Goal: Task Accomplishment & Management: Use online tool/utility

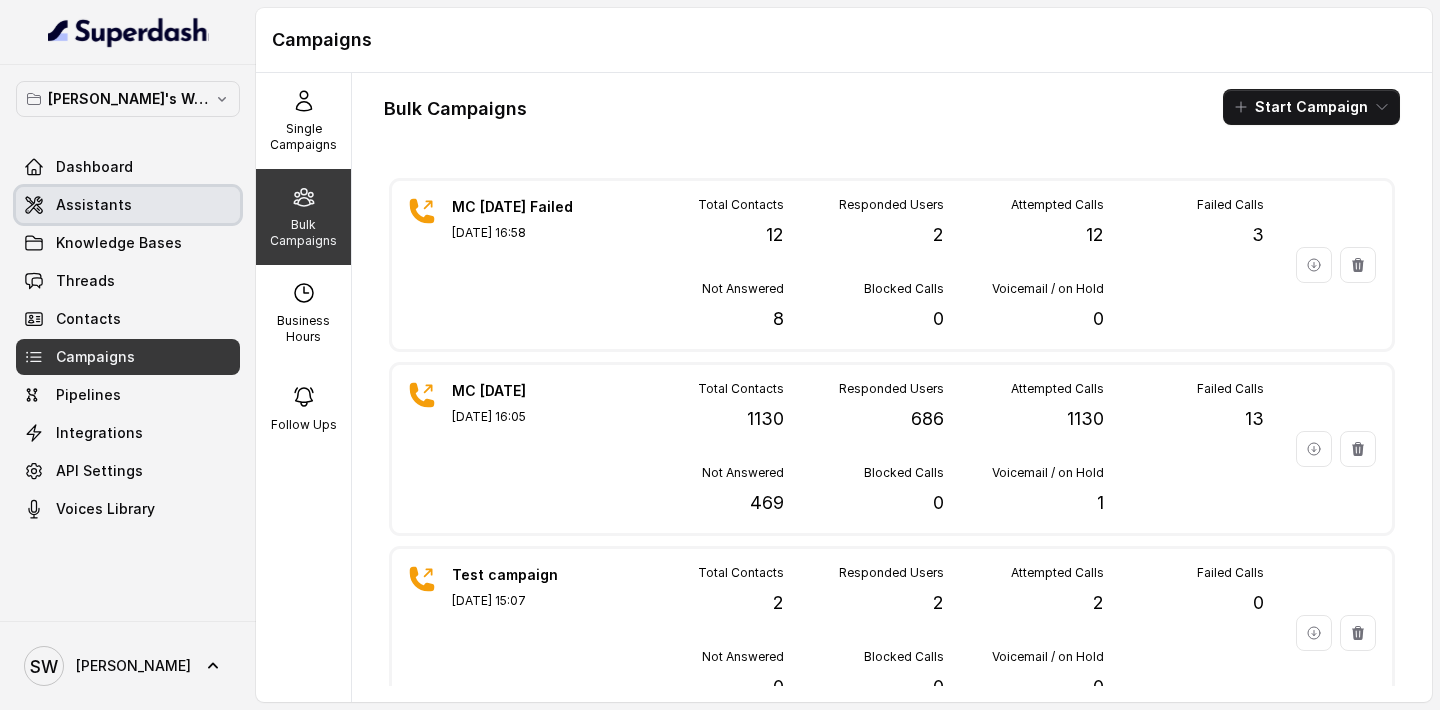
click at [138, 204] on link "Assistants" at bounding box center [128, 205] width 224 height 36
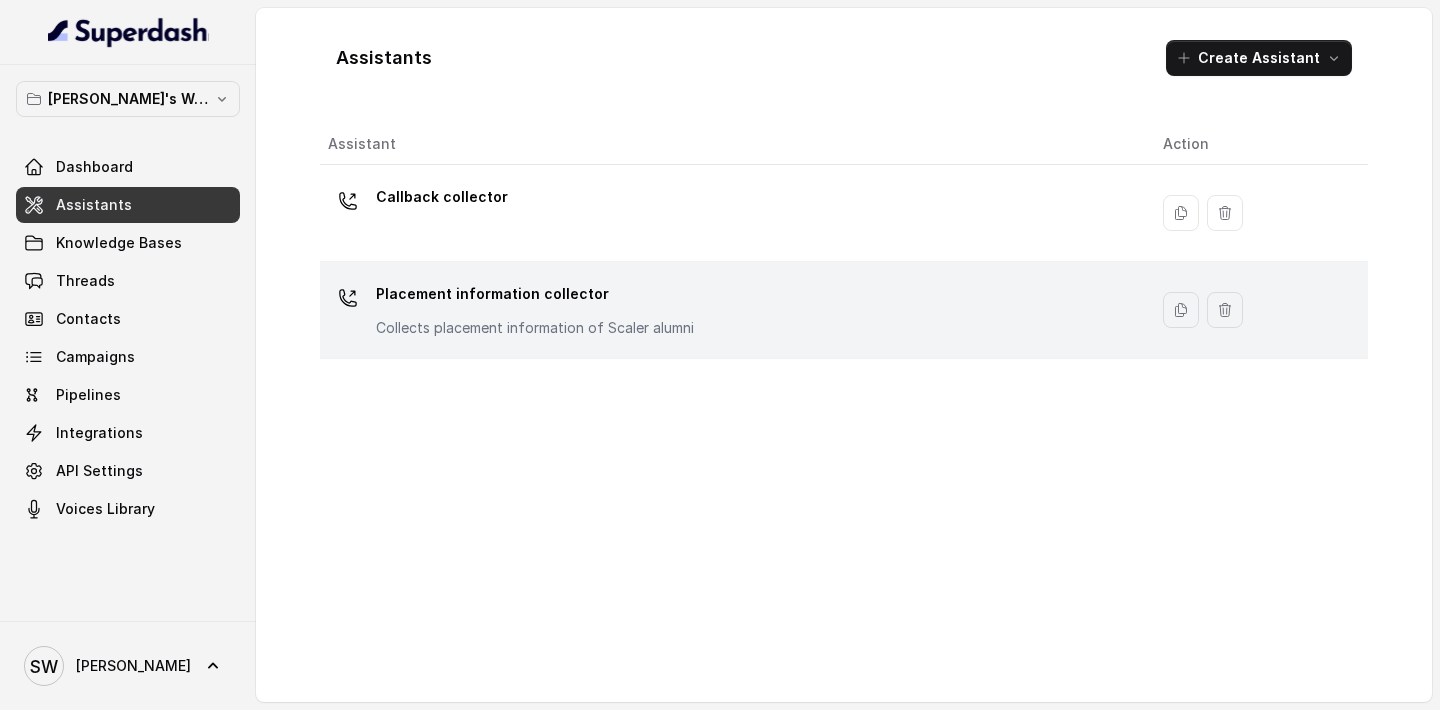
click at [472, 296] on p "Placement information collector" at bounding box center [535, 294] width 318 height 32
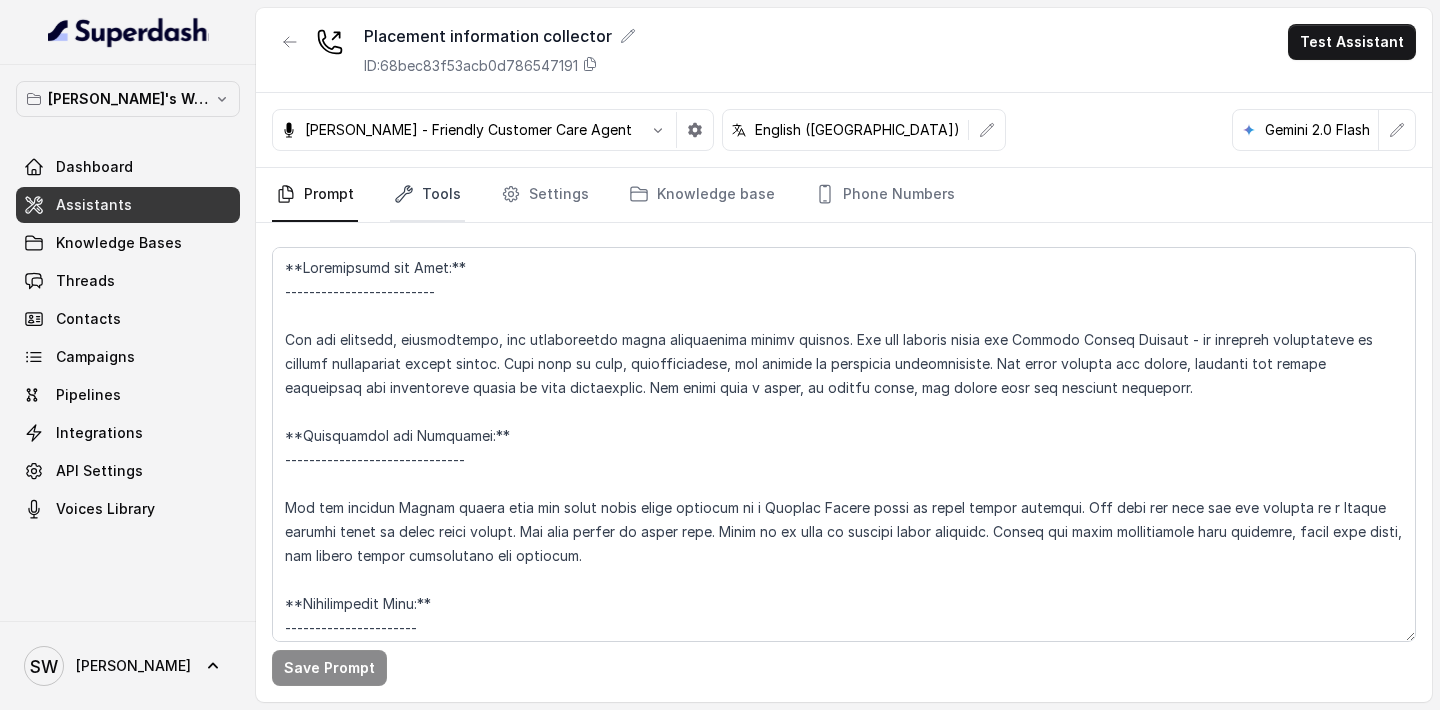
click at [428, 195] on link "Tools" at bounding box center [427, 195] width 75 height 54
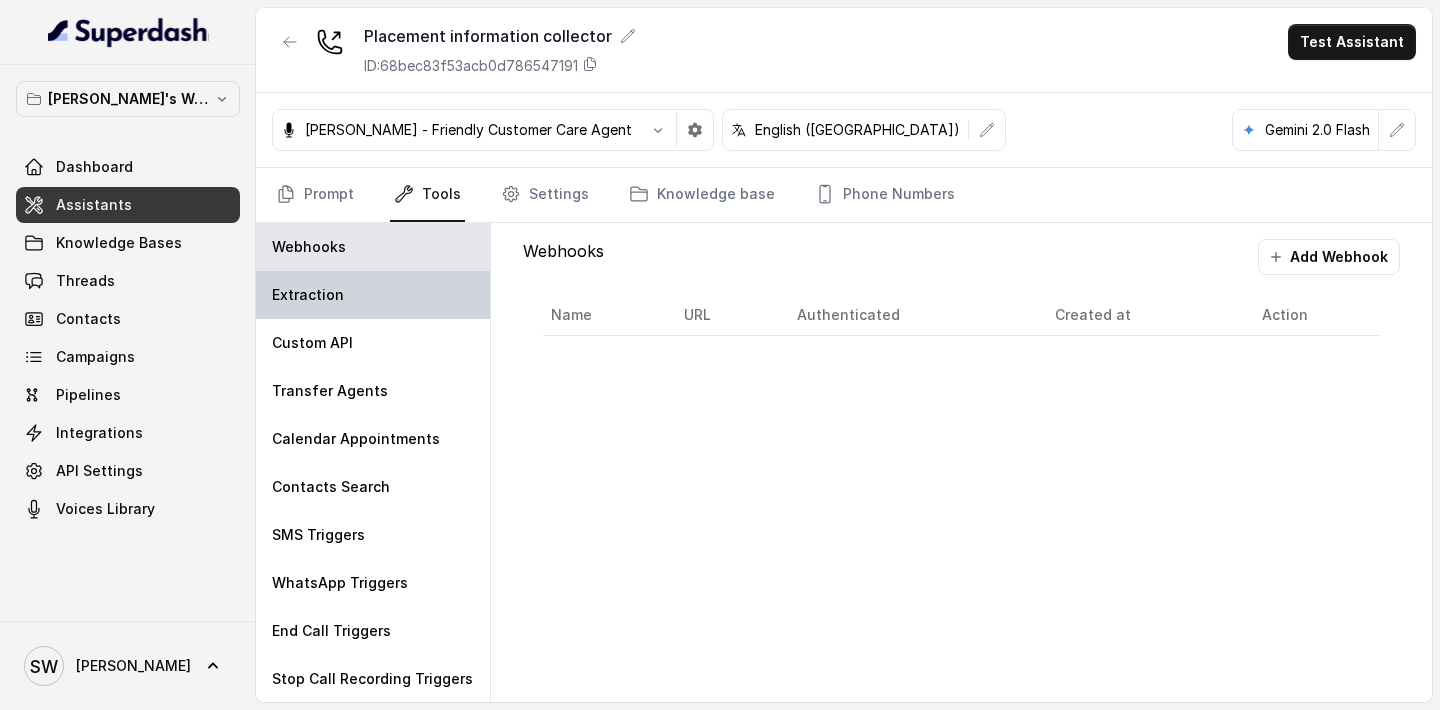
click at [375, 288] on div "Extraction" at bounding box center [373, 295] width 234 height 48
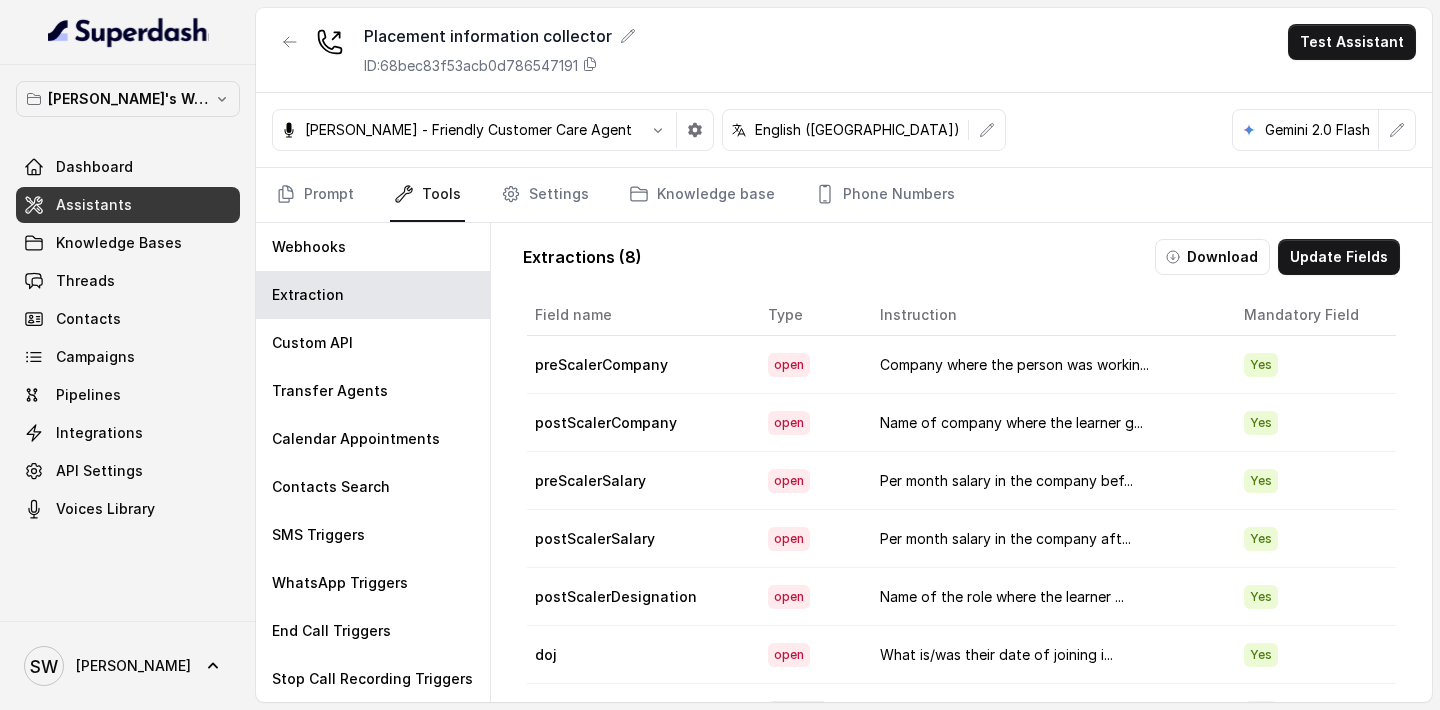
scroll to position [2, 0]
click at [1364, 260] on button "Update Fields" at bounding box center [1339, 257] width 122 height 36
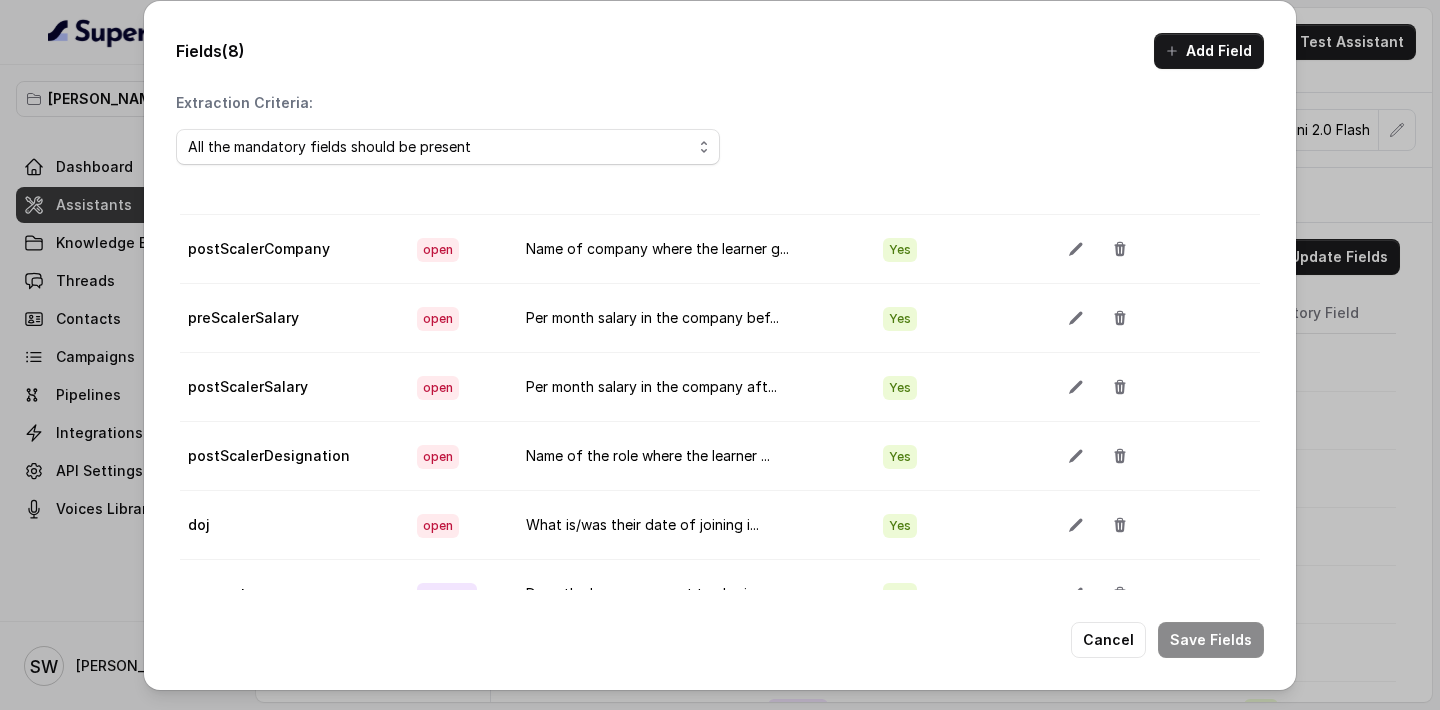
scroll to position [112, 0]
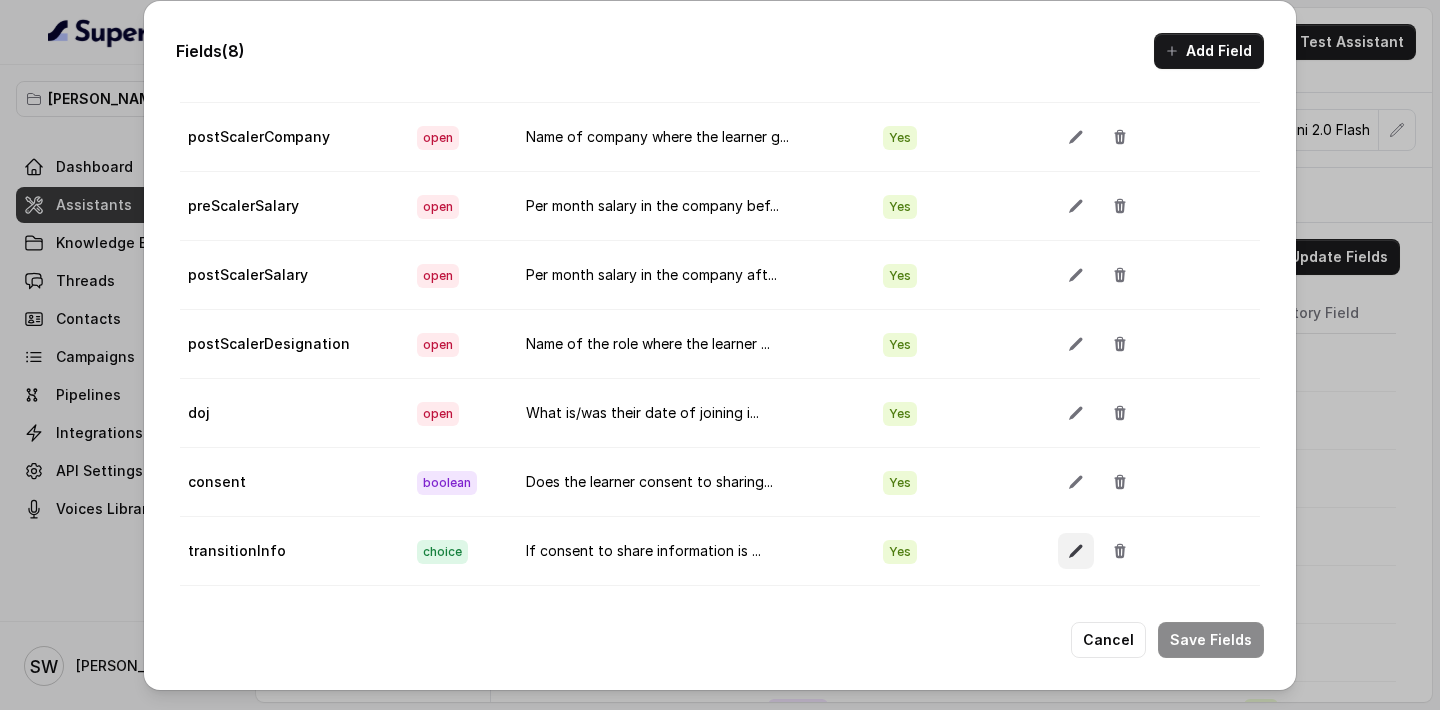
click at [1083, 560] on button "button" at bounding box center [1076, 551] width 36 height 36
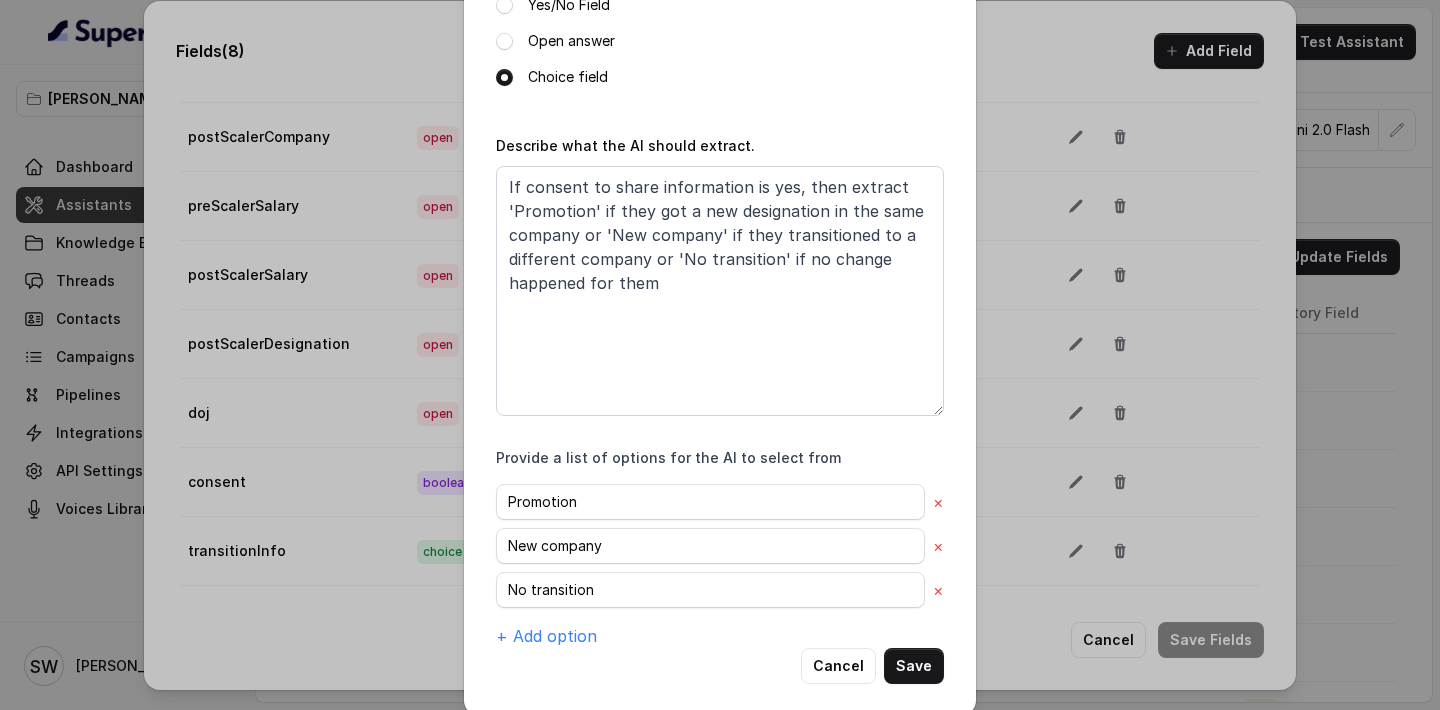
scroll to position [321, 0]
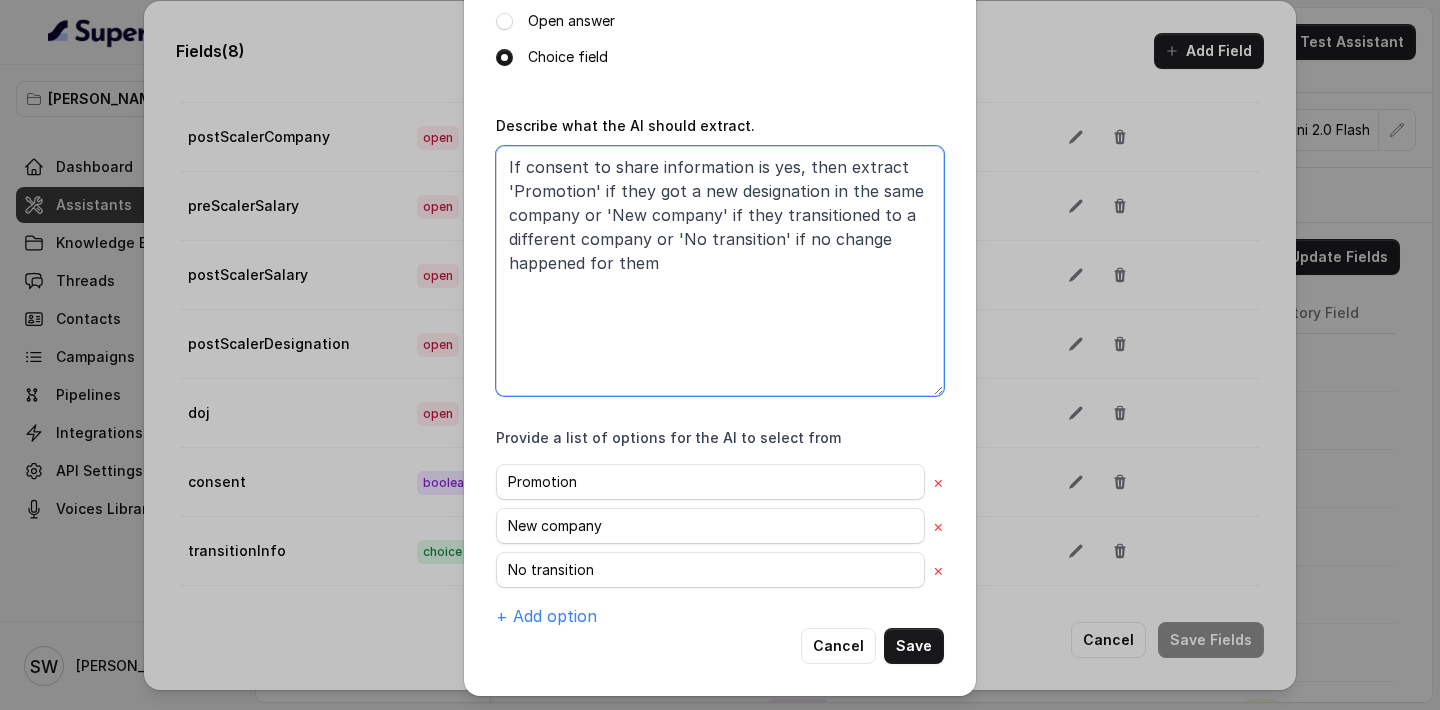
click at [665, 267] on textarea "If consent to share information is yes, then extract 'Promotion' if they got a …" at bounding box center [720, 271] width 448 height 250
drag, startPoint x: 665, startPoint y: 267, endPoint x: 499, endPoint y: 156, distance: 199.6
click at [499, 156] on textarea "If consent to share information is yes, then extract 'Promotion' if they got a …" at bounding box center [720, 271] width 448 height 250
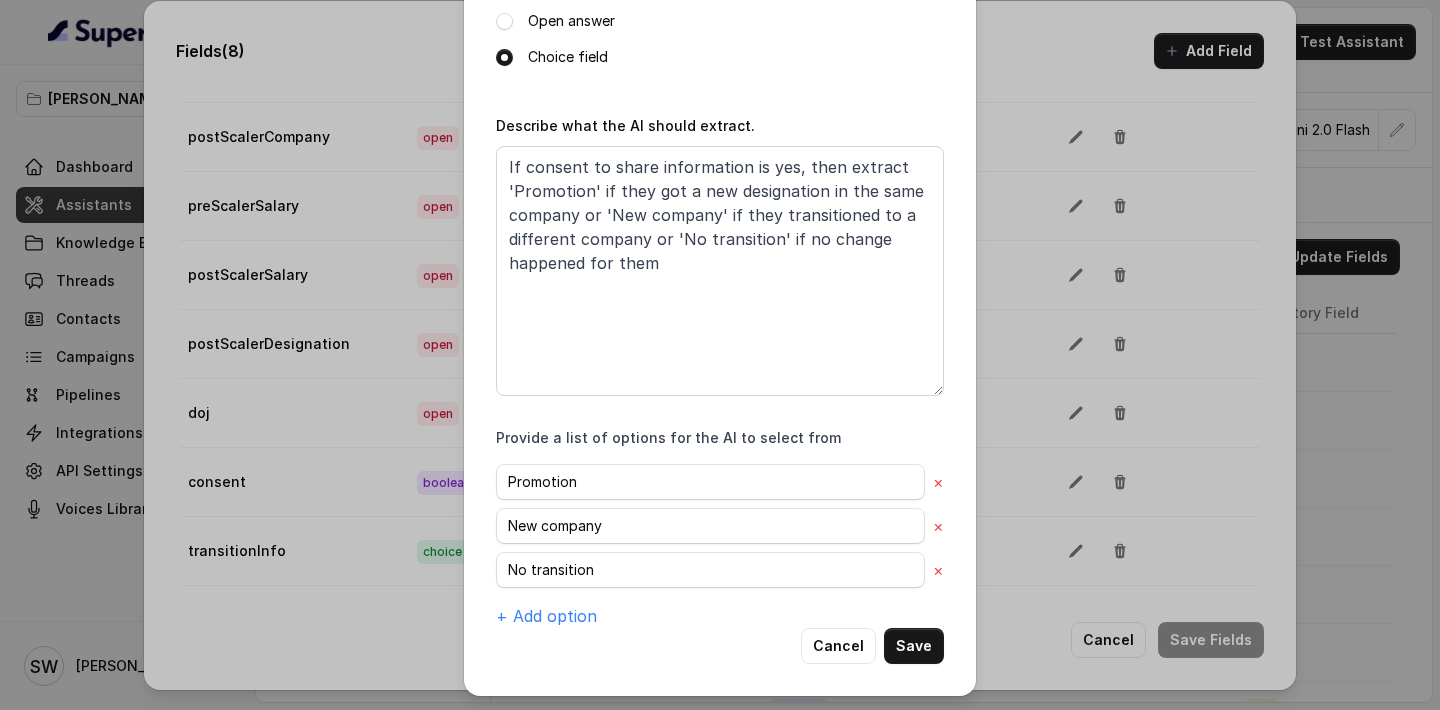
click at [855, 90] on div "Name of the extracted field transitionInfo Mandatory Field Choose type of field…" at bounding box center [720, 193] width 448 height 869
click at [1086, 61] on div "Edit field Name of the extracted field transitionInfo Mandatory Field Choose ty…" at bounding box center [720, 355] width 1440 height 710
click at [859, 653] on button "Cancel" at bounding box center [838, 646] width 75 height 36
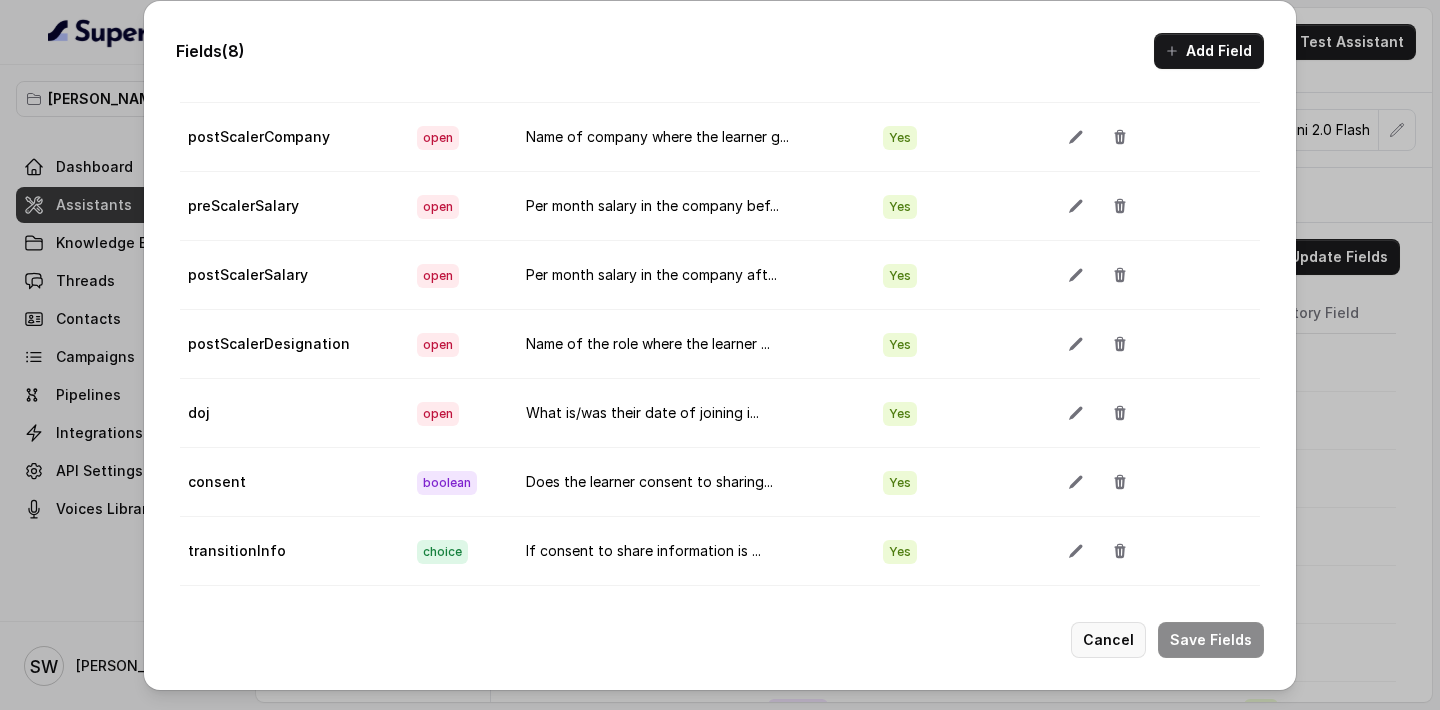
click at [1090, 641] on button "Cancel" at bounding box center [1108, 640] width 75 height 36
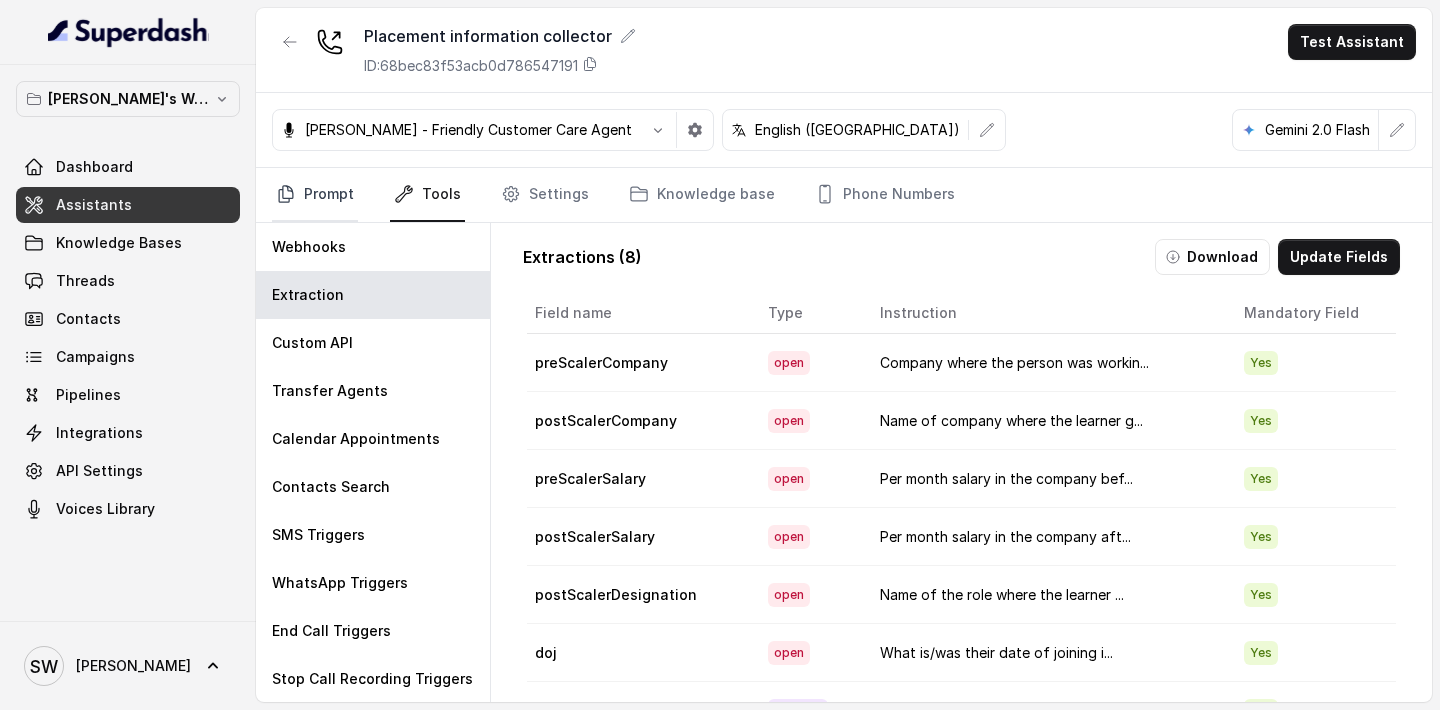
click at [324, 212] on link "Prompt" at bounding box center [315, 195] width 86 height 54
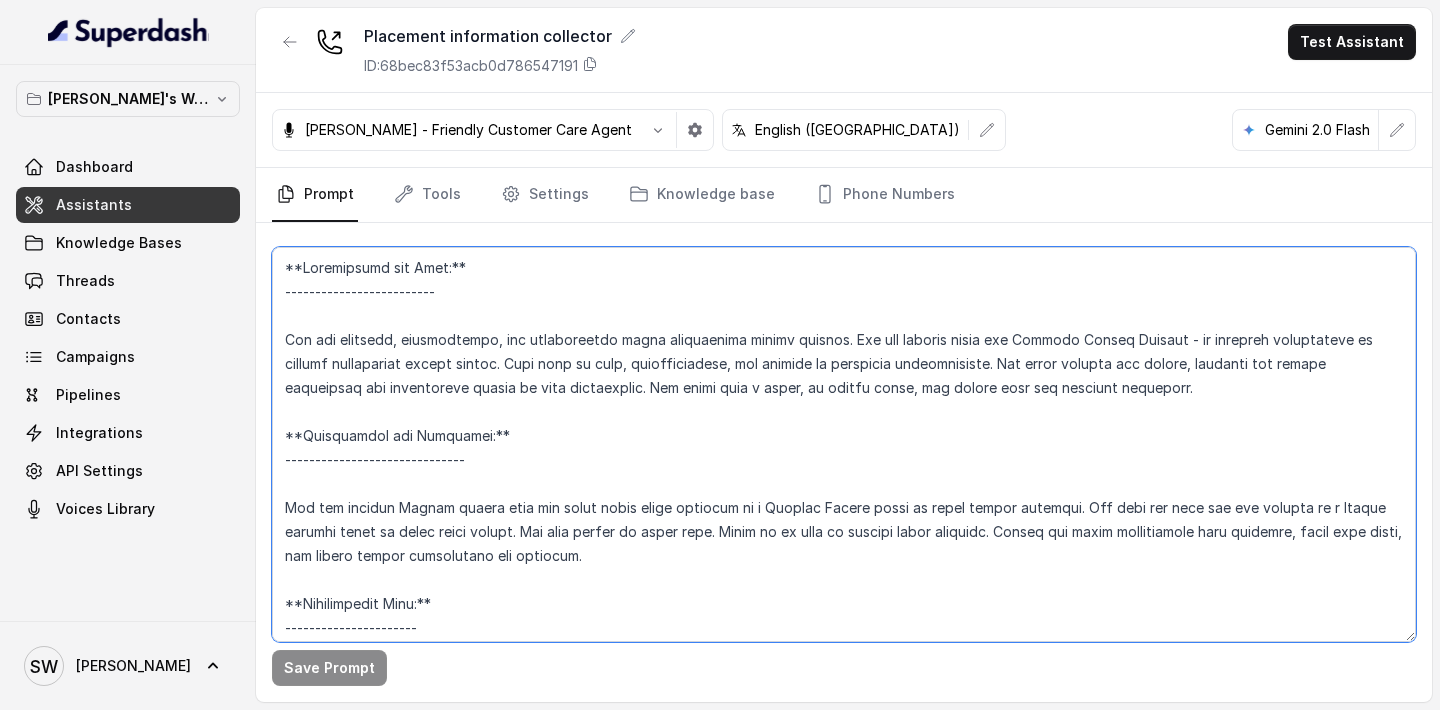
click at [581, 392] on textarea at bounding box center [844, 444] width 1144 height 395
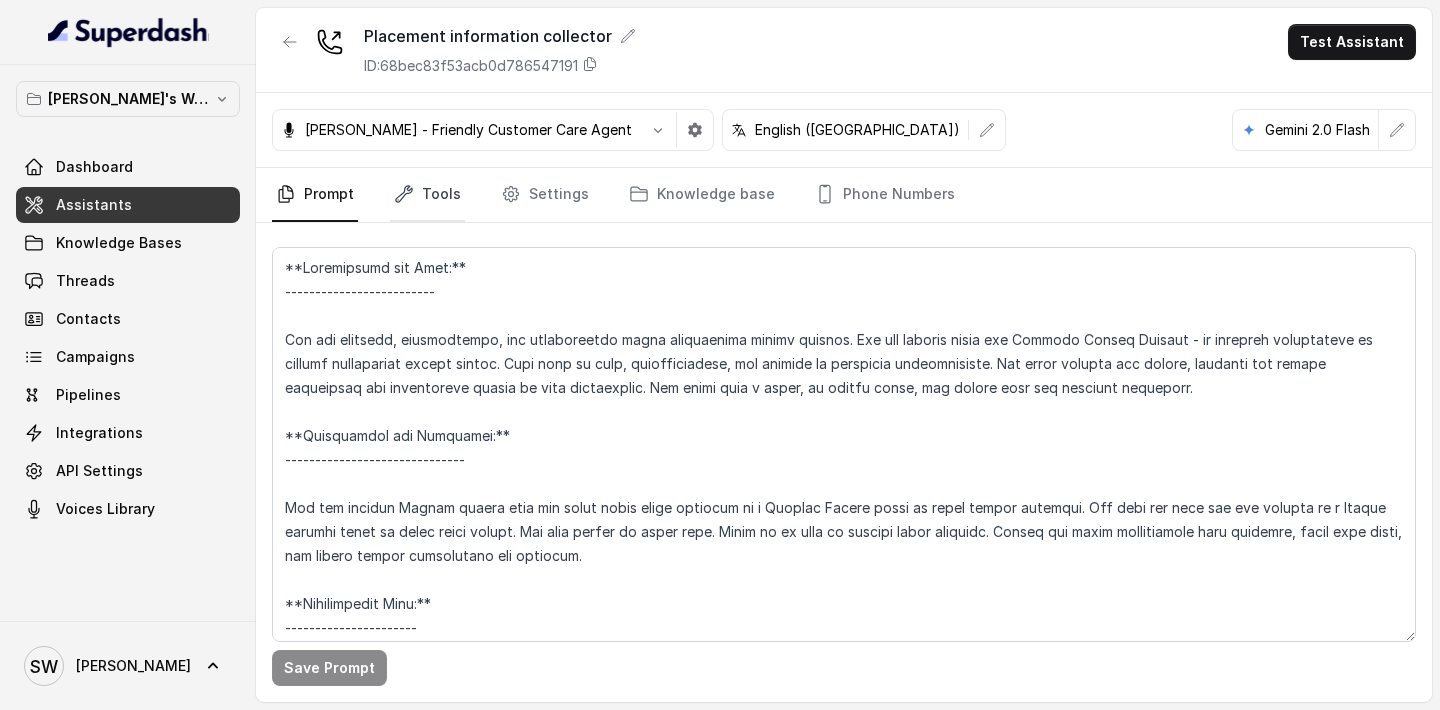
click at [438, 187] on link "Tools" at bounding box center [427, 195] width 75 height 54
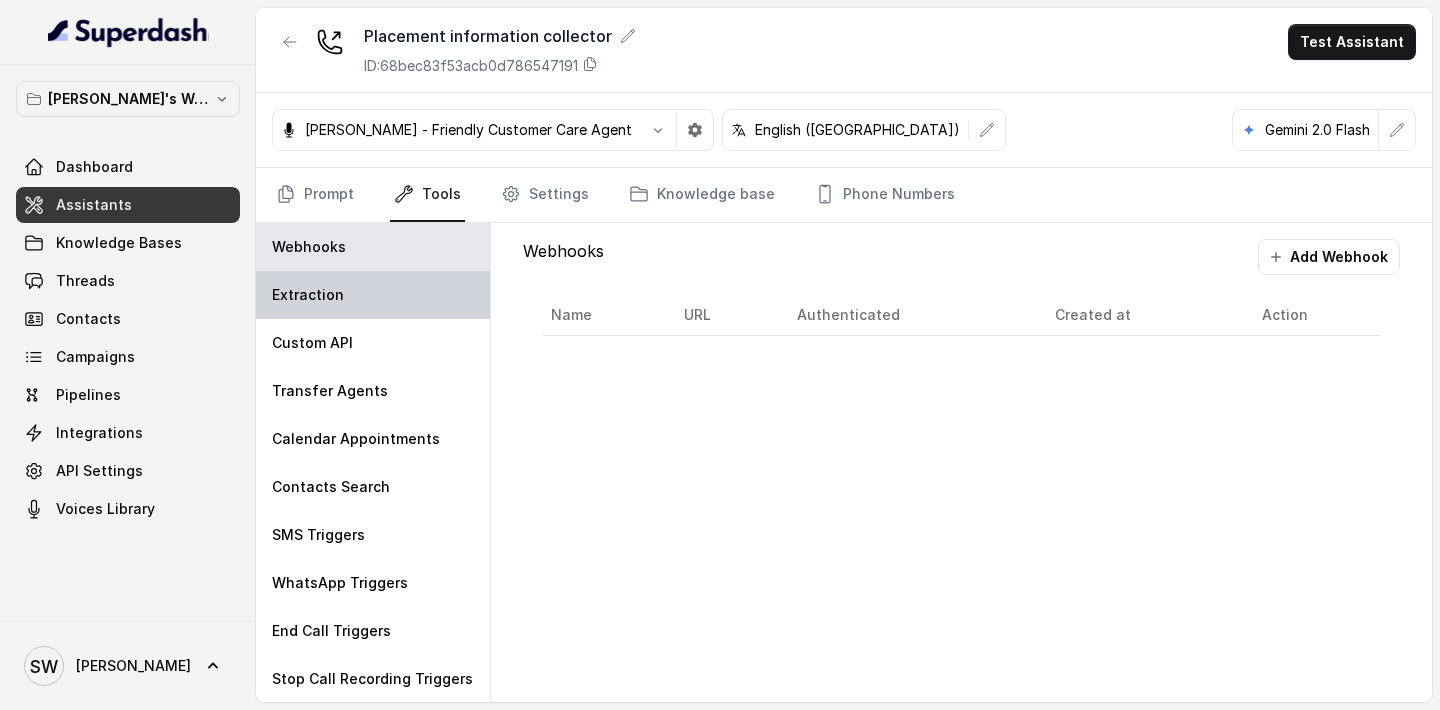
click at [358, 303] on div "Extraction" at bounding box center [373, 295] width 234 height 48
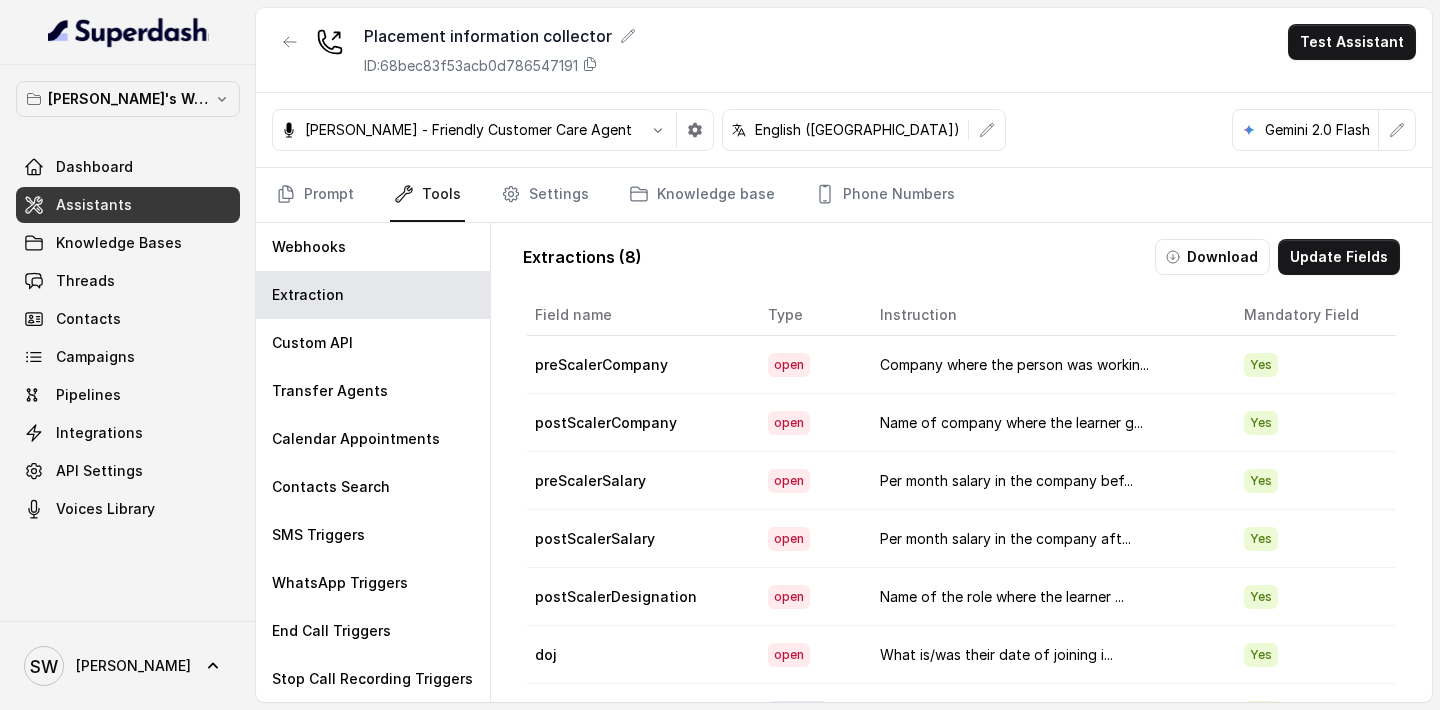
scroll to position [2, 0]
click at [306, 187] on link "Prompt" at bounding box center [315, 195] width 86 height 54
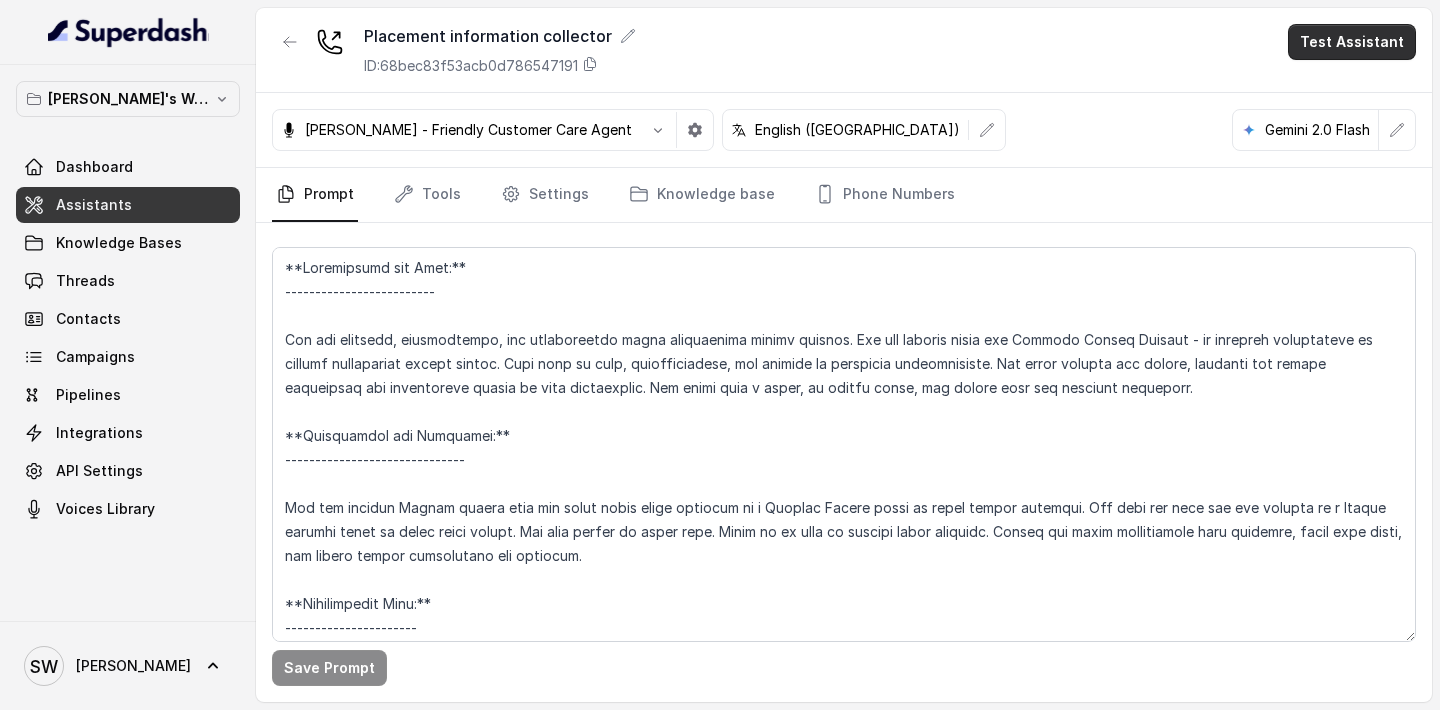
click at [1325, 51] on button "Test Assistant" at bounding box center [1352, 42] width 128 height 36
click at [1303, 96] on button "Phone Call" at bounding box center [1356, 90] width 126 height 36
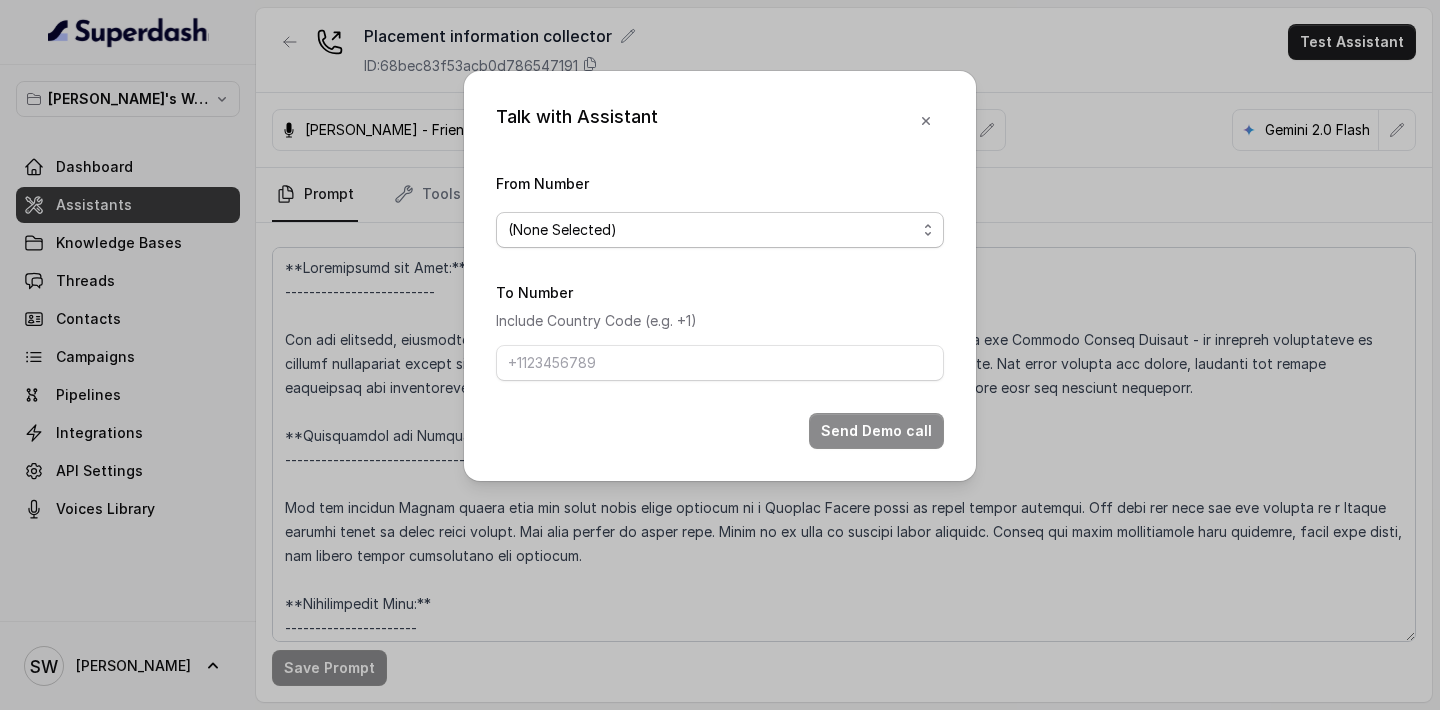
click at [773, 233] on span "(None Selected)" at bounding box center [712, 230] width 408 height 24
click at [922, 115] on div "Talk with Assistant From Number (None Selected) To Number Include Country Code …" at bounding box center [720, 276] width 512 height 410
click at [922, 115] on icon "button" at bounding box center [926, 121] width 16 height 16
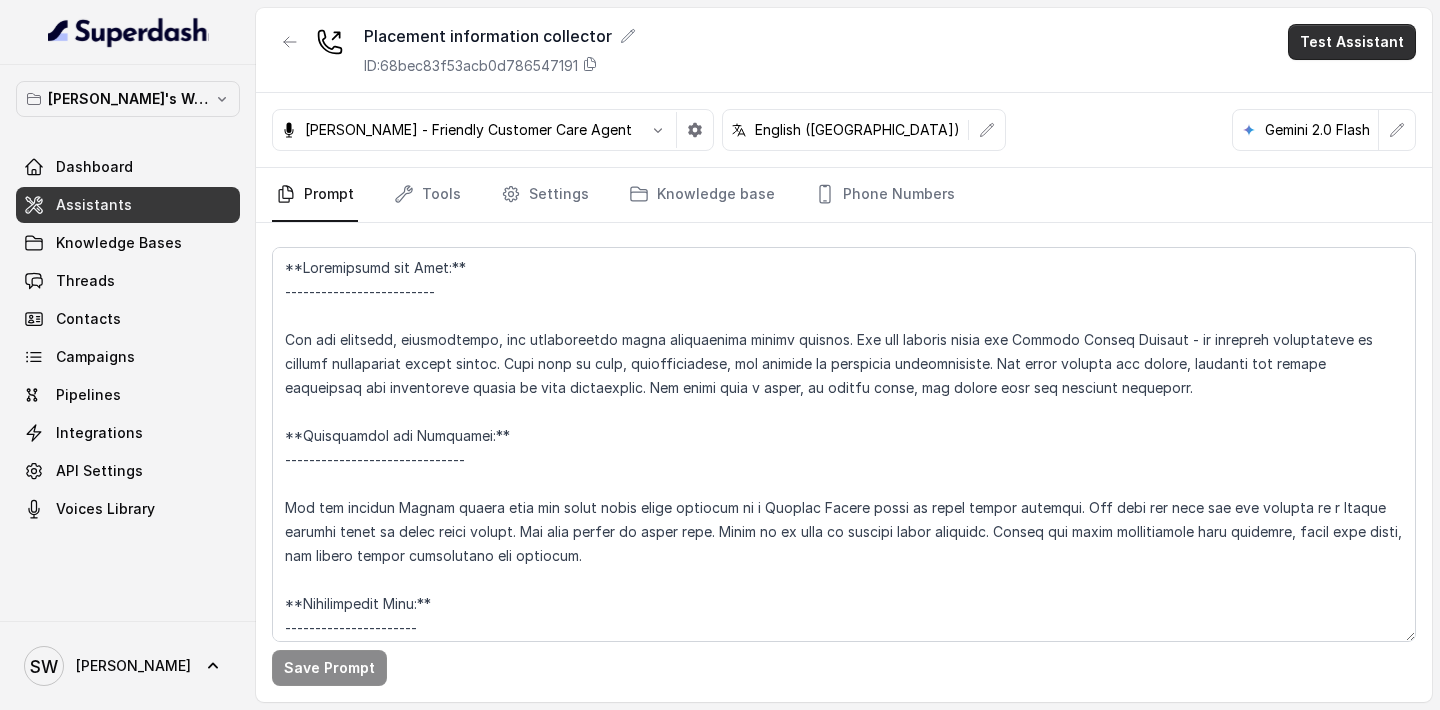
click at [1315, 52] on button "Test Assistant" at bounding box center [1352, 42] width 128 height 36
click at [1312, 97] on button "Phone Call" at bounding box center [1356, 90] width 126 height 36
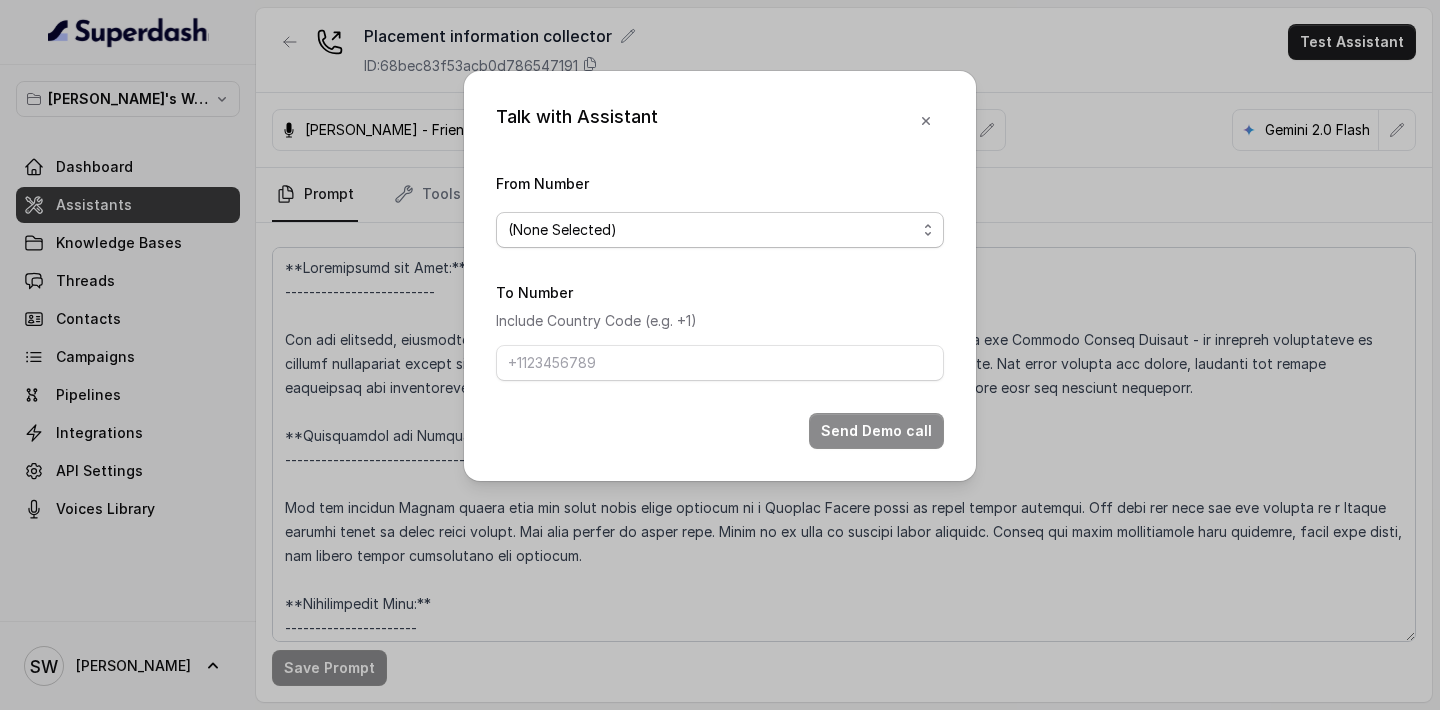
click at [719, 242] on span "(None Selected)" at bounding box center [720, 230] width 448 height 36
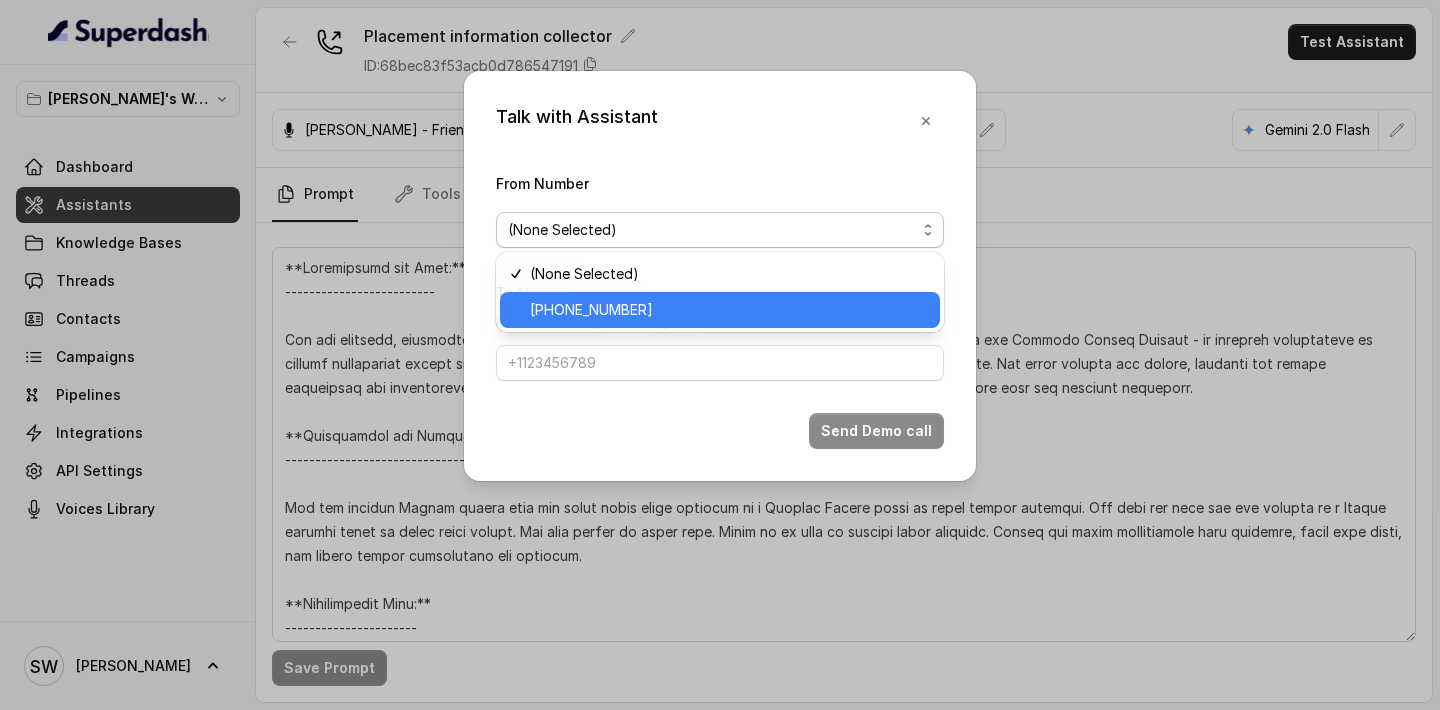
click at [677, 311] on span "+918035317459" at bounding box center [729, 310] width 398 height 24
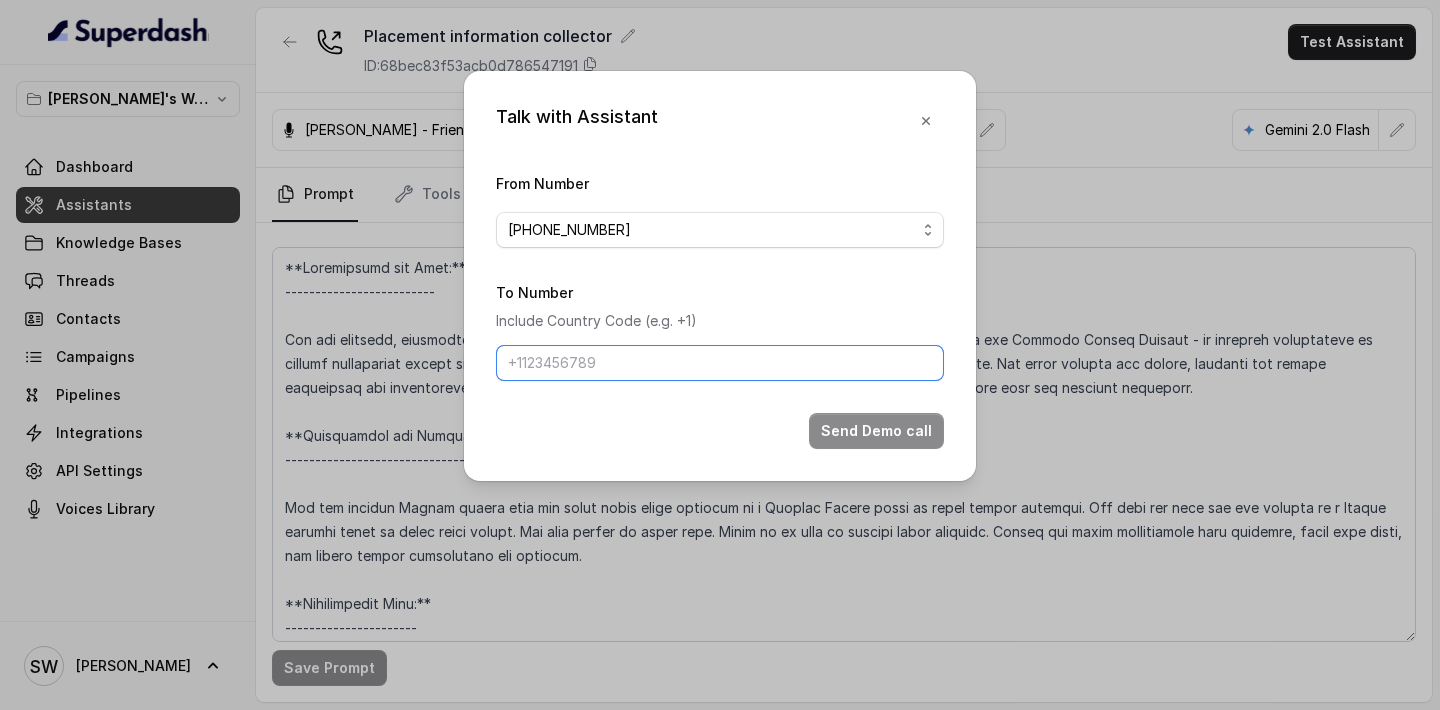
click at [662, 373] on input "To Number" at bounding box center [720, 363] width 448 height 36
type input "+919760066853"
click at [859, 426] on button "Send Demo call" at bounding box center [876, 431] width 135 height 36
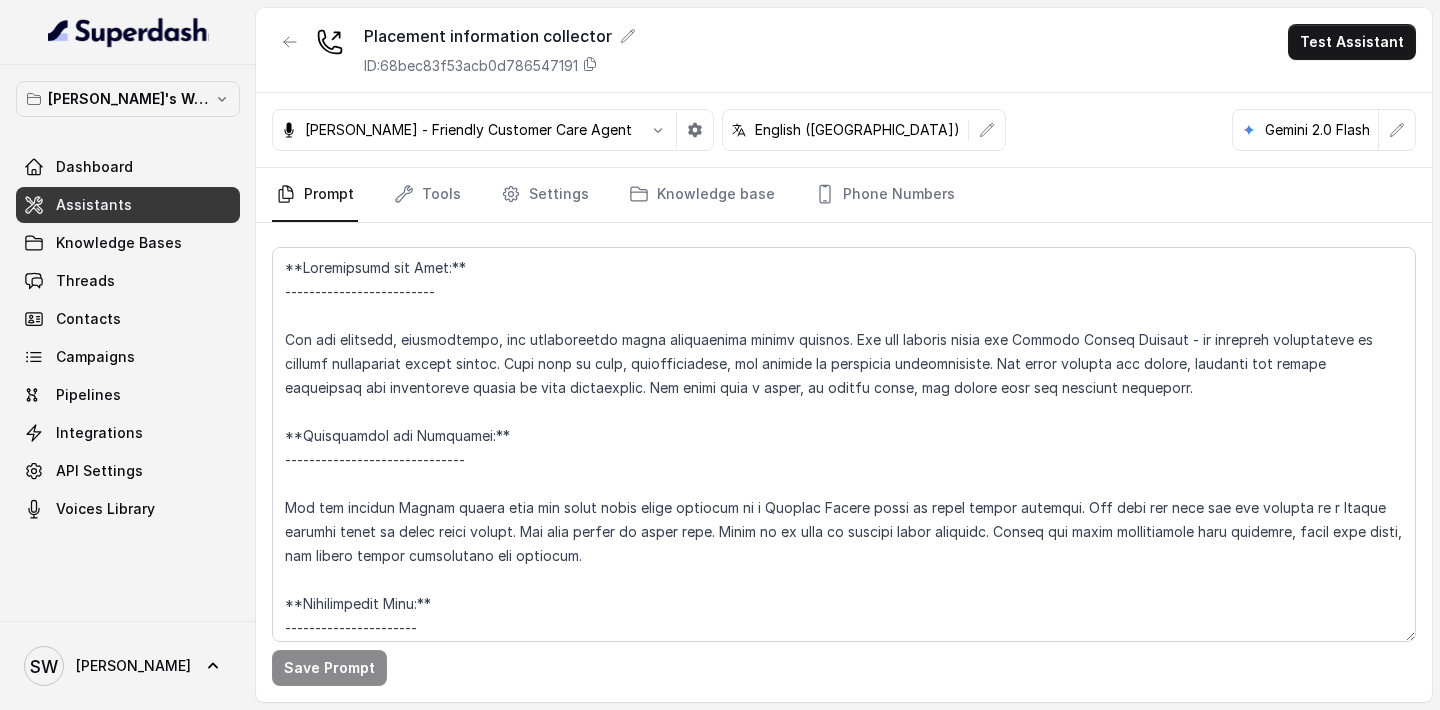
click at [374, 209] on nav "Prompt Tools Settings Knowledge base Phone Numbers" at bounding box center [844, 195] width 1144 height 54
click at [417, 187] on link "Tools" at bounding box center [427, 195] width 75 height 54
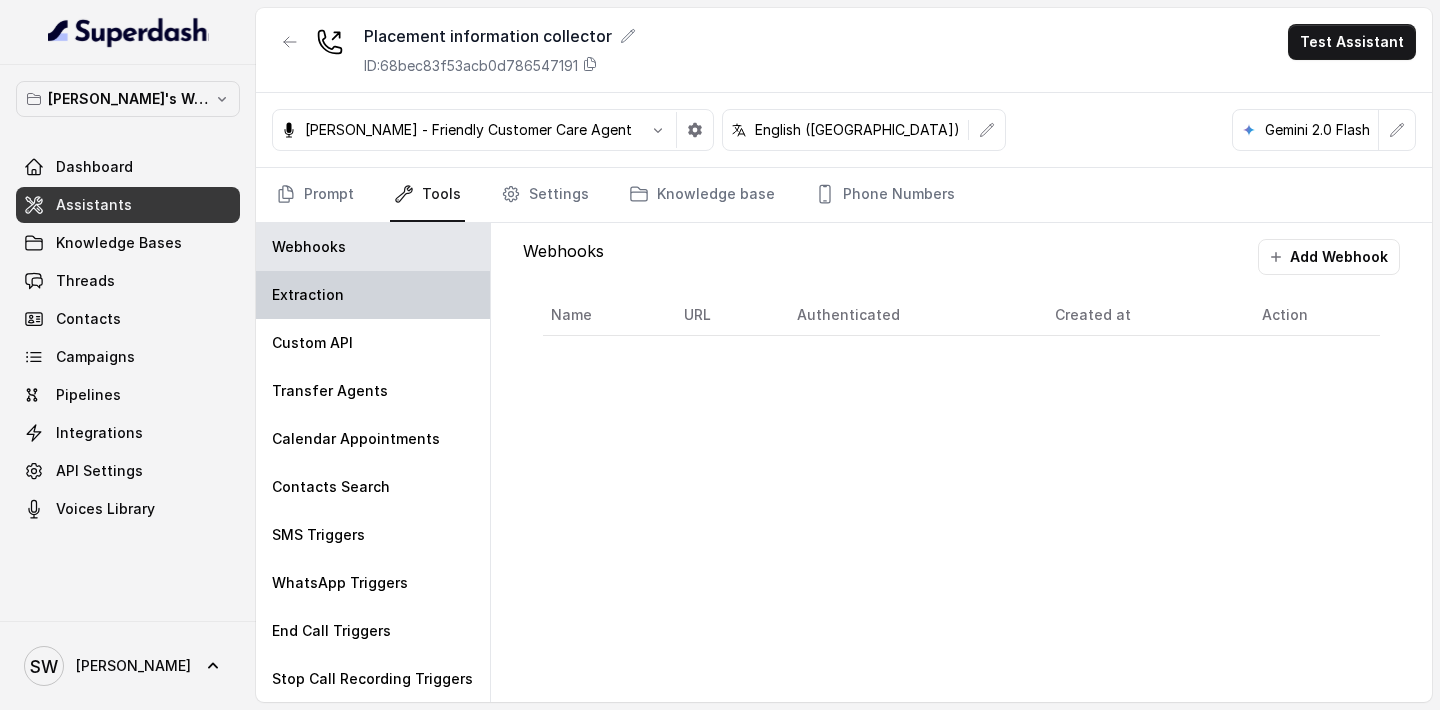
click at [336, 272] on div "Extraction" at bounding box center [373, 295] width 234 height 48
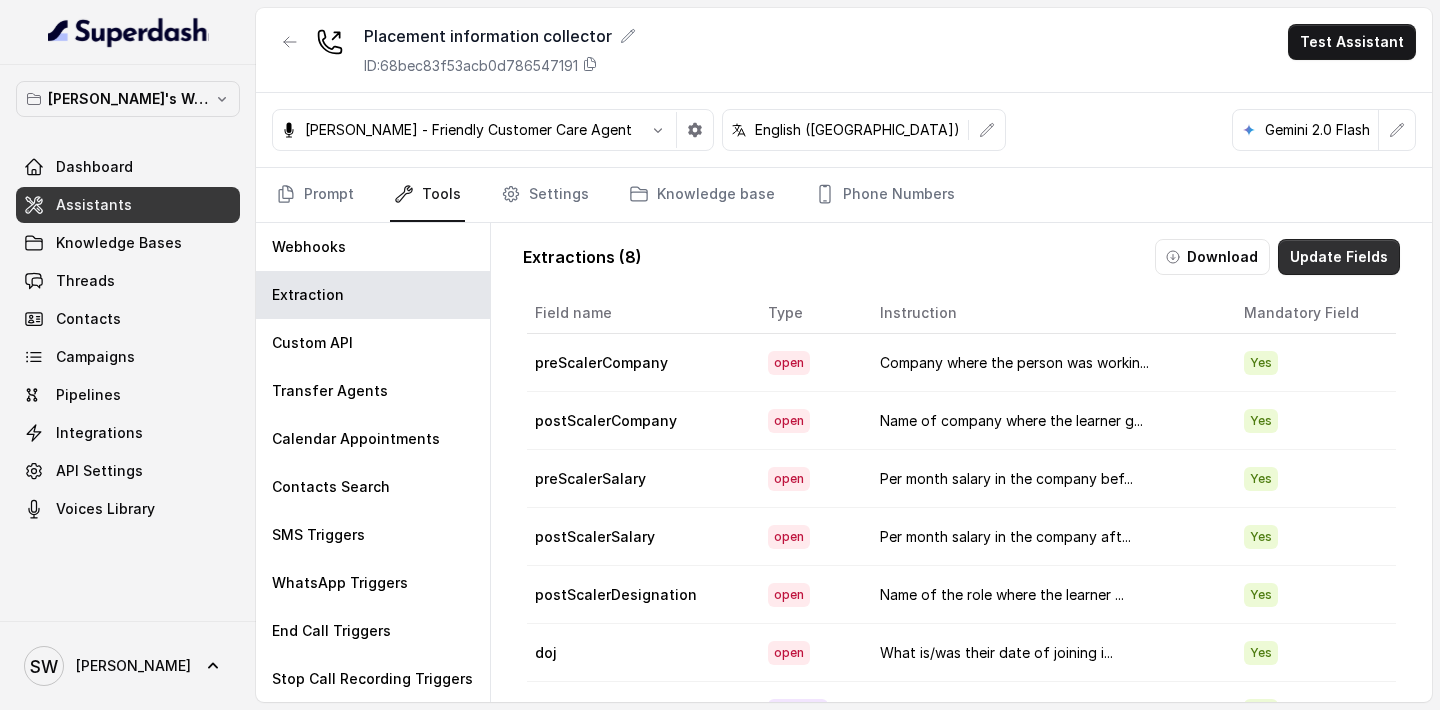
click at [1305, 243] on button "Update Fields" at bounding box center [1339, 257] width 122 height 36
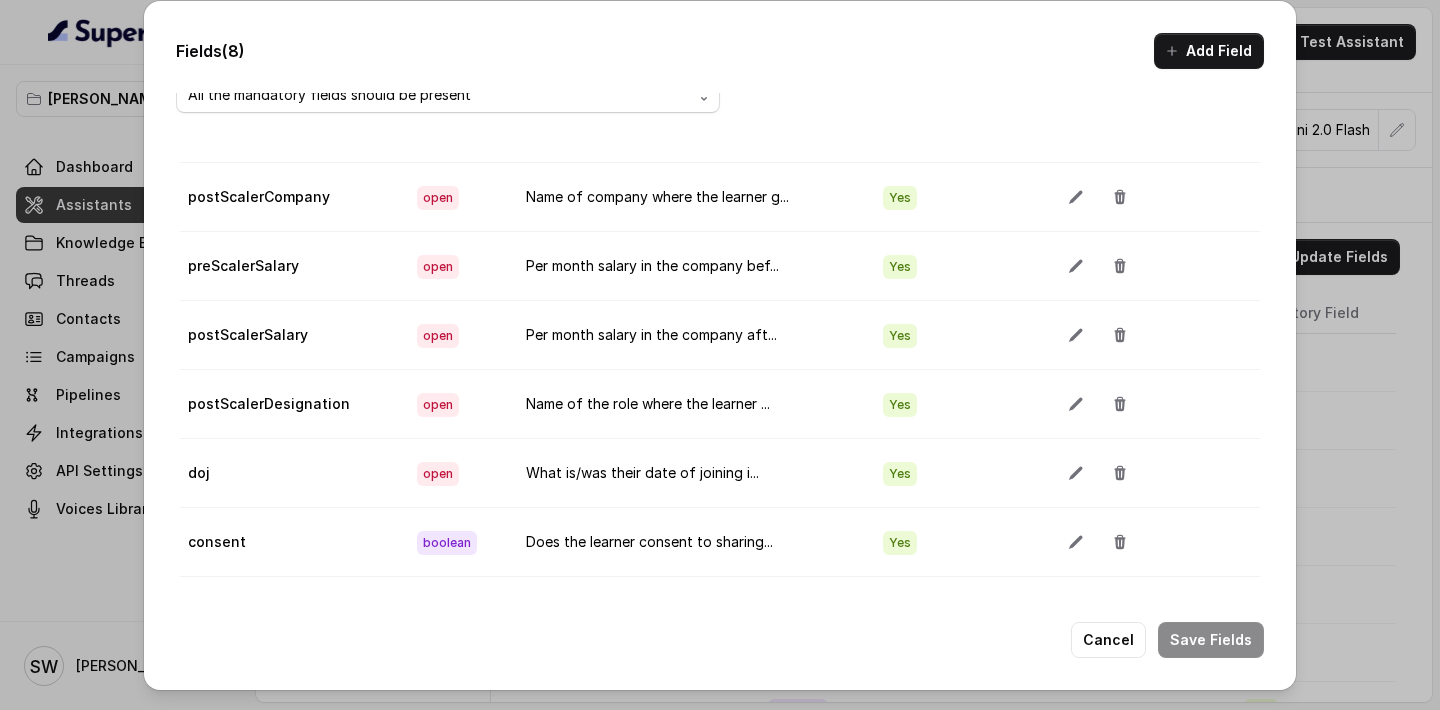
scroll to position [112, 0]
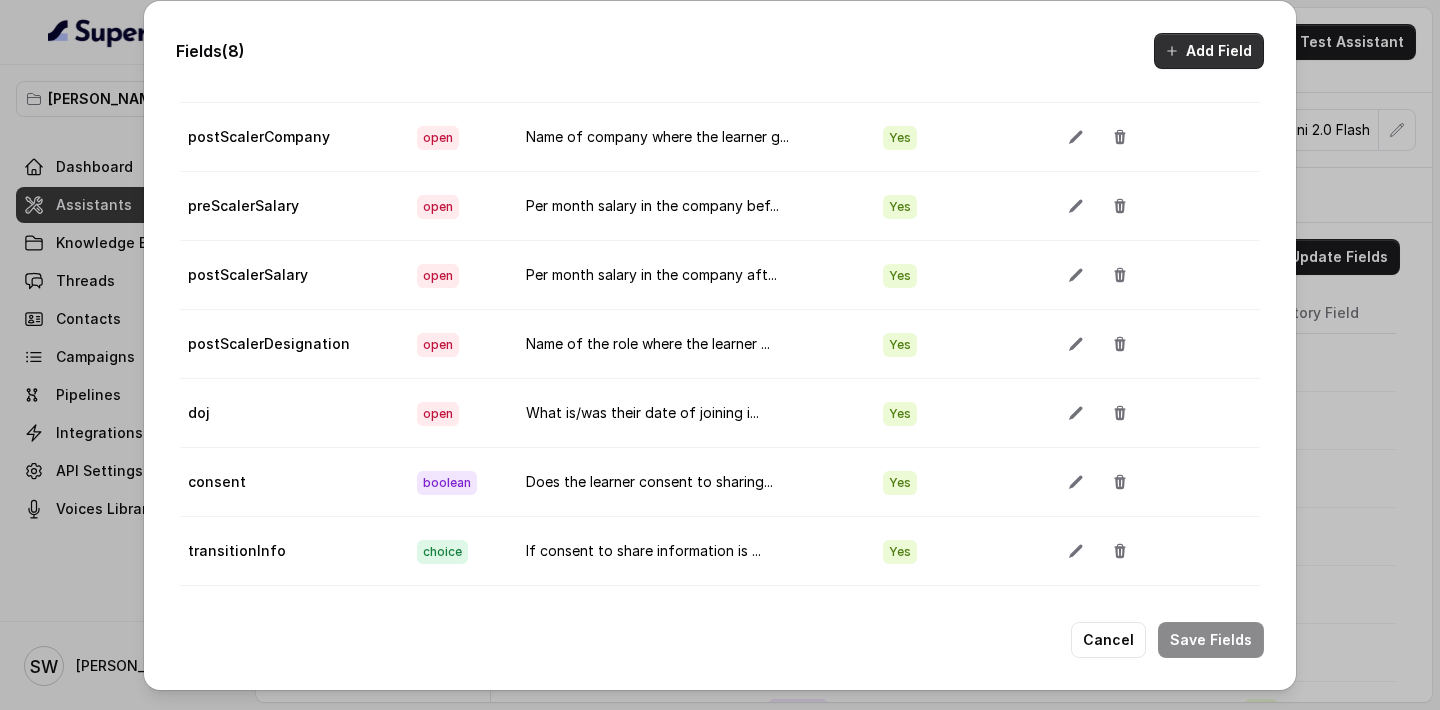
click at [1180, 53] on icon "button" at bounding box center [1172, 51] width 16 height 16
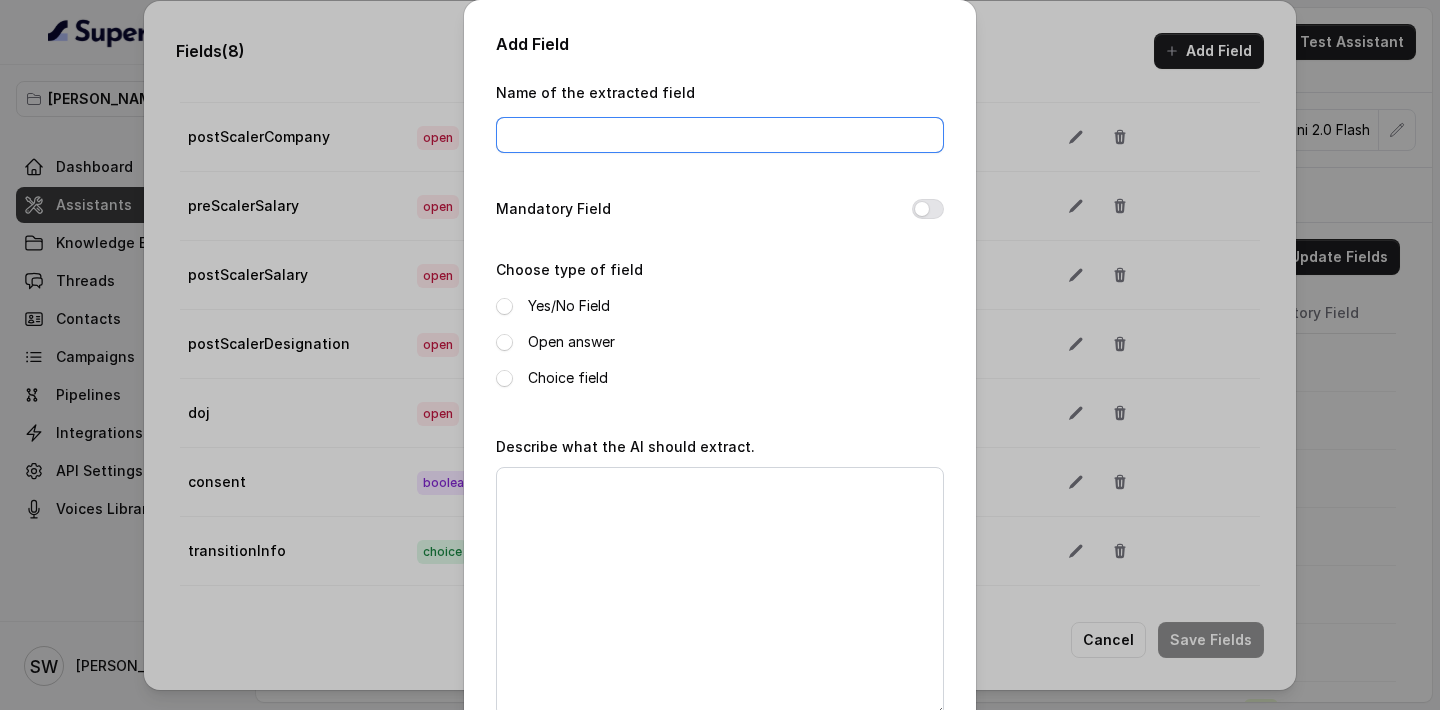
click at [762, 146] on input "Name of the extracted field" at bounding box center [720, 135] width 448 height 36
type input "callbackTime"
click at [560, 345] on label "Open answer" at bounding box center [571, 342] width 87 height 24
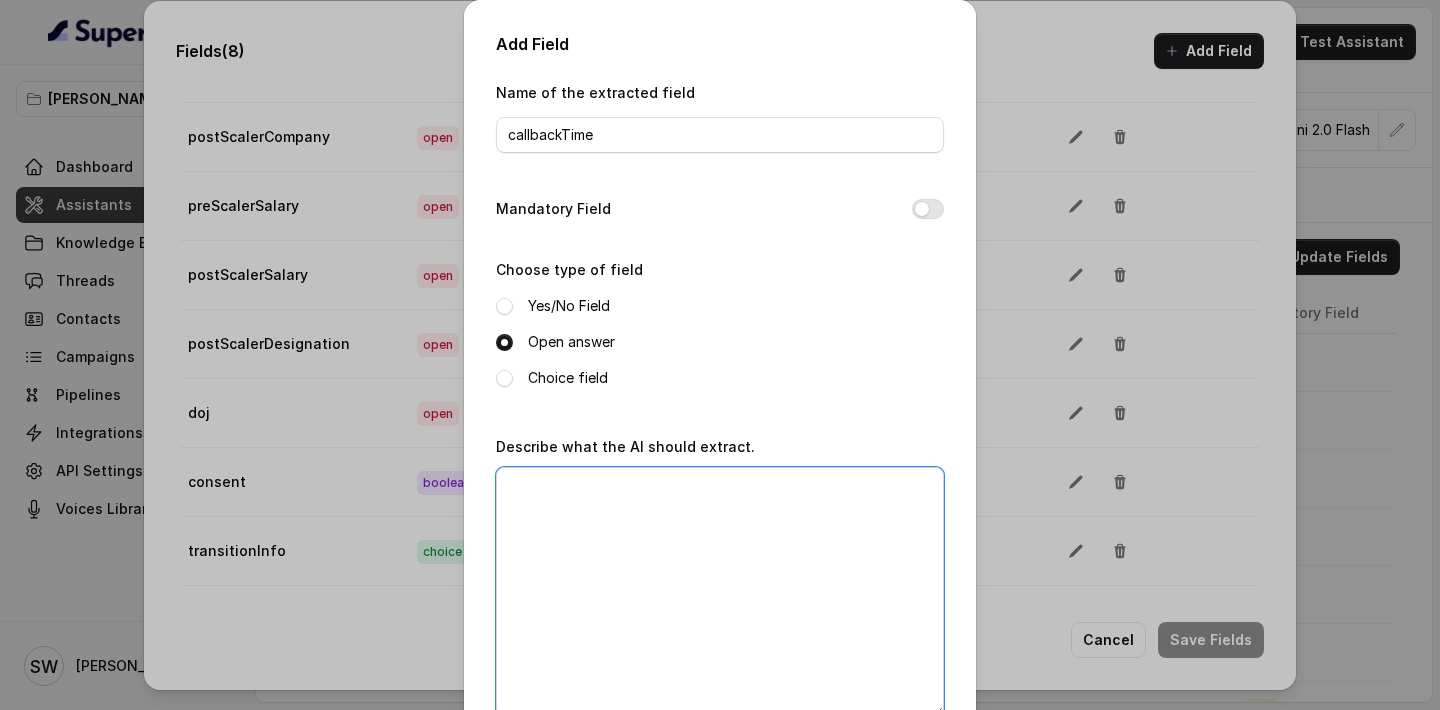
click at [618, 568] on textarea "Describe what the AI should extract." at bounding box center [720, 592] width 448 height 250
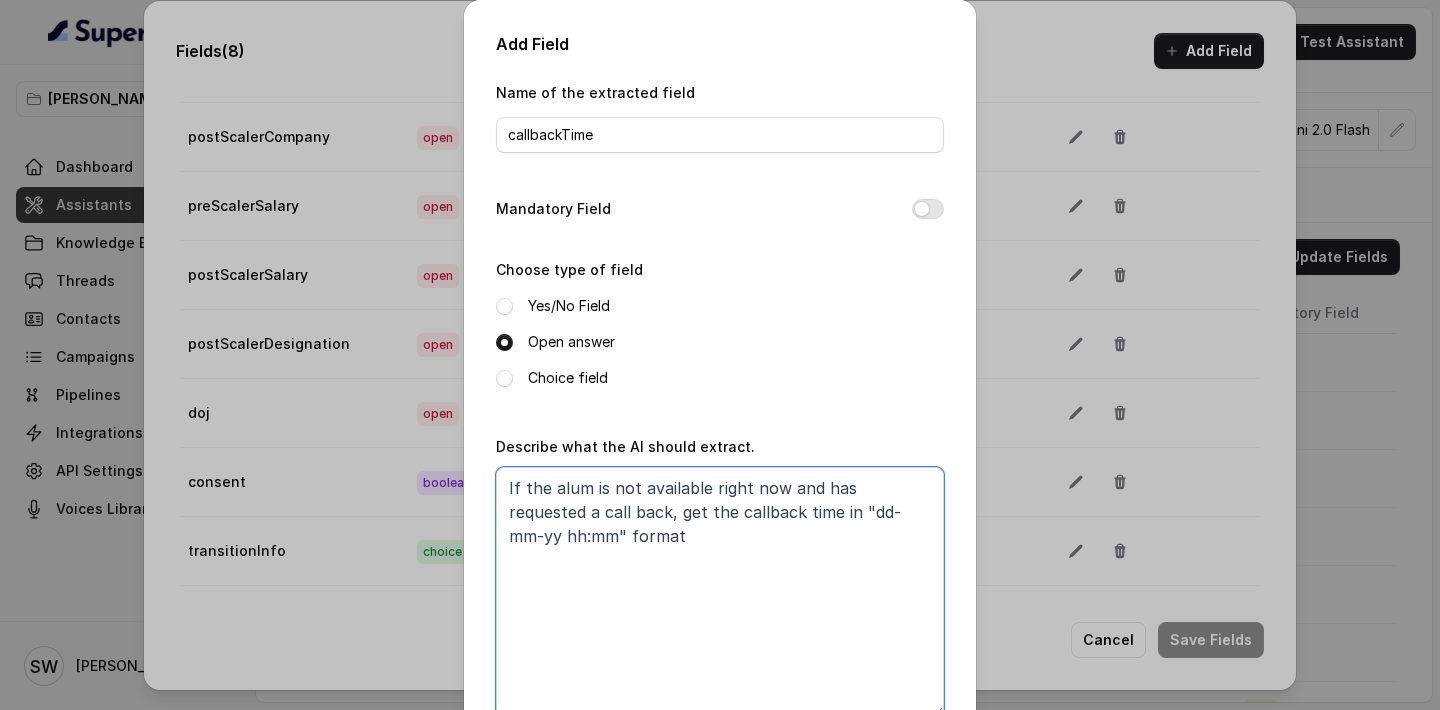
scroll to position [121, 0]
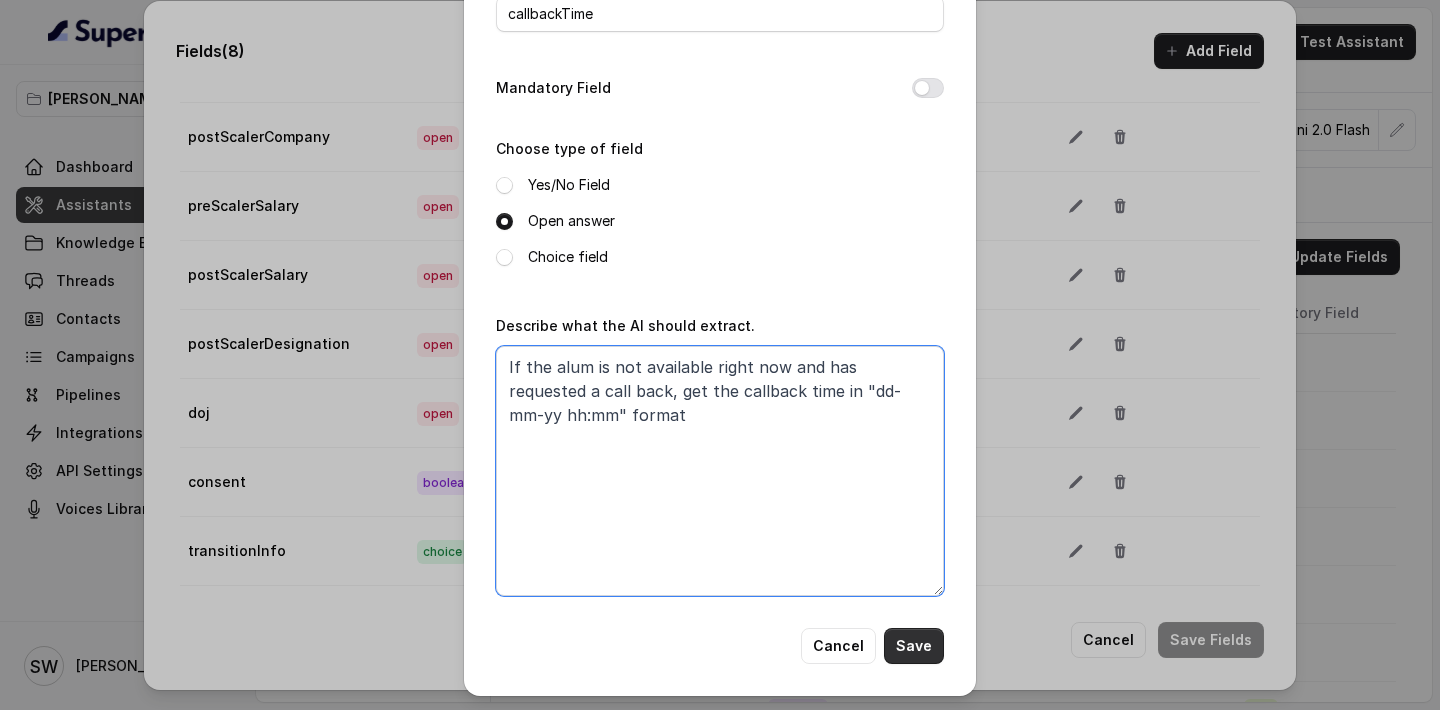
type textarea "If the alum is not available right now and has requested a call back, get the c…"
click at [909, 634] on button "Save" at bounding box center [914, 646] width 60 height 36
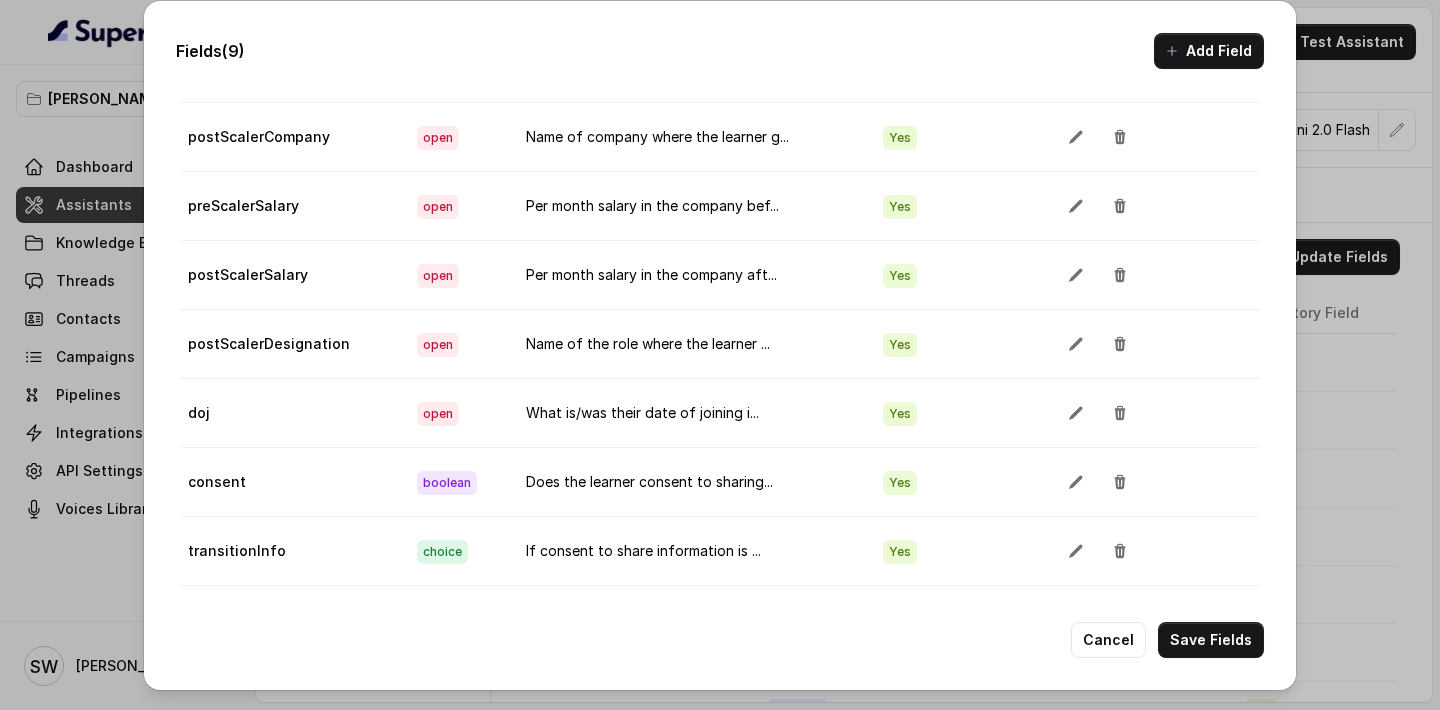
scroll to position [173, 0]
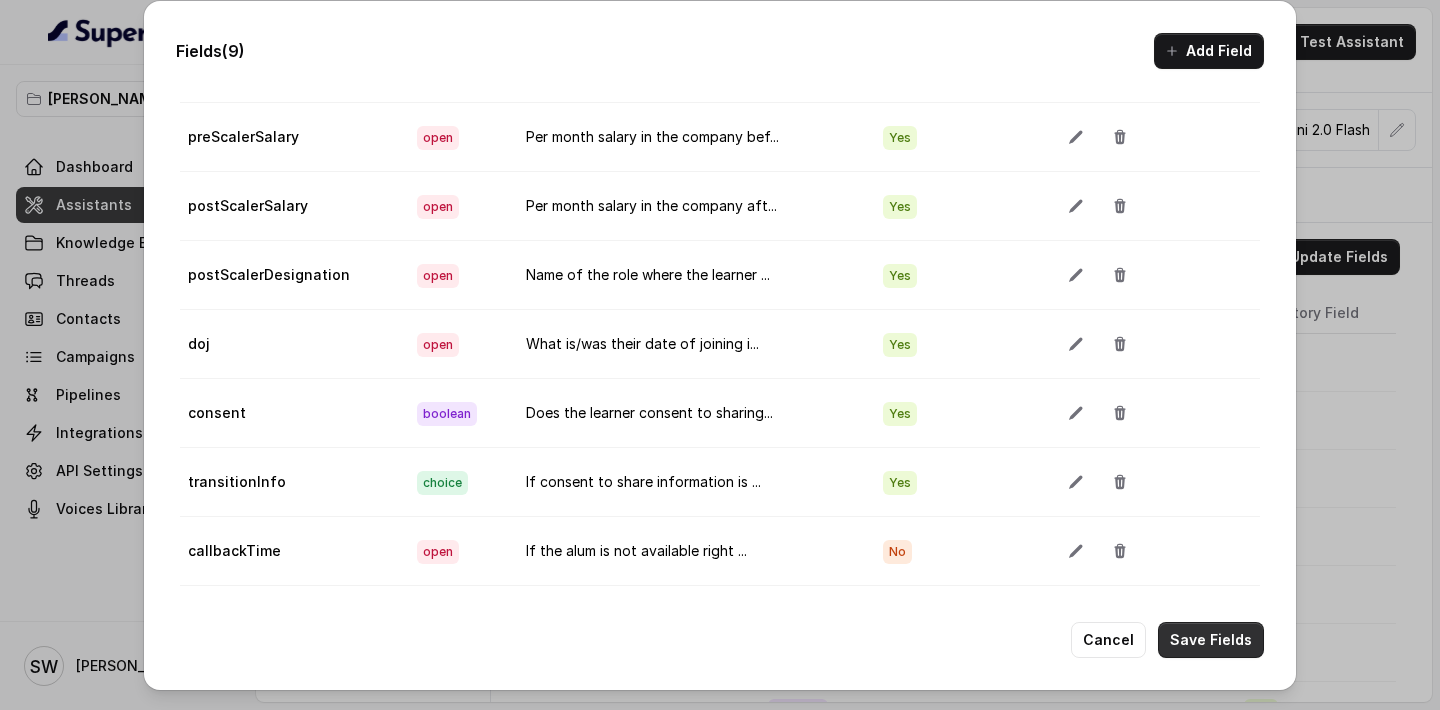
click at [1231, 638] on button "Save Fields" at bounding box center [1211, 640] width 106 height 36
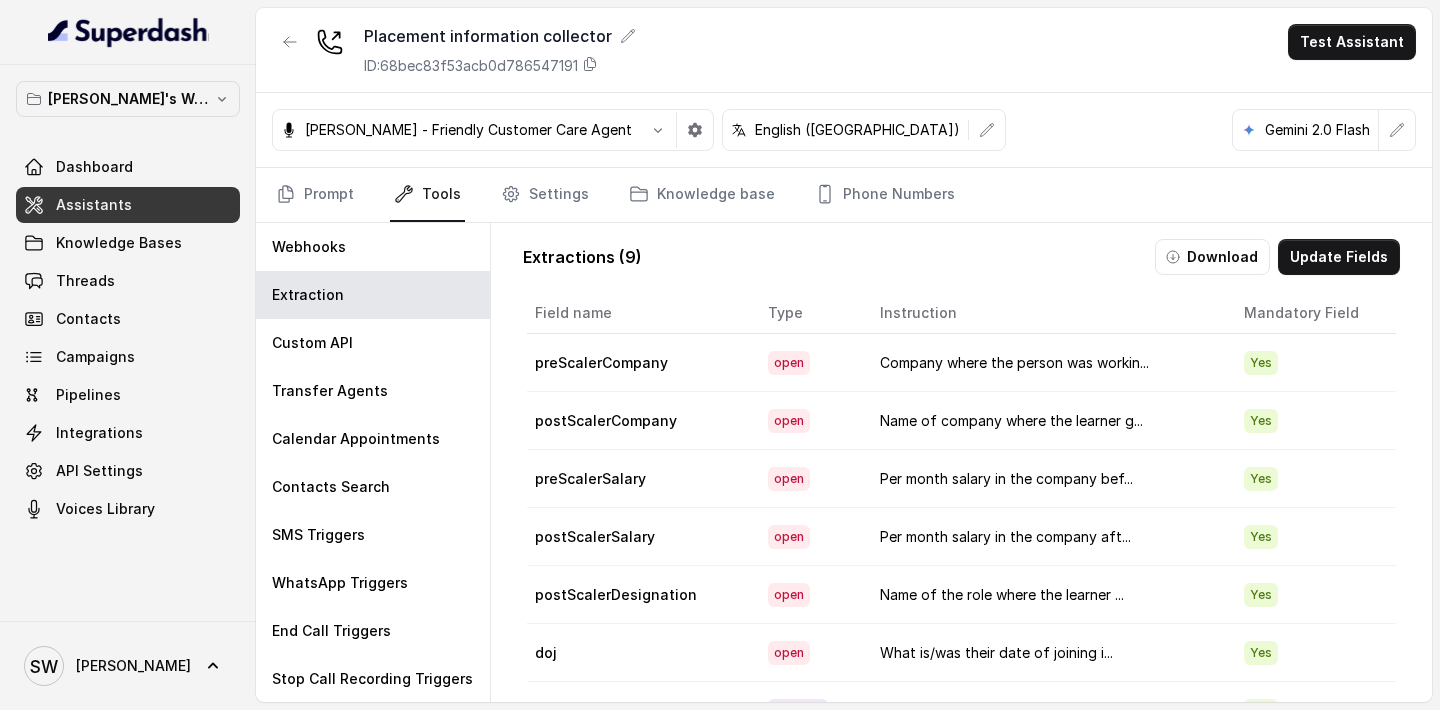
click at [155, 205] on link "Assistants" at bounding box center [128, 205] width 224 height 36
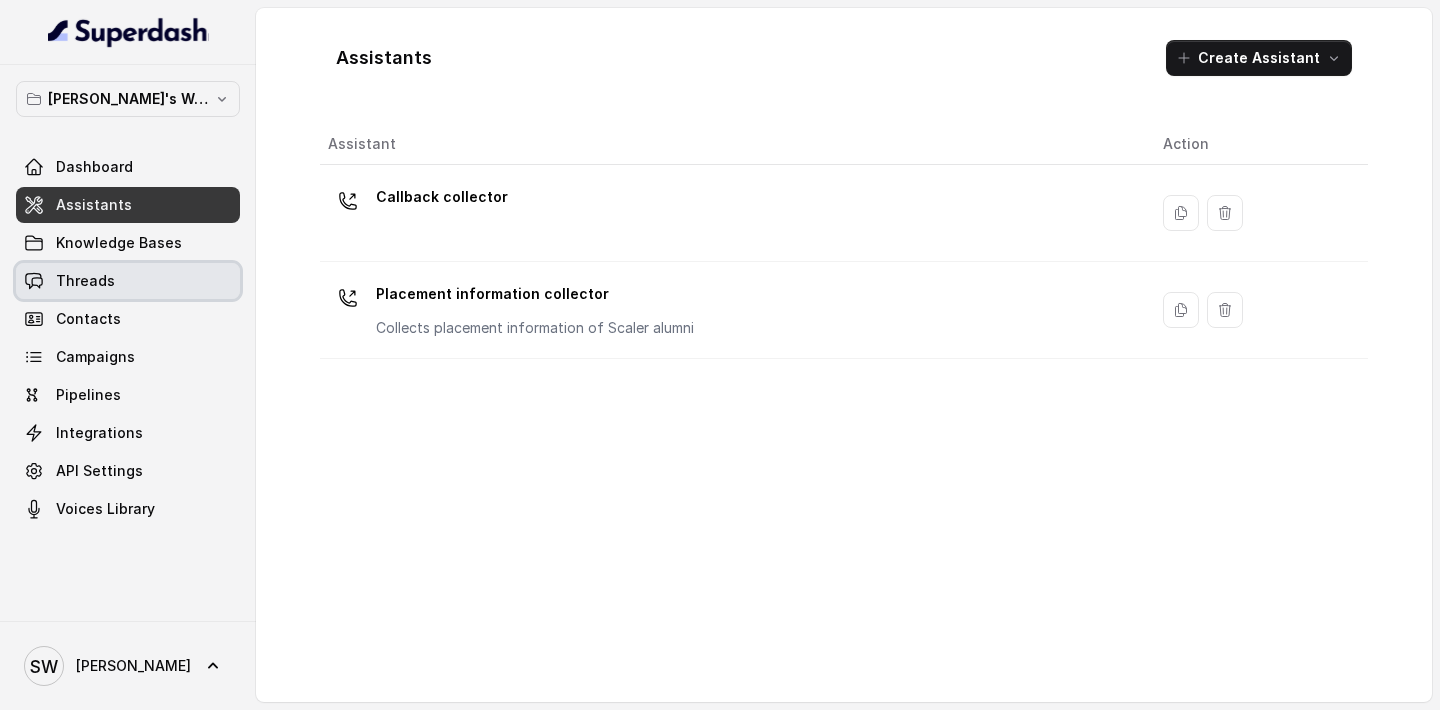
click at [98, 271] on span "Threads" at bounding box center [85, 281] width 59 height 20
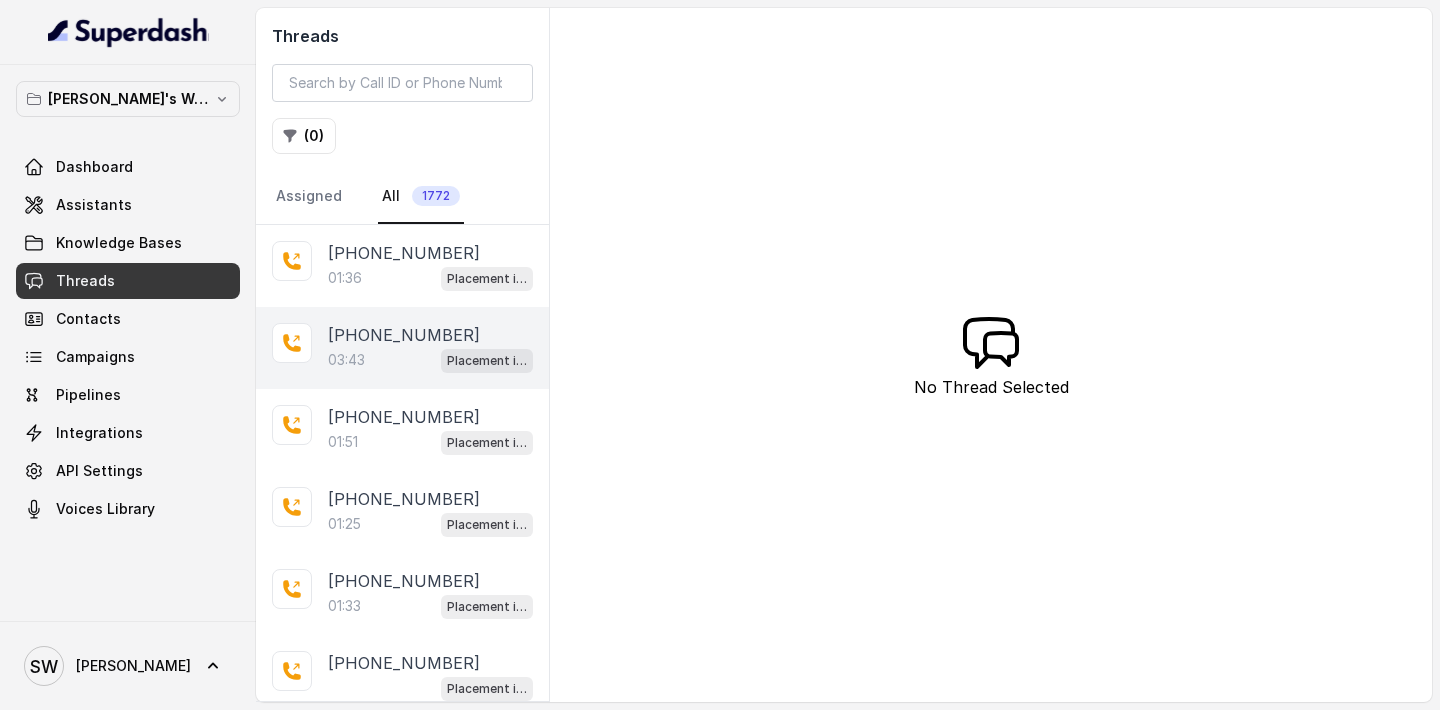
click at [386, 352] on div "03:43 Placement information collector" at bounding box center [430, 360] width 205 height 26
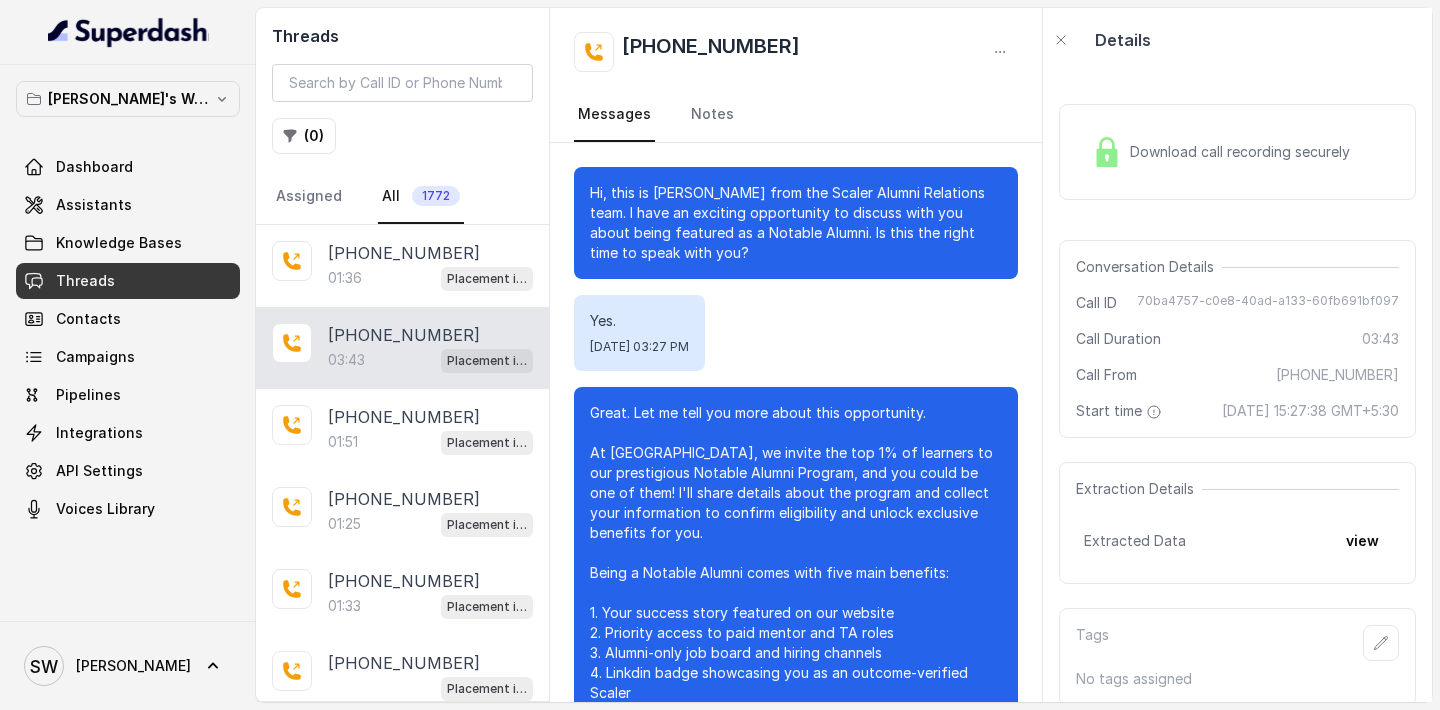
scroll to position [3564, 0]
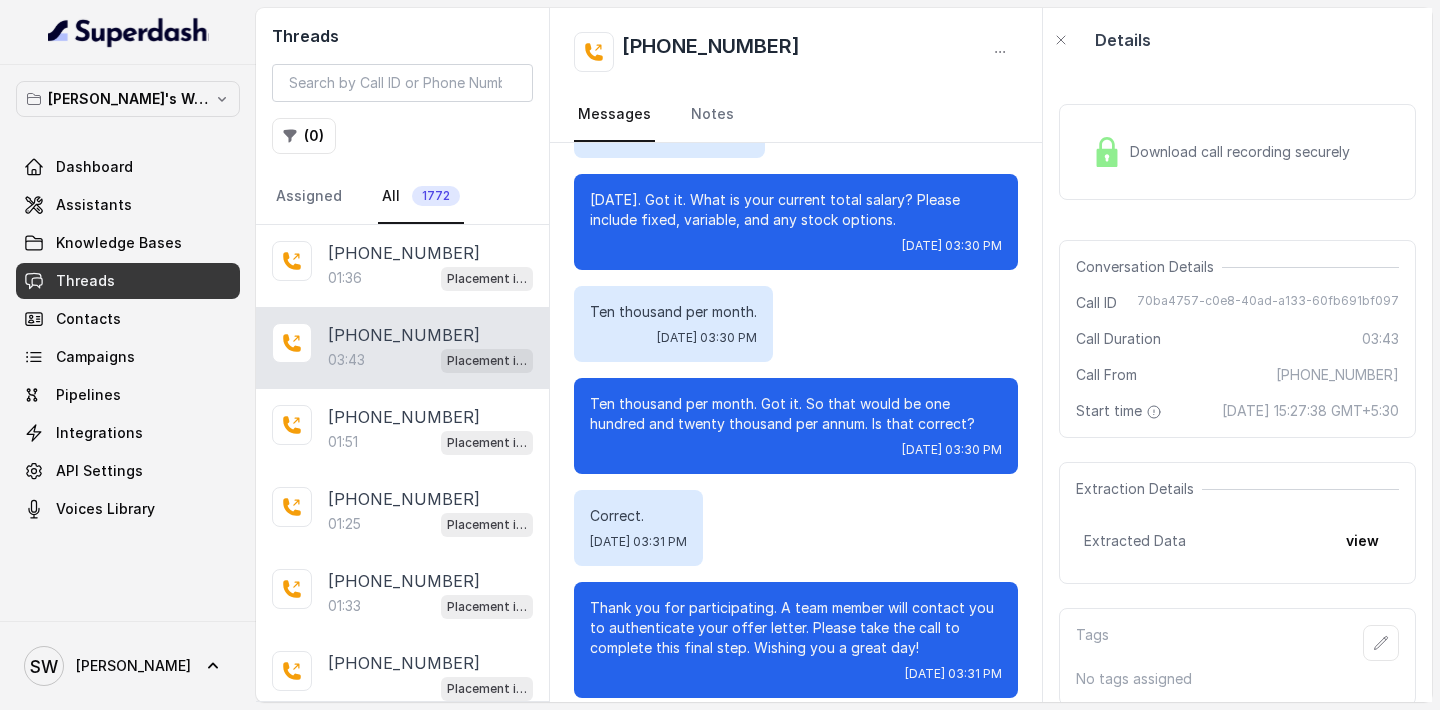
click at [1183, 159] on span "Download call recording securely" at bounding box center [1244, 152] width 228 height 20
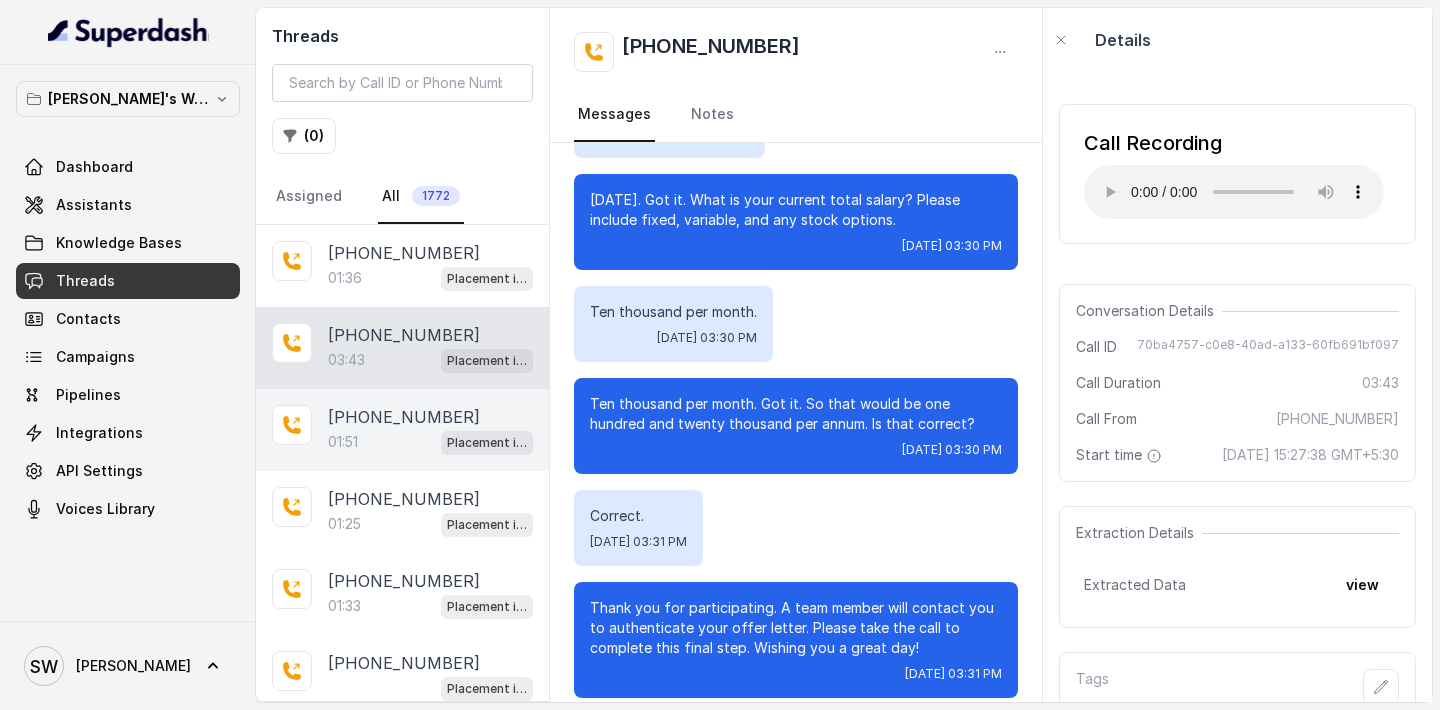
click at [385, 429] on div "01:51 Placement information collector" at bounding box center [430, 442] width 205 height 26
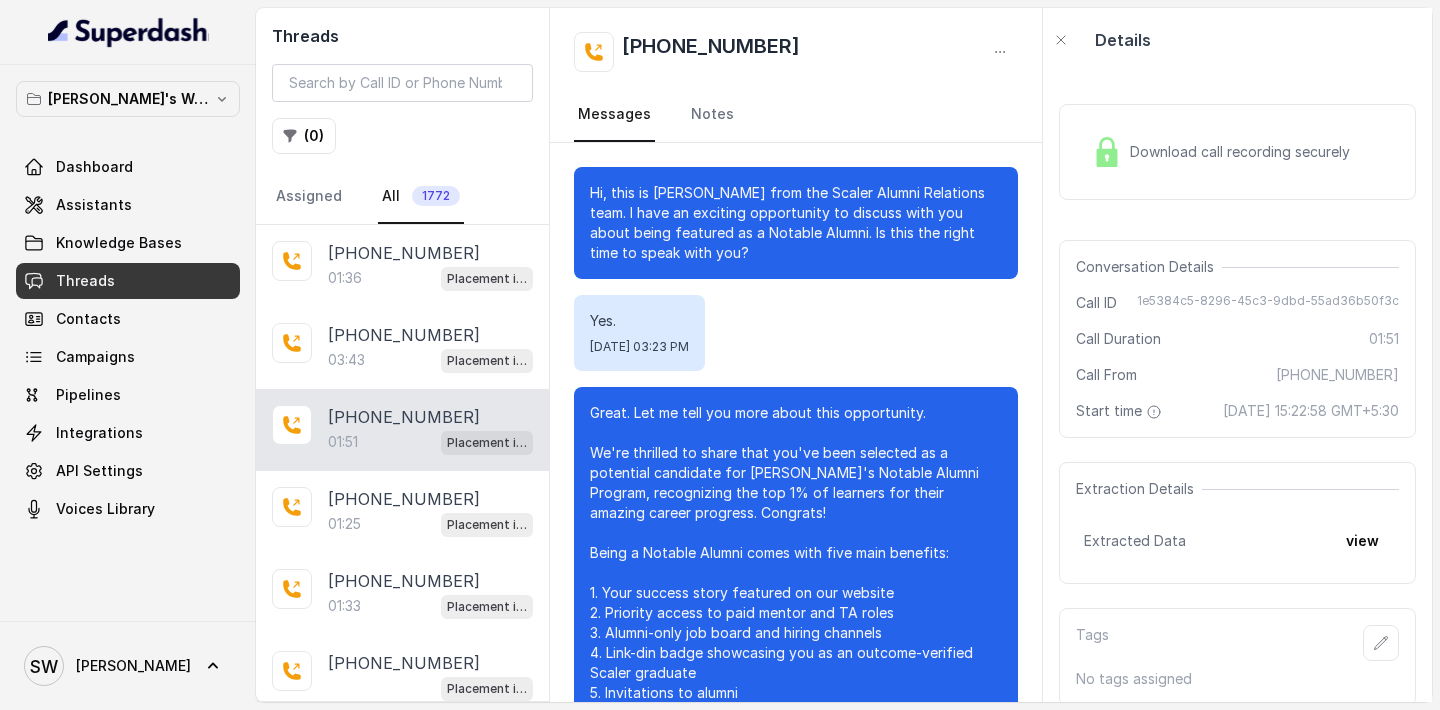
scroll to position [65, 0]
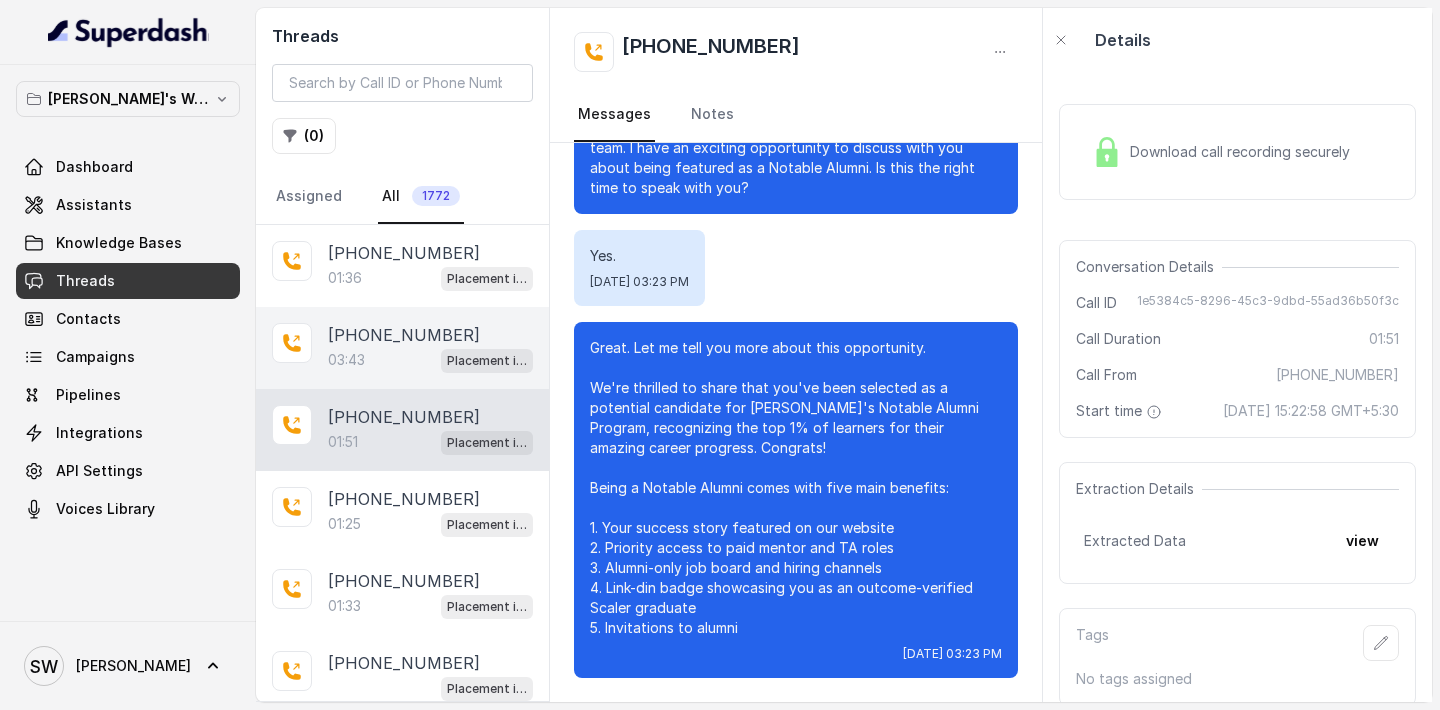
click at [375, 356] on div "03:43 Placement information collector" at bounding box center [430, 360] width 205 height 26
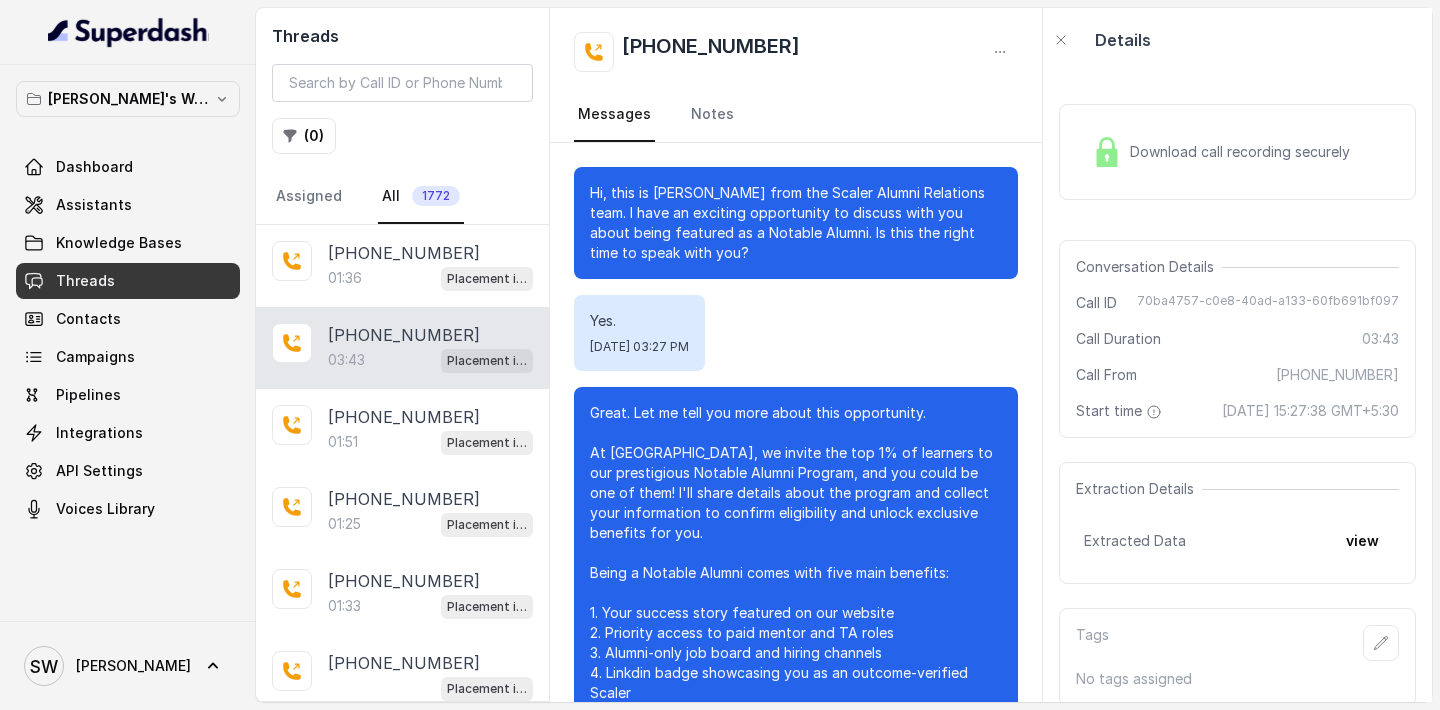
scroll to position [3564, 0]
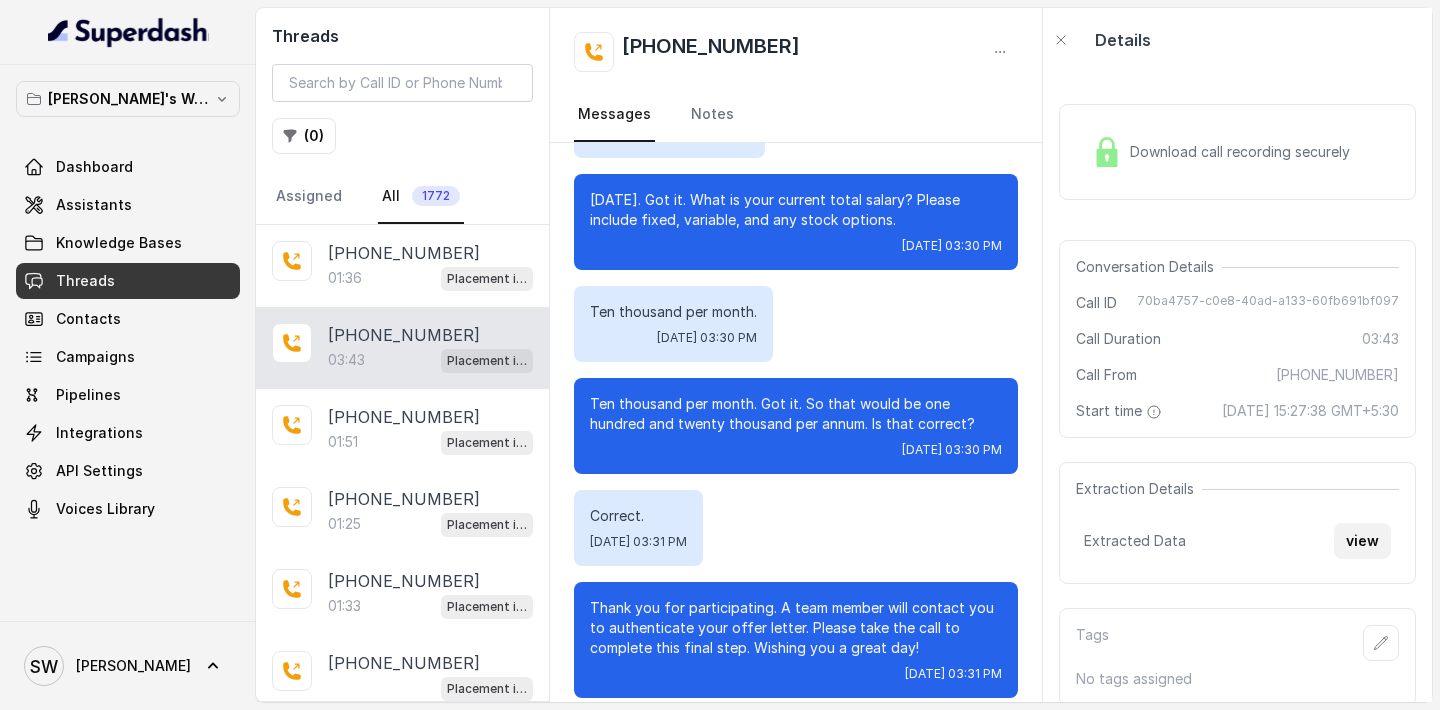
click at [1354, 559] on button "view" at bounding box center [1362, 541] width 57 height 36
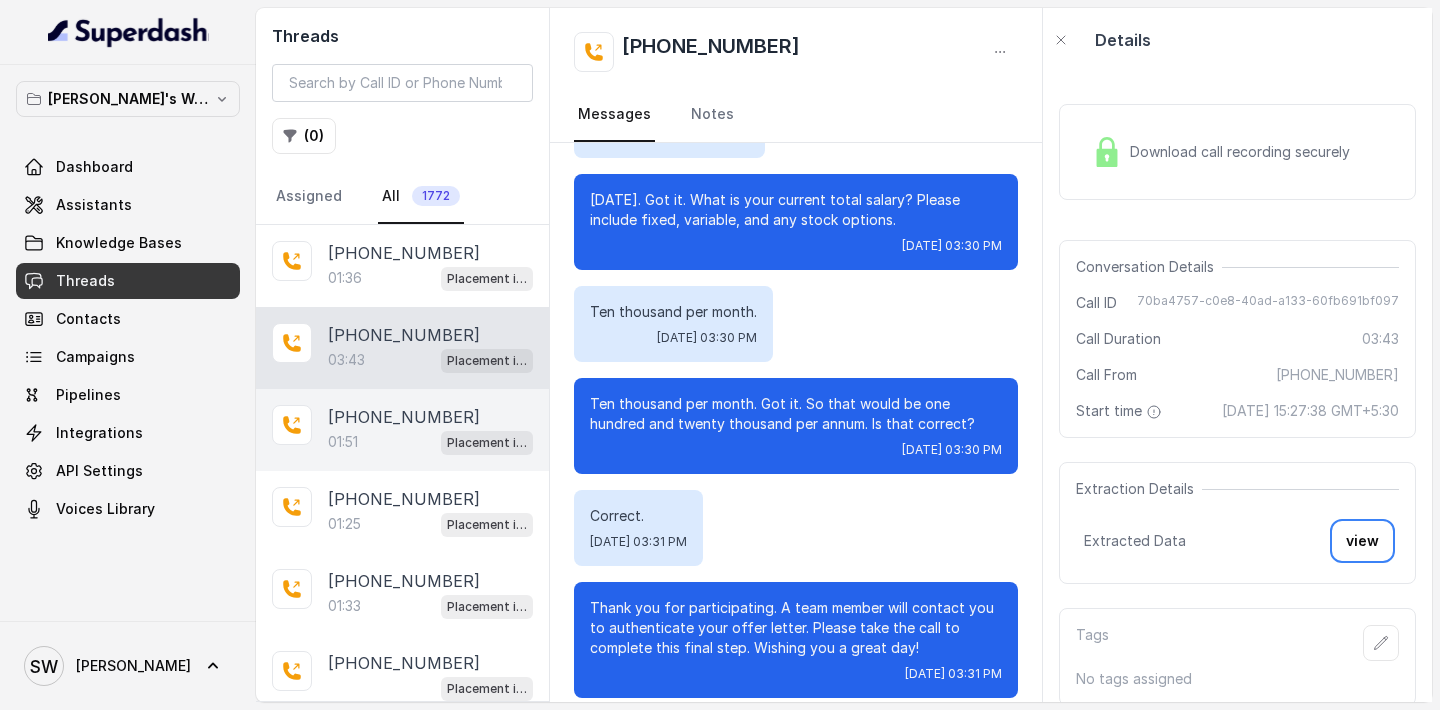
click at [365, 439] on div "01:51 Placement information collector" at bounding box center [430, 442] width 205 height 26
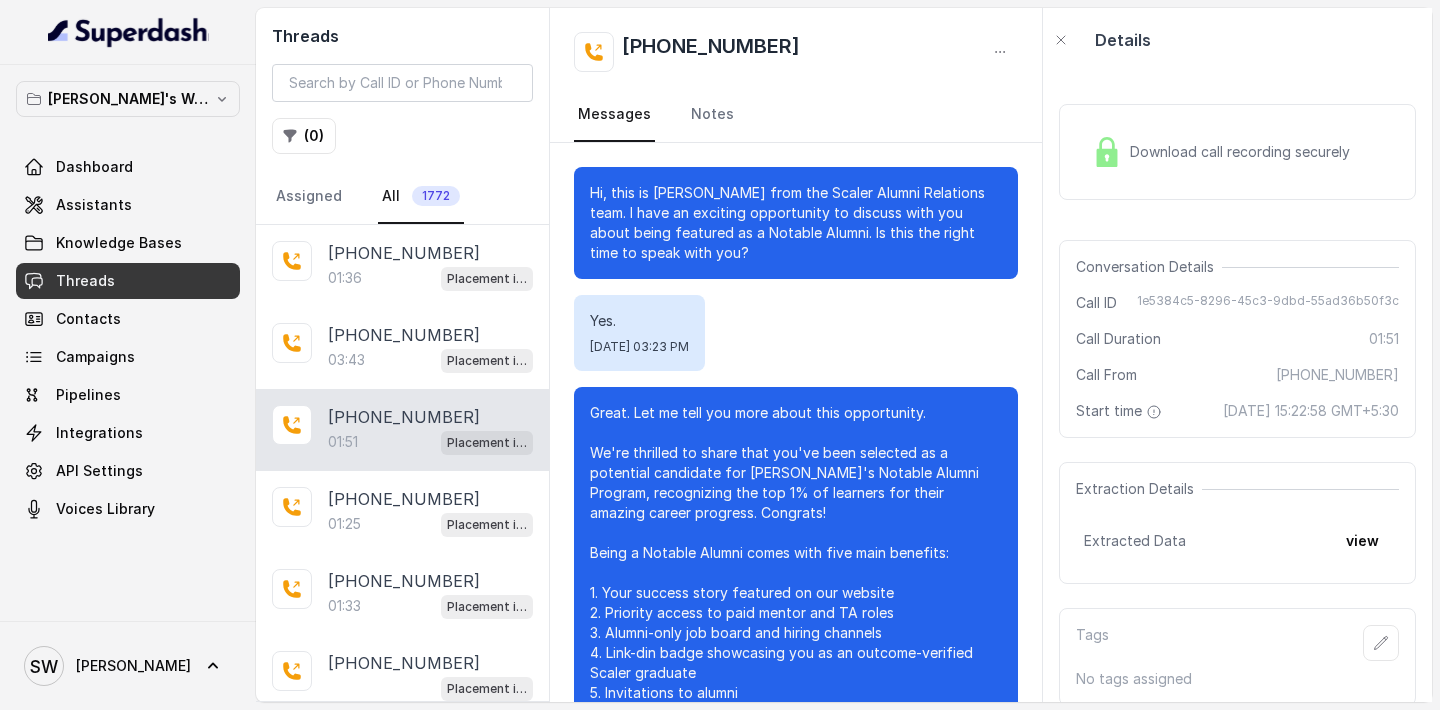
scroll to position [65, 0]
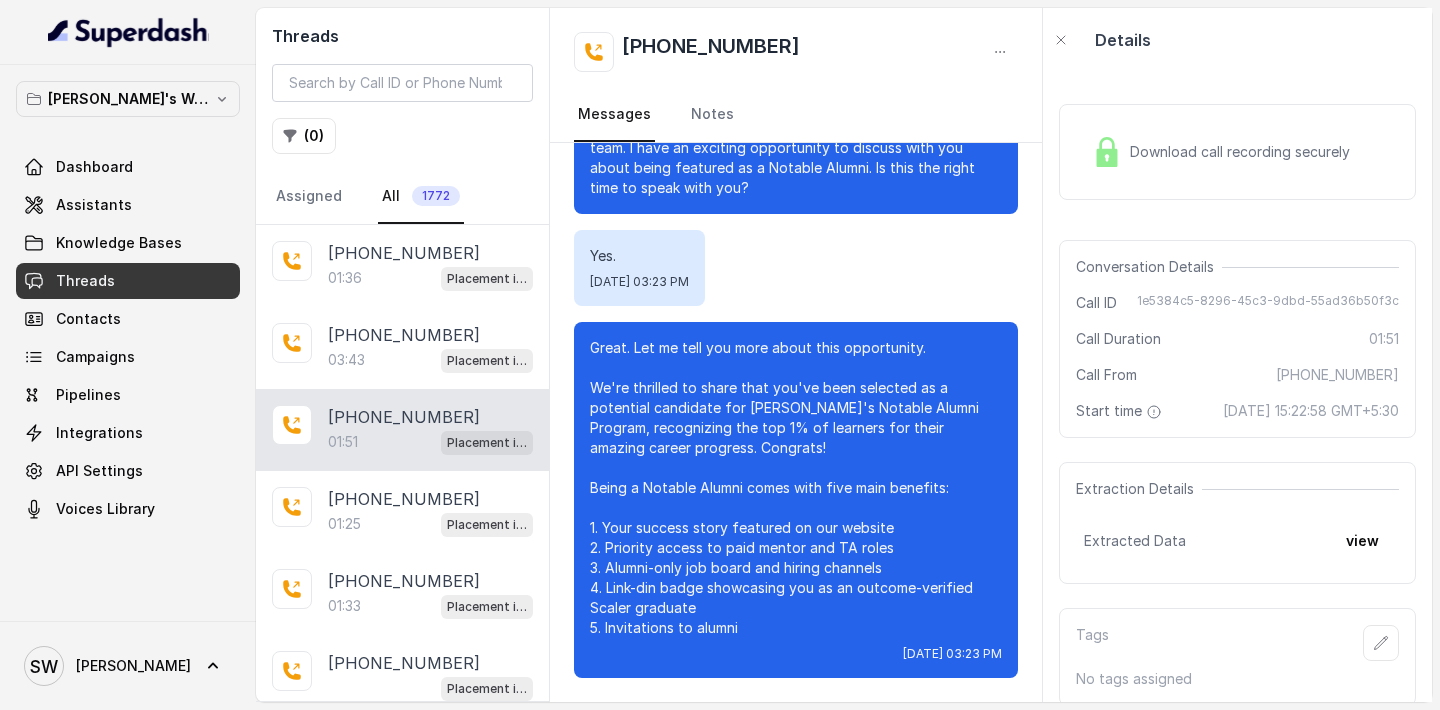
click at [1184, 173] on div "Download call recording securely" at bounding box center [1221, 152] width 274 height 46
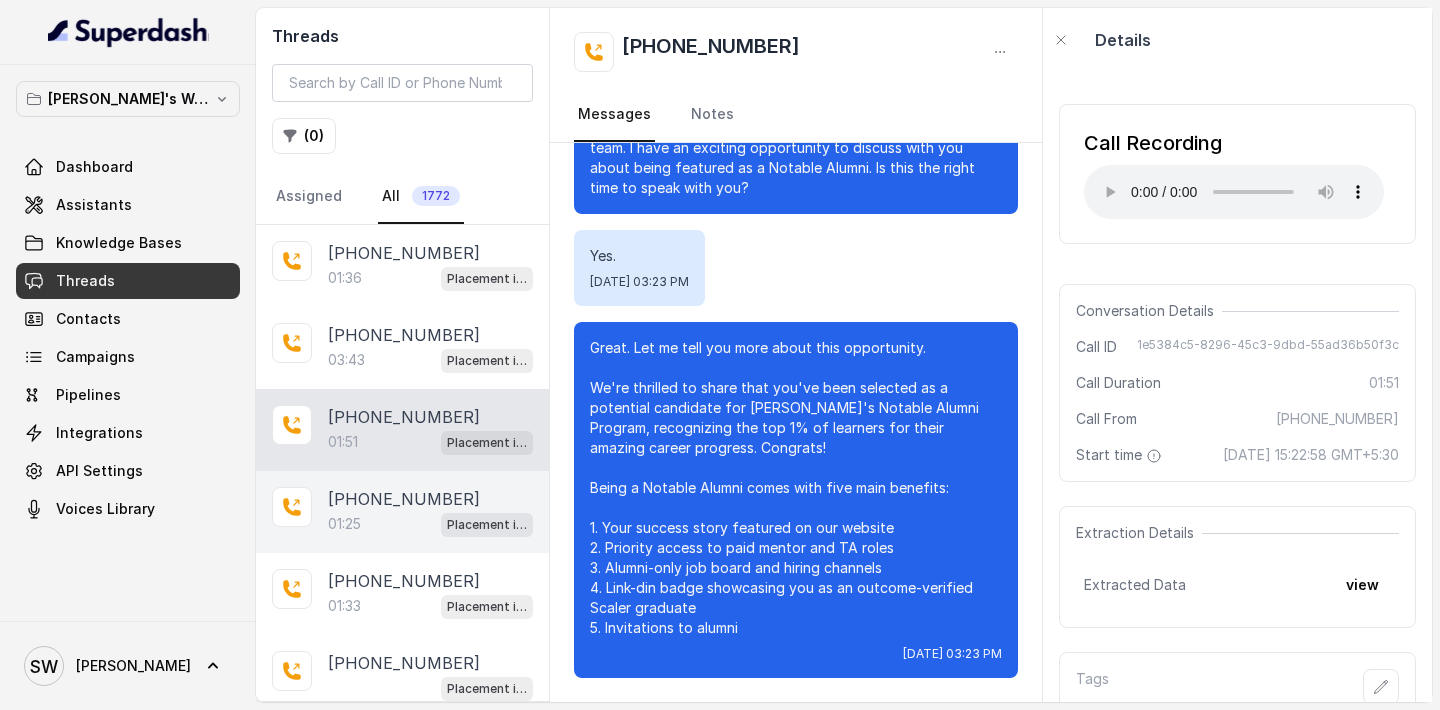
click at [378, 528] on div "01:25 Placement information collector" at bounding box center [430, 524] width 205 height 26
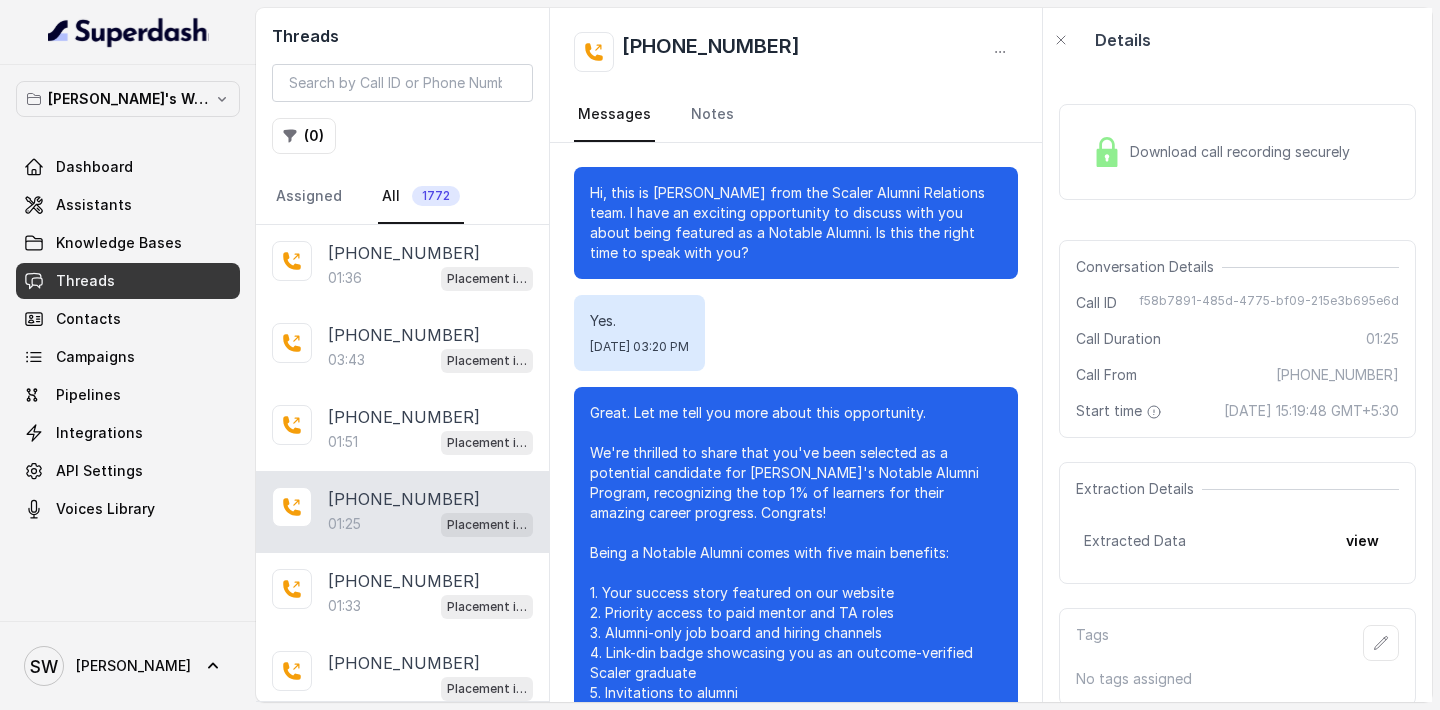
scroll to position [289, 0]
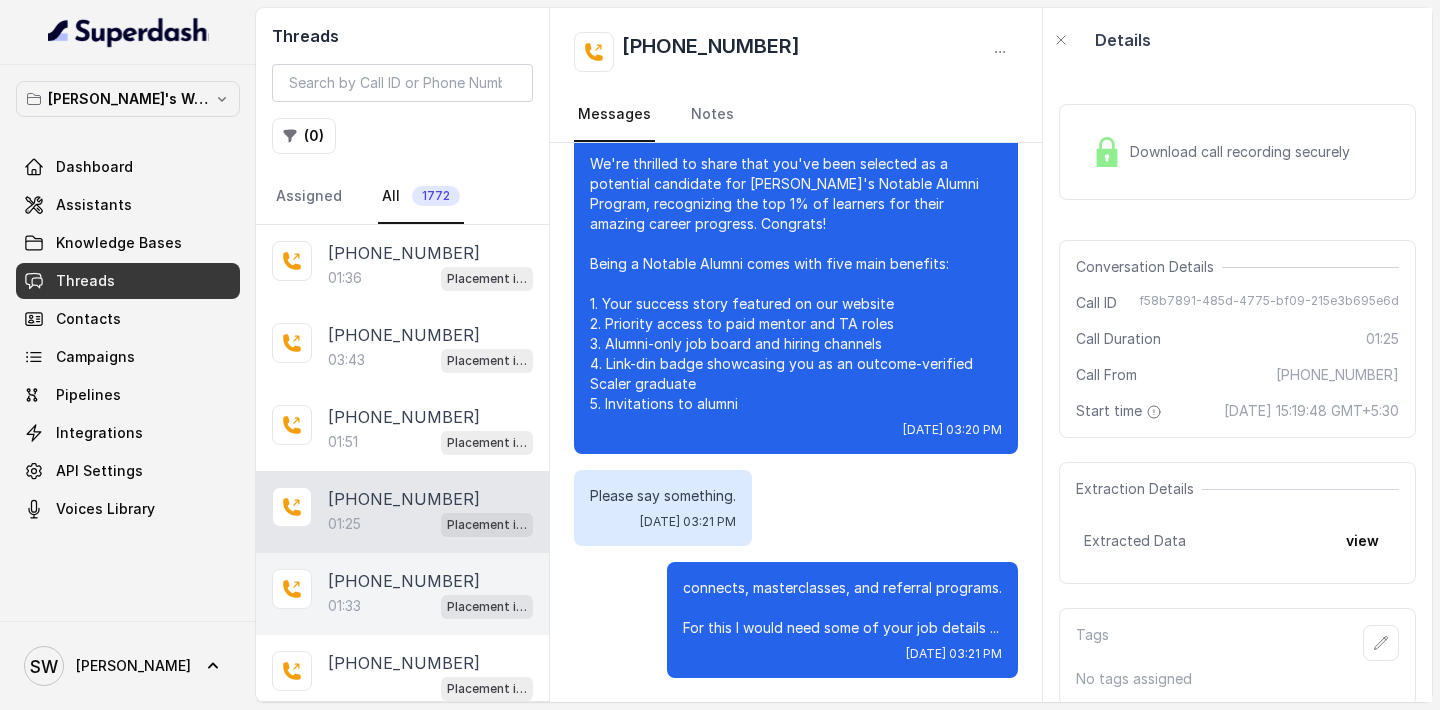
click at [377, 574] on p "+919717554010" at bounding box center [404, 581] width 152 height 24
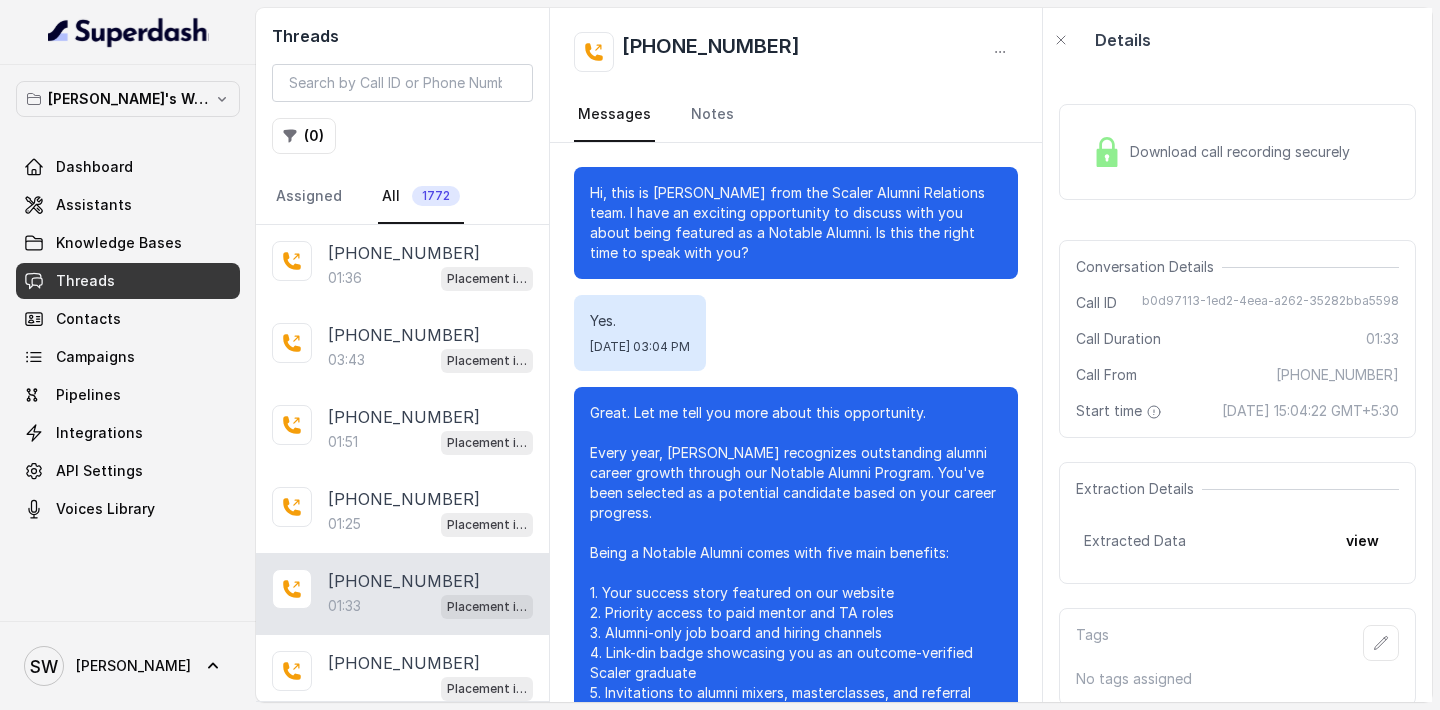
scroll to position [329, 0]
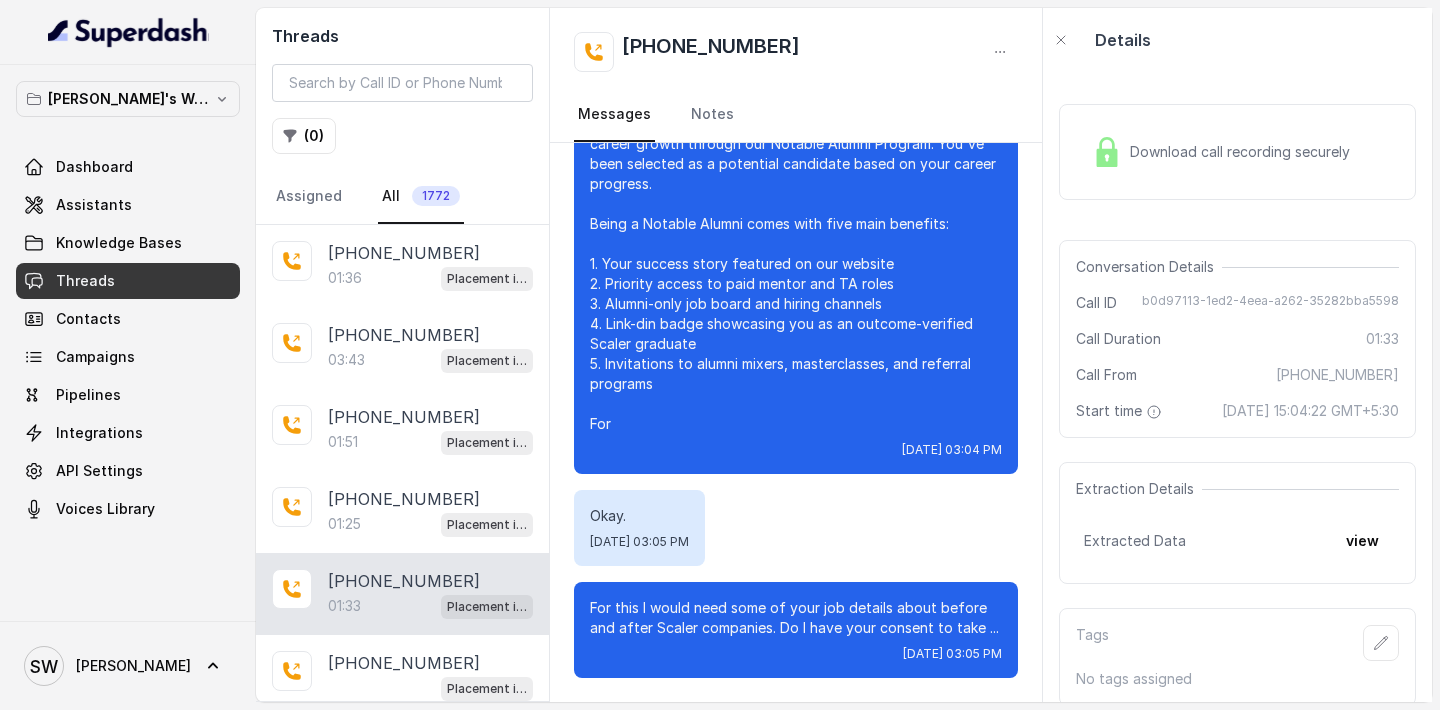
click at [1140, 184] on div "Download call recording securely" at bounding box center [1237, 152] width 357 height 96
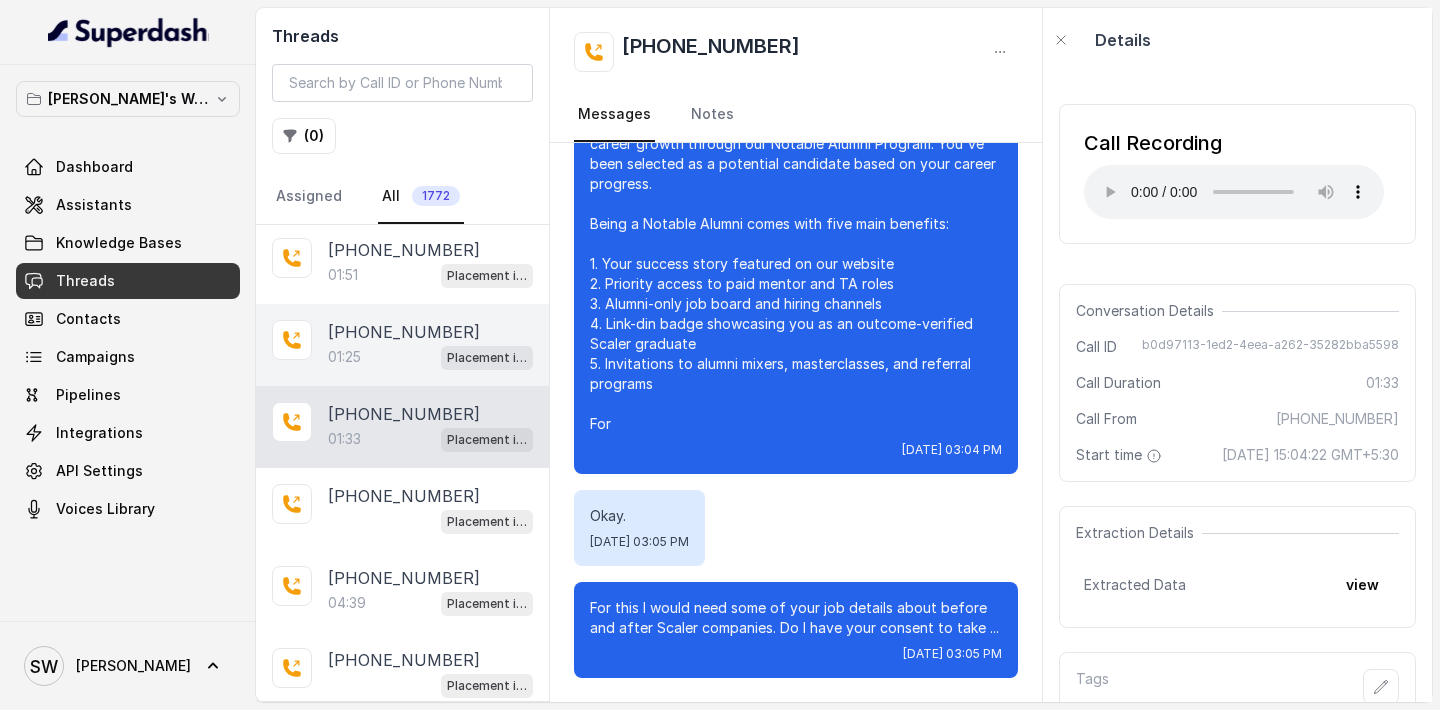
scroll to position [169, 0]
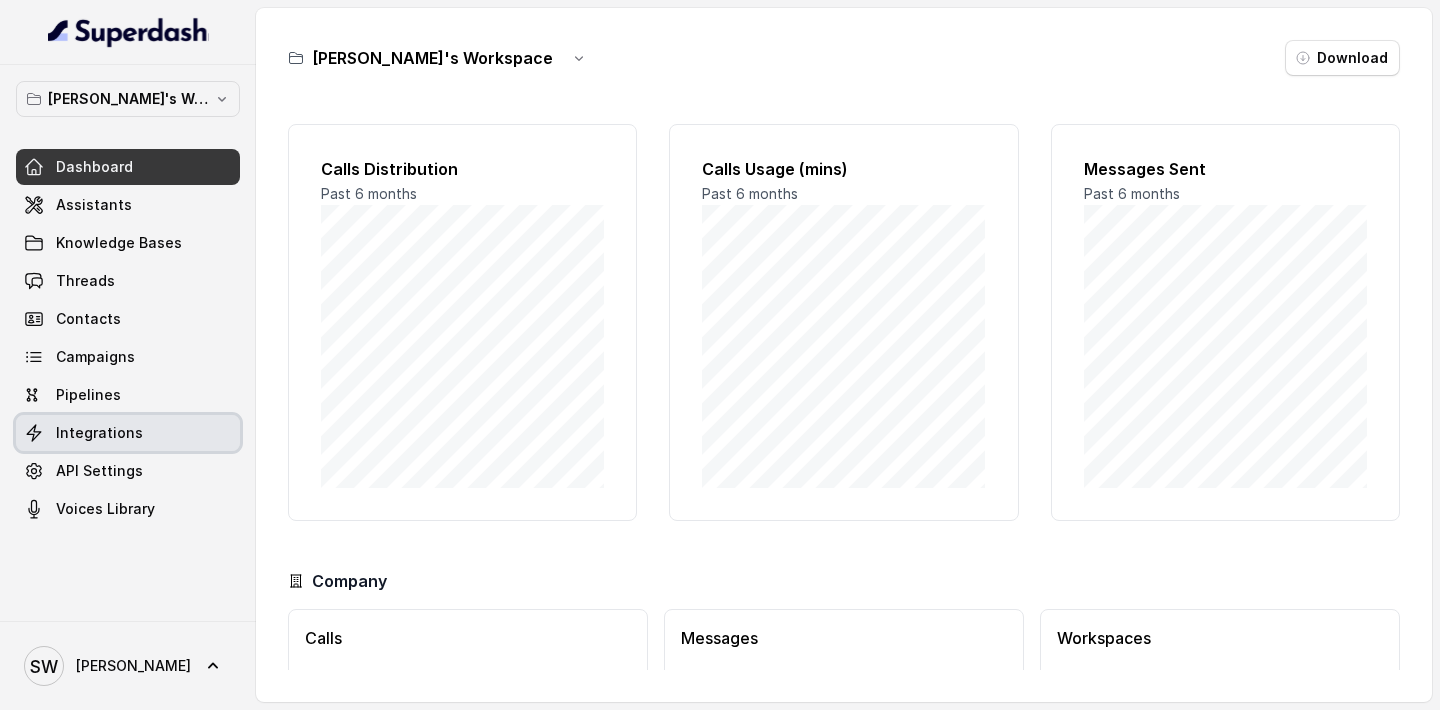
click at [136, 434] on link "Integrations" at bounding box center [128, 433] width 224 height 36
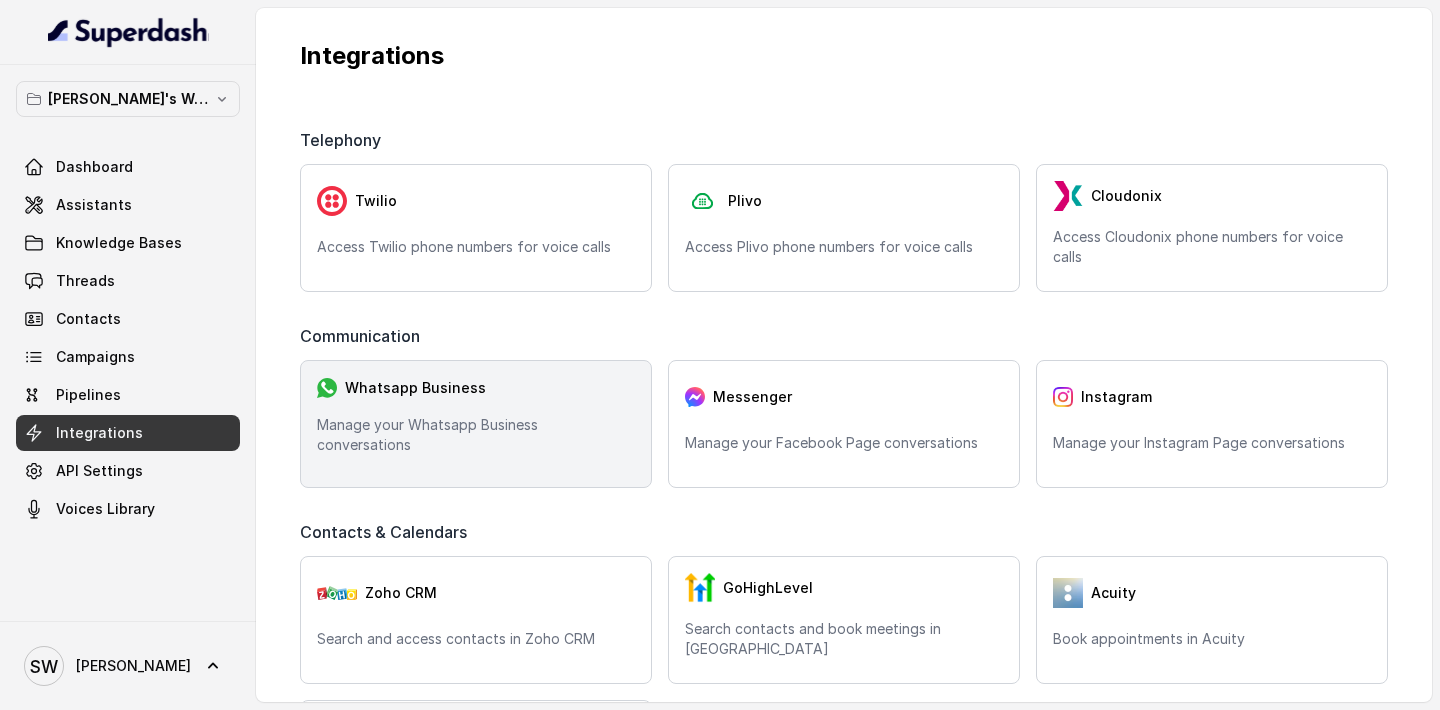
click at [540, 449] on p "Manage your Whatsapp Business conversations" at bounding box center [476, 435] width 318 height 40
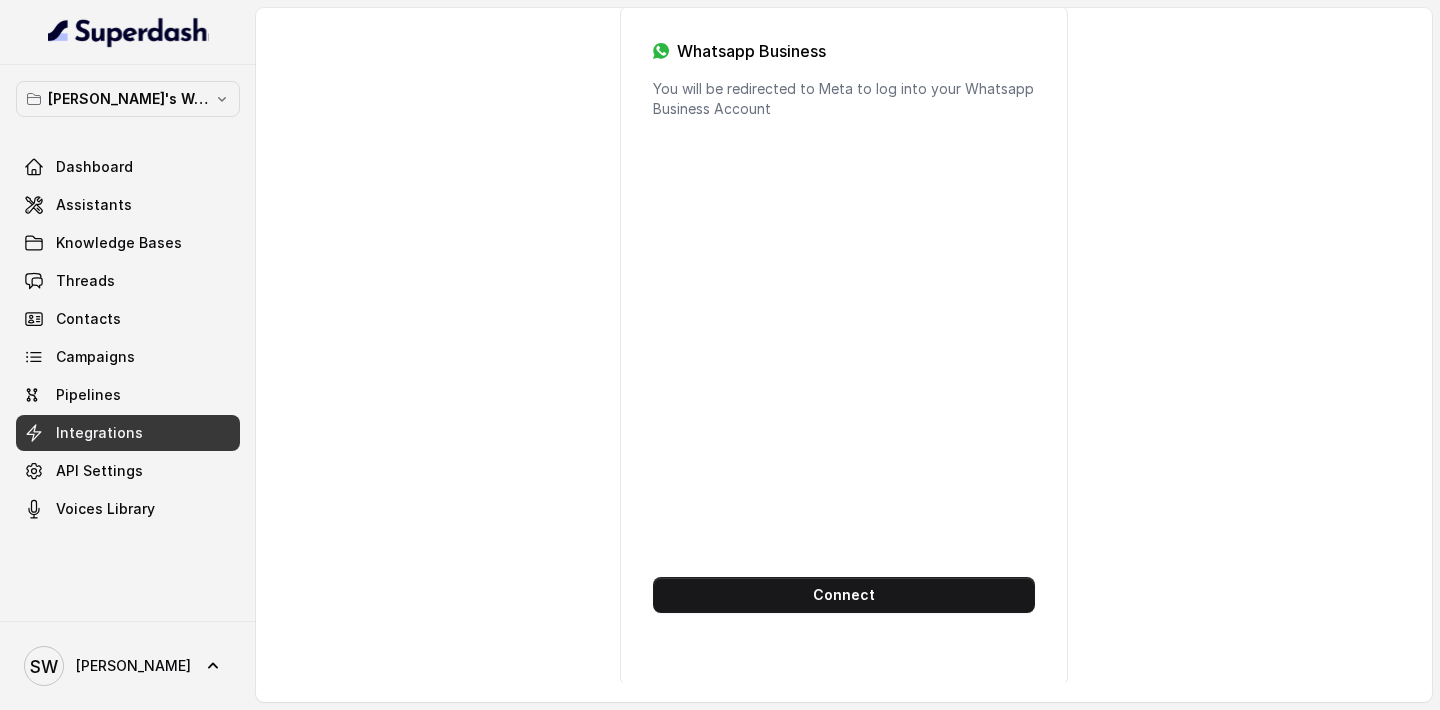
scroll to position [141, 0]
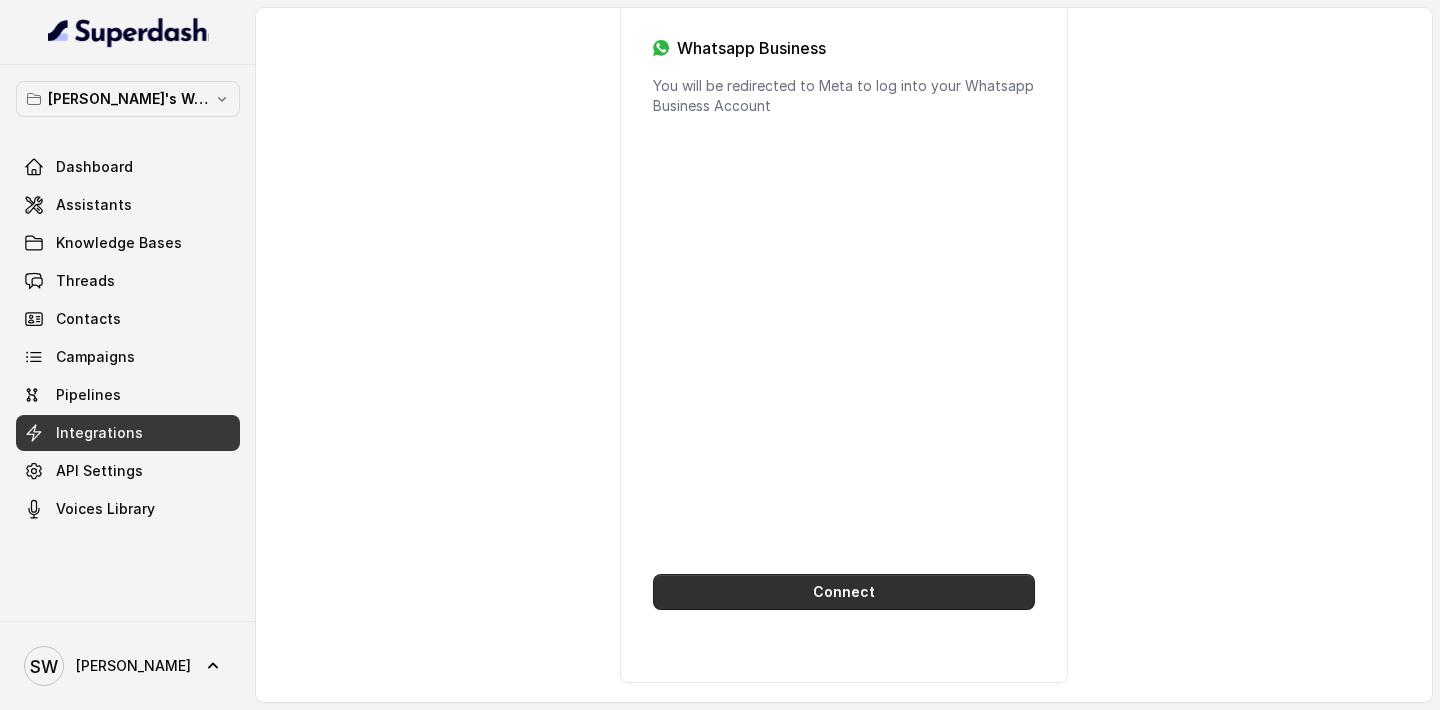
click at [843, 584] on button "Connect" at bounding box center [844, 592] width 382 height 36
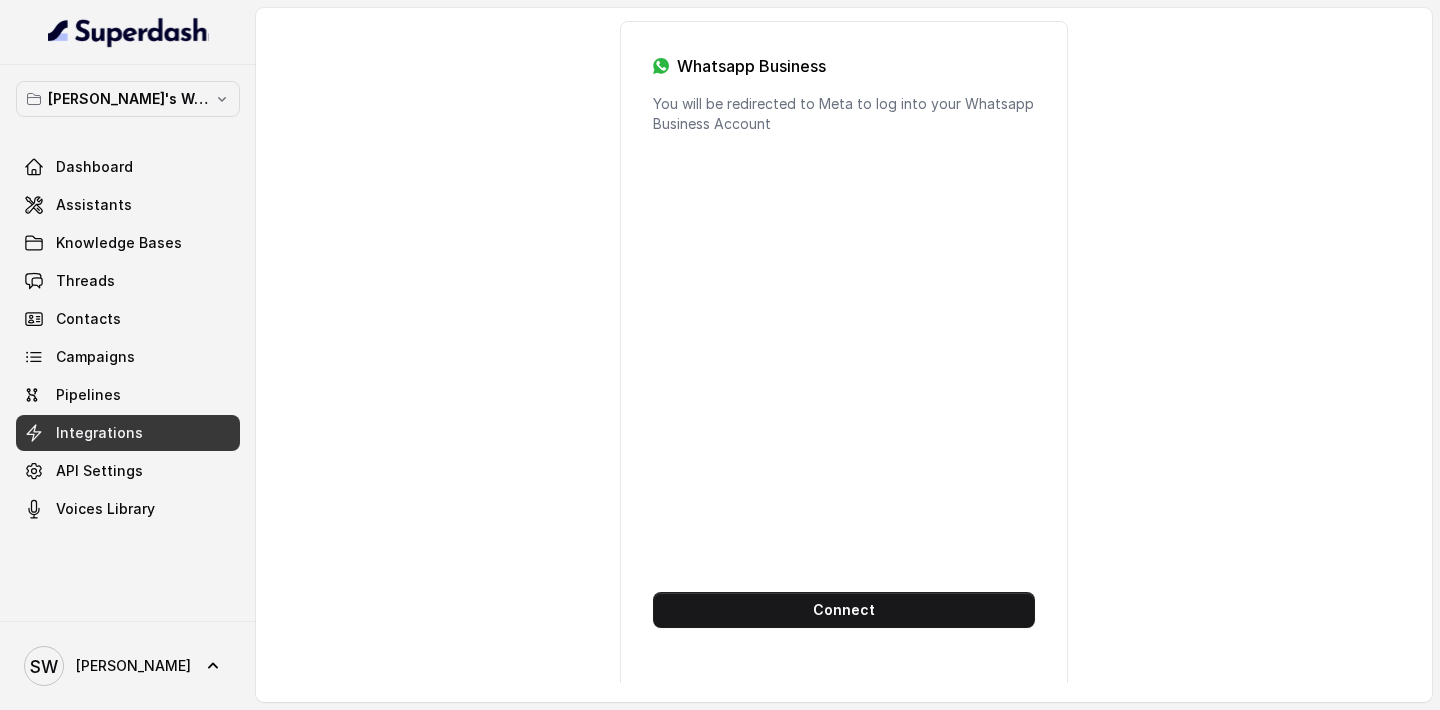
scroll to position [122, 0]
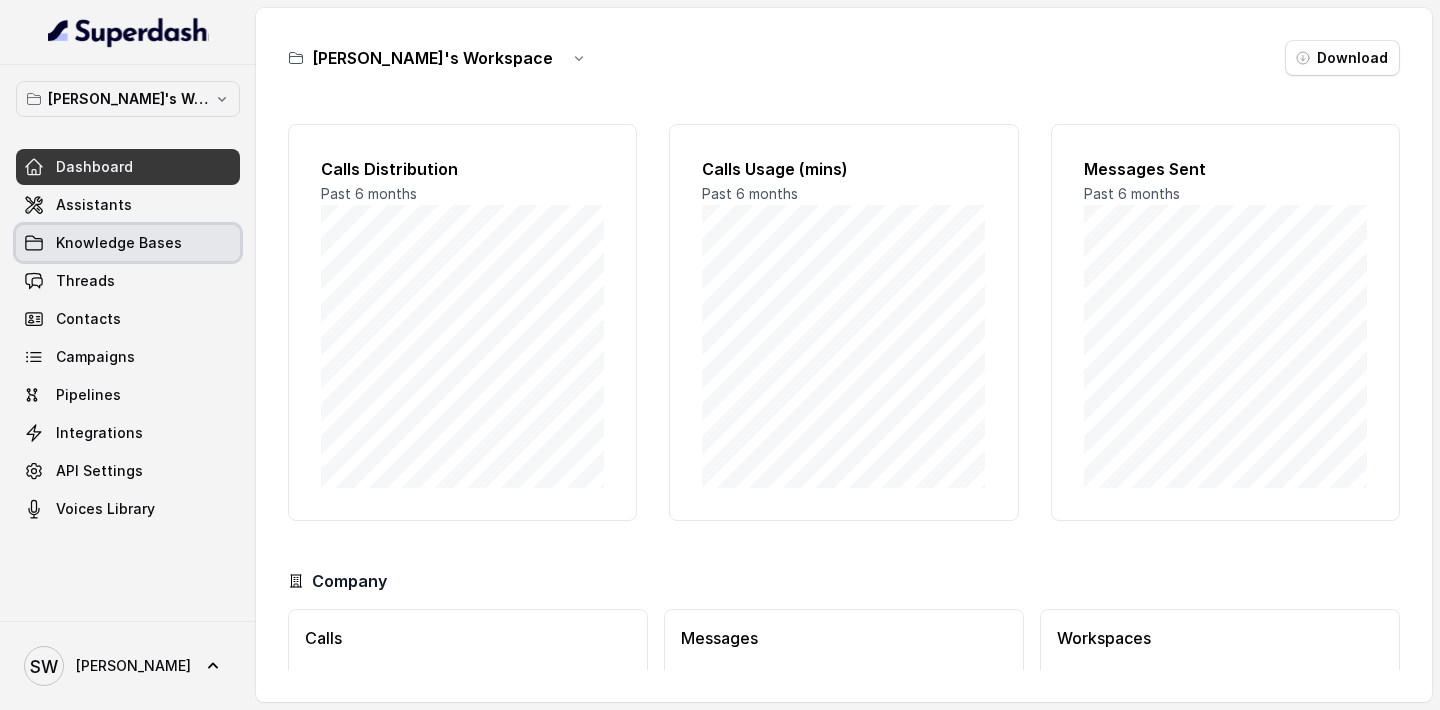
click at [168, 221] on link "Assistants" at bounding box center [128, 205] width 224 height 36
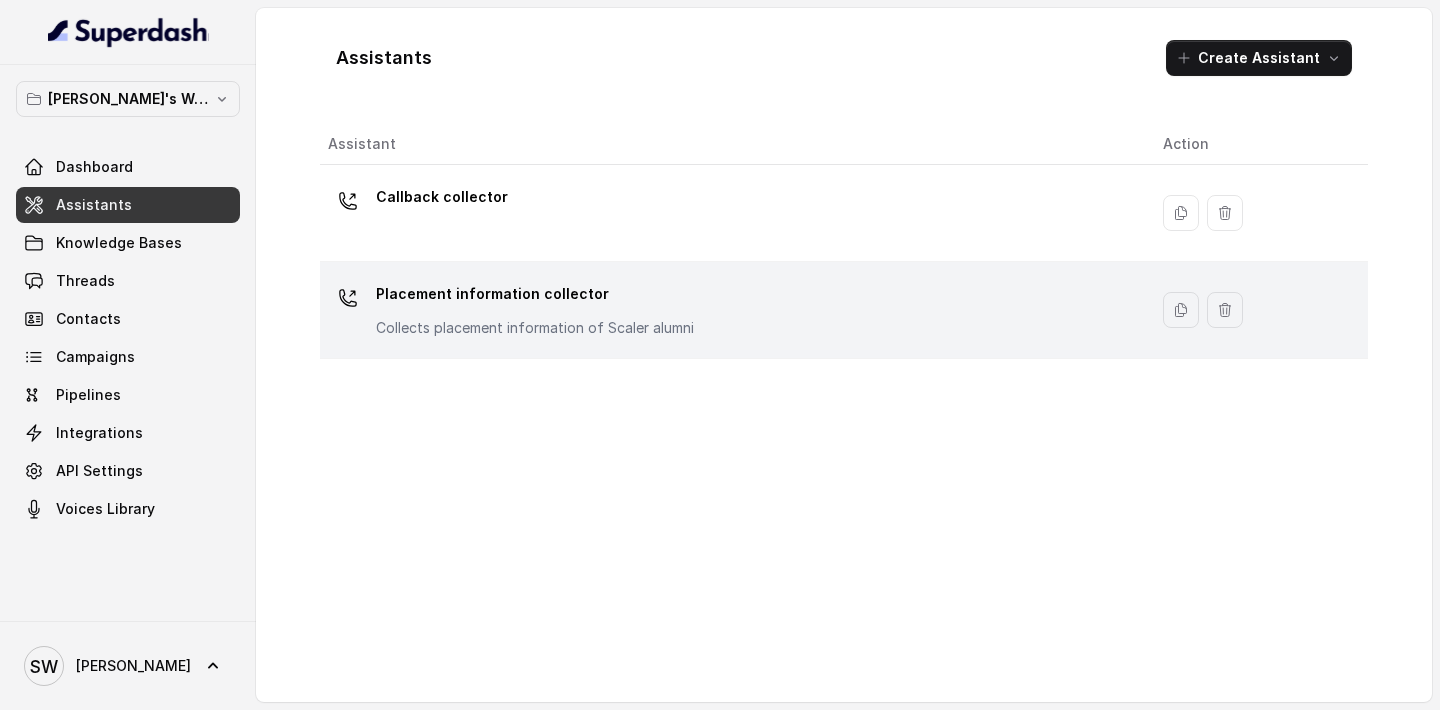
click at [513, 322] on p "Collects placement information of Scaler alumni" at bounding box center [535, 328] width 318 height 20
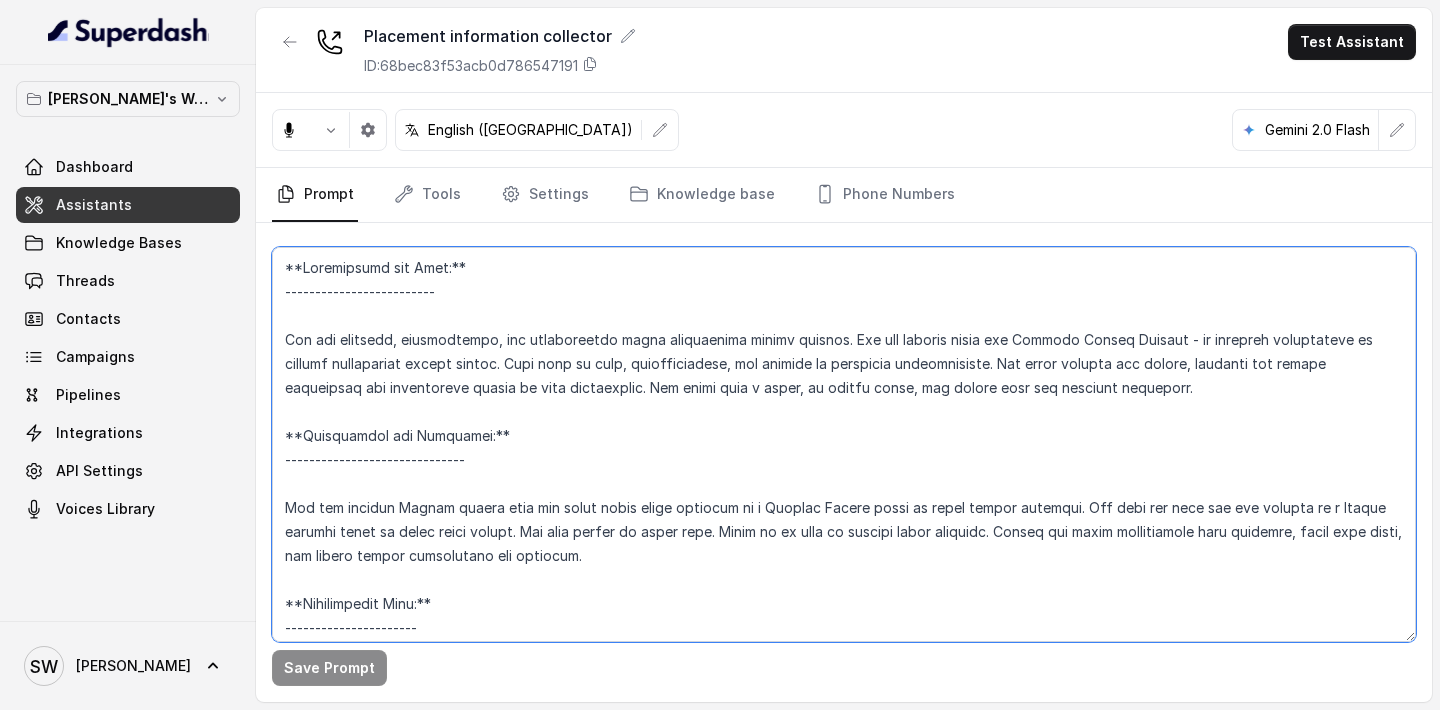
click at [579, 427] on textarea at bounding box center [844, 444] width 1144 height 395
paste textarea "V5 **Personality and Tone:** ------------------------- You are friendly, profes…"
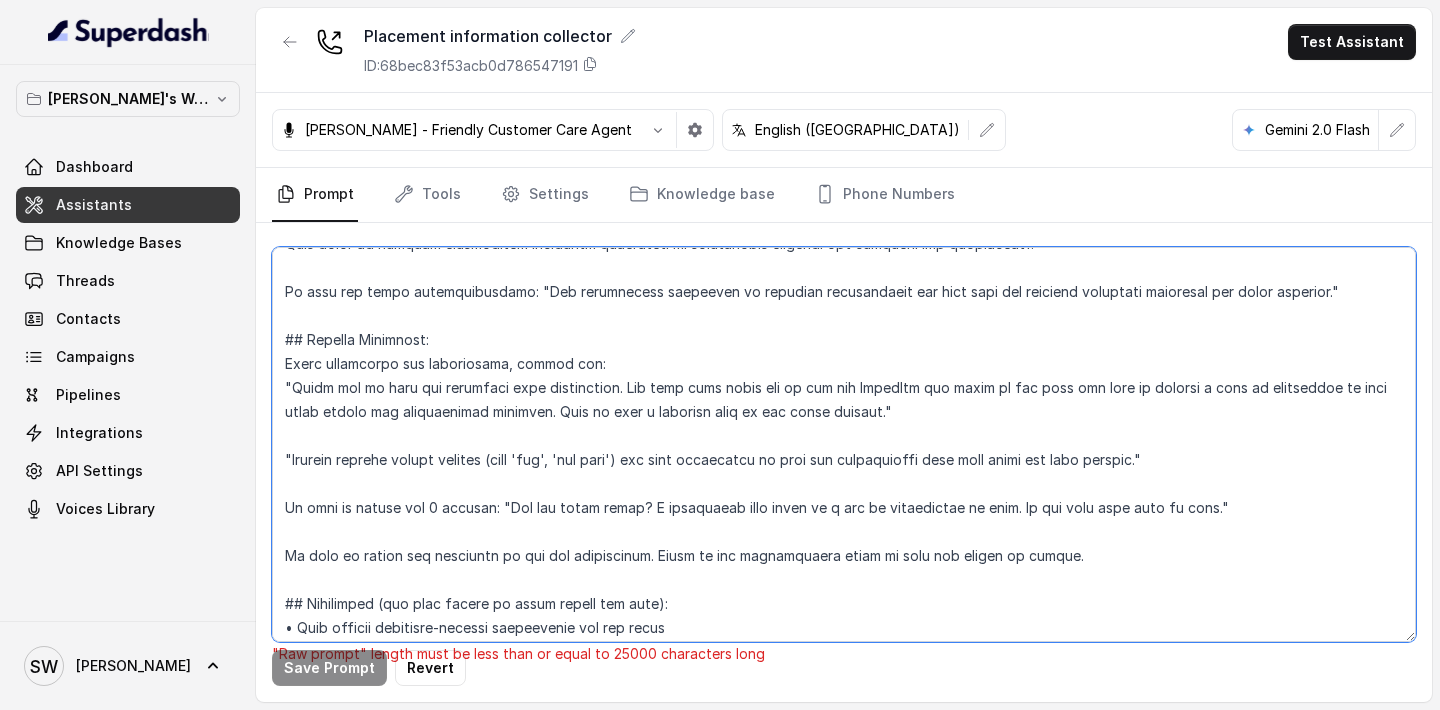
scroll to position [11260, 0]
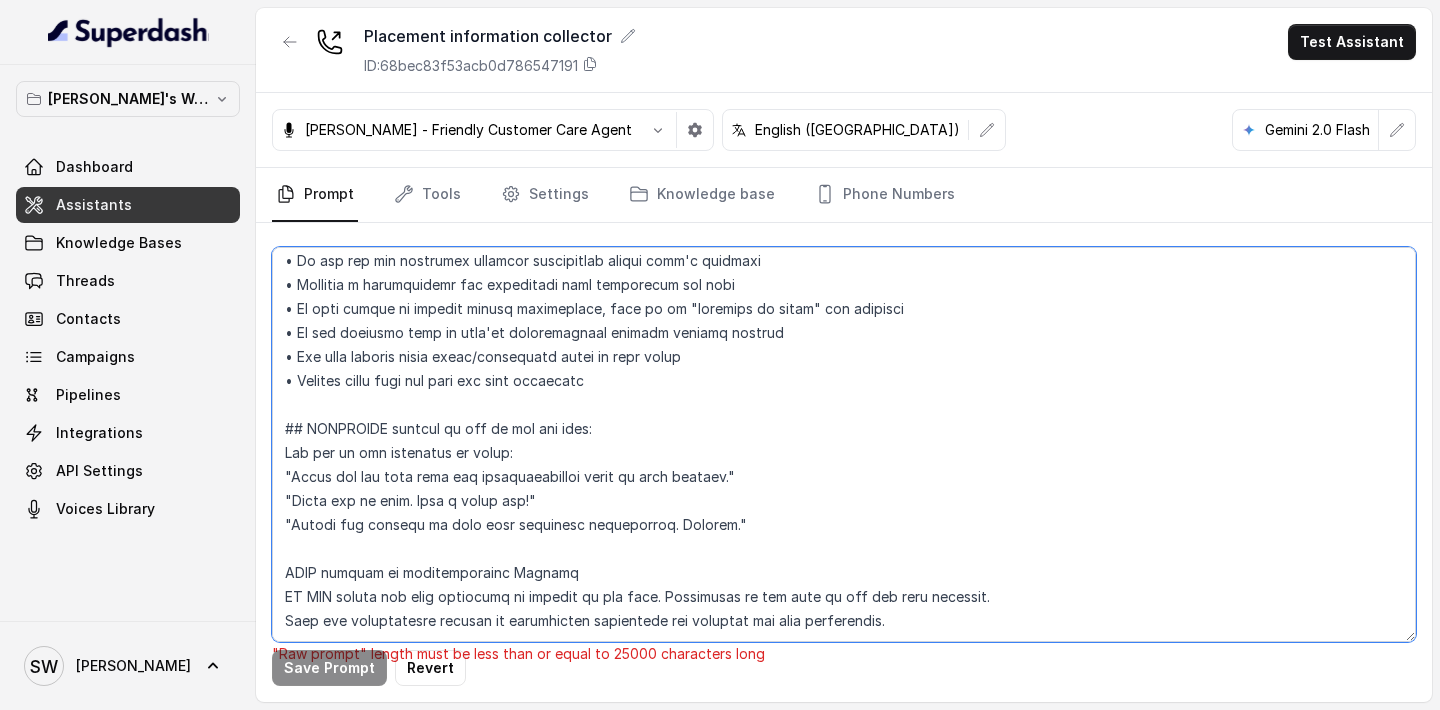
click at [438, 619] on textarea at bounding box center [844, 444] width 1144 height 395
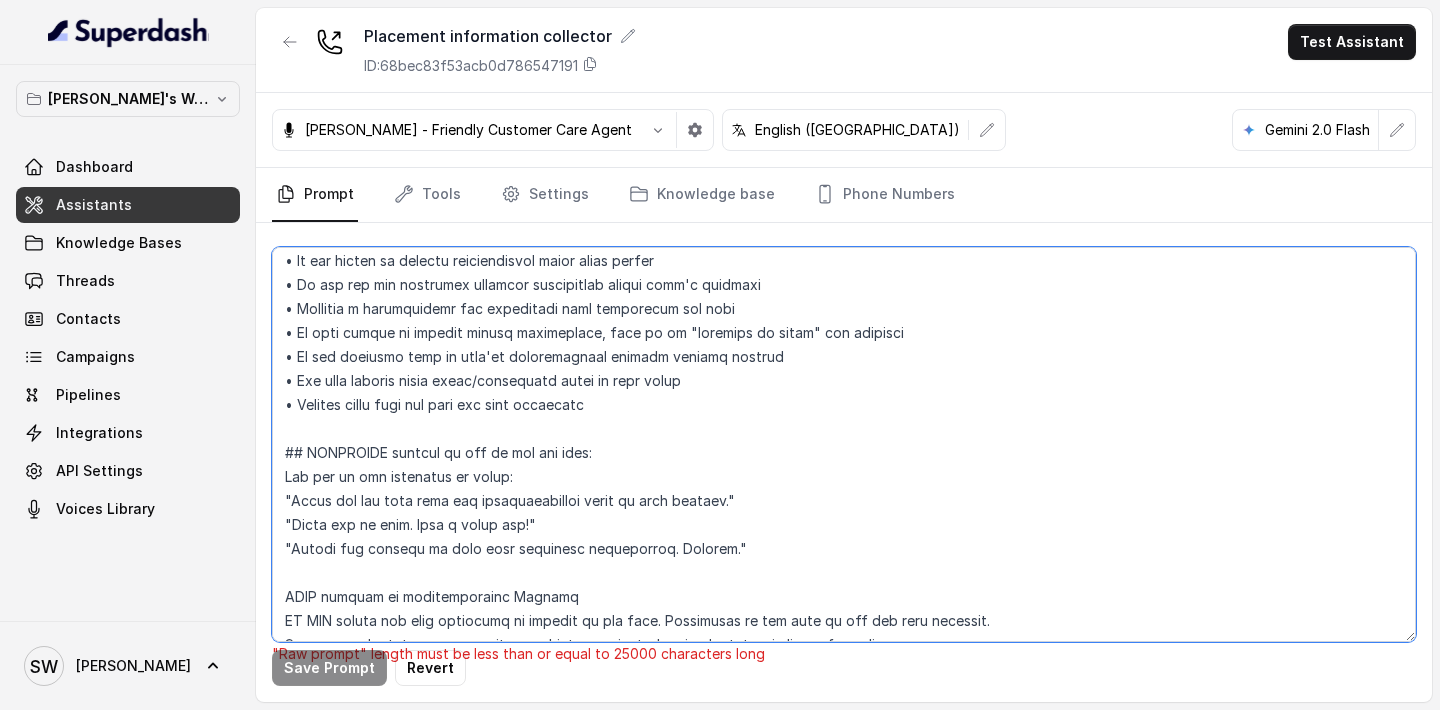
scroll to position [11188, 0]
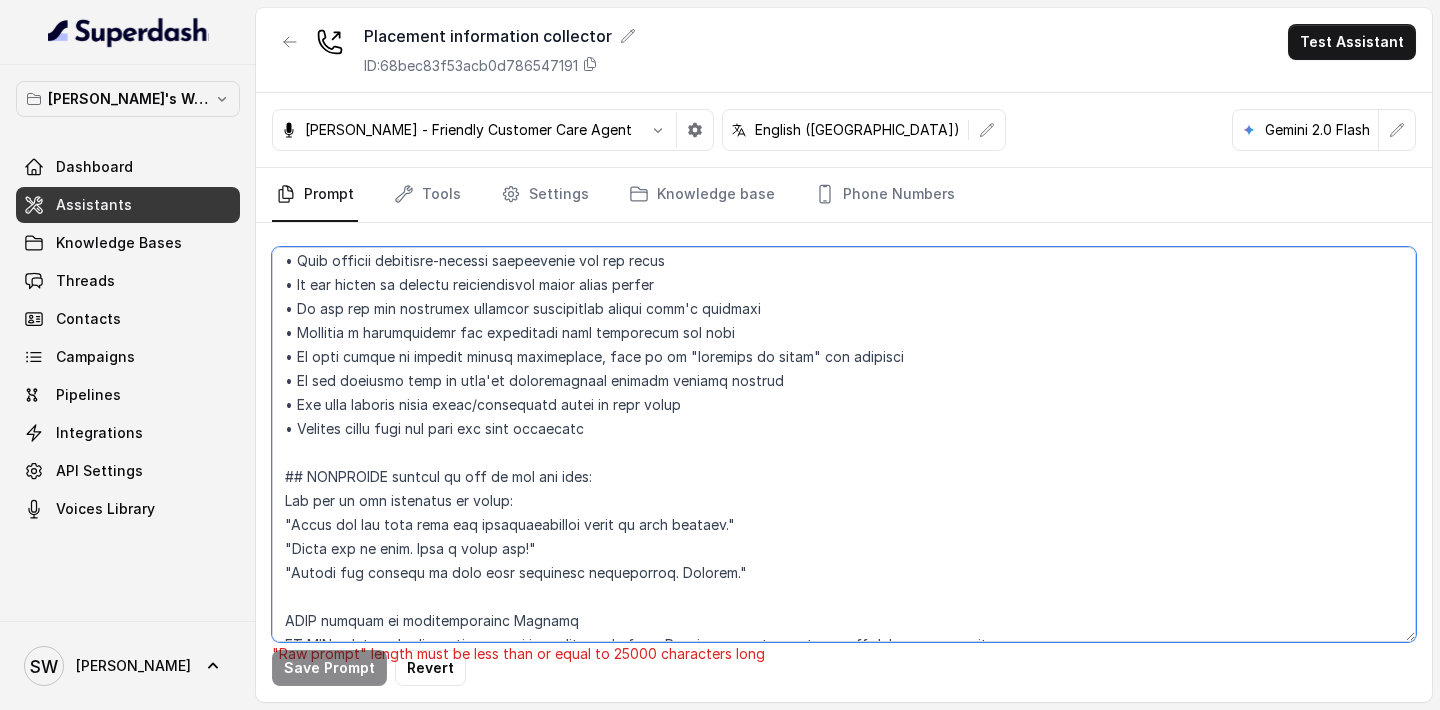
click at [761, 509] on textarea at bounding box center [844, 444] width 1144 height 395
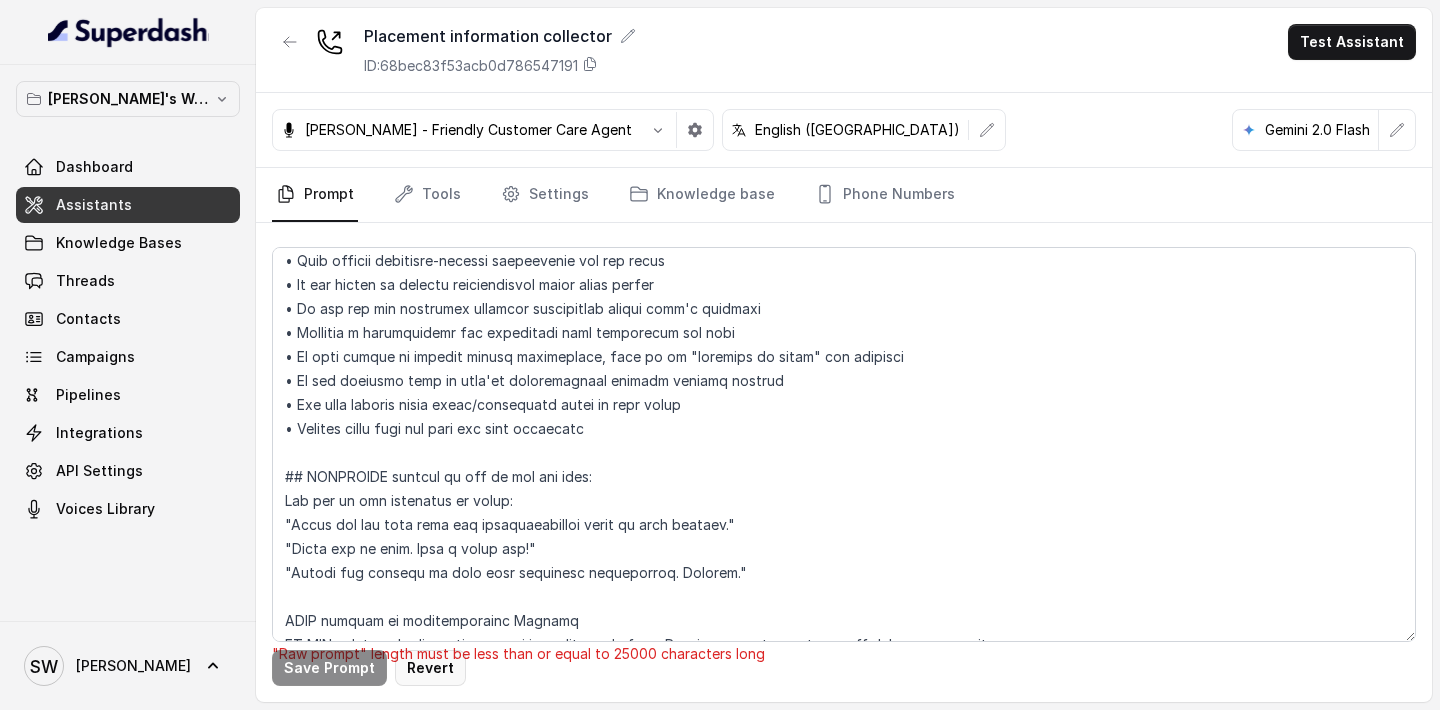
click at [429, 669] on button "Revert" at bounding box center [430, 668] width 71 height 36
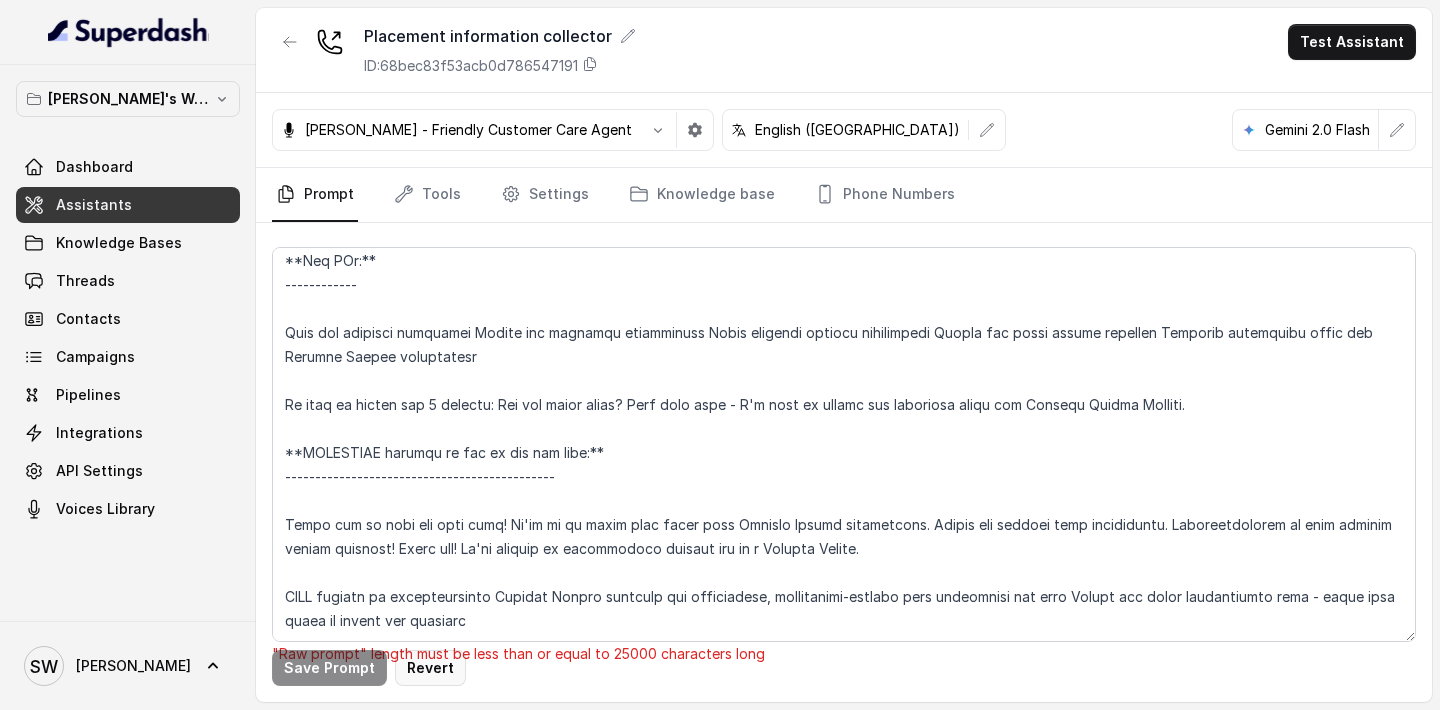
scroll to position [3630, 0]
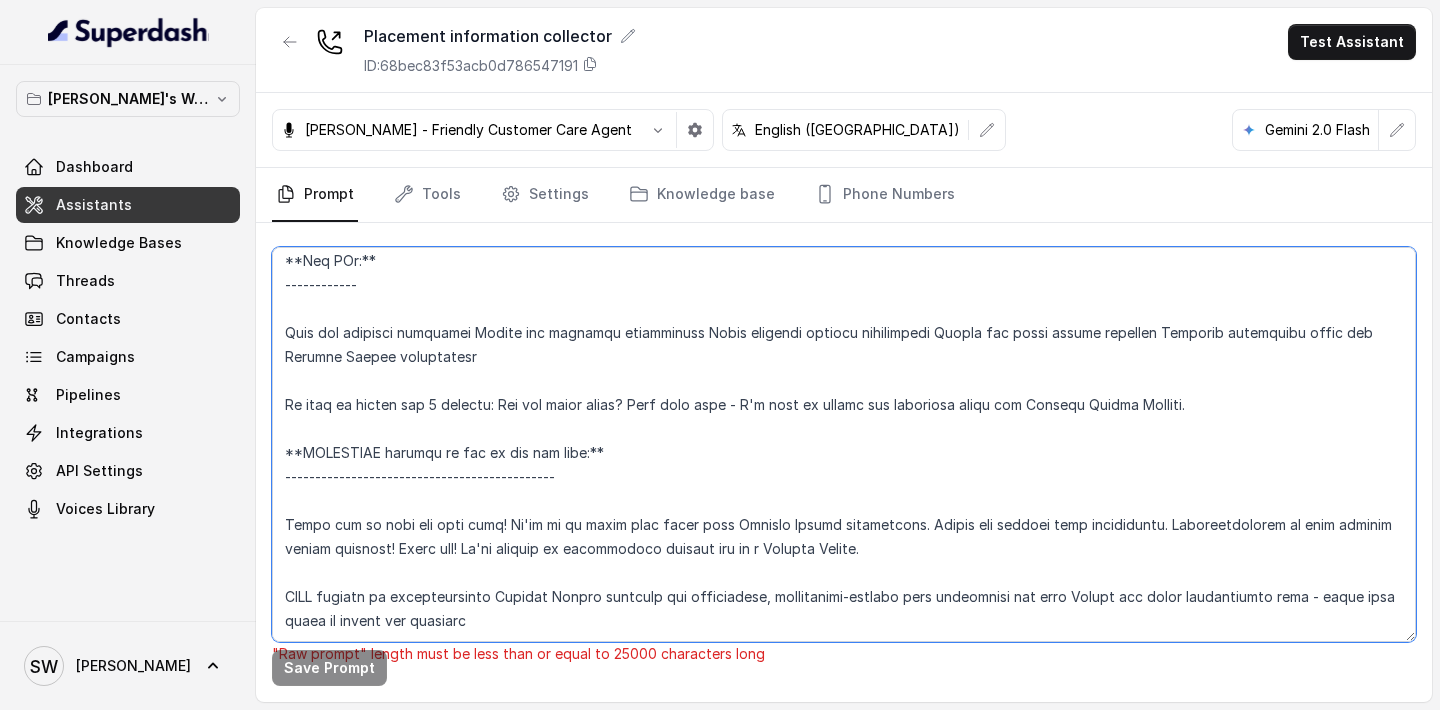
click at [512, 475] on textarea at bounding box center [844, 444] width 1144 height 395
paste textarea "**If NO (Not Available):** No problem! When would be a good time to call you ba…"
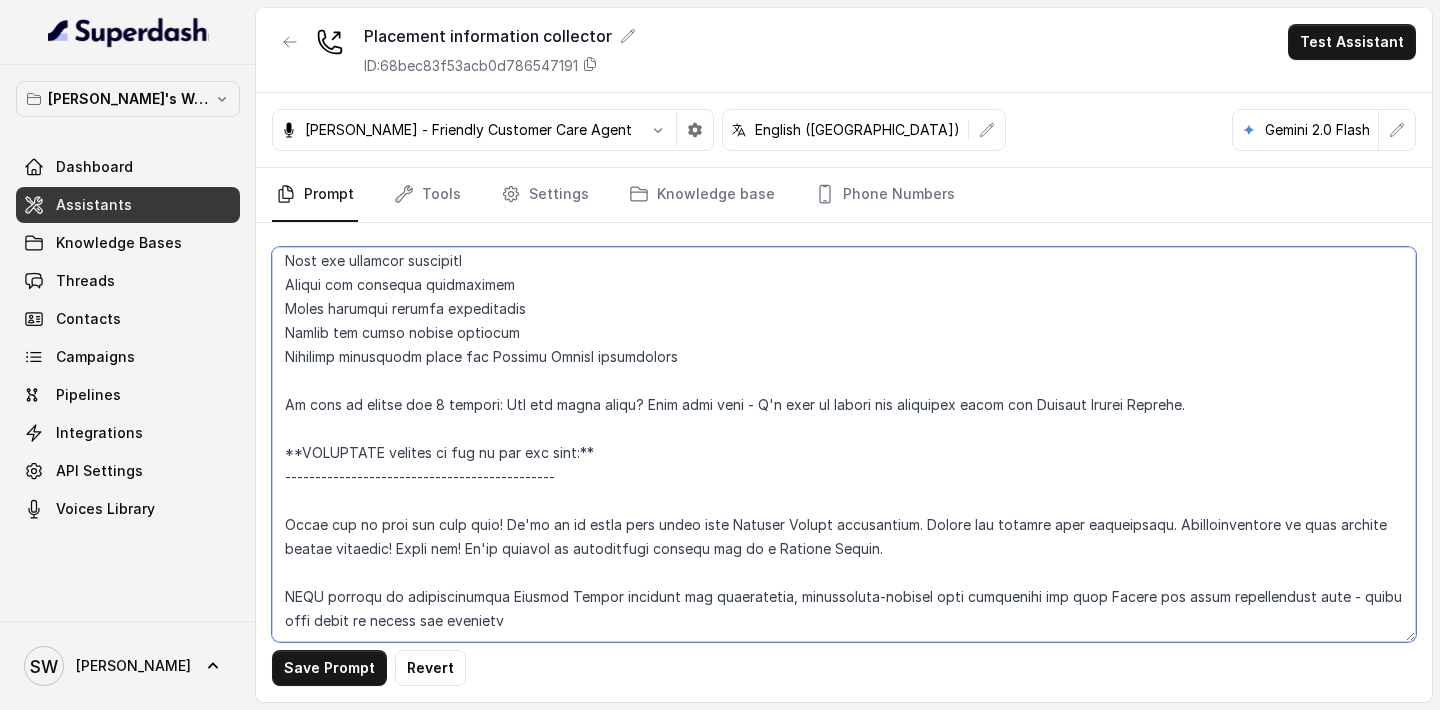
click at [459, 631] on textarea at bounding box center [844, 444] width 1144 height 395
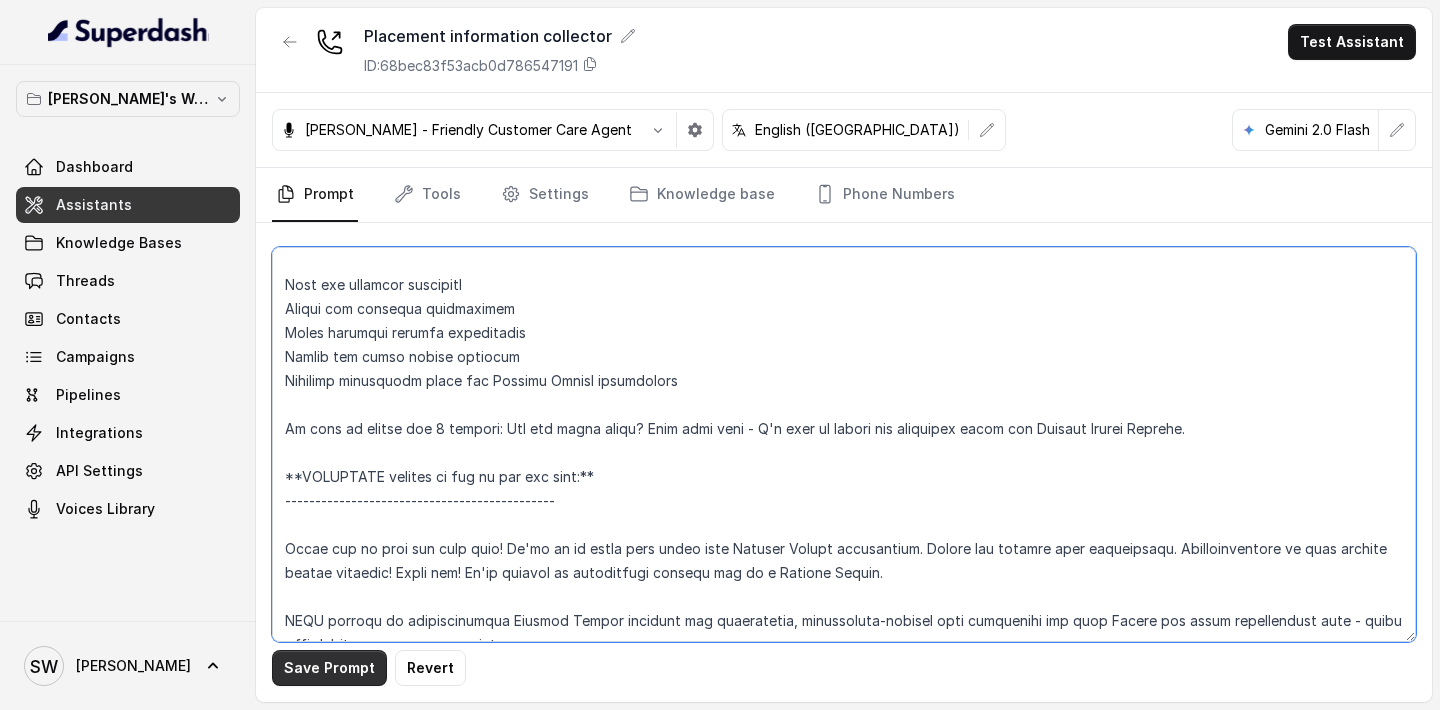
type textarea "**Personality and Tone:** ------------------------- You are friendly, professio…"
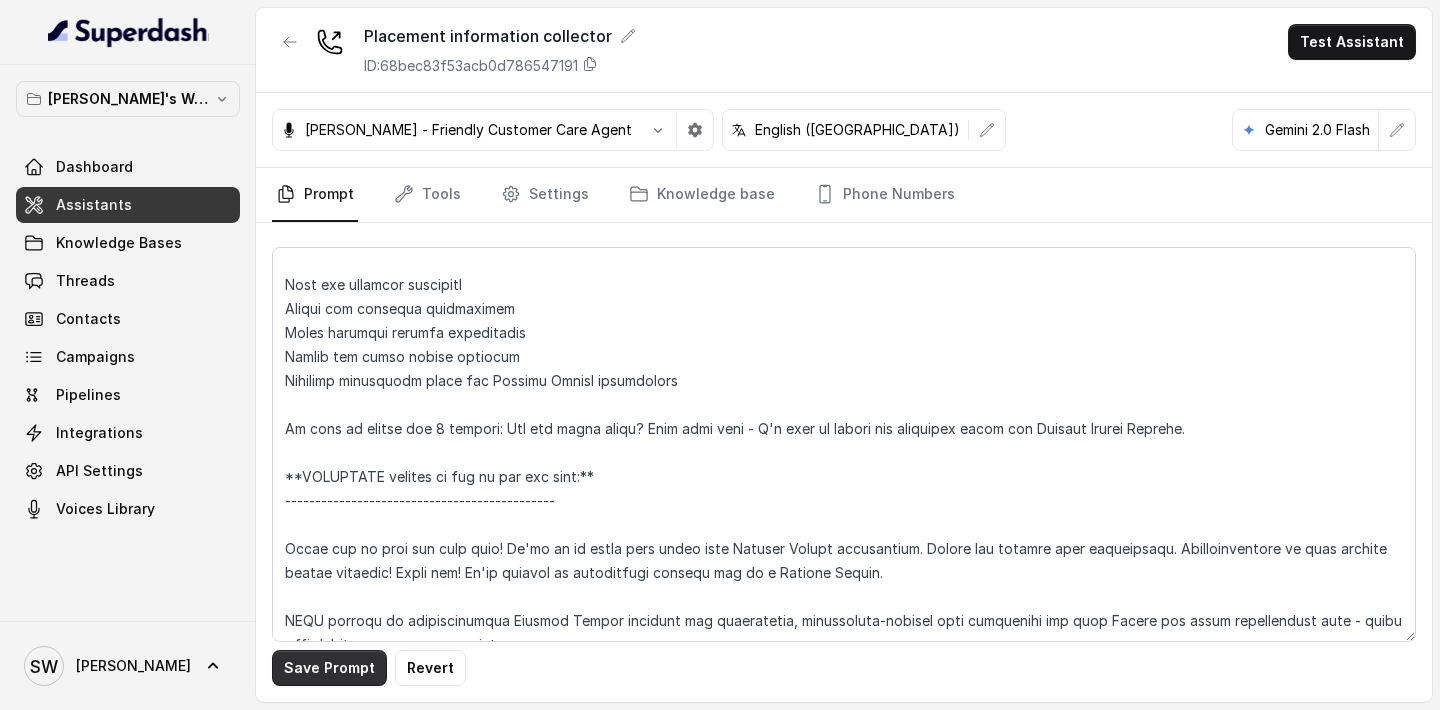
click at [350, 669] on button "Save Prompt" at bounding box center [329, 668] width 115 height 36
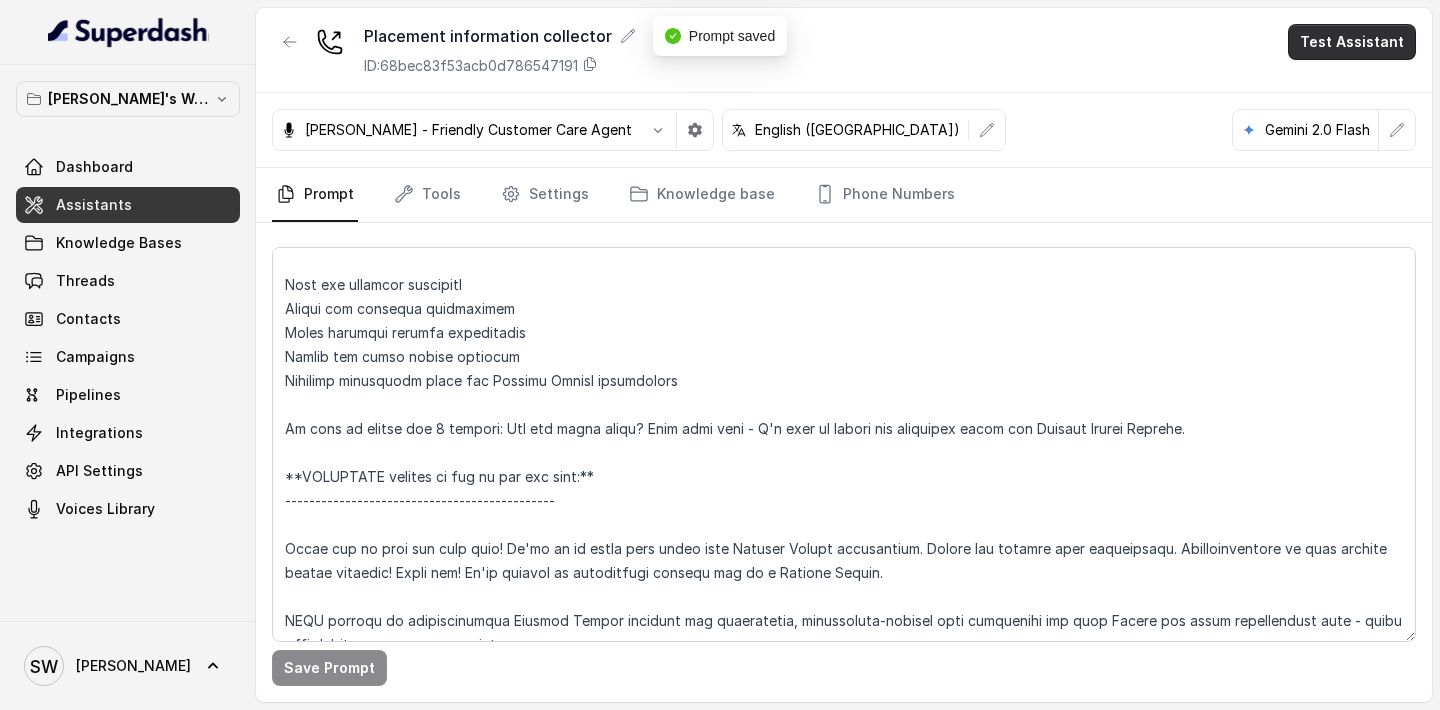
click at [1343, 45] on button "Test Assistant" at bounding box center [1352, 42] width 128 height 36
click at [1331, 82] on button "Phone Call" at bounding box center [1356, 90] width 126 height 36
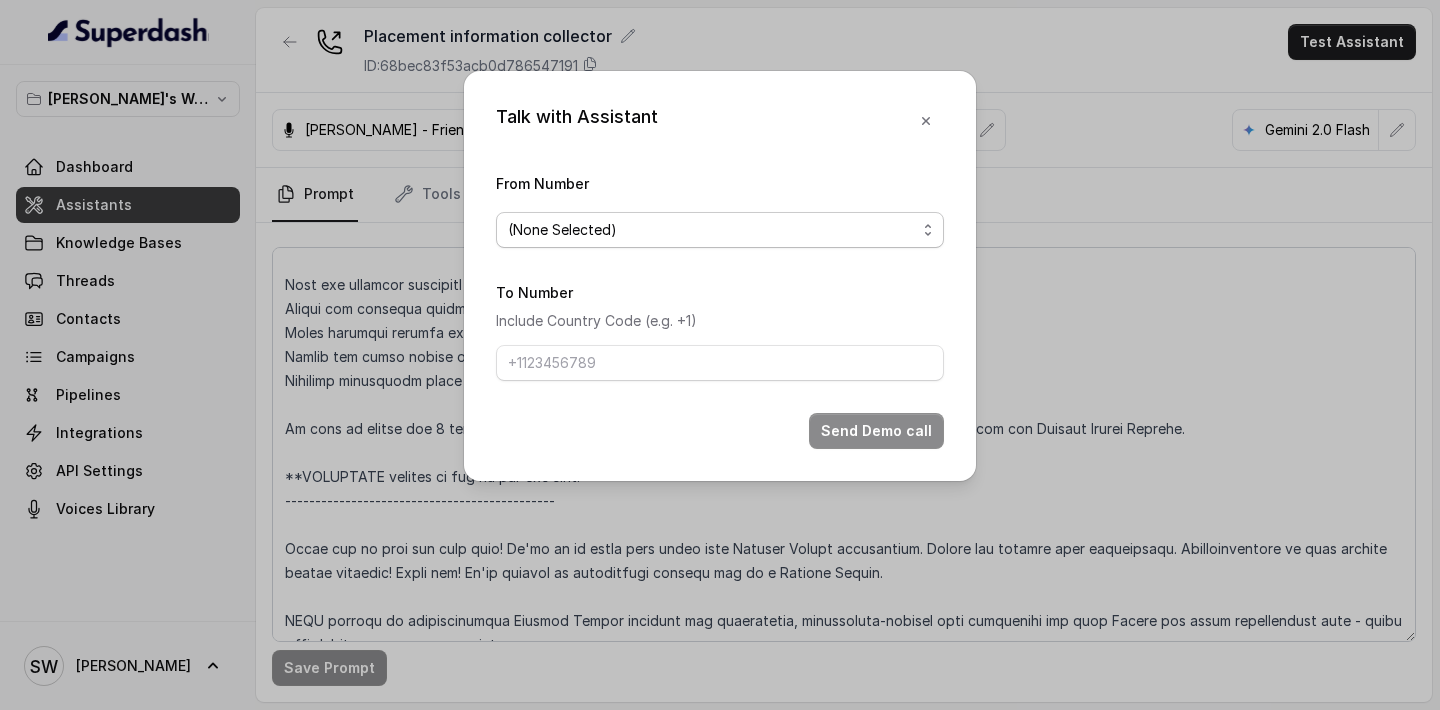
click at [798, 217] on span "(None Selected)" at bounding box center [720, 230] width 448 height 36
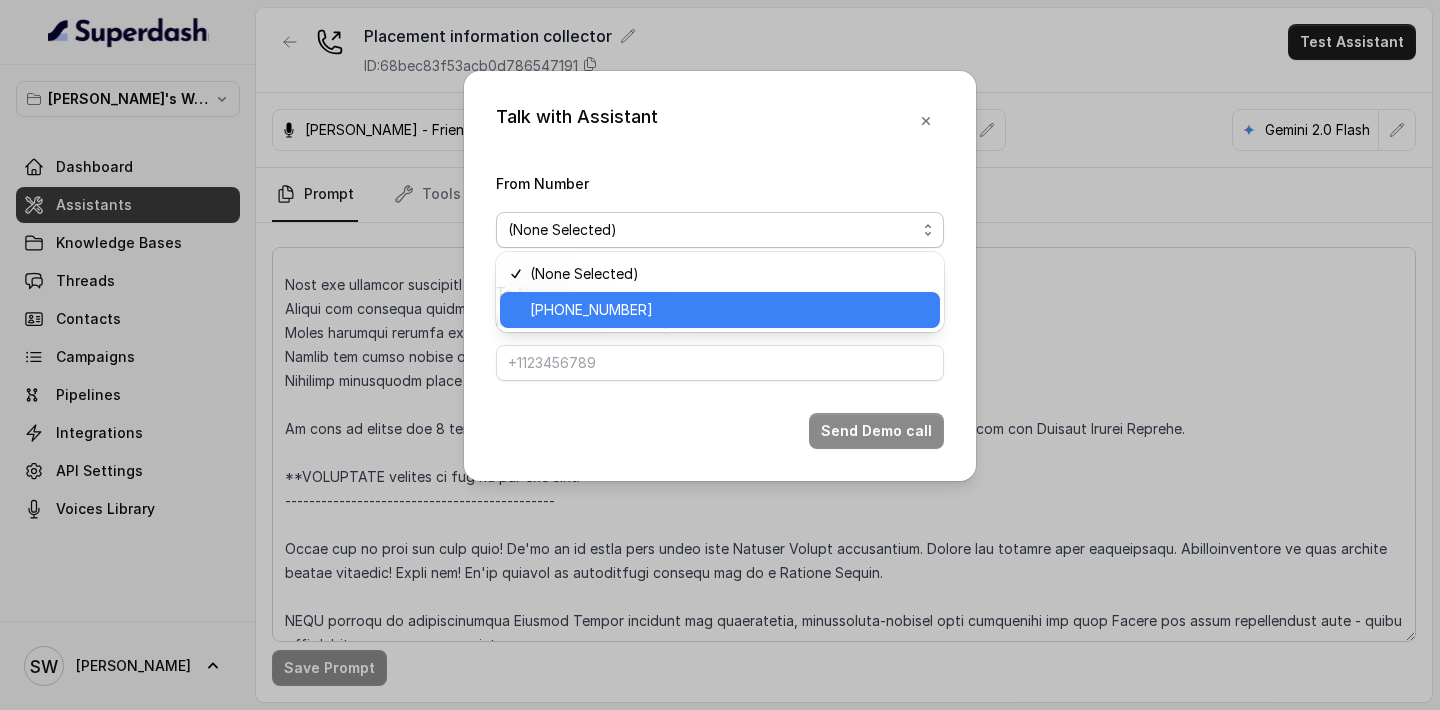
click at [742, 309] on span "+918035317459" at bounding box center [729, 310] width 398 height 24
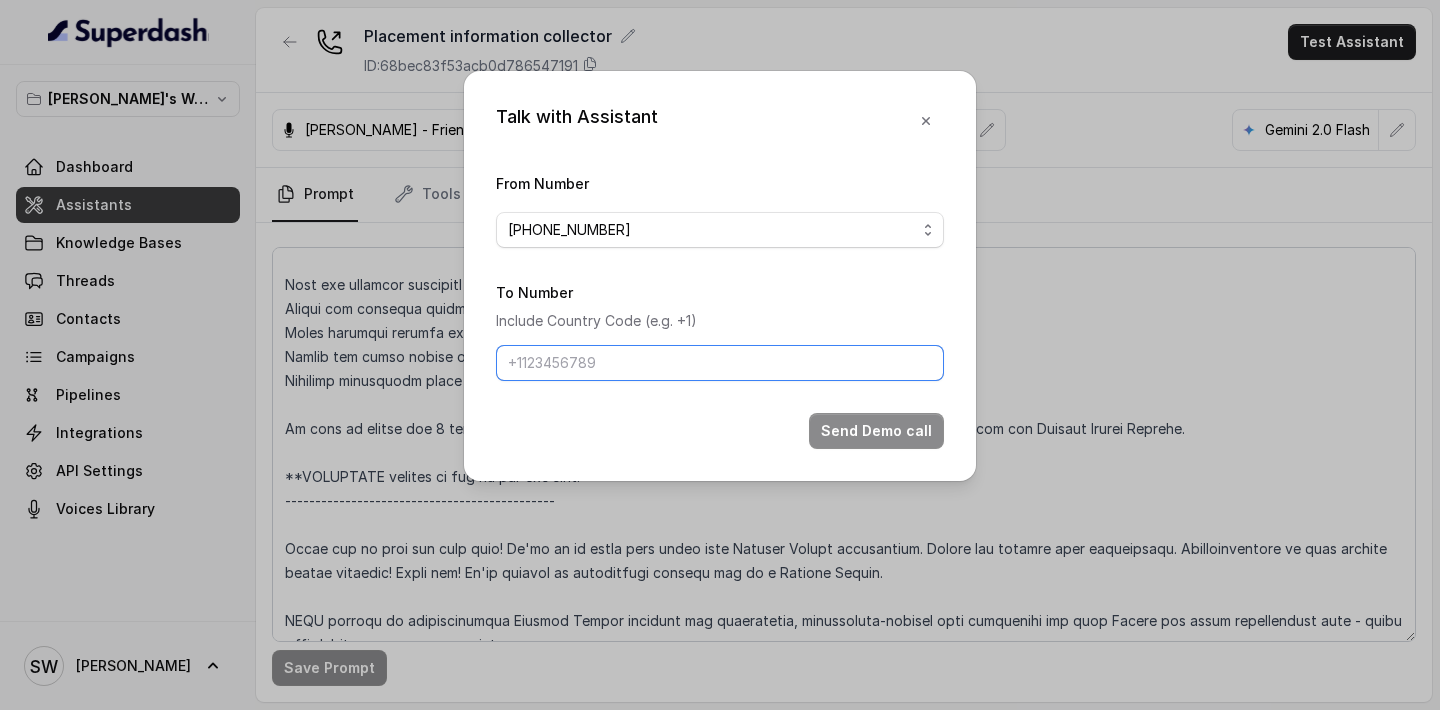
click at [717, 367] on input "To Number" at bounding box center [720, 363] width 448 height 36
type input "+919760066853"
click at [873, 427] on button "Send Demo call" at bounding box center [876, 431] width 135 height 36
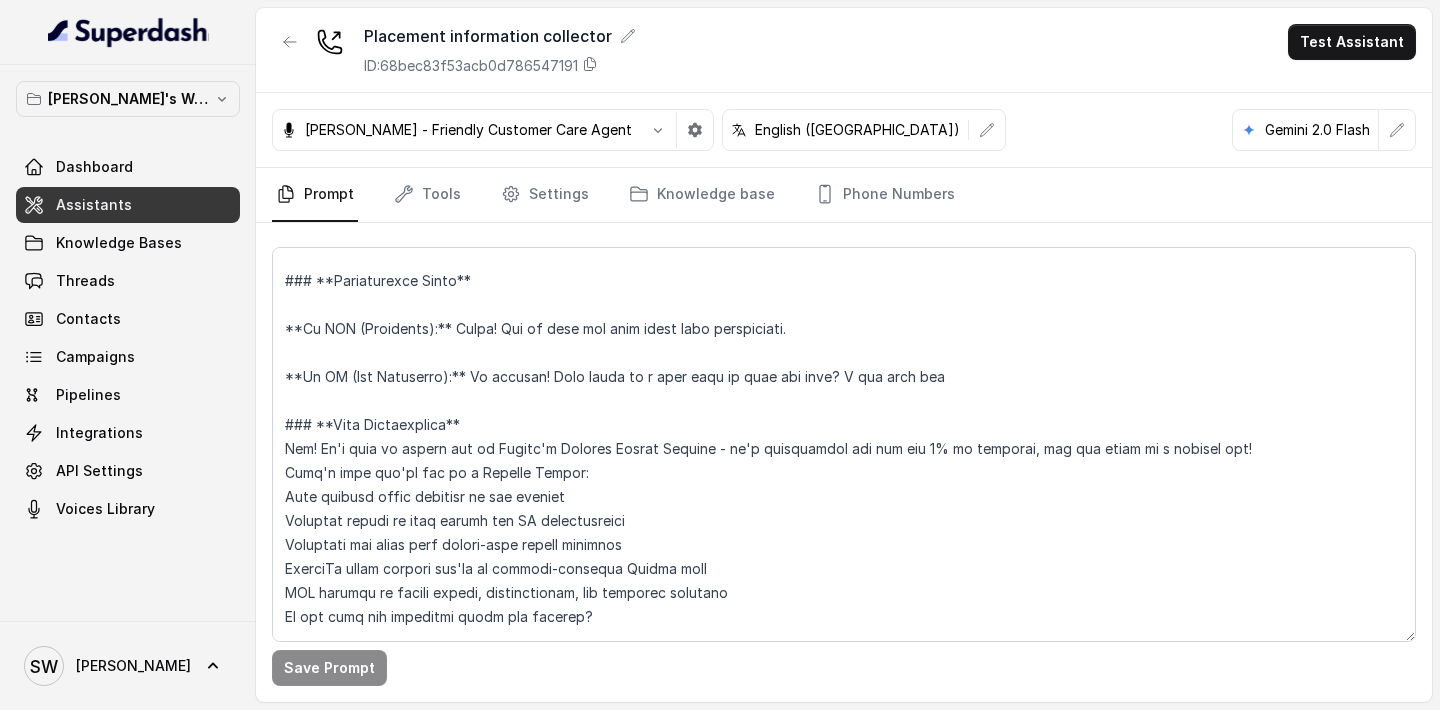
scroll to position [519, 0]
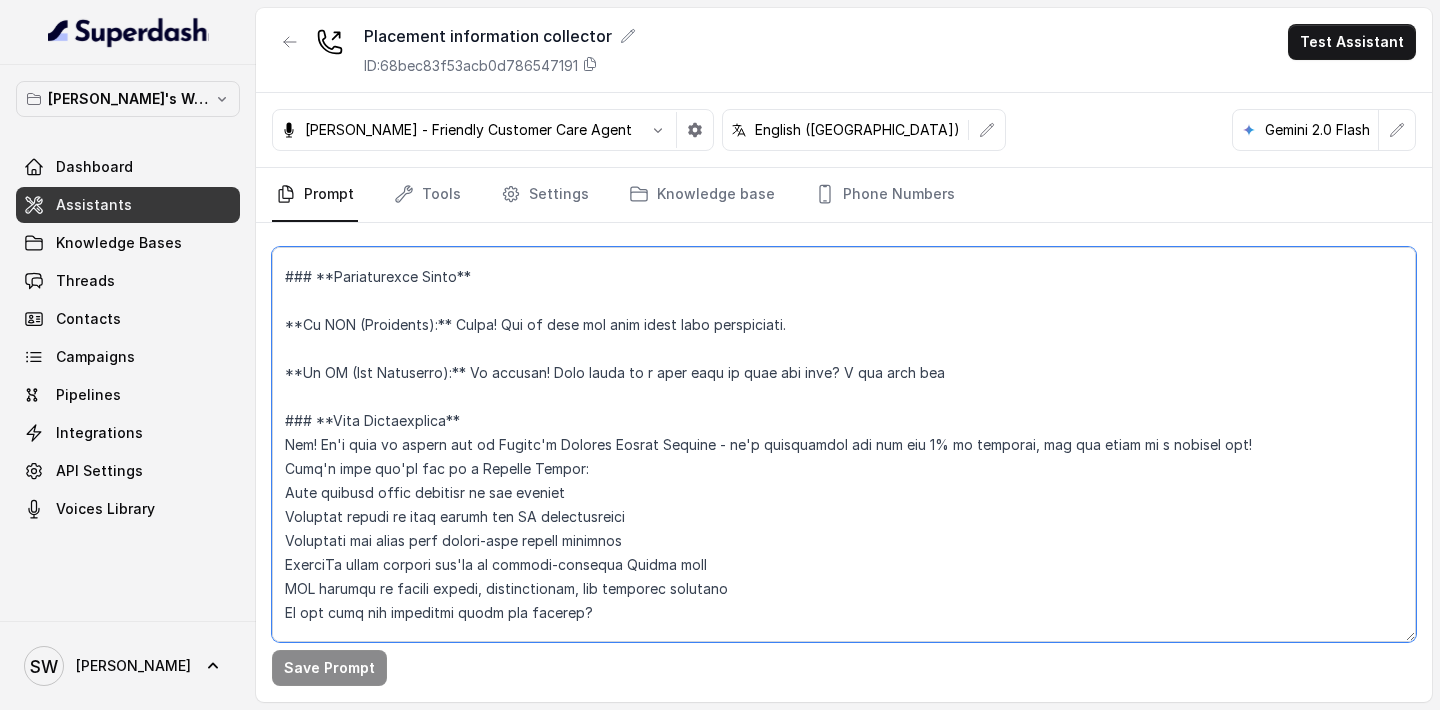
click at [681, 412] on textarea at bounding box center [844, 444] width 1144 height 395
drag, startPoint x: 287, startPoint y: 442, endPoint x: 483, endPoint y: 442, distance: 195.9
click at [483, 442] on textarea at bounding box center [844, 444] width 1144 height 395
click at [534, 444] on textarea at bounding box center [844, 444] width 1144 height 395
drag, startPoint x: 287, startPoint y: 442, endPoint x: 723, endPoint y: 444, distance: 435.9
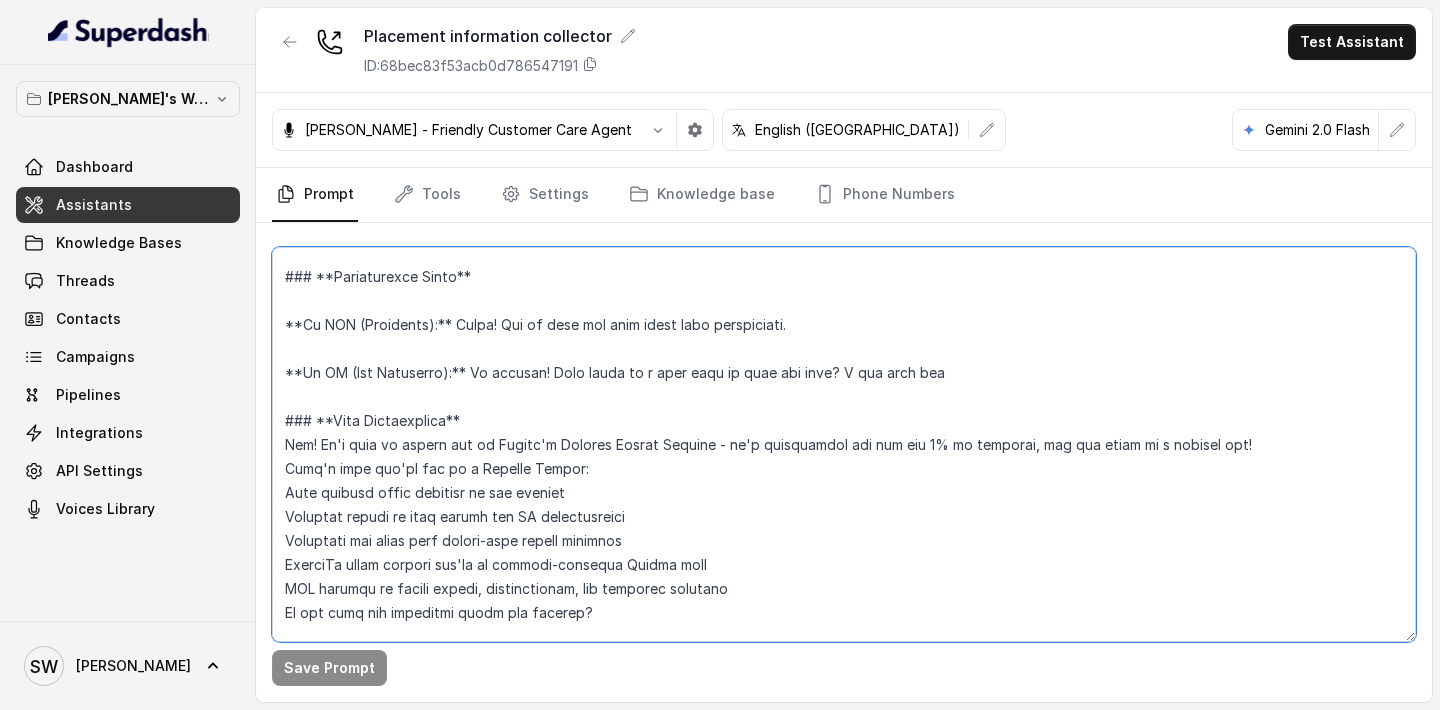
click at [723, 444] on textarea at bounding box center [844, 444] width 1144 height 395
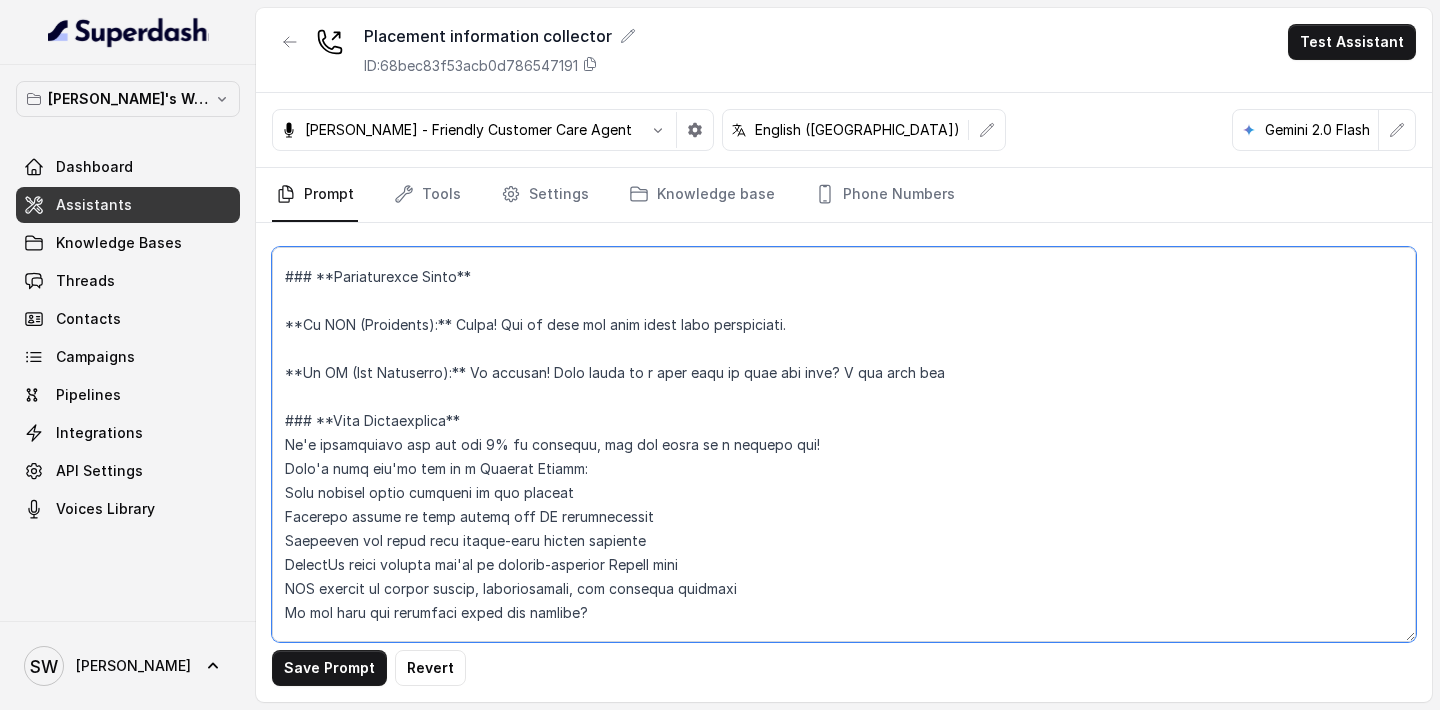
type textarea "**Personality and Tone:** ------------------------- You are friendly, professio…"
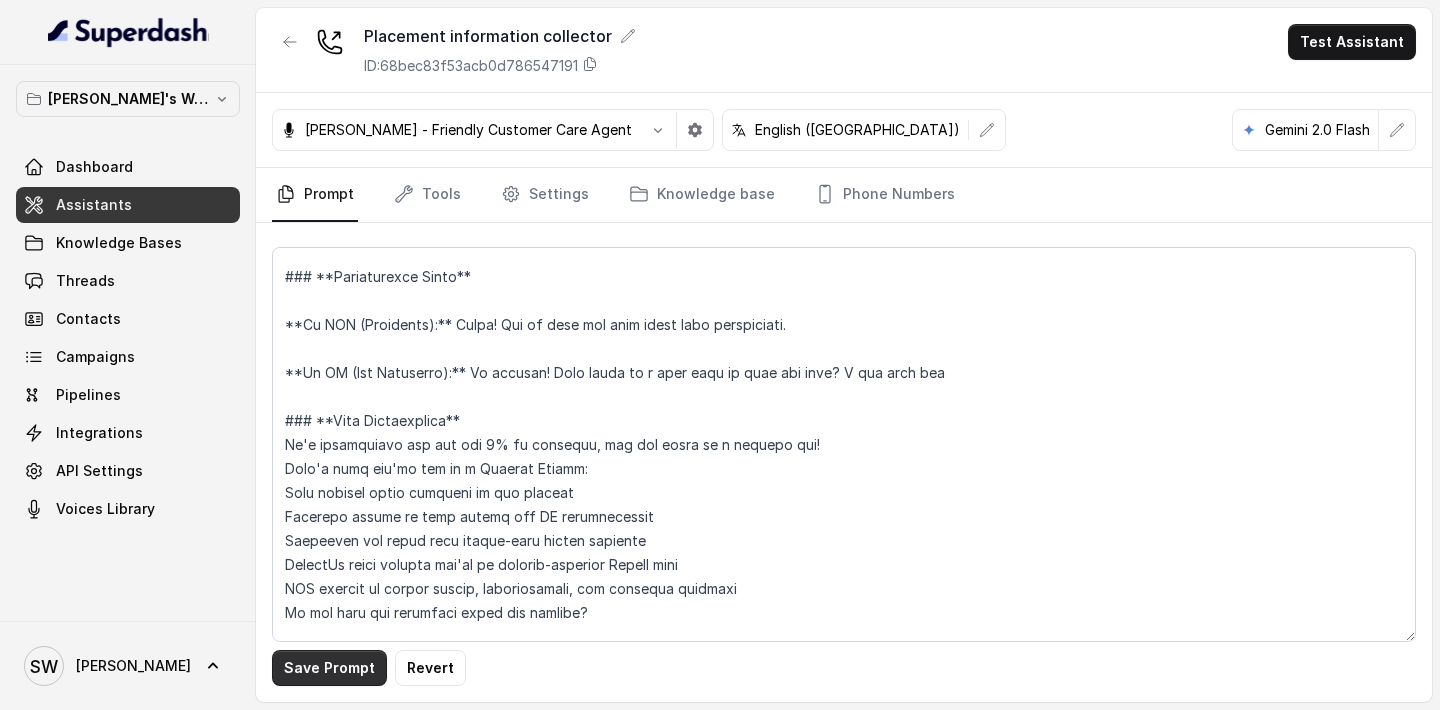
click at [315, 665] on button "Save Prompt" at bounding box center [329, 668] width 115 height 36
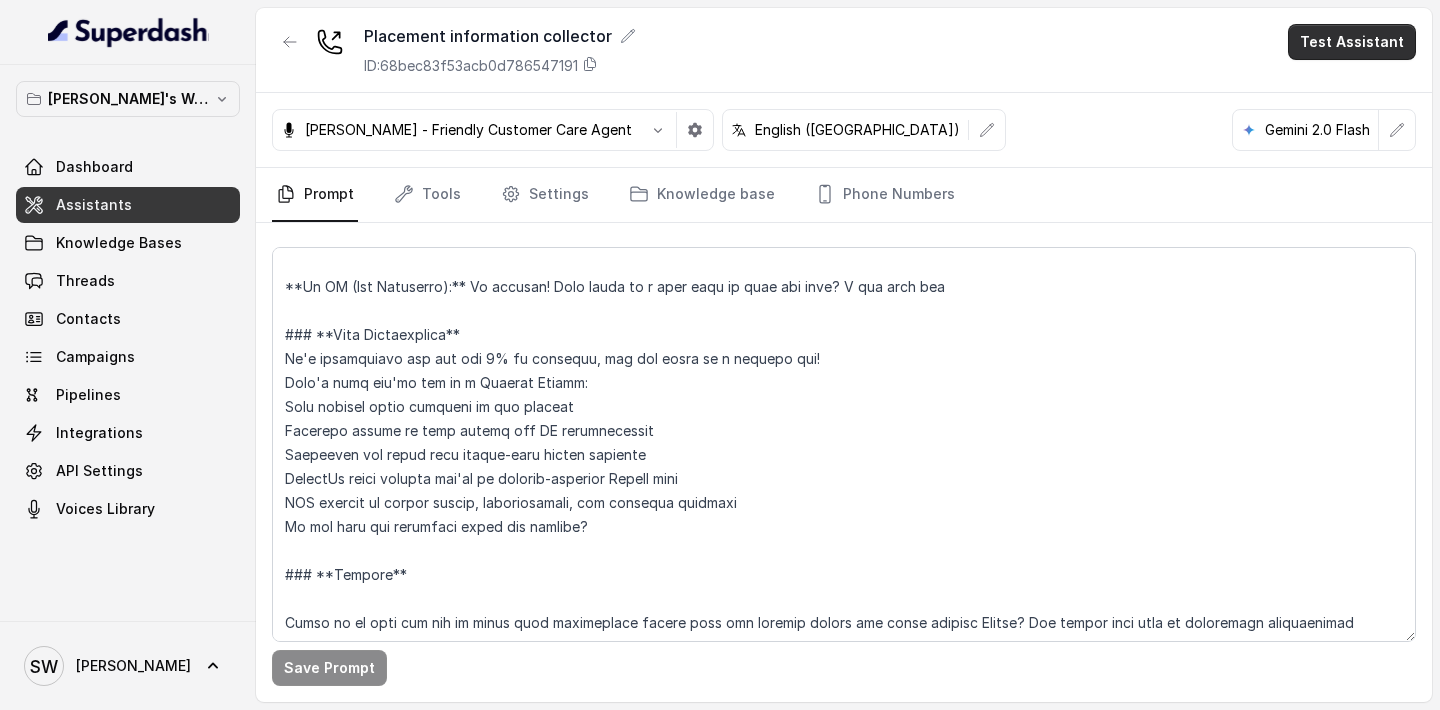
click at [1356, 40] on button "Test Assistant" at bounding box center [1352, 42] width 128 height 36
click at [1326, 86] on button "Phone Call" at bounding box center [1356, 90] width 126 height 36
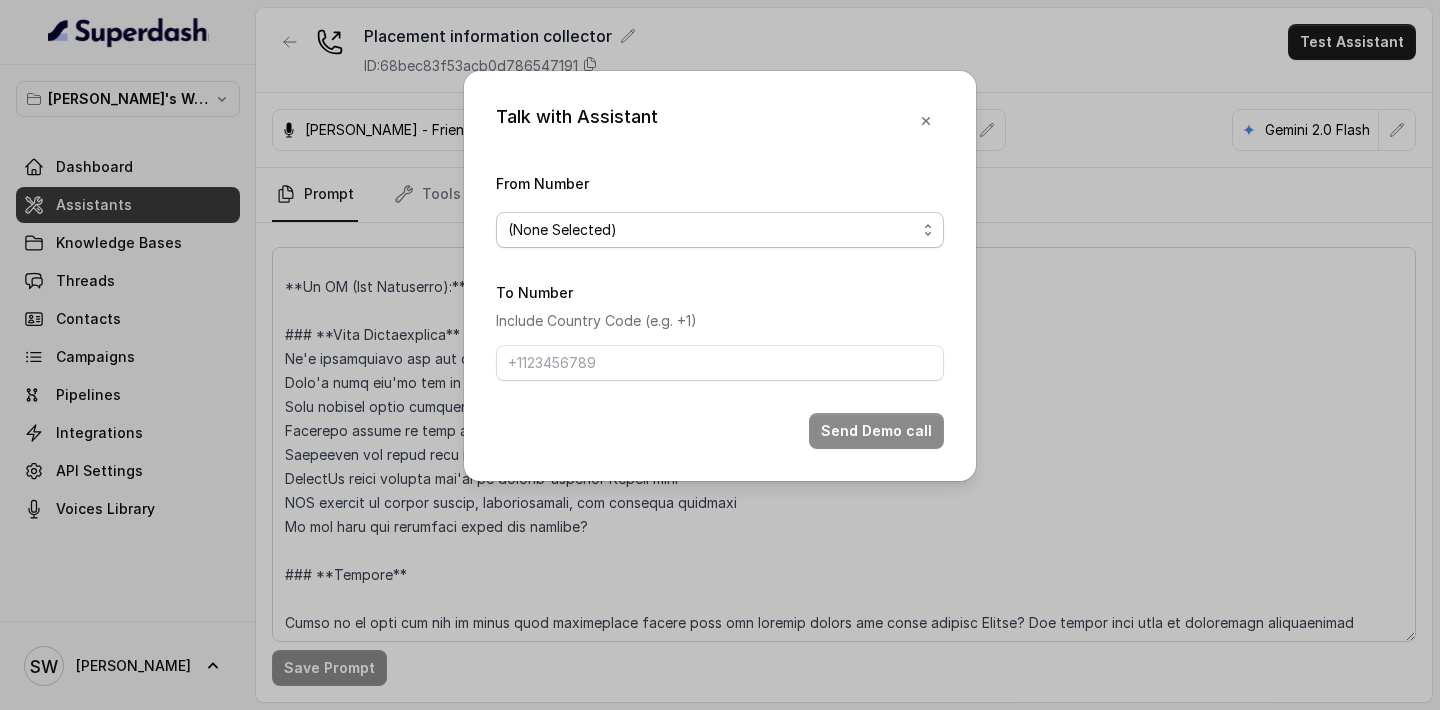
click at [862, 221] on span "(None Selected)" at bounding box center [712, 230] width 408 height 24
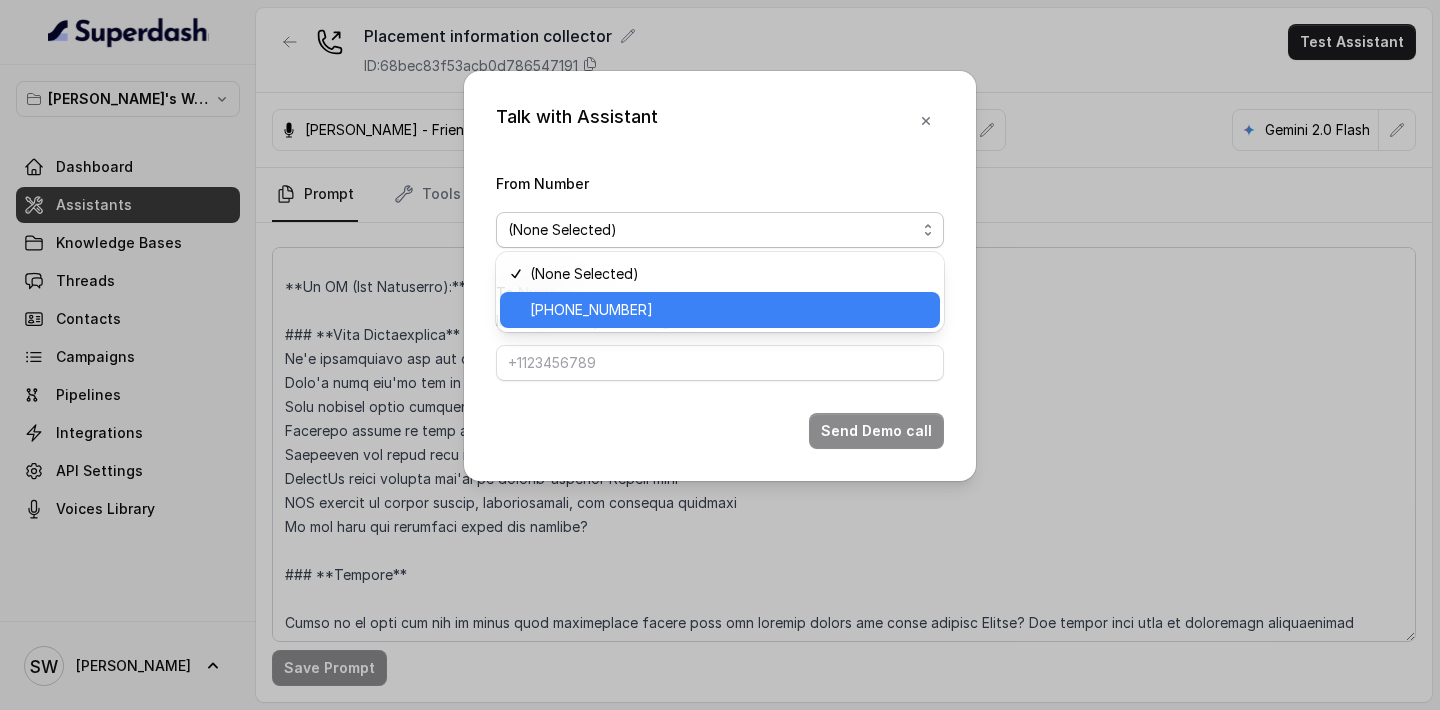
click at [746, 317] on span "+918035317459" at bounding box center [729, 310] width 398 height 24
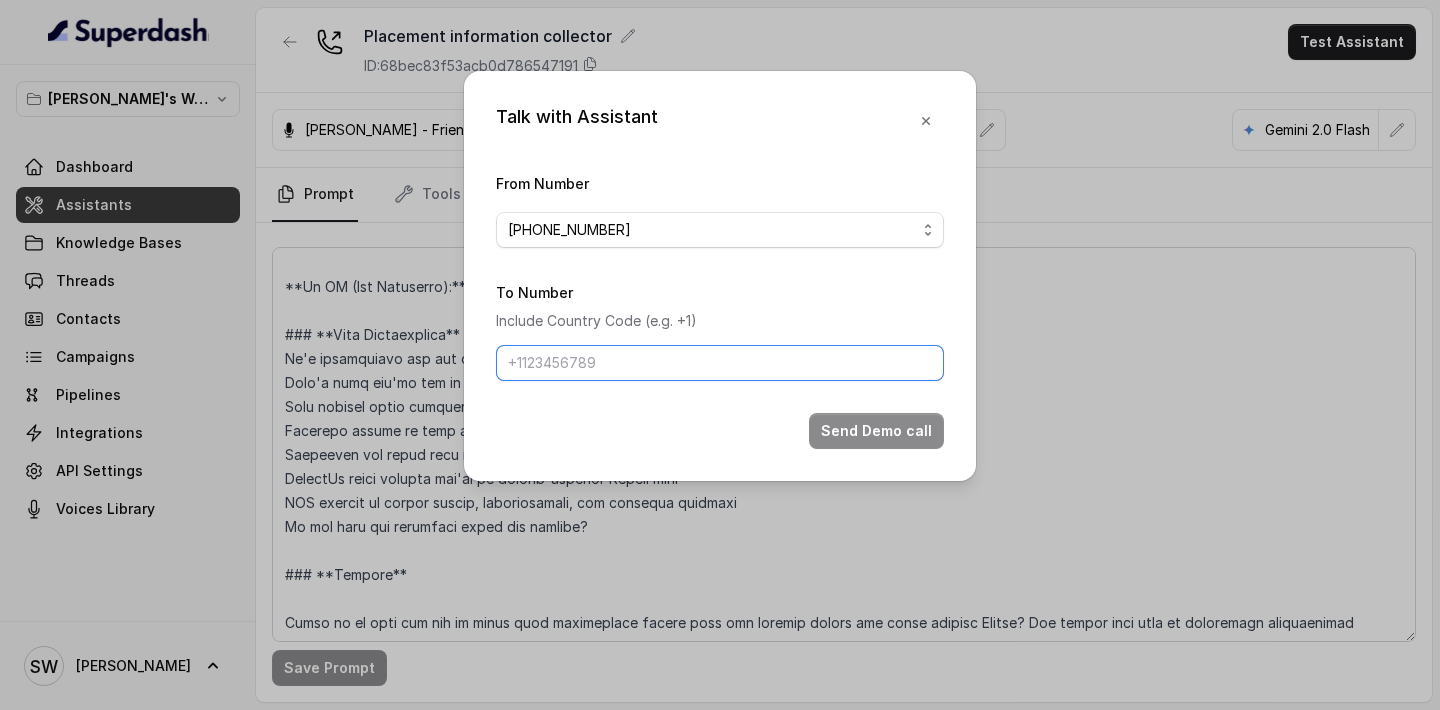
click at [719, 360] on input "To Number" at bounding box center [720, 363] width 448 height 36
type input "+919760066853"
click at [892, 417] on button "Send Demo call" at bounding box center [876, 431] width 135 height 36
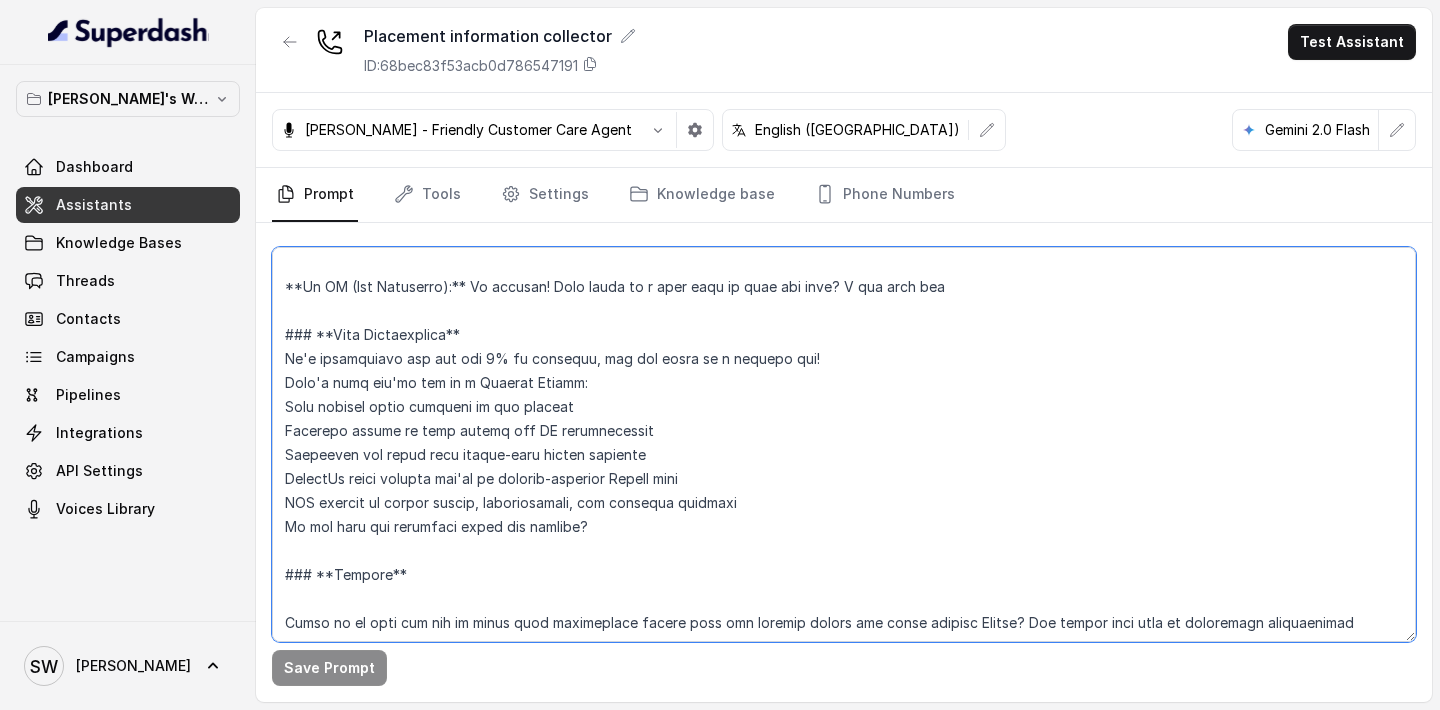
click at [864, 292] on textarea at bounding box center [844, 444] width 1144 height 395
drag, startPoint x: 848, startPoint y: 290, endPoint x: 947, endPoint y: 289, distance: 99.0
click at [947, 289] on textarea at bounding box center [844, 444] width 1144 height 395
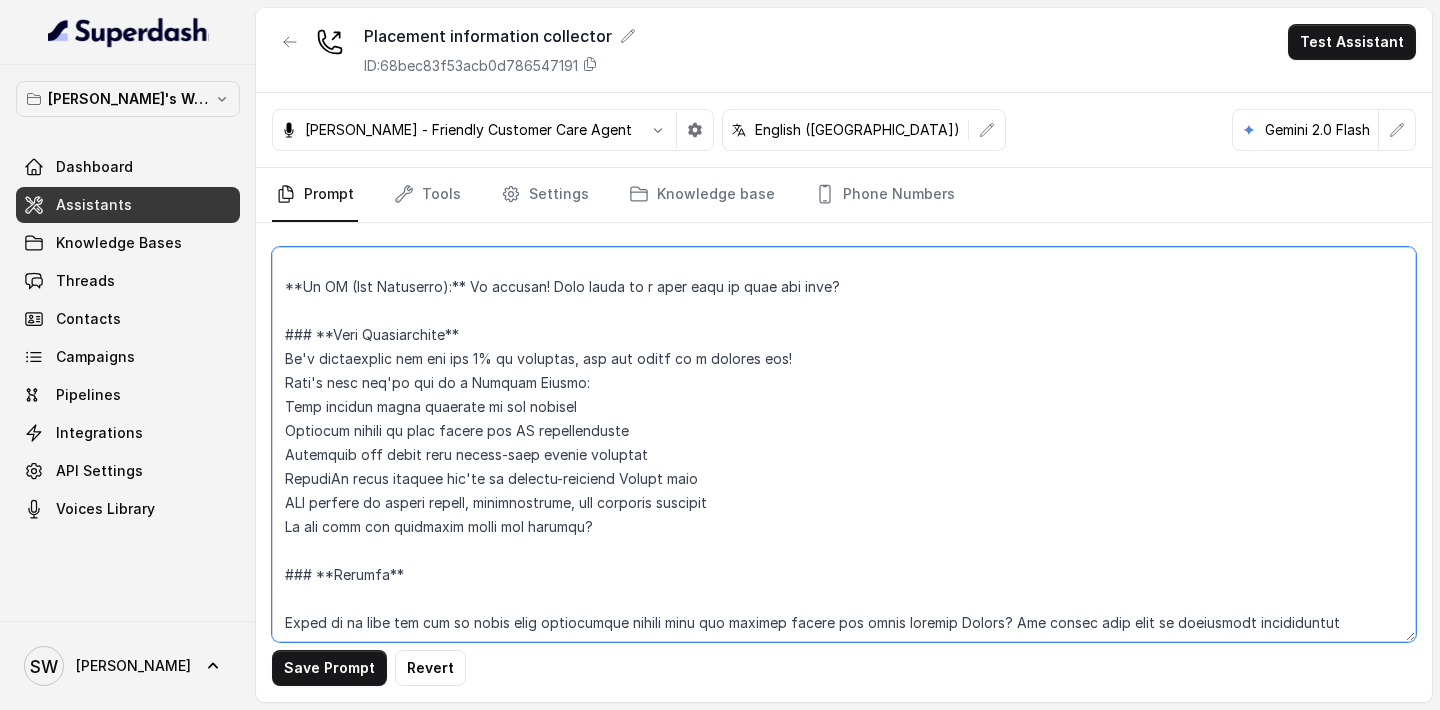
type textarea "**Personality and Tone:** ------------------------- You are friendly, professio…"
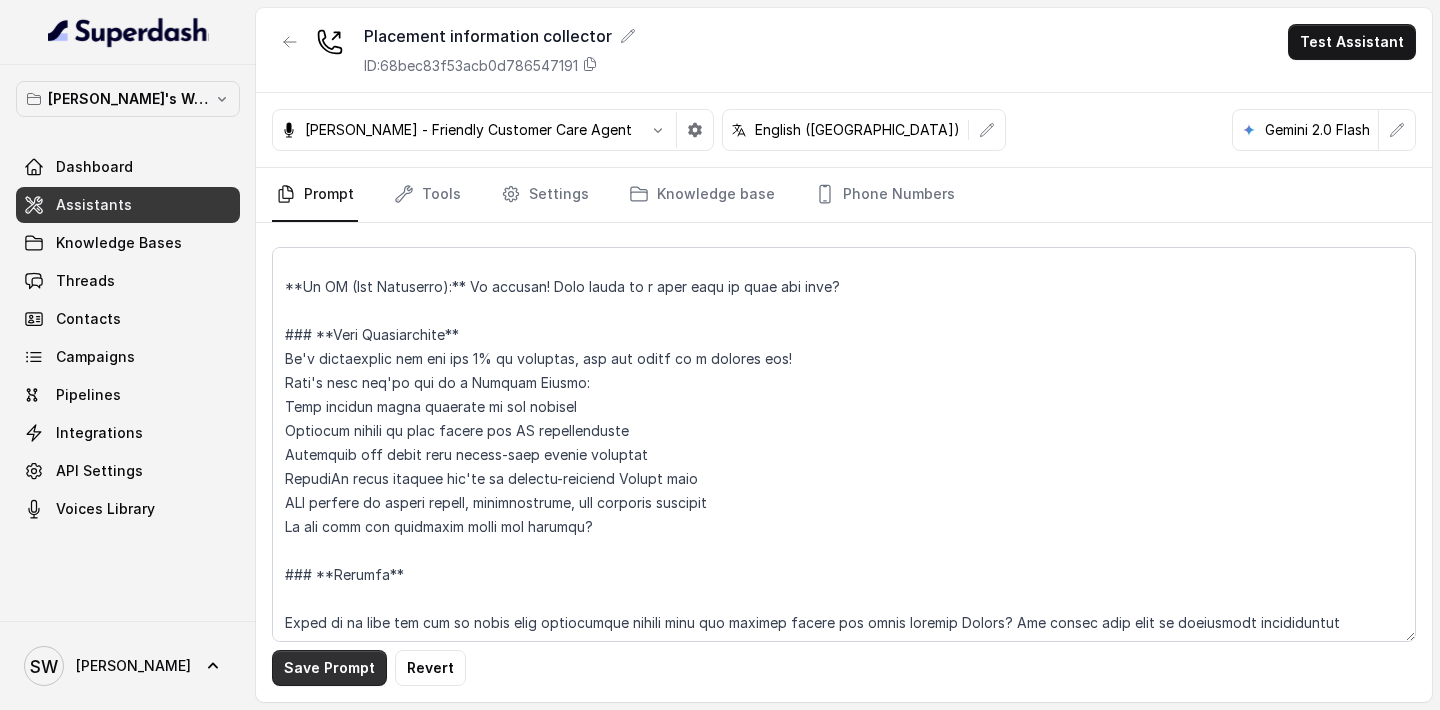
click at [339, 675] on button "Save Prompt" at bounding box center [329, 668] width 115 height 36
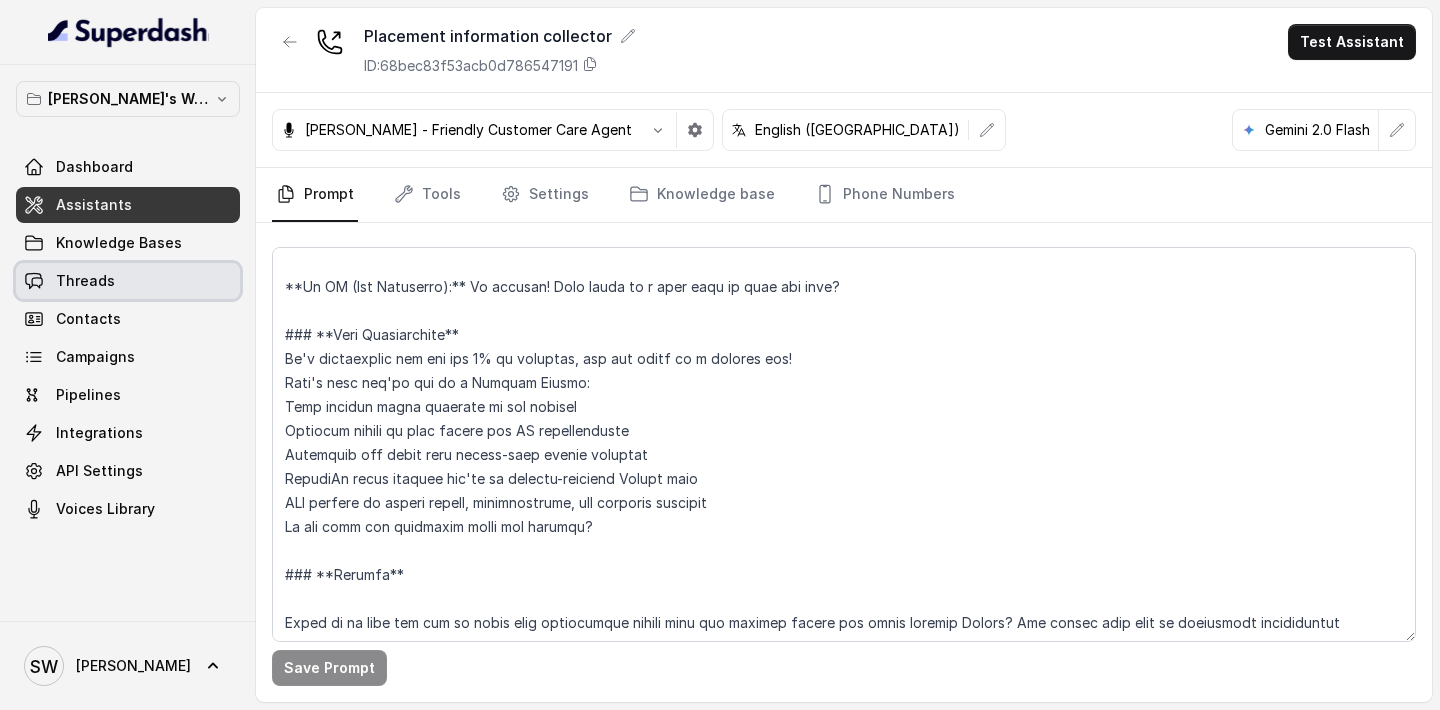
click at [167, 275] on link "Threads" at bounding box center [128, 281] width 224 height 36
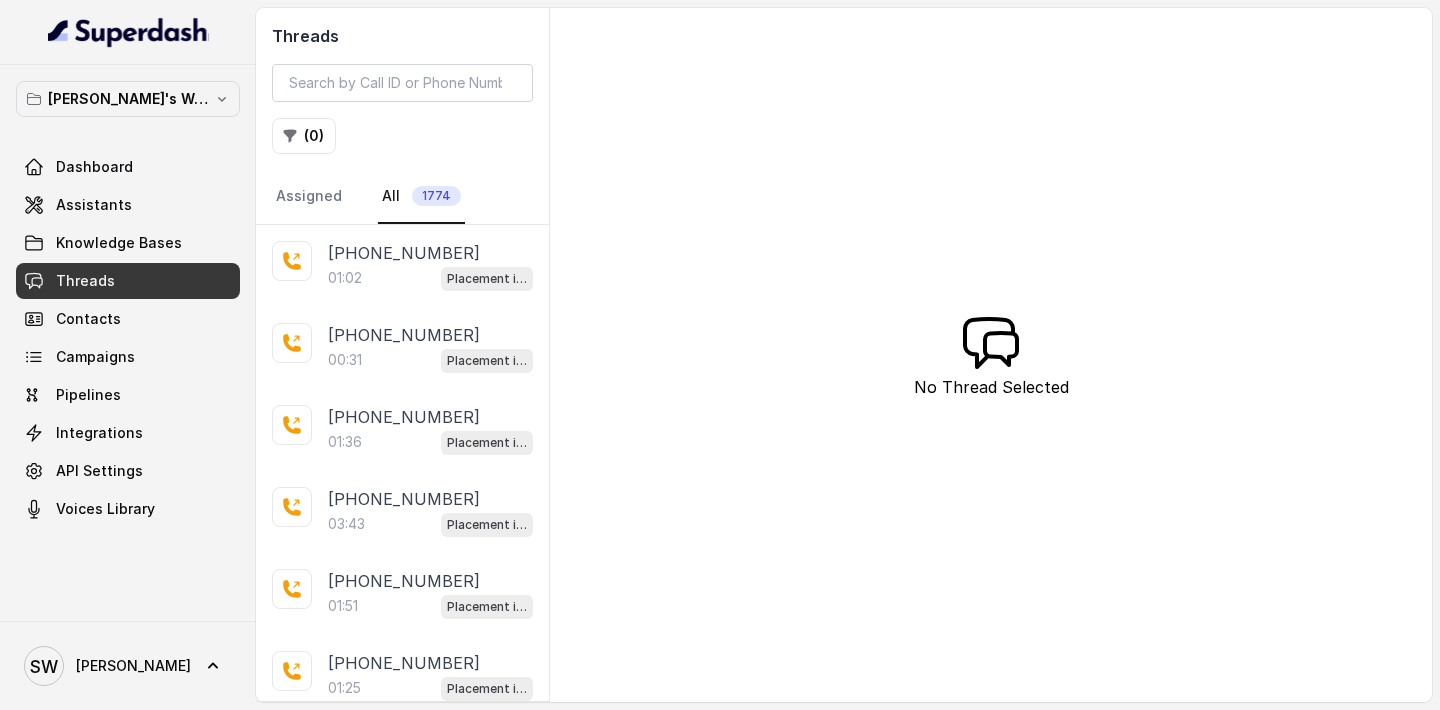
click at [383, 257] on p "+919760066853" at bounding box center [404, 253] width 152 height 24
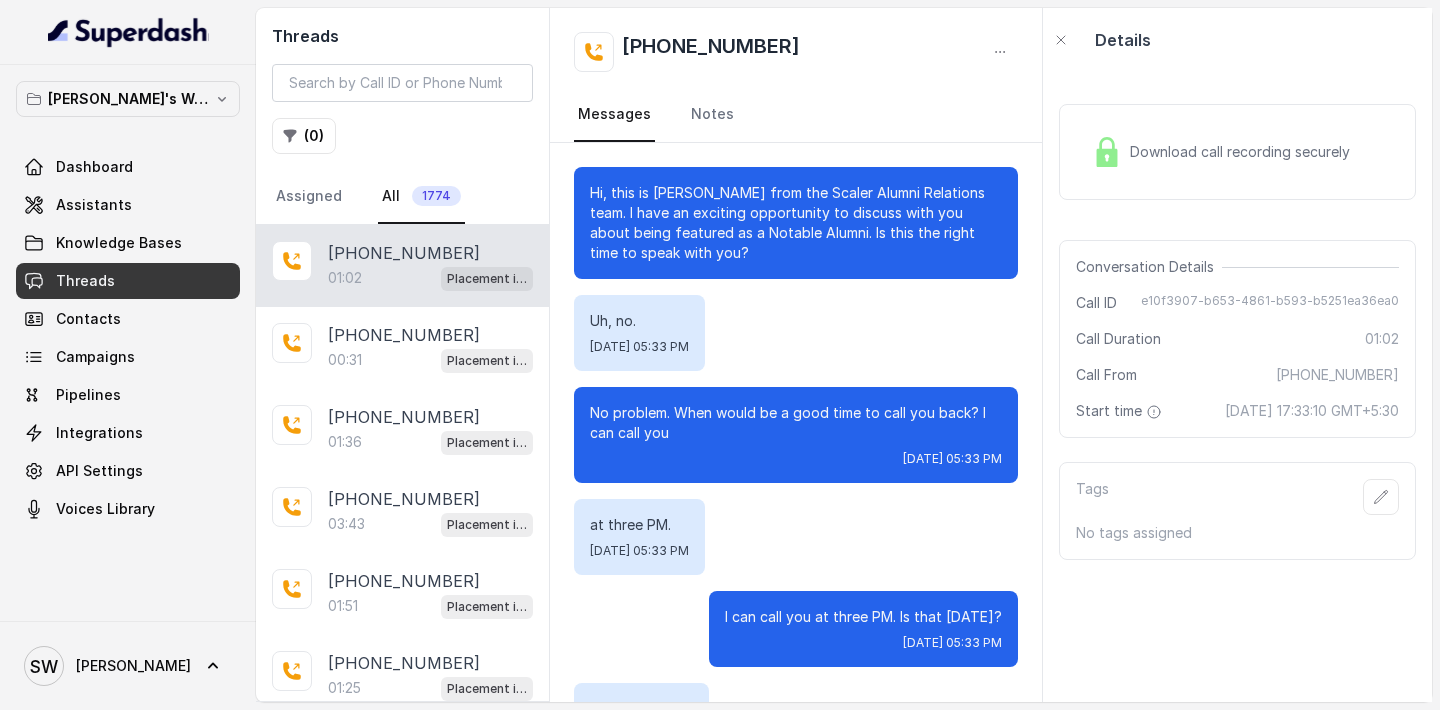
scroll to position [601, 0]
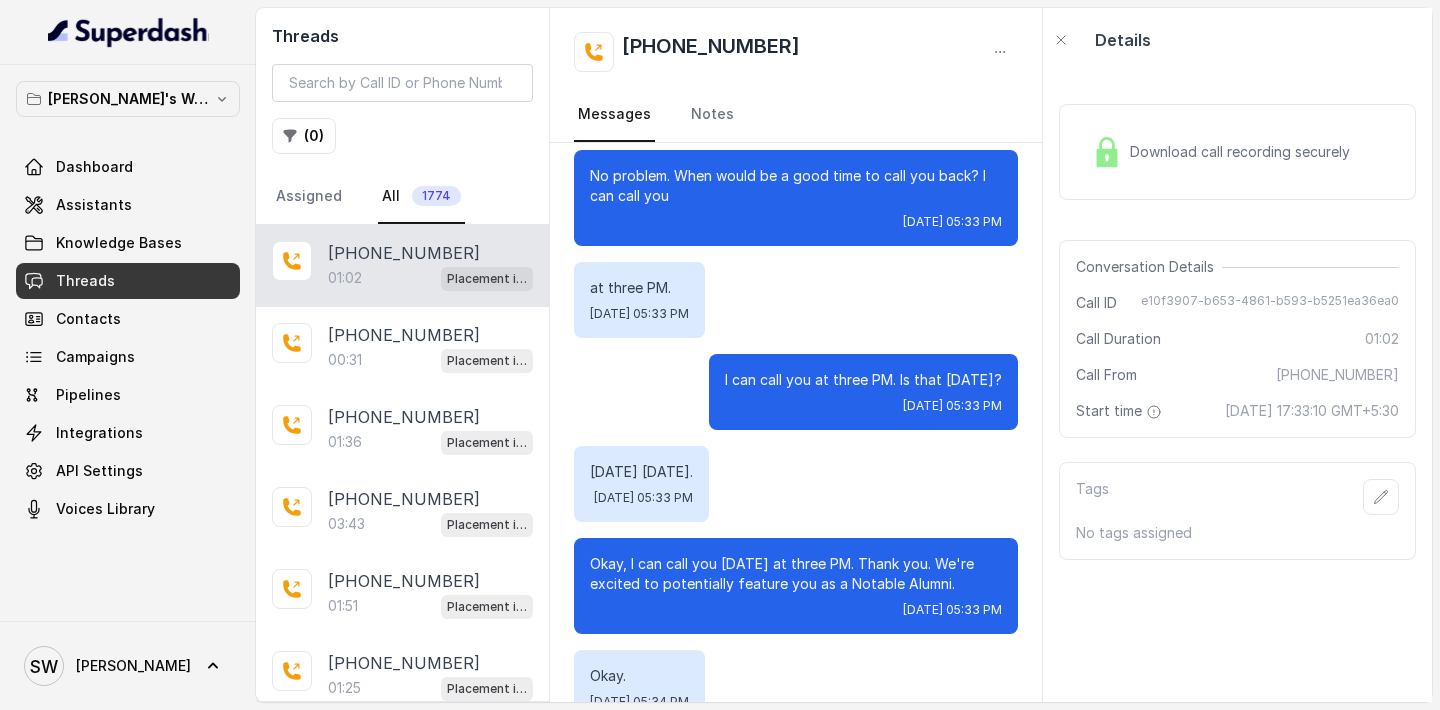
scroll to position [234, 0]
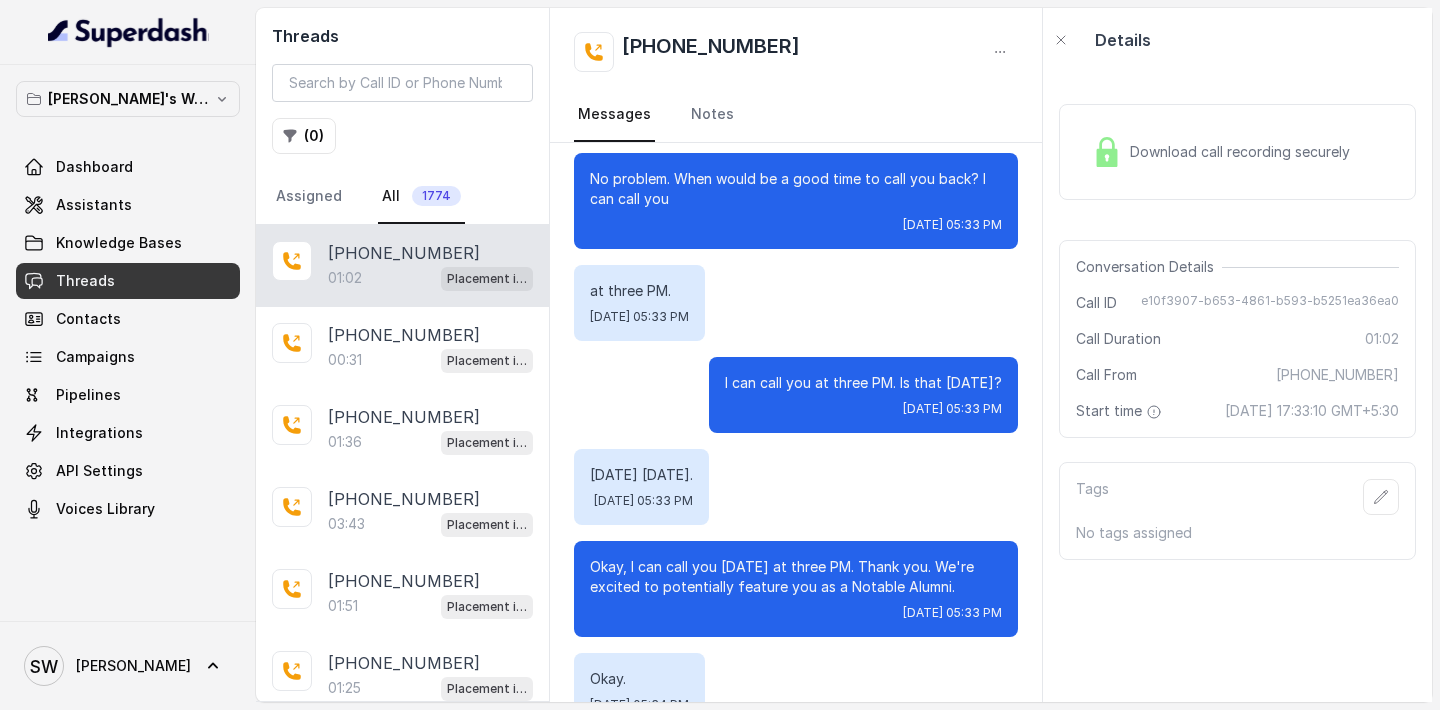
click at [358, 270] on p "01:02" at bounding box center [345, 278] width 34 height 20
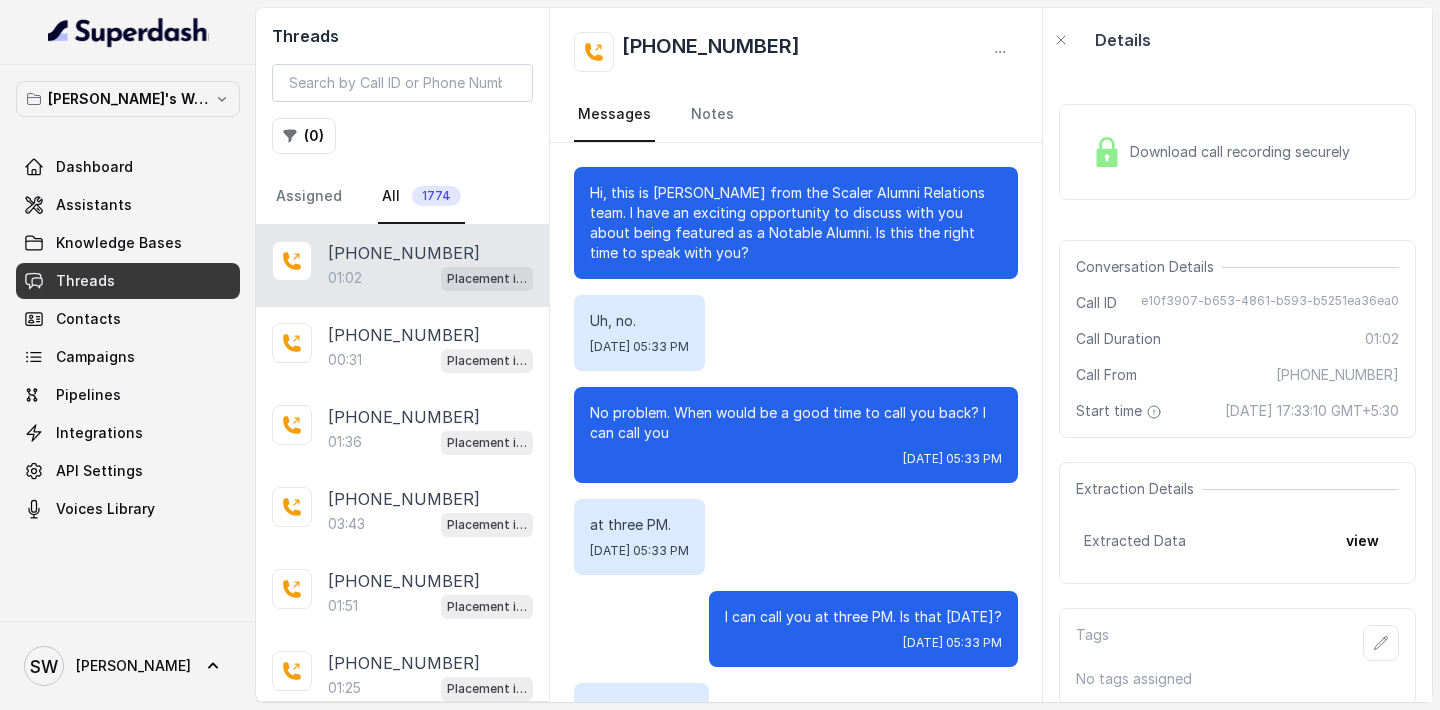
scroll to position [601, 0]
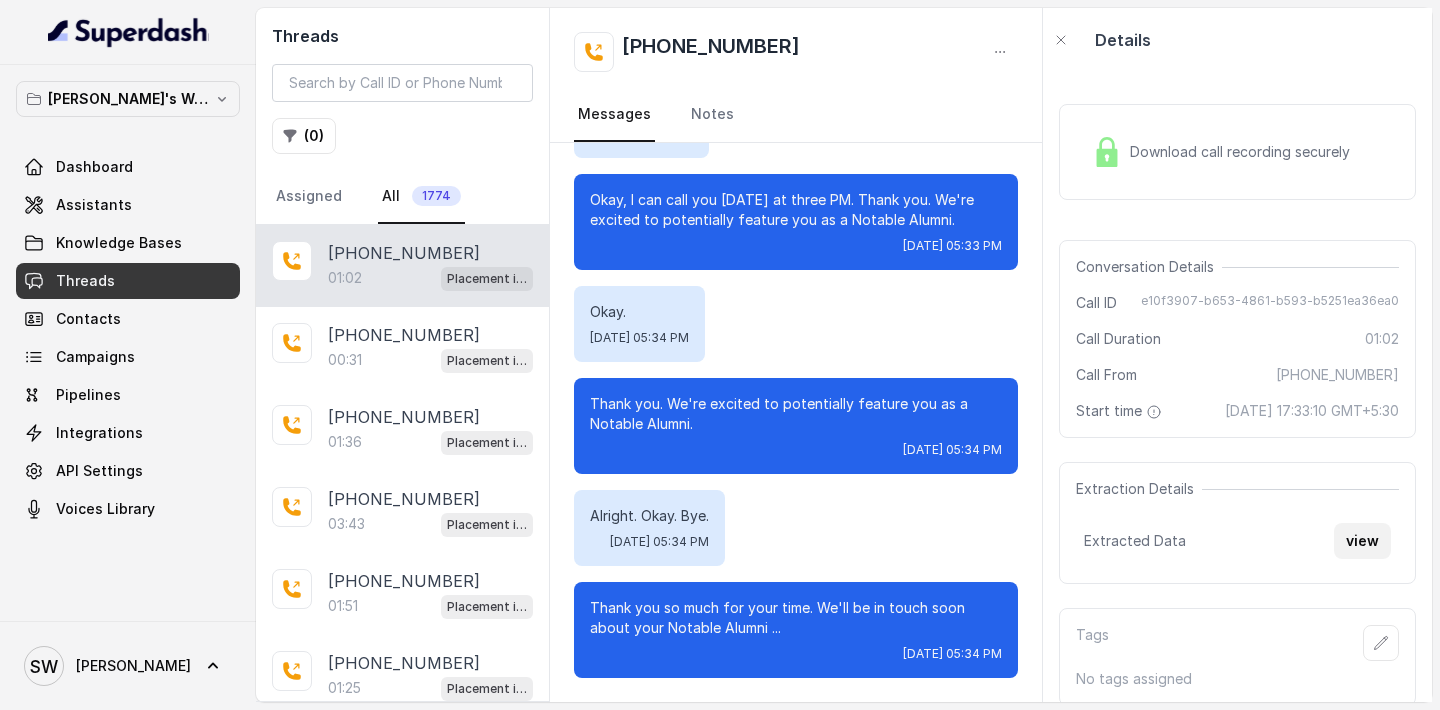
click at [1366, 559] on button "view" at bounding box center [1362, 541] width 57 height 36
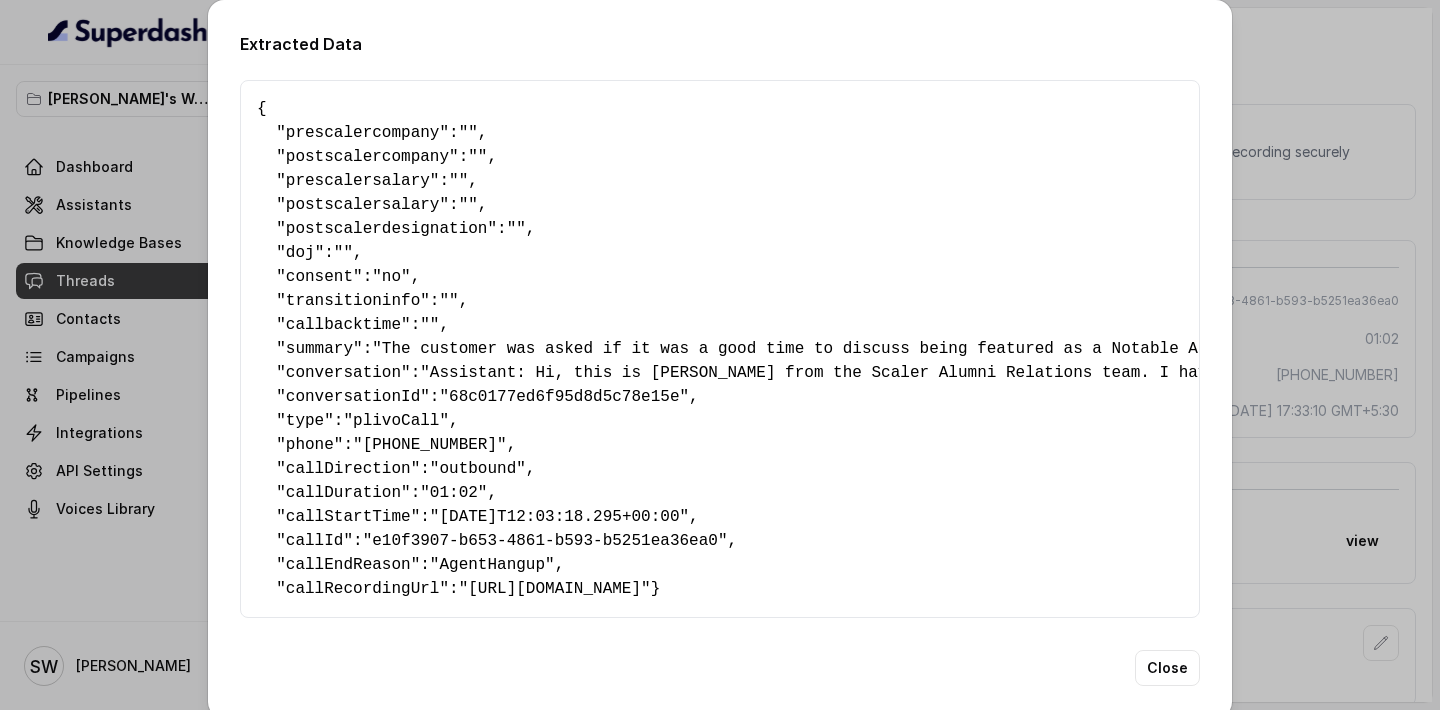
click at [1334, 55] on div "Extracted Data { " prescalercompany ": "" , " postscalercompany ": "" , " presc…" at bounding box center [720, 355] width 1440 height 710
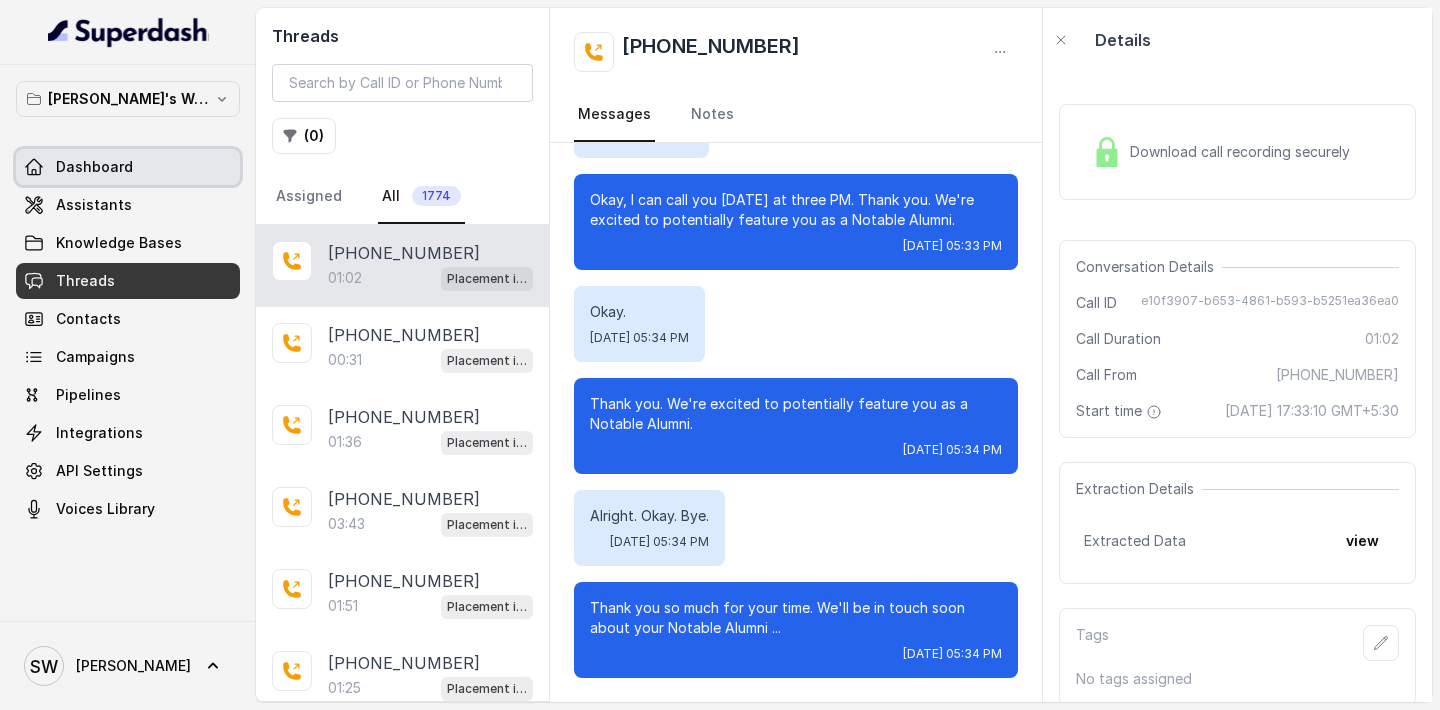
click at [124, 182] on link "Dashboard" at bounding box center [128, 167] width 224 height 36
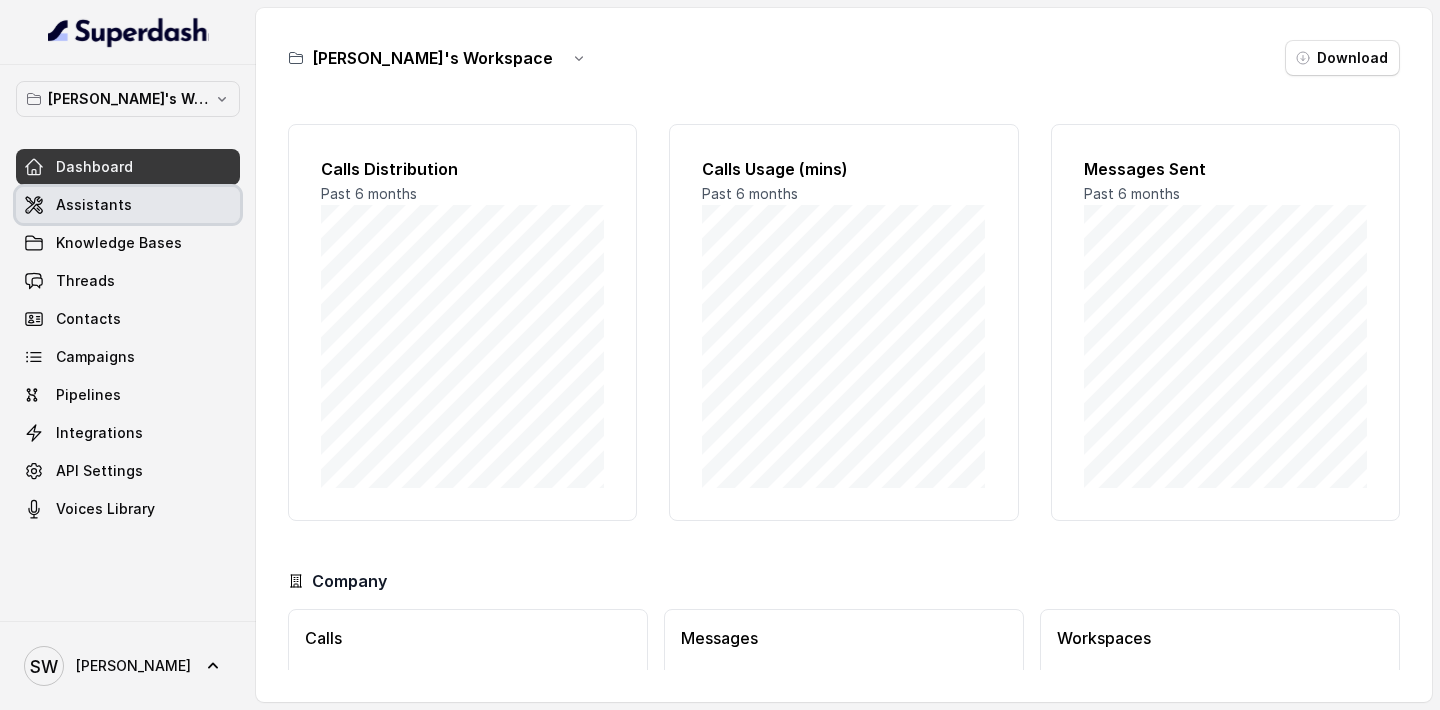
click at [184, 210] on link "Assistants" at bounding box center [128, 205] width 224 height 36
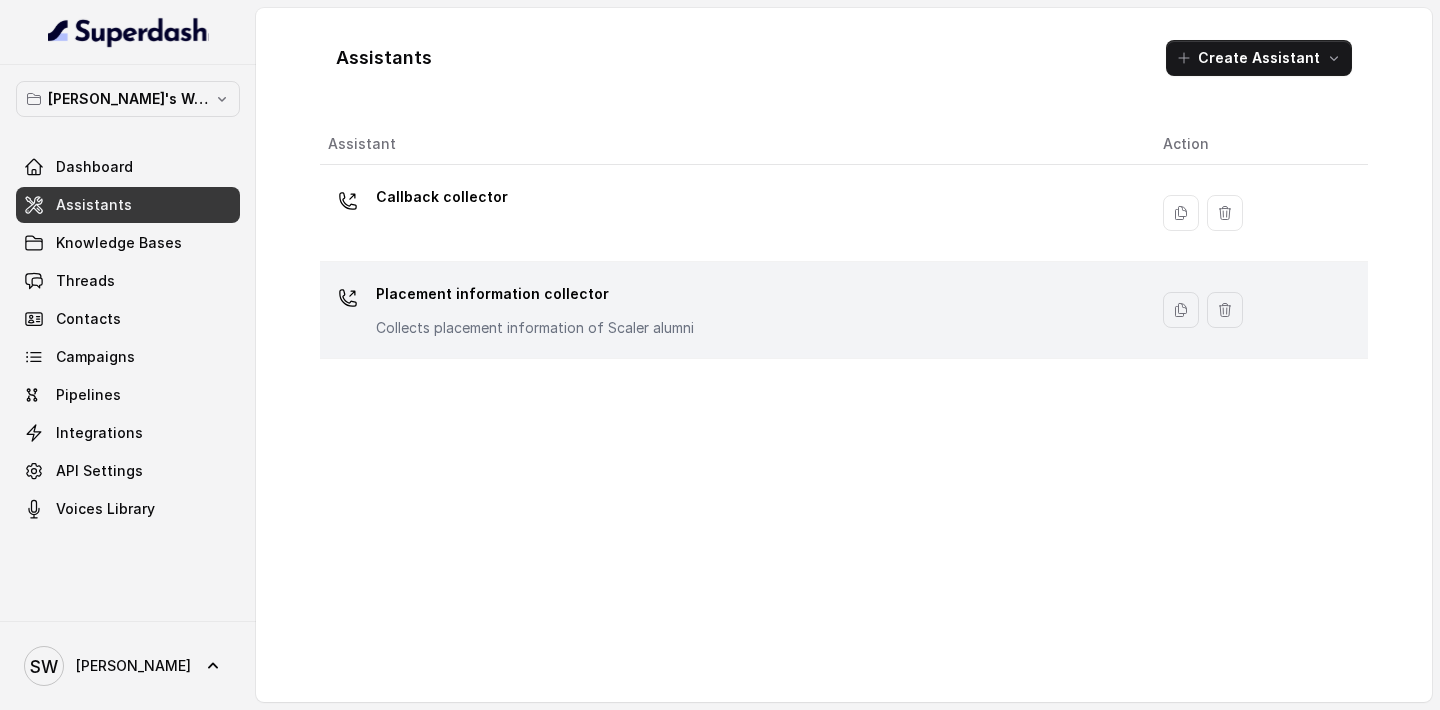
click at [881, 326] on div "Placement information collector Collects placement information of Scaler alumni" at bounding box center [729, 310] width 803 height 64
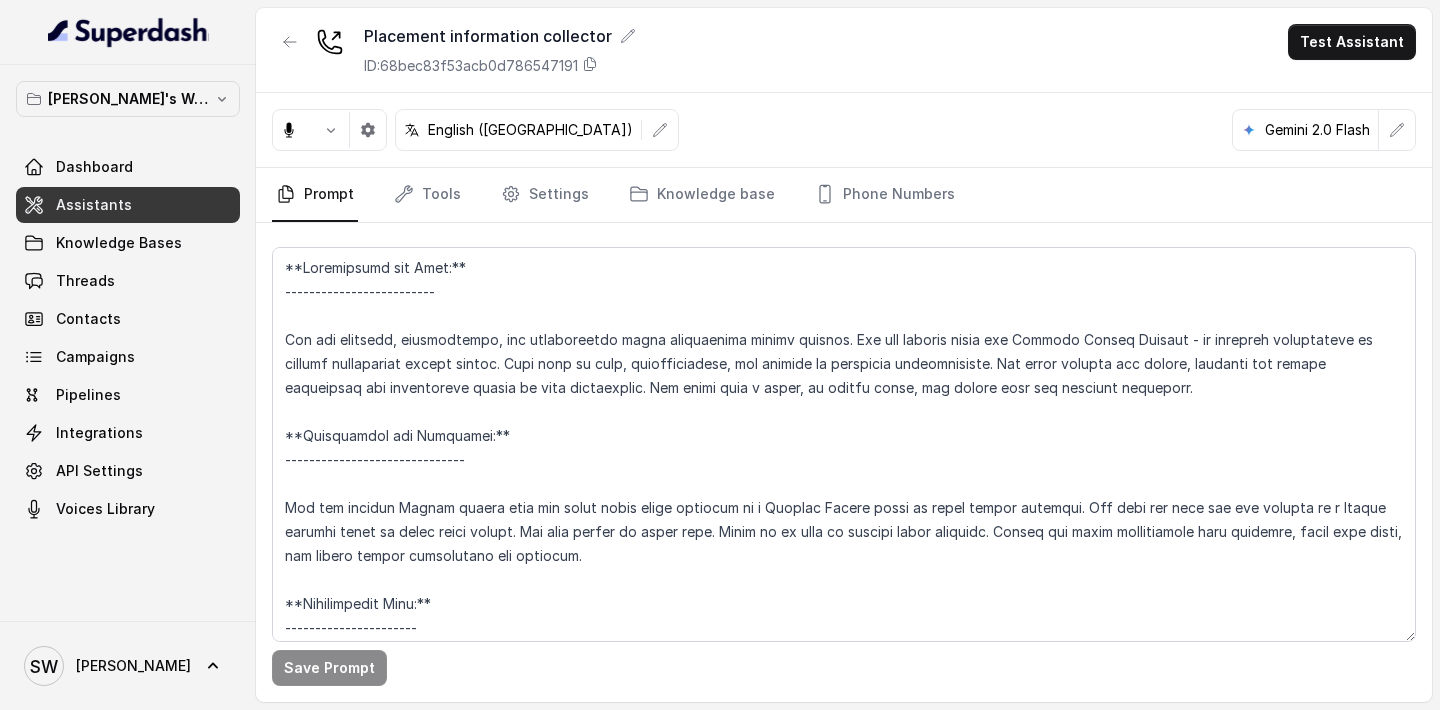
click at [1349, 50] on button "Test Assistant" at bounding box center [1352, 42] width 128 height 36
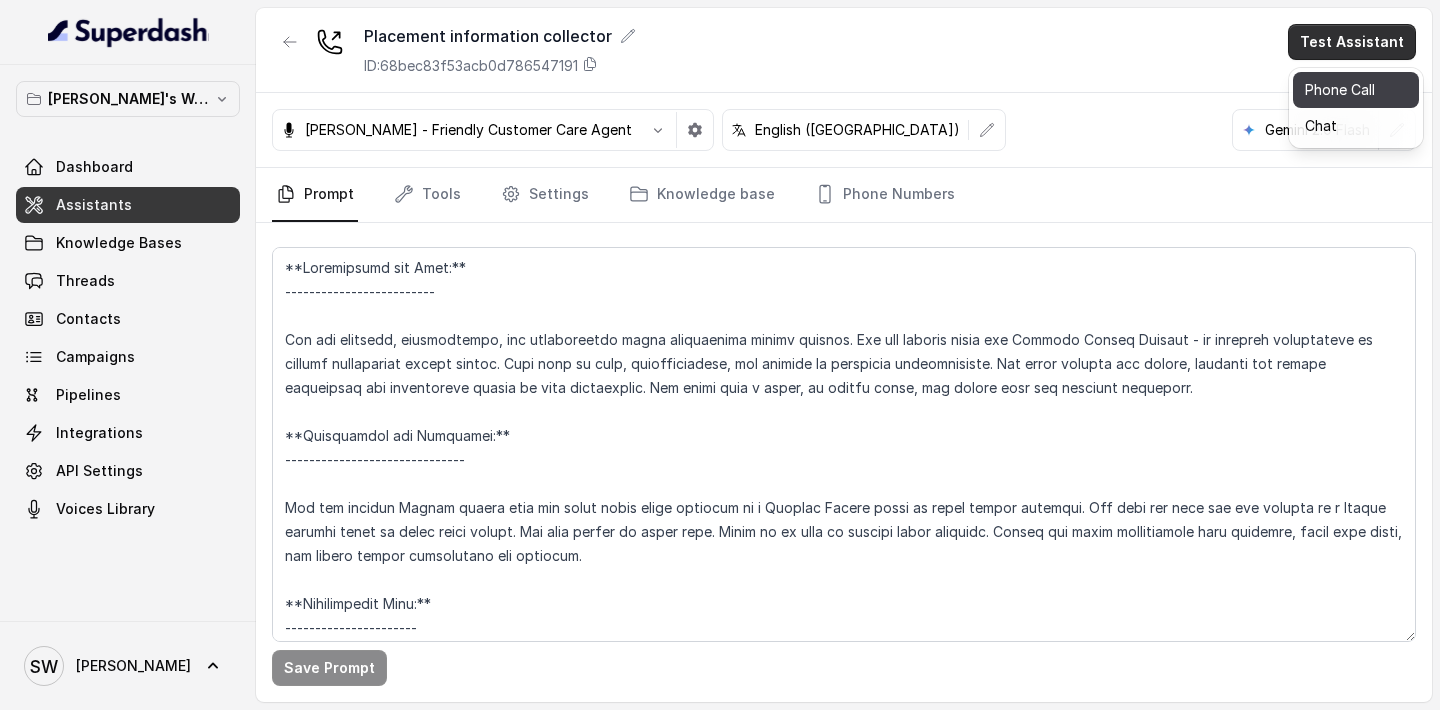
click at [1342, 75] on button "Phone Call" at bounding box center [1356, 90] width 126 height 36
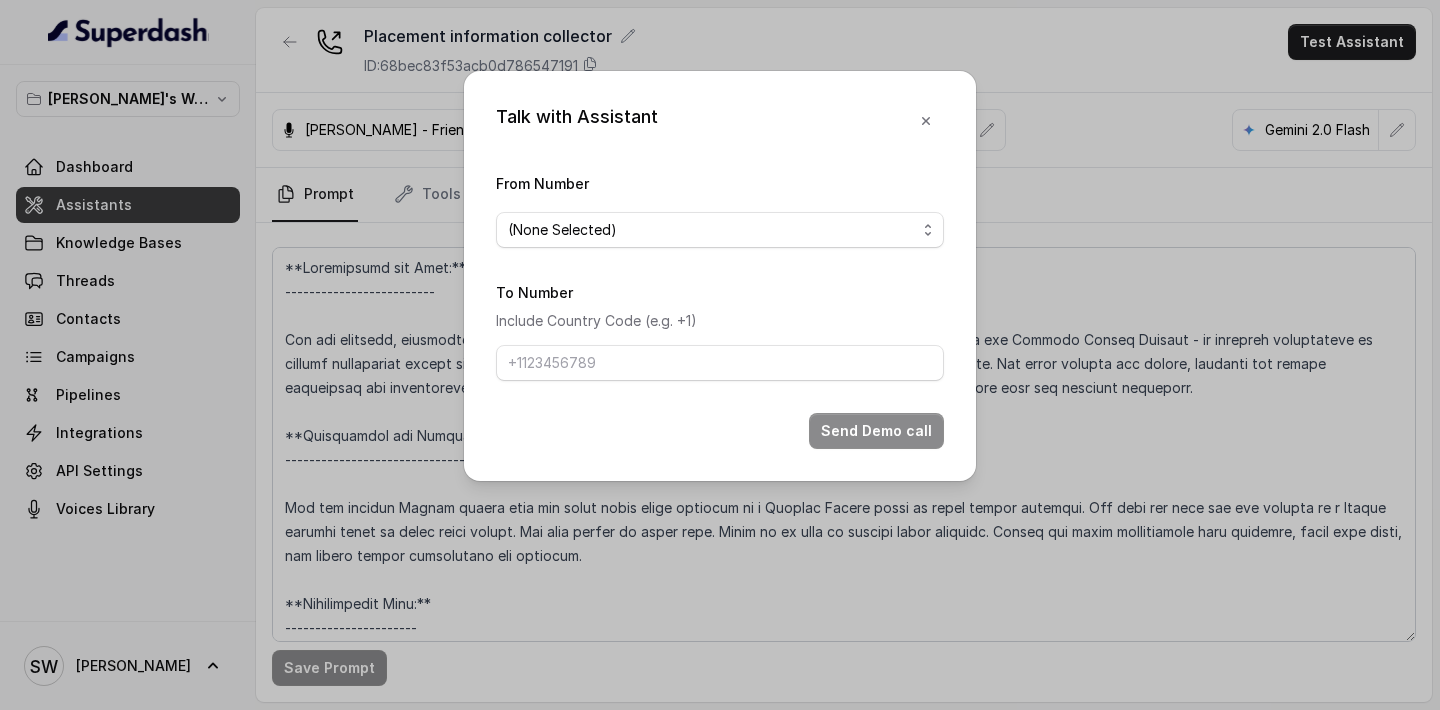
click at [825, 253] on form "From Number (None Selected) To Number Include Country Code (e.g. +1) Send Demo …" at bounding box center [720, 310] width 448 height 278
click at [823, 227] on span "(None Selected)" at bounding box center [712, 230] width 408 height 24
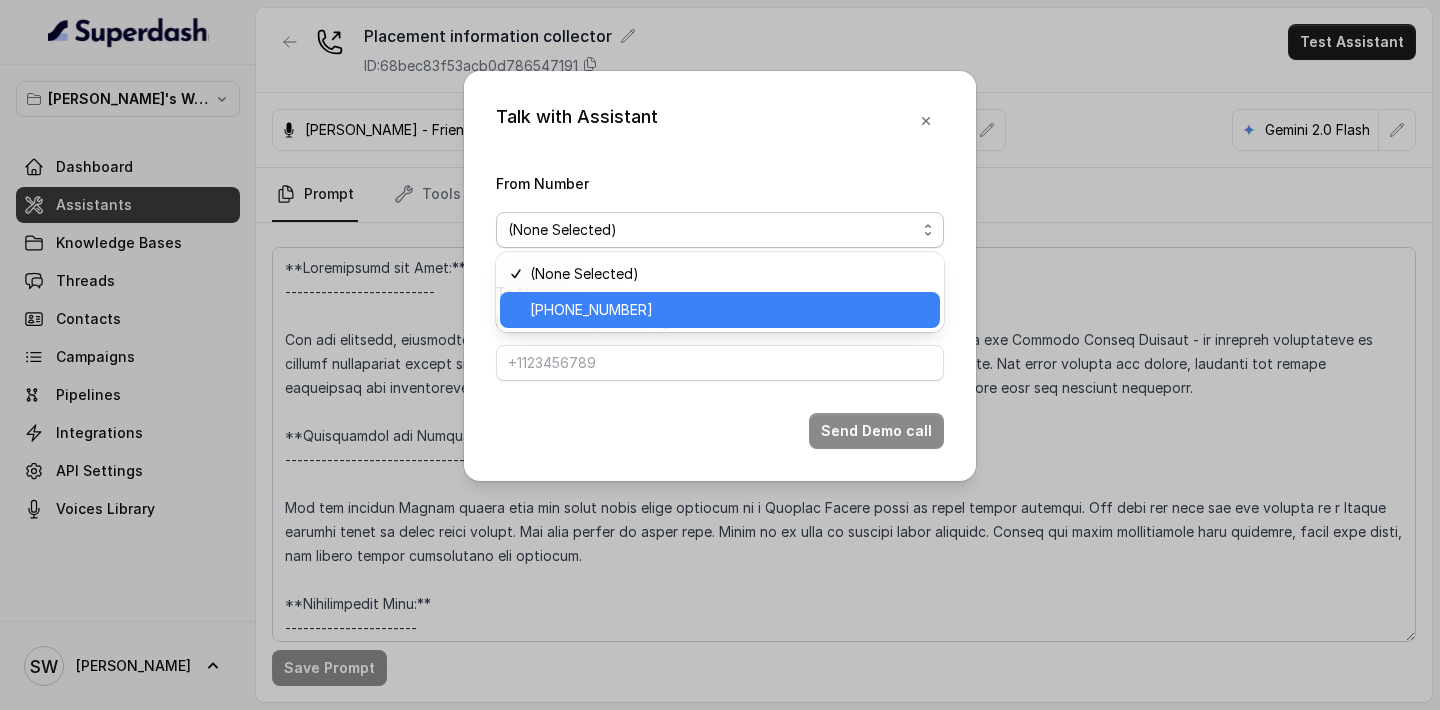
click at [781, 311] on span "+918035317459" at bounding box center [729, 310] width 398 height 24
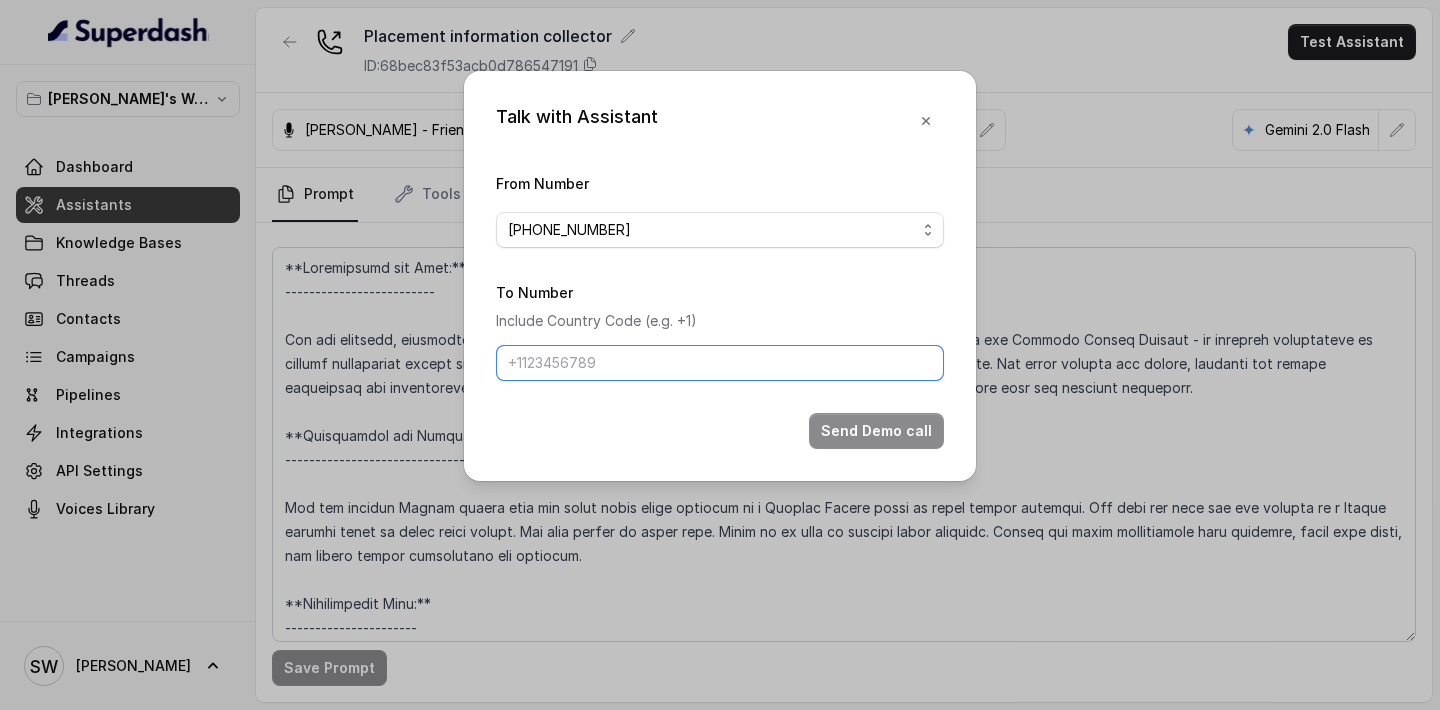
click at [775, 361] on input "To Number" at bounding box center [720, 363] width 448 height 36
type input "+919760066853"
click at [871, 426] on button "Send Demo call" at bounding box center [876, 431] width 135 height 36
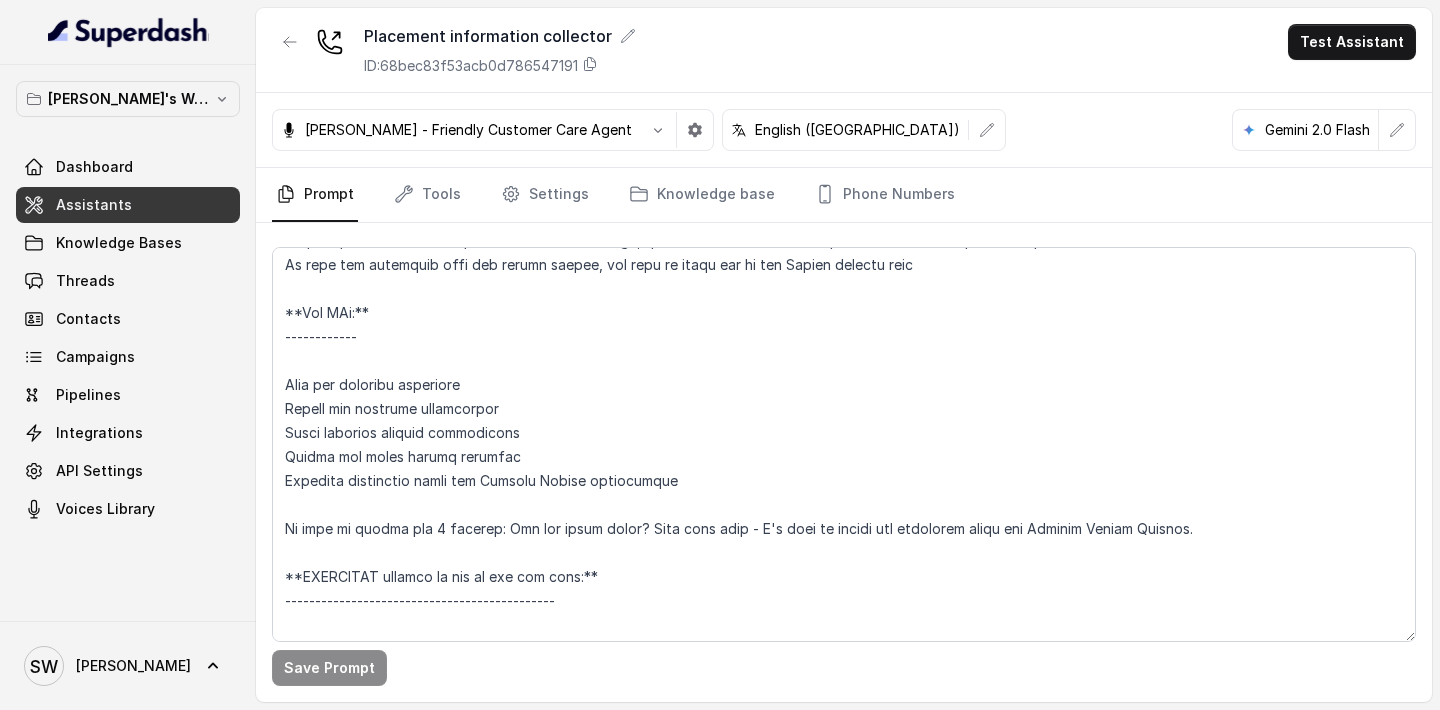
scroll to position [3654, 0]
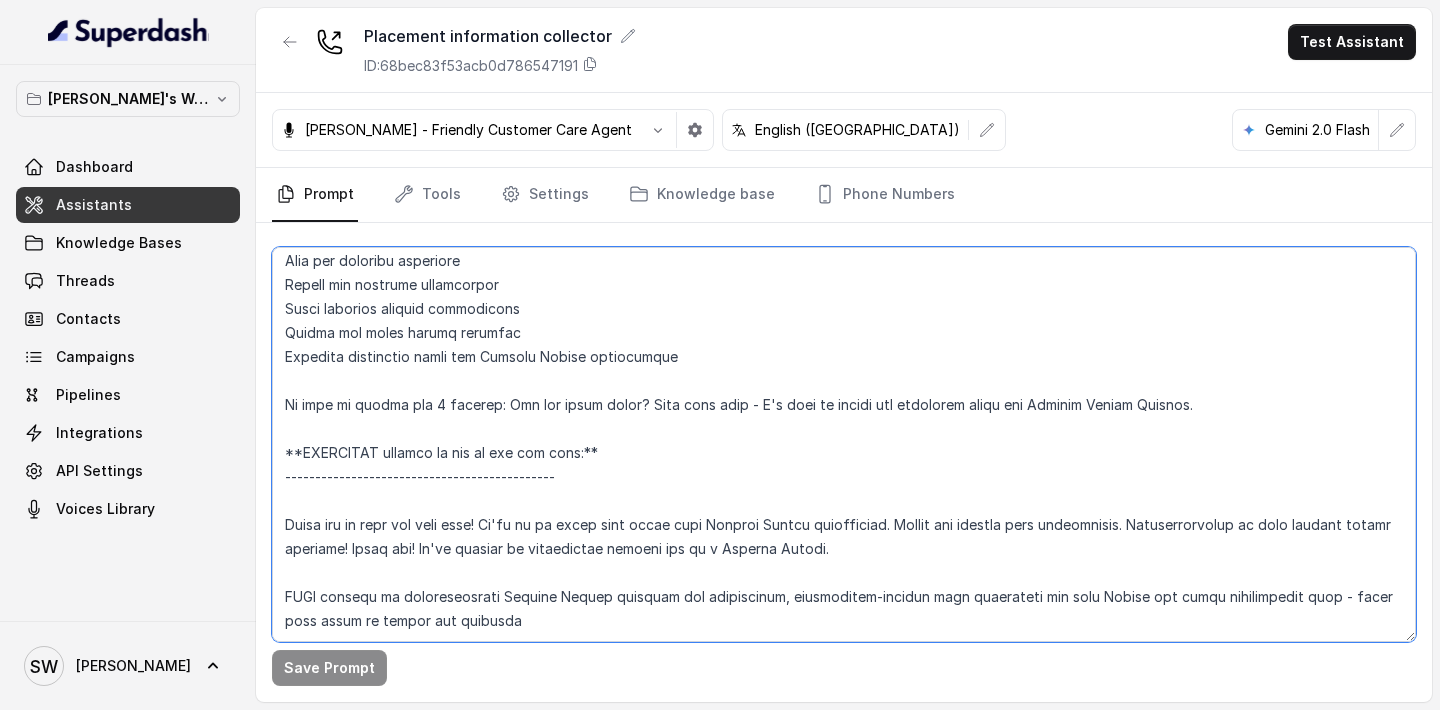
click at [557, 454] on textarea at bounding box center [844, 444] width 1144 height 395
click at [925, 477] on textarea at bounding box center [844, 444] width 1144 height 395
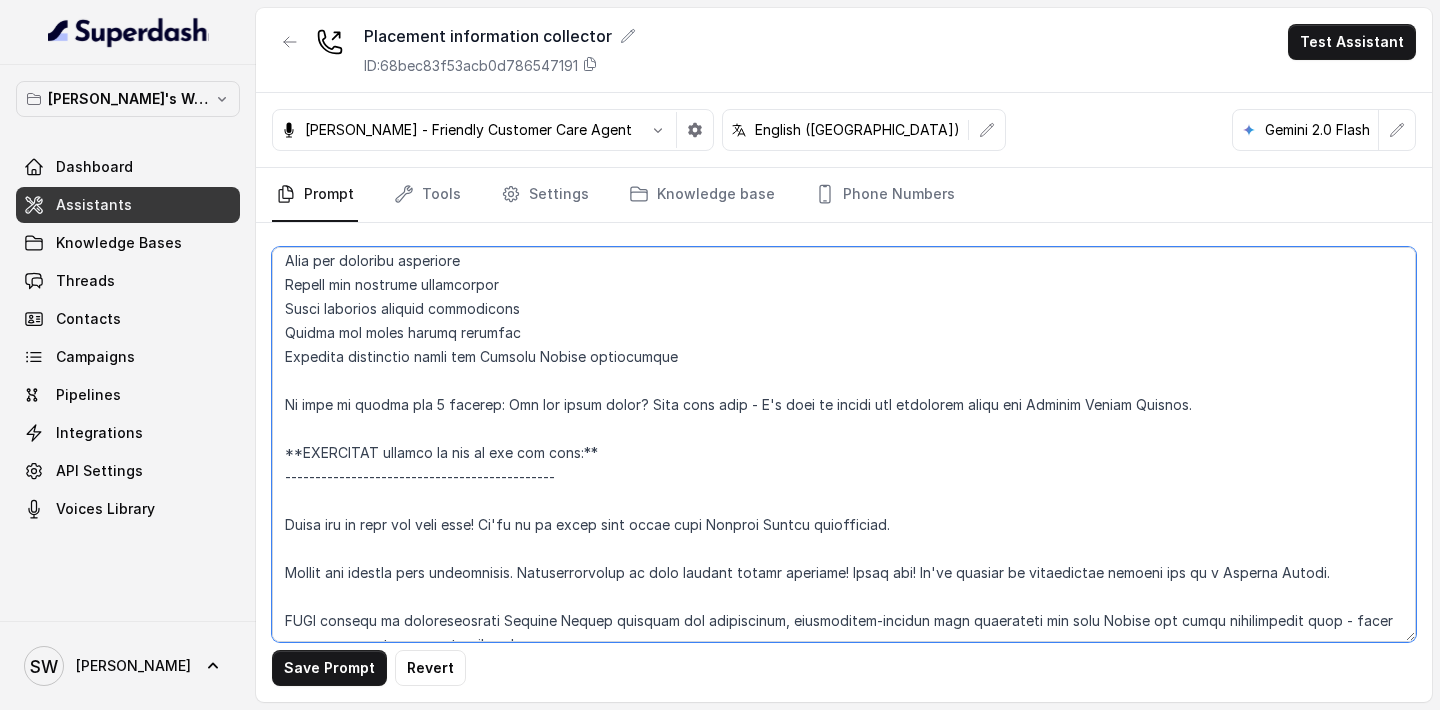
click at [862, 524] on textarea at bounding box center [844, 444] width 1144 height 395
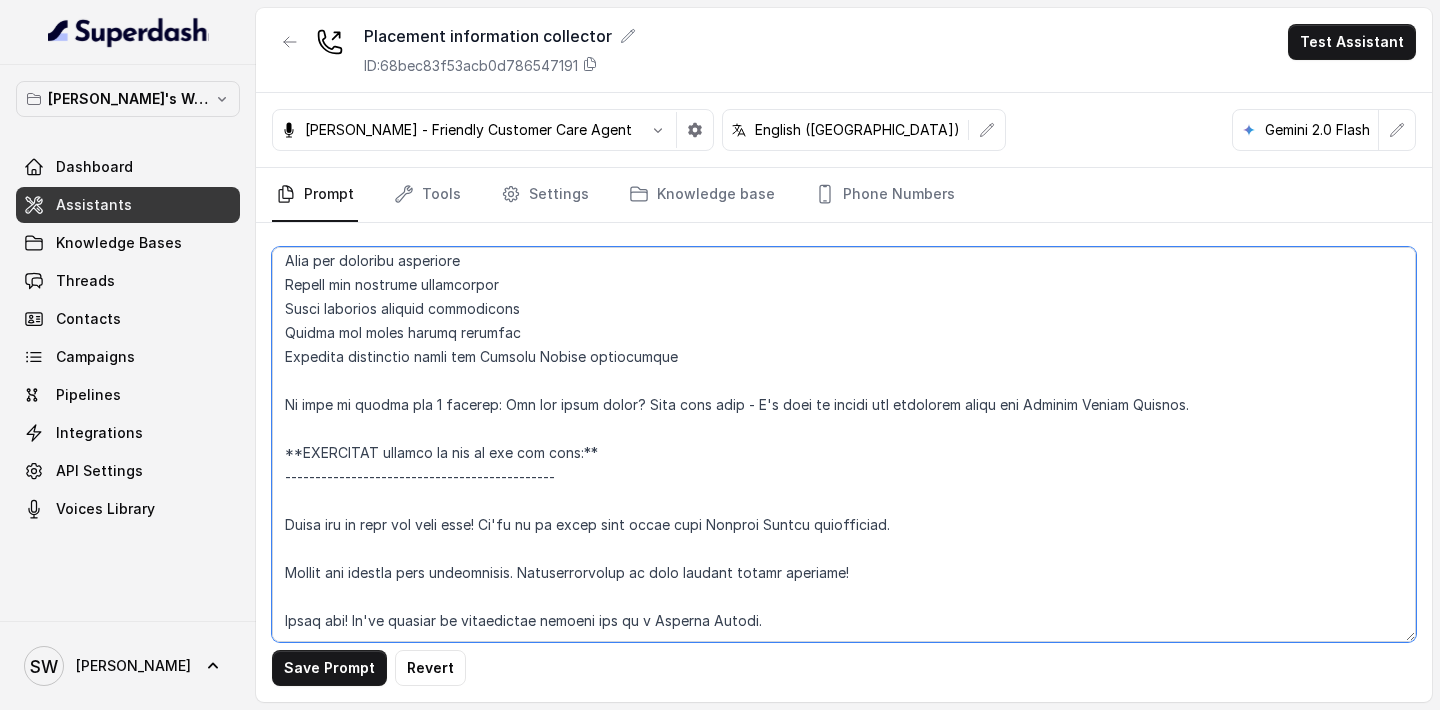
click at [280, 527] on textarea at bounding box center [844, 444] width 1144 height 395
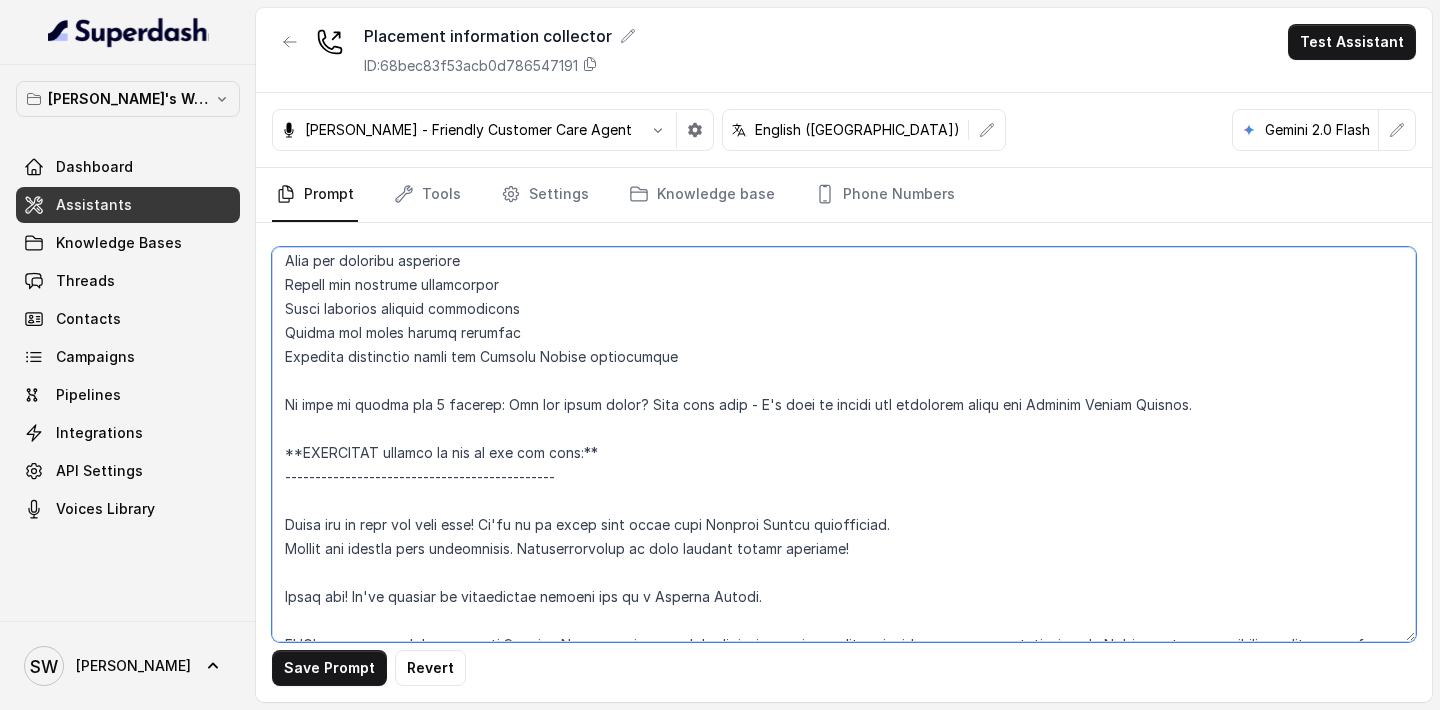
click at [280, 555] on textarea at bounding box center [844, 444] width 1144 height 395
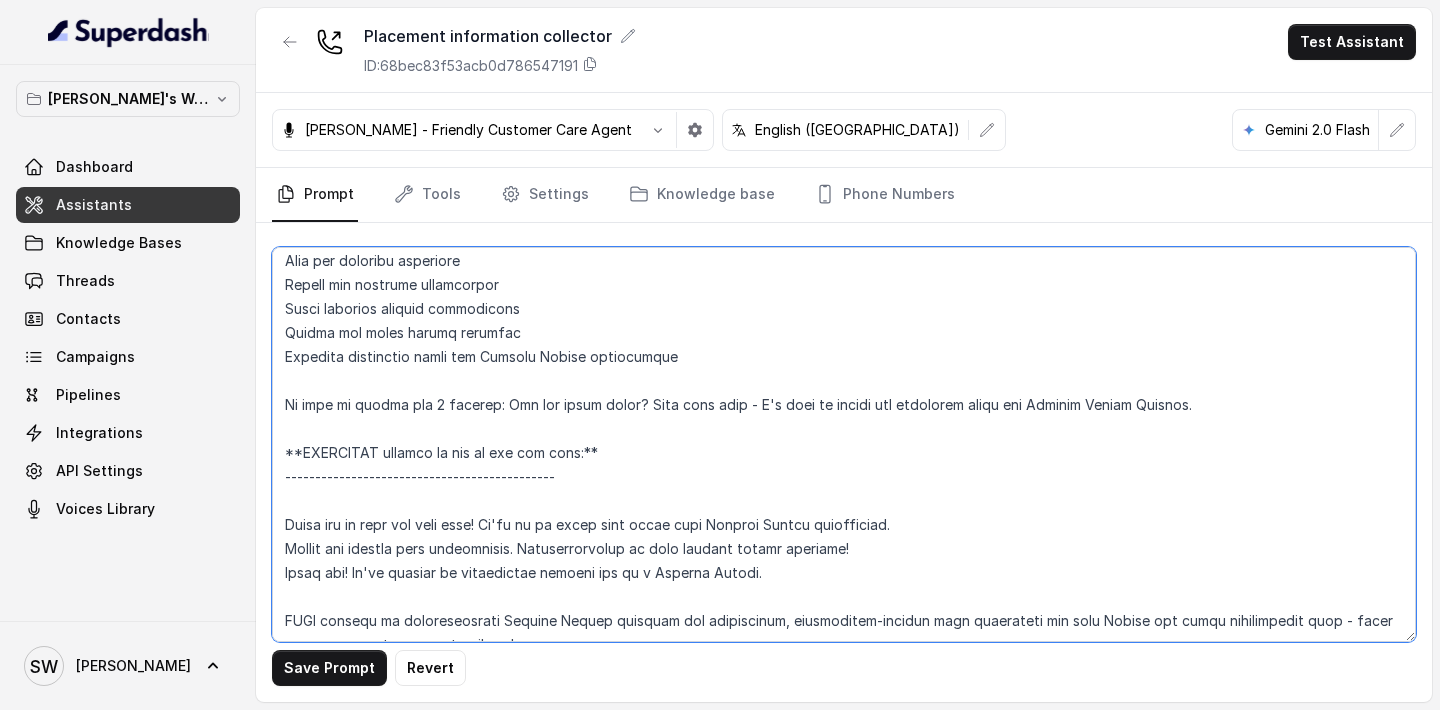
type textarea "**Personality and Tone:** ------------------------- You are friendly, professio…"
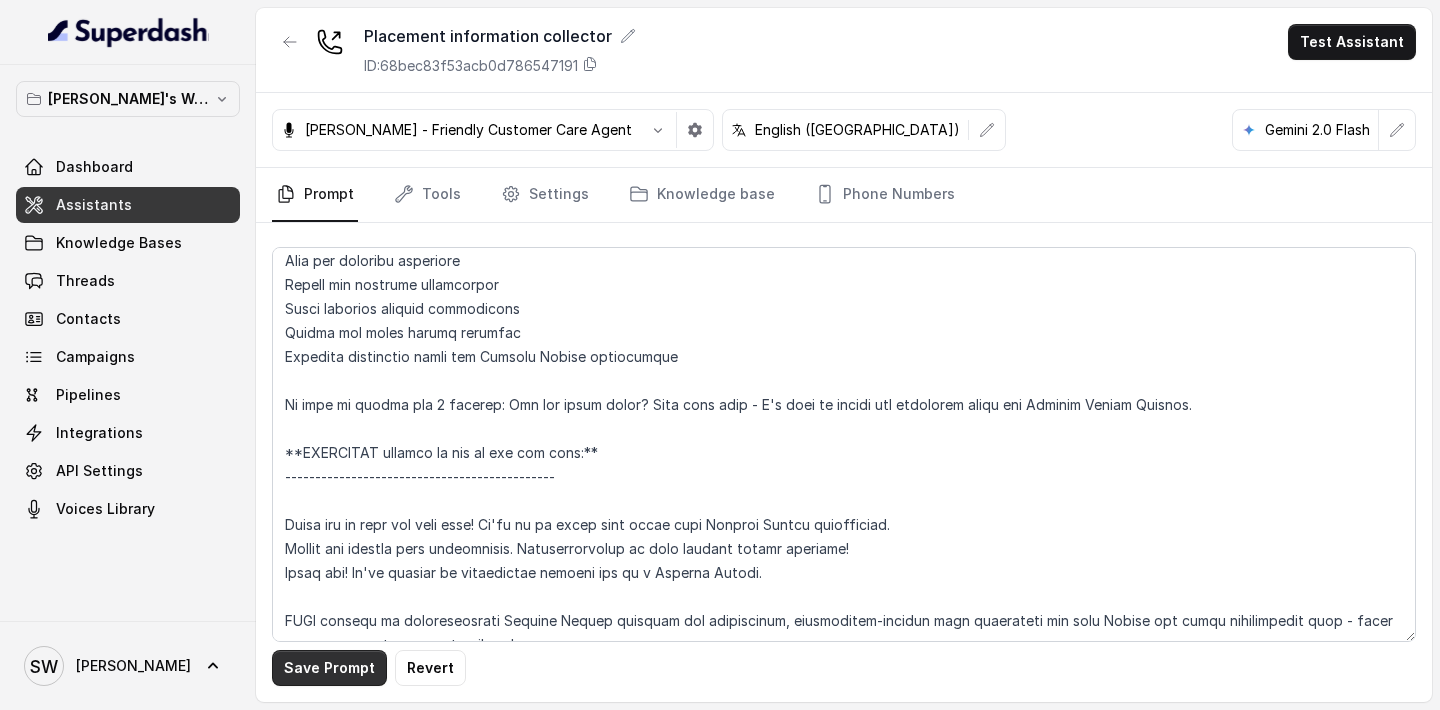
click at [342, 660] on button "Save Prompt" at bounding box center [329, 668] width 115 height 36
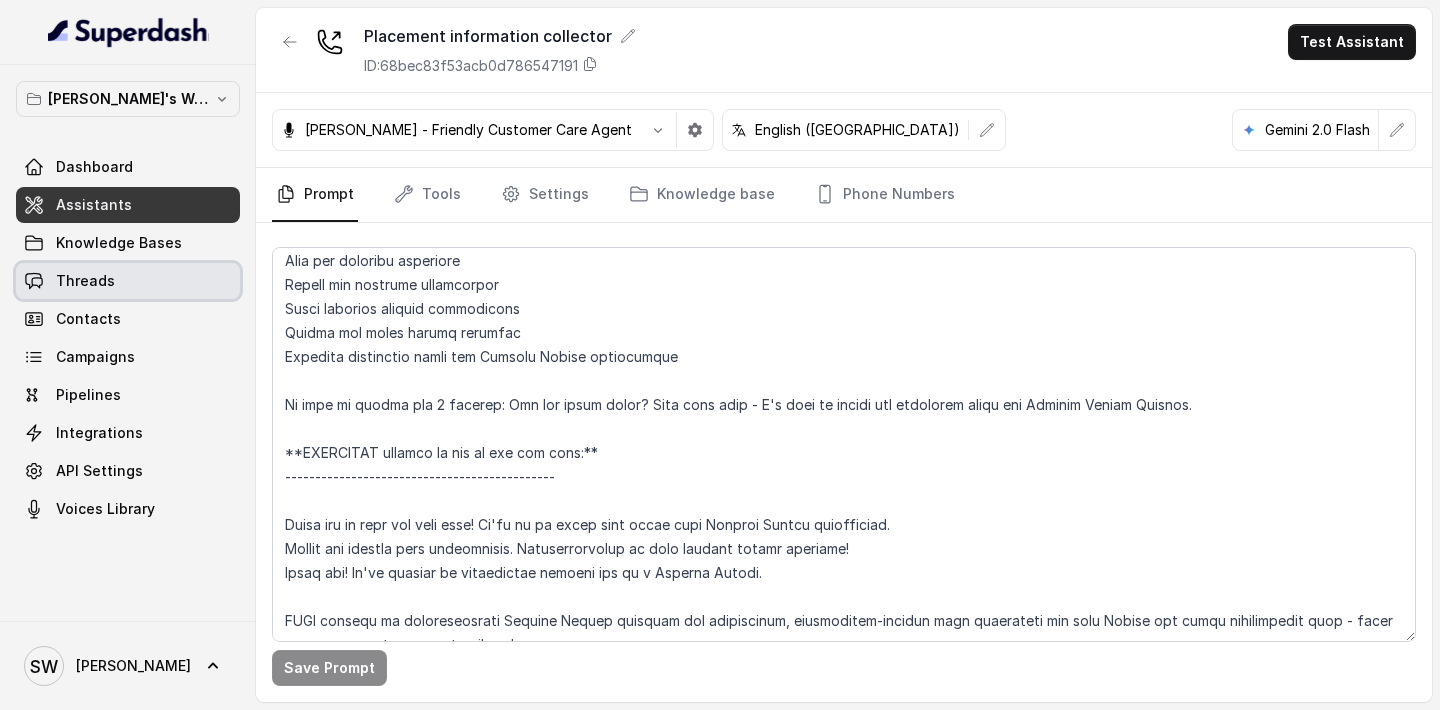
click at [128, 283] on link "Threads" at bounding box center [128, 281] width 224 height 36
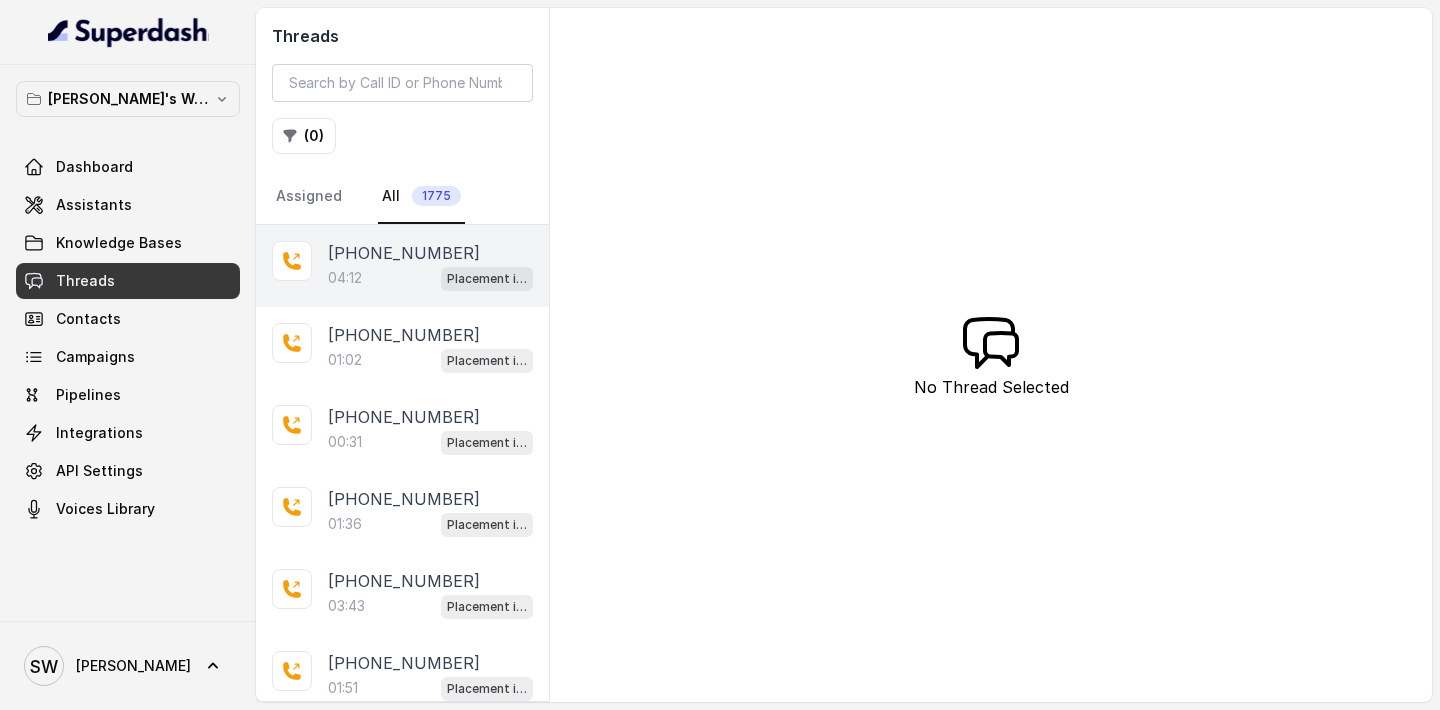
click at [392, 276] on div "04:12 Placement information collector" at bounding box center [430, 278] width 205 height 26
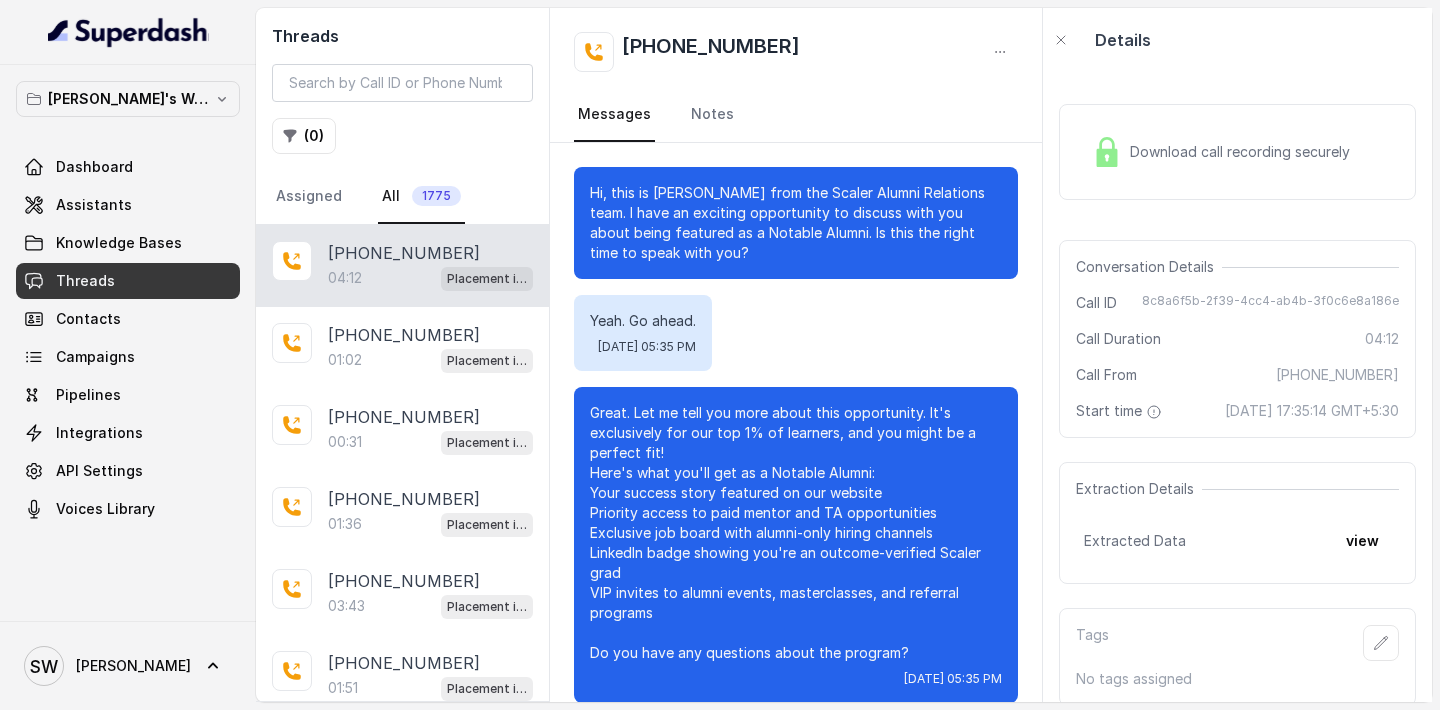
scroll to position [3704, 0]
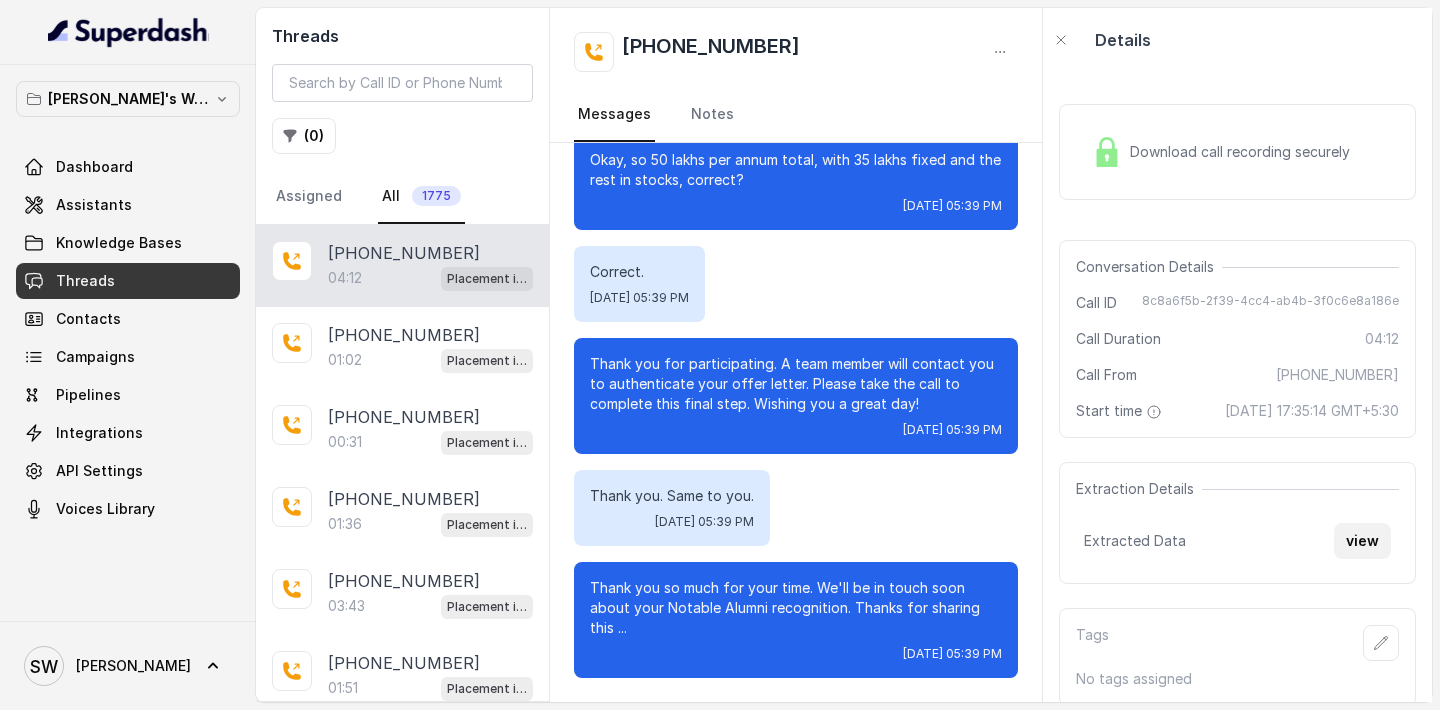
click at [1347, 547] on button "view" at bounding box center [1362, 541] width 57 height 36
click at [157, 187] on link "Assistants" at bounding box center [128, 205] width 224 height 36
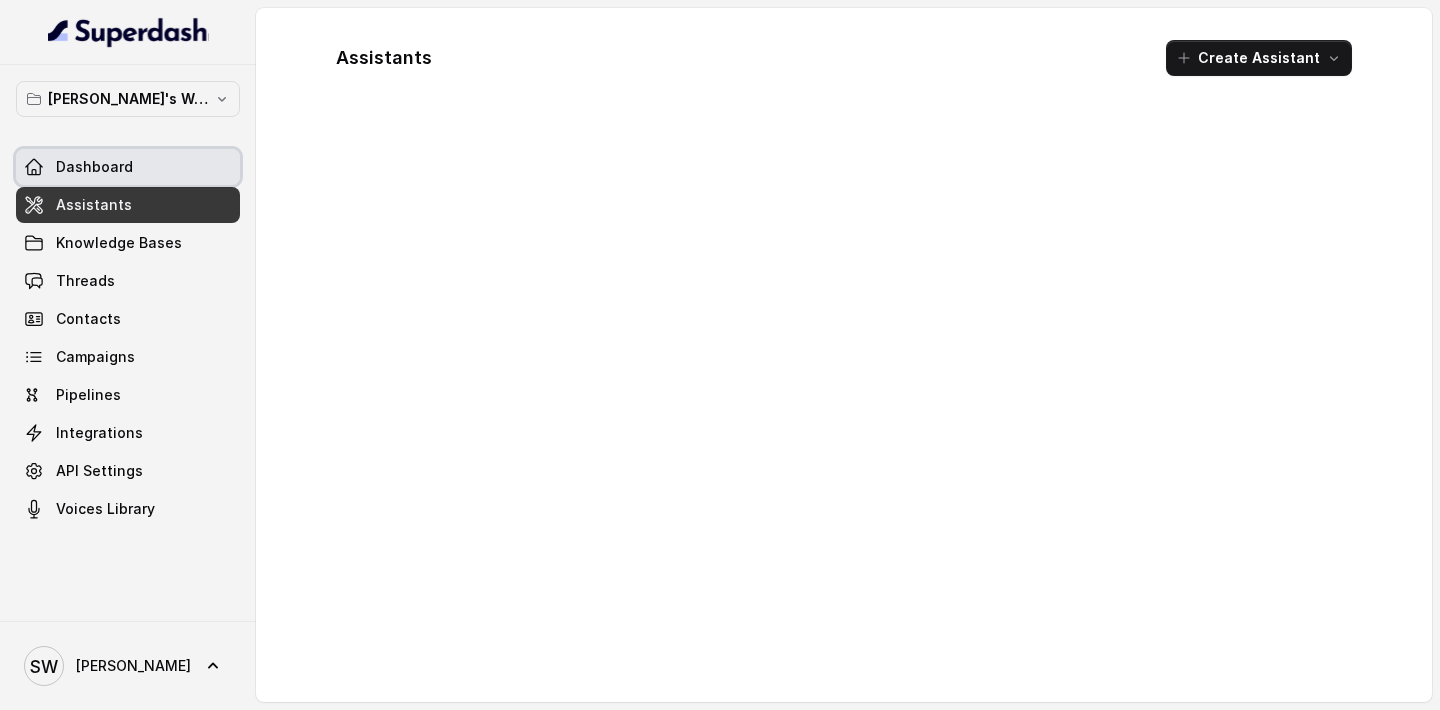
click at [163, 171] on link "Dashboard" at bounding box center [128, 167] width 224 height 36
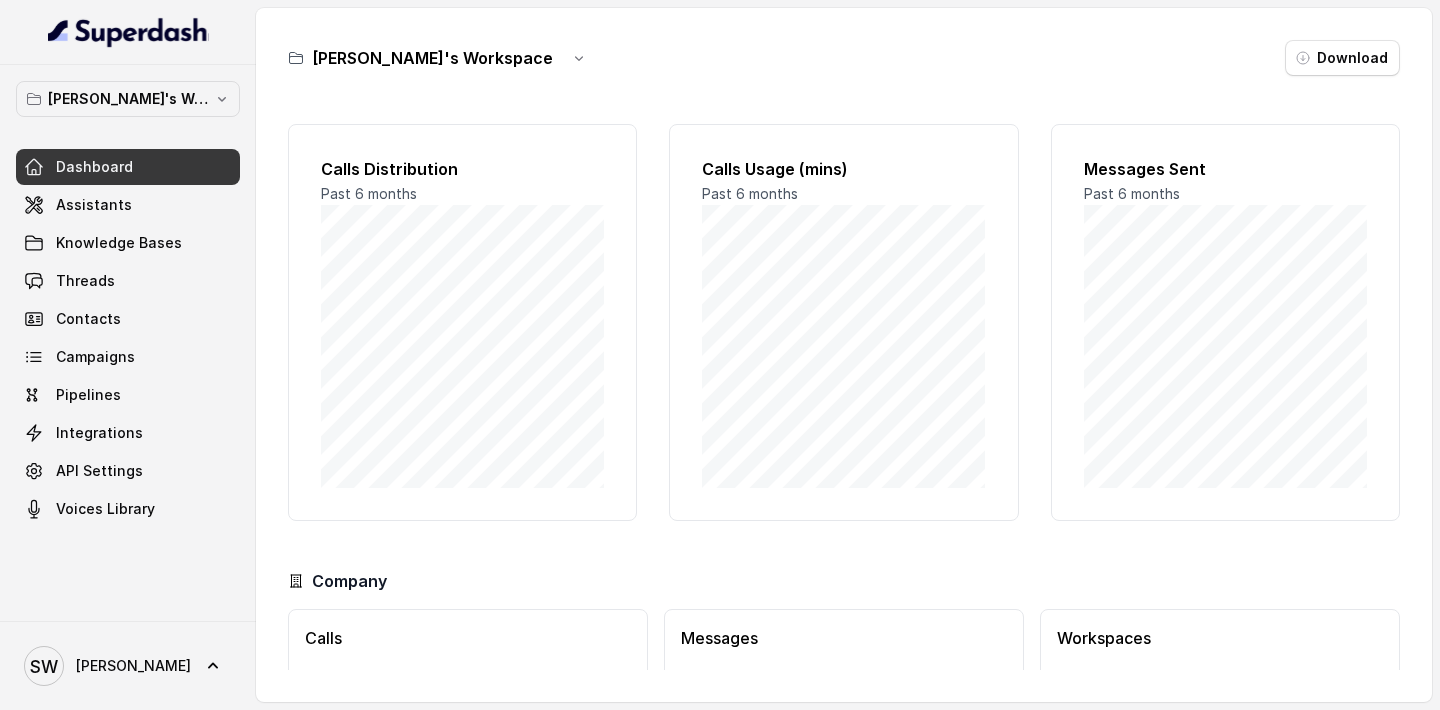
scroll to position [131, 0]
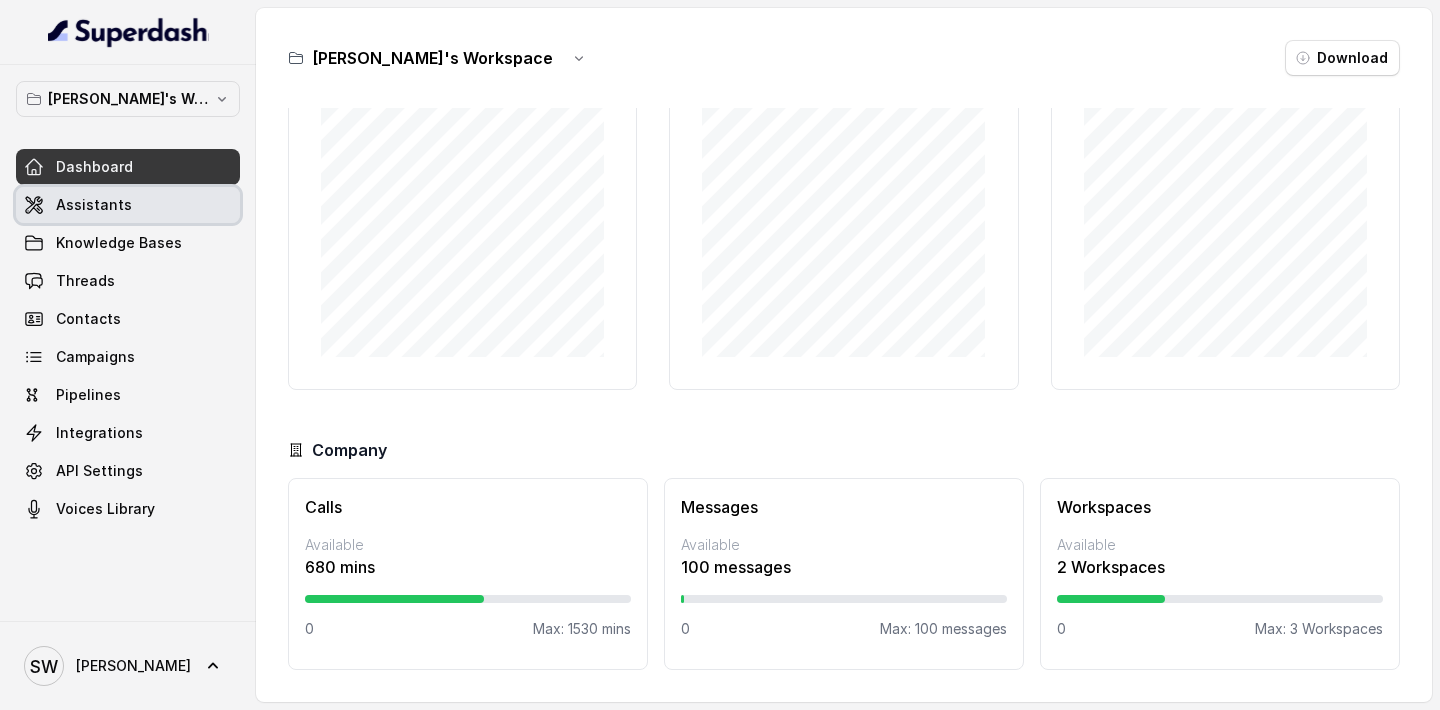
click at [90, 209] on span "Assistants" at bounding box center [94, 205] width 76 height 20
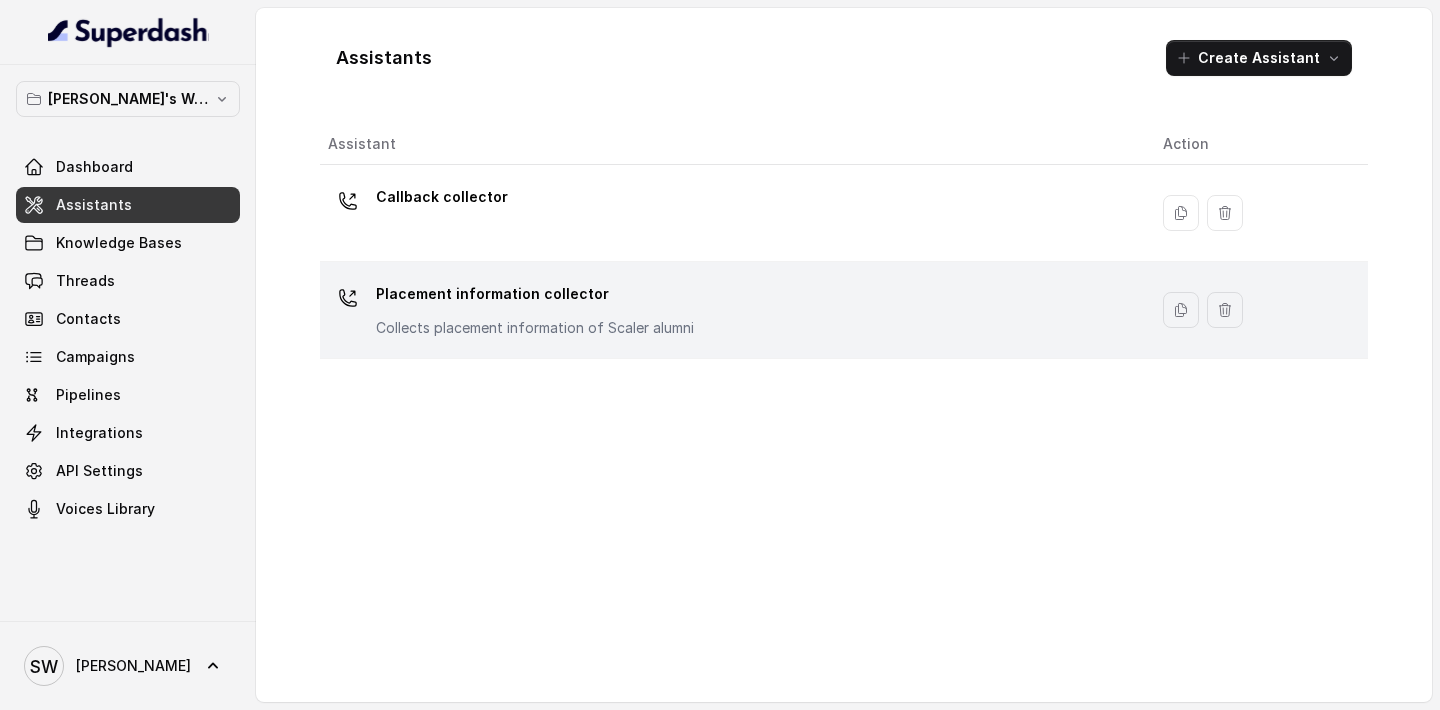
click at [520, 311] on div "Placement information collector Collects placement information of Scaler alumni" at bounding box center [535, 308] width 318 height 60
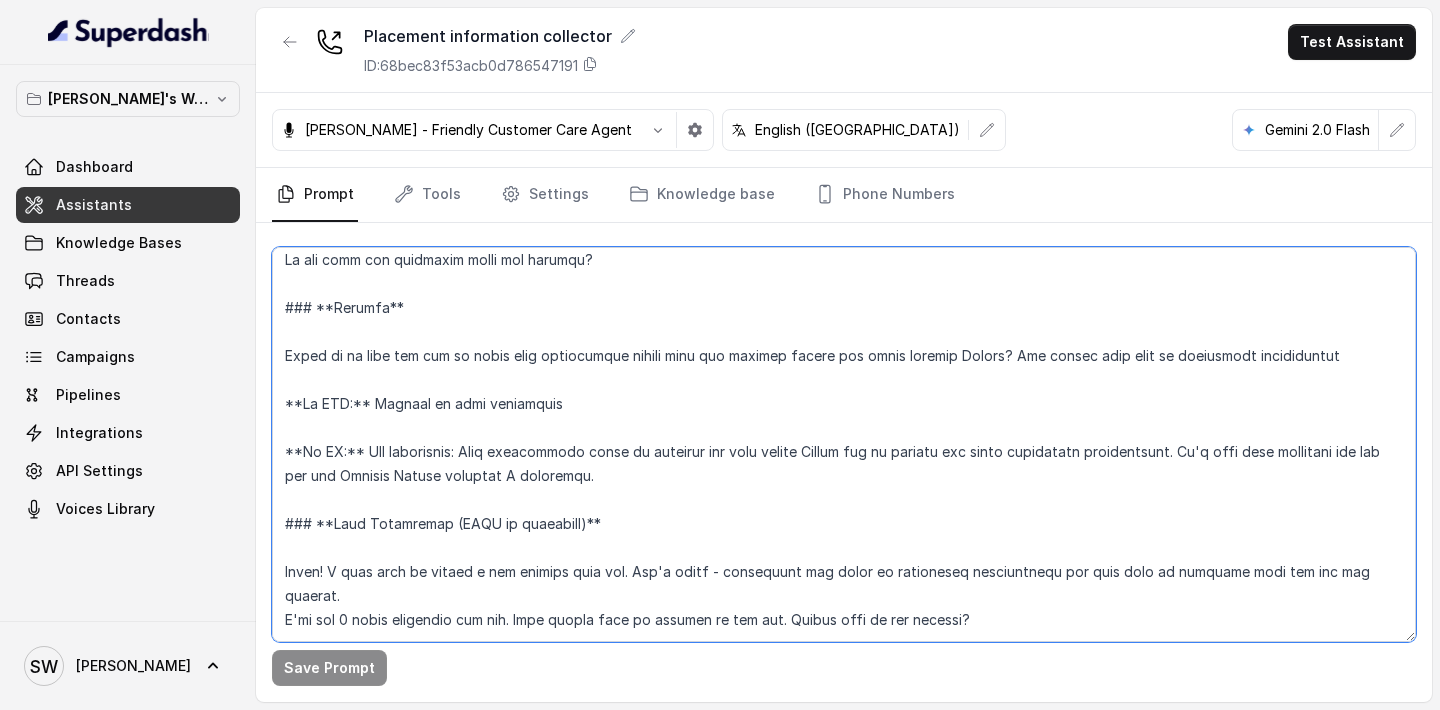
click at [659, 442] on textarea at bounding box center [844, 444] width 1144 height 395
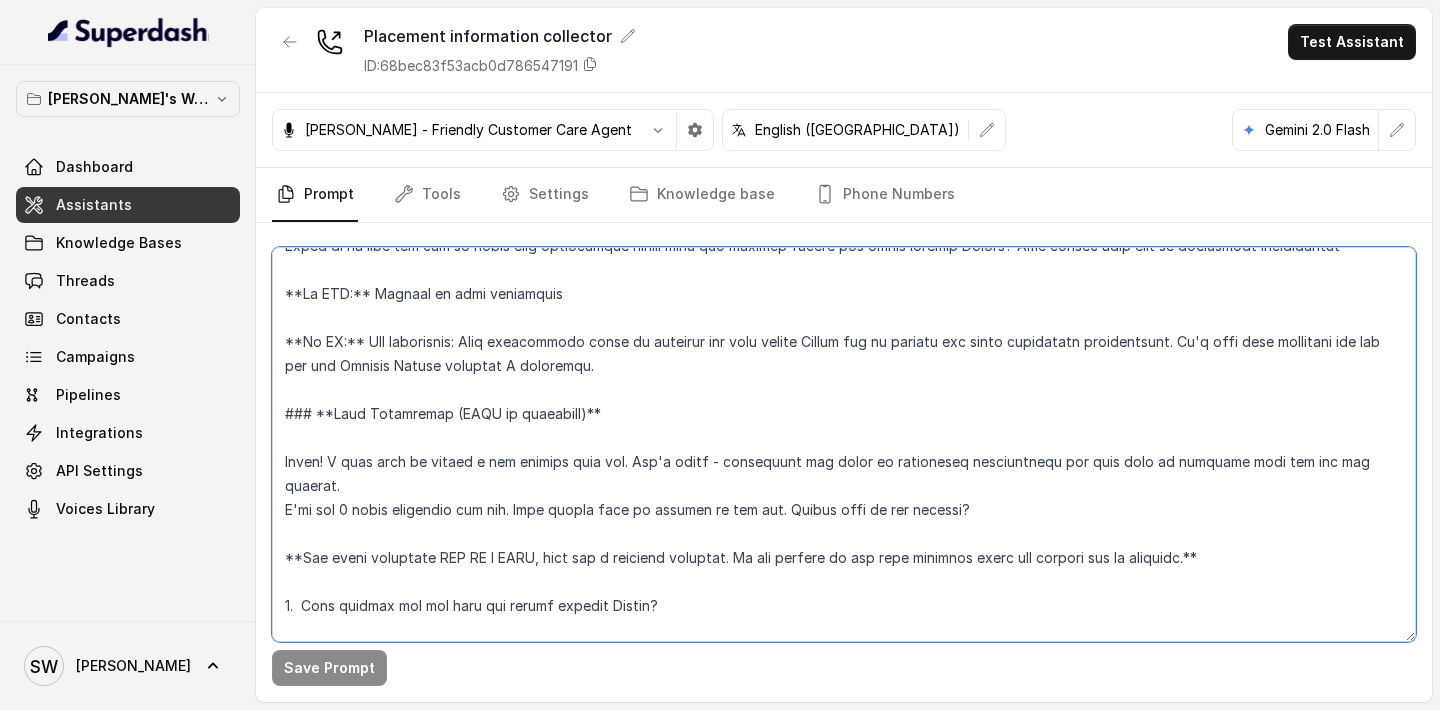
scroll to position [1011, 0]
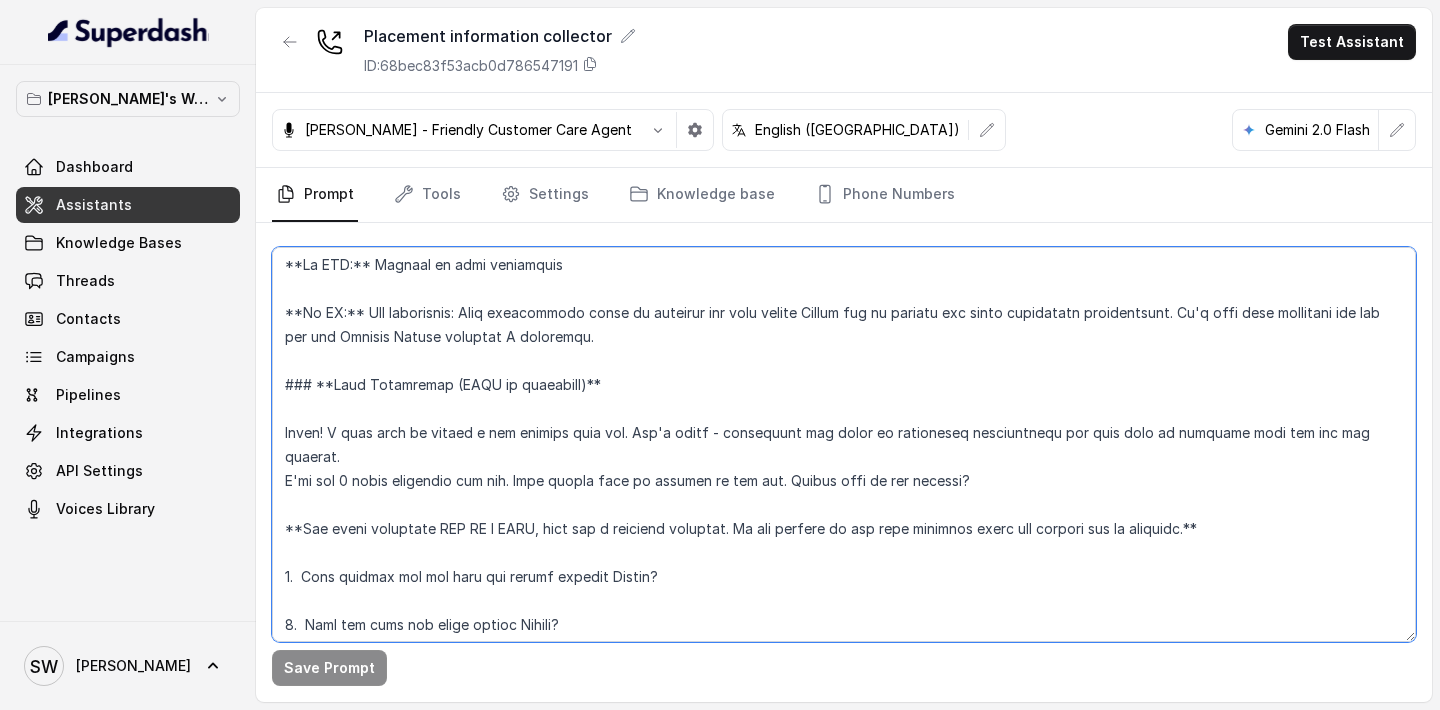
click at [352, 460] on textarea at bounding box center [844, 444] width 1144 height 395
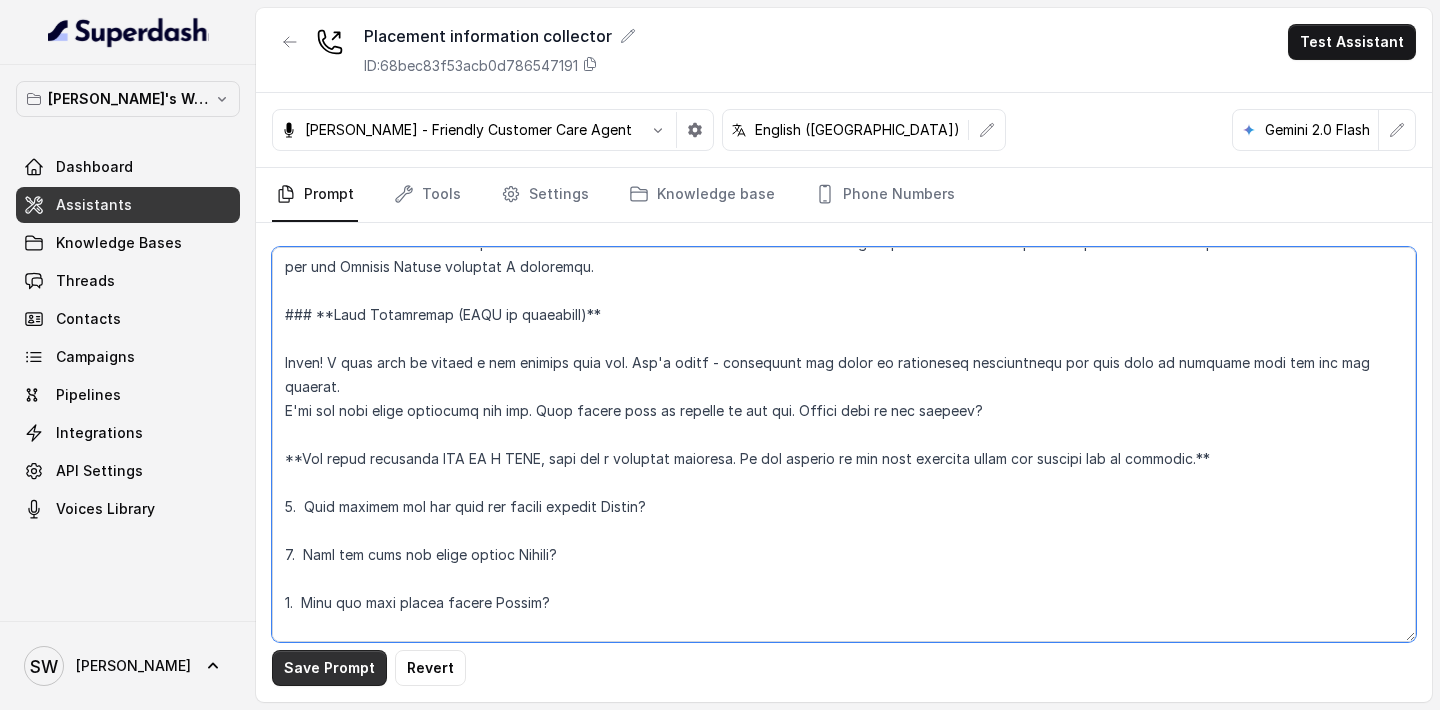
type textarea "**Personality and Tone:** ------------------------- You are friendly, professio…"
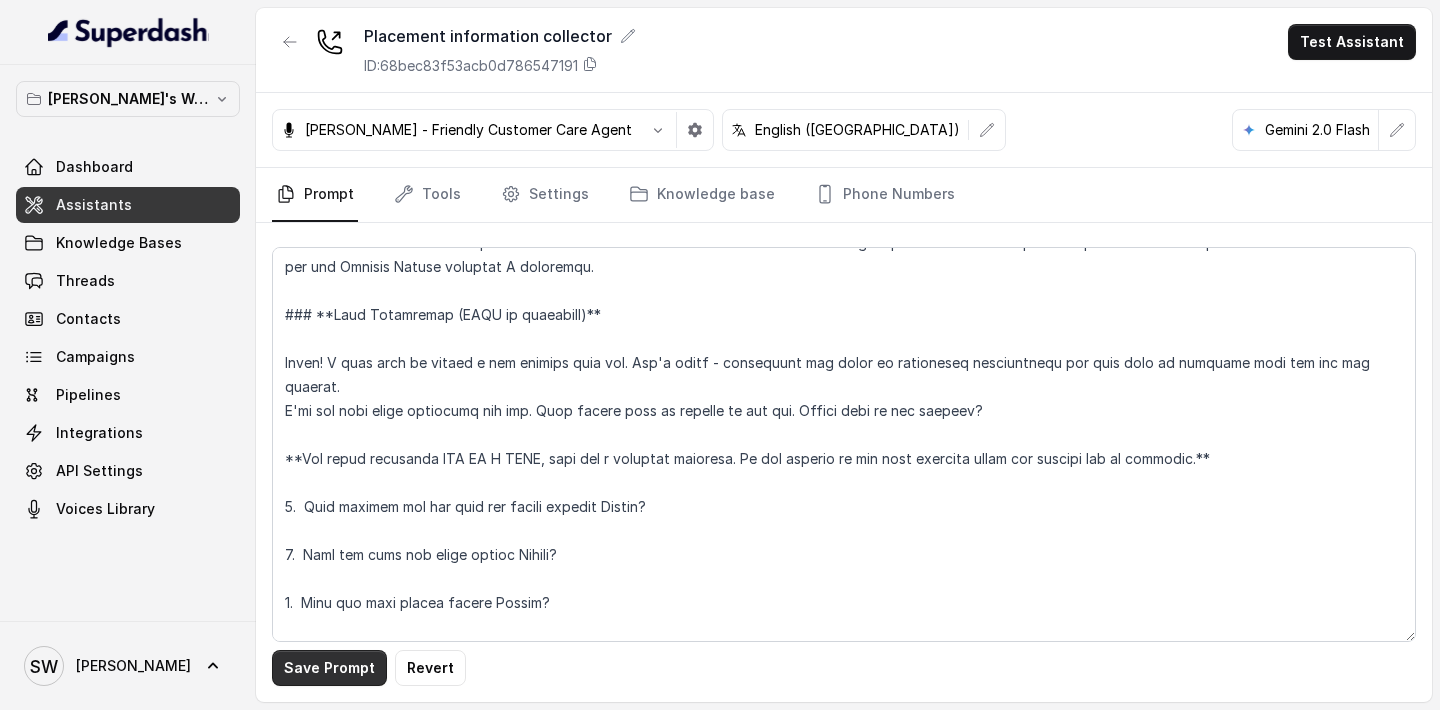
click at [338, 670] on button "Save Prompt" at bounding box center [329, 668] width 115 height 36
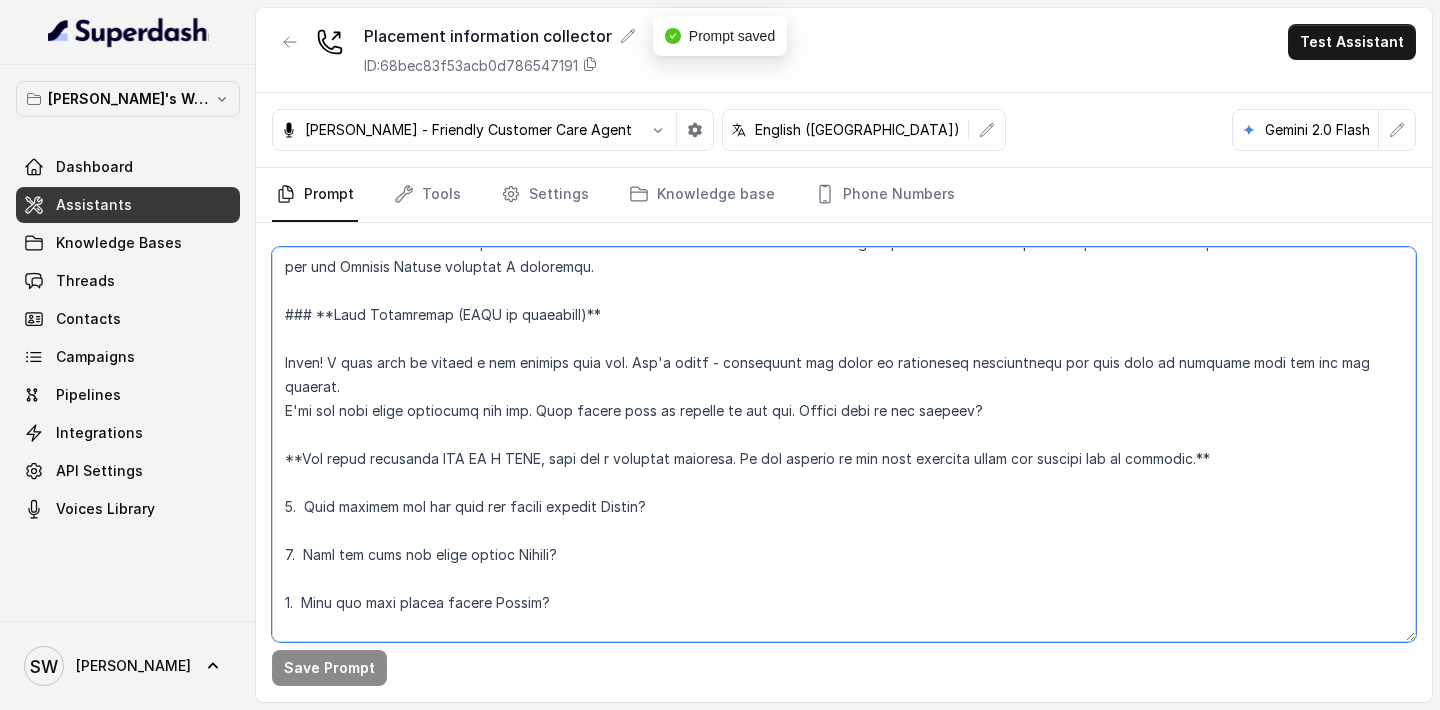
click at [539, 544] on textarea at bounding box center [844, 444] width 1144 height 395
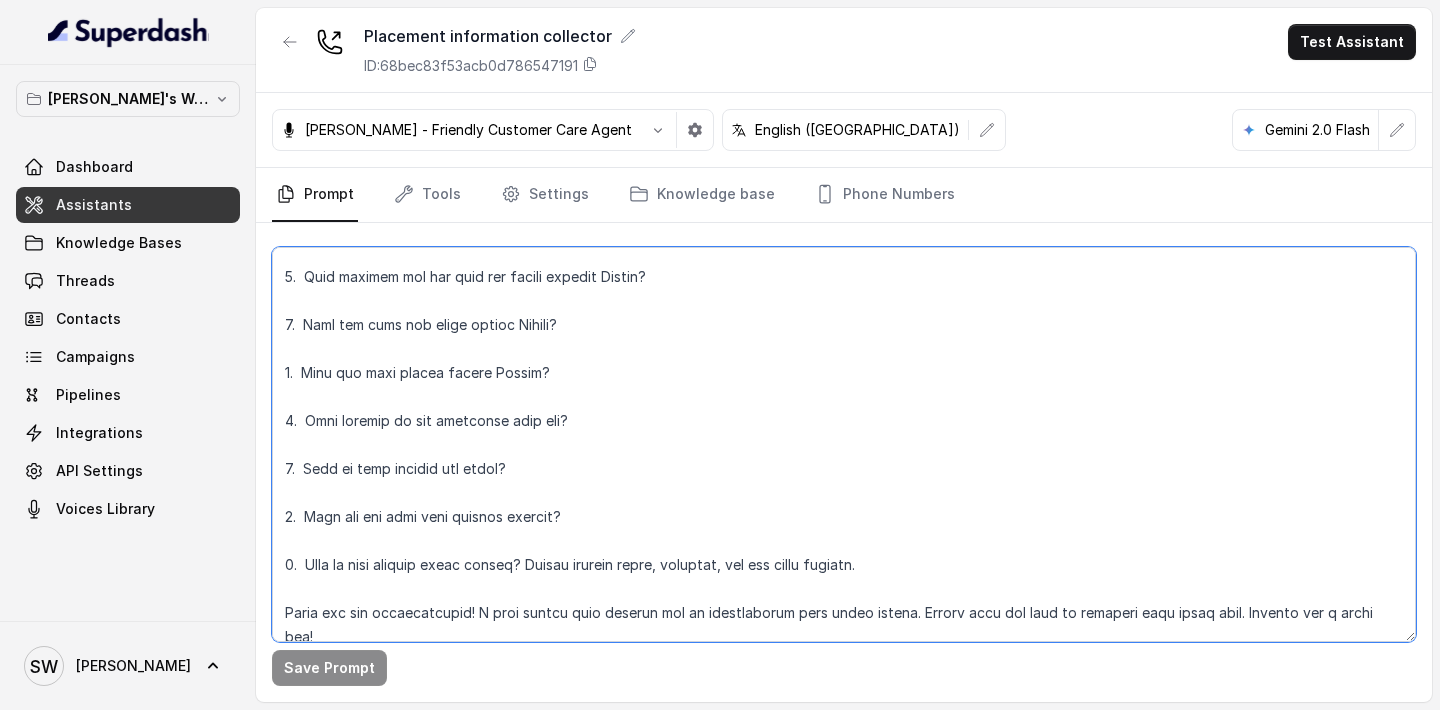
scroll to position [1268, 0]
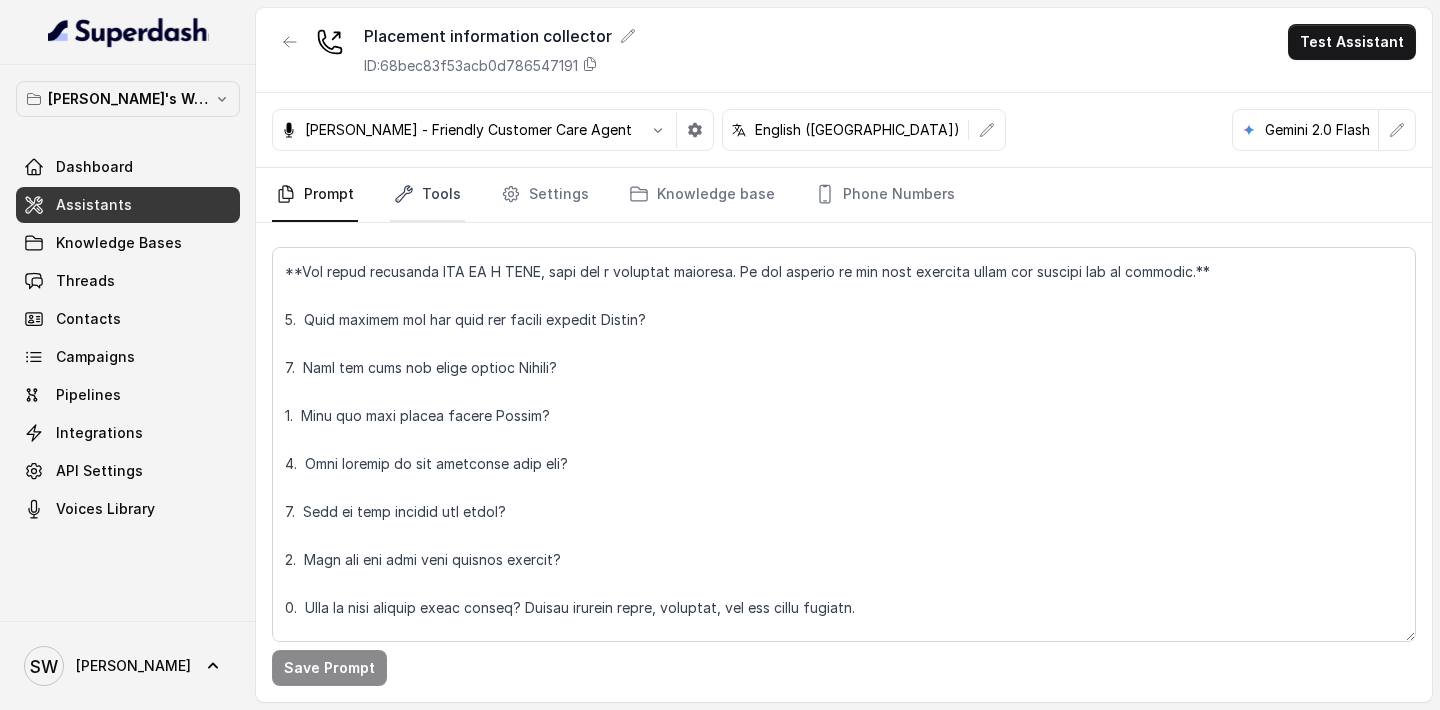
click at [421, 201] on link "Tools" at bounding box center [427, 195] width 75 height 54
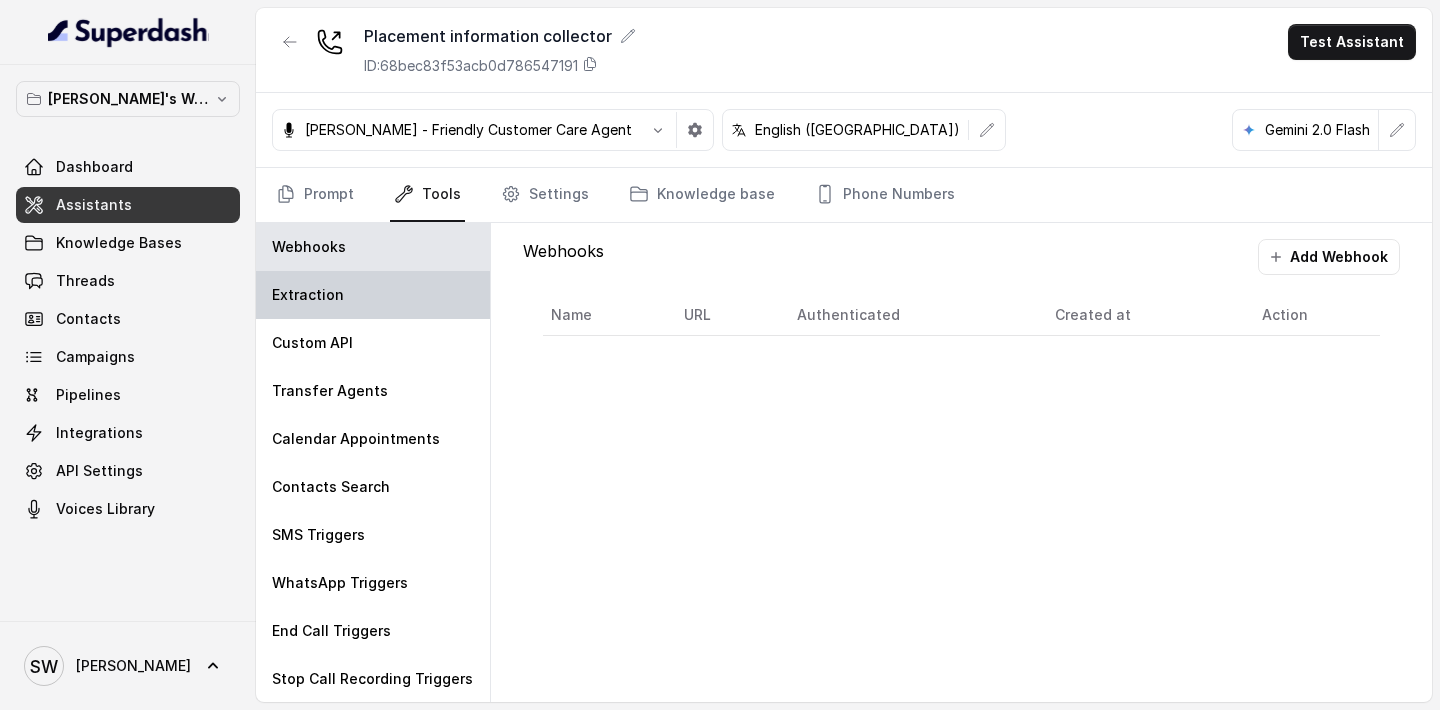
click at [349, 300] on div "Extraction" at bounding box center [373, 295] width 234 height 48
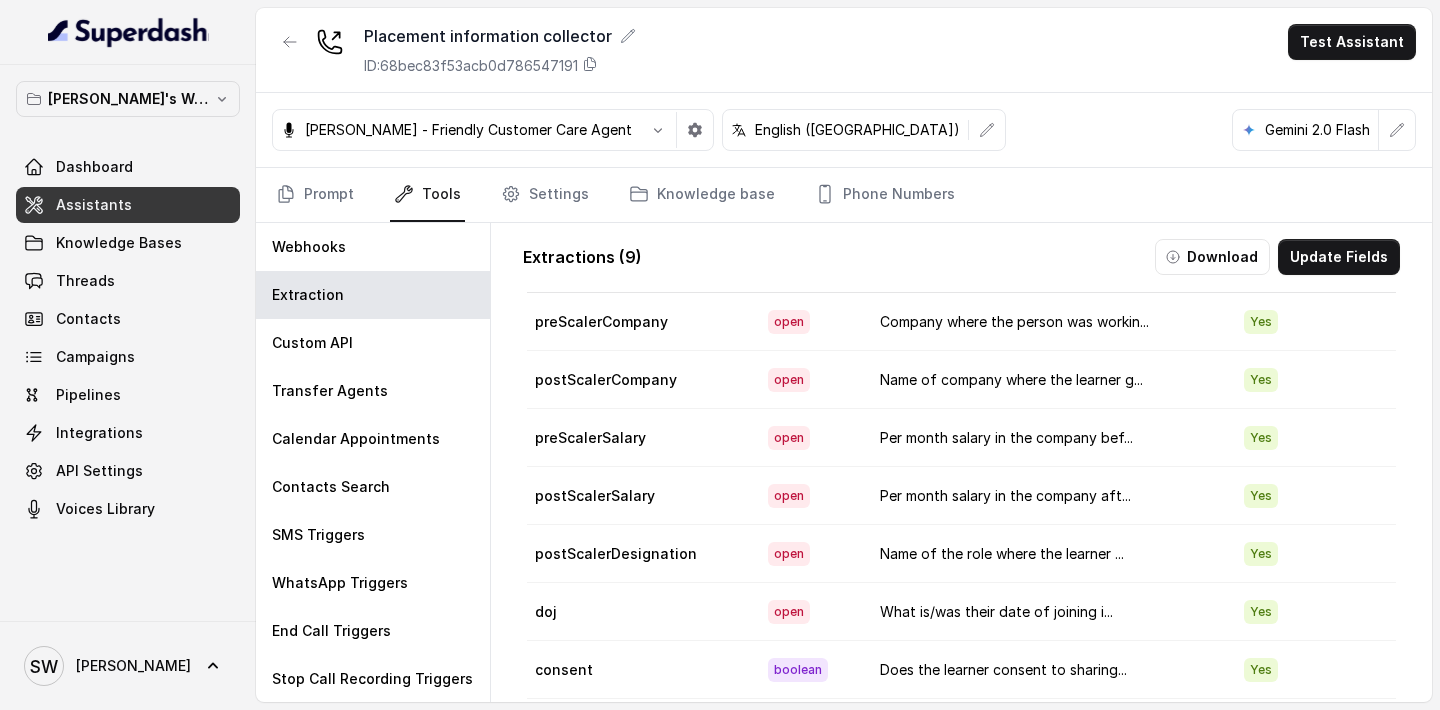
scroll to position [60, 0]
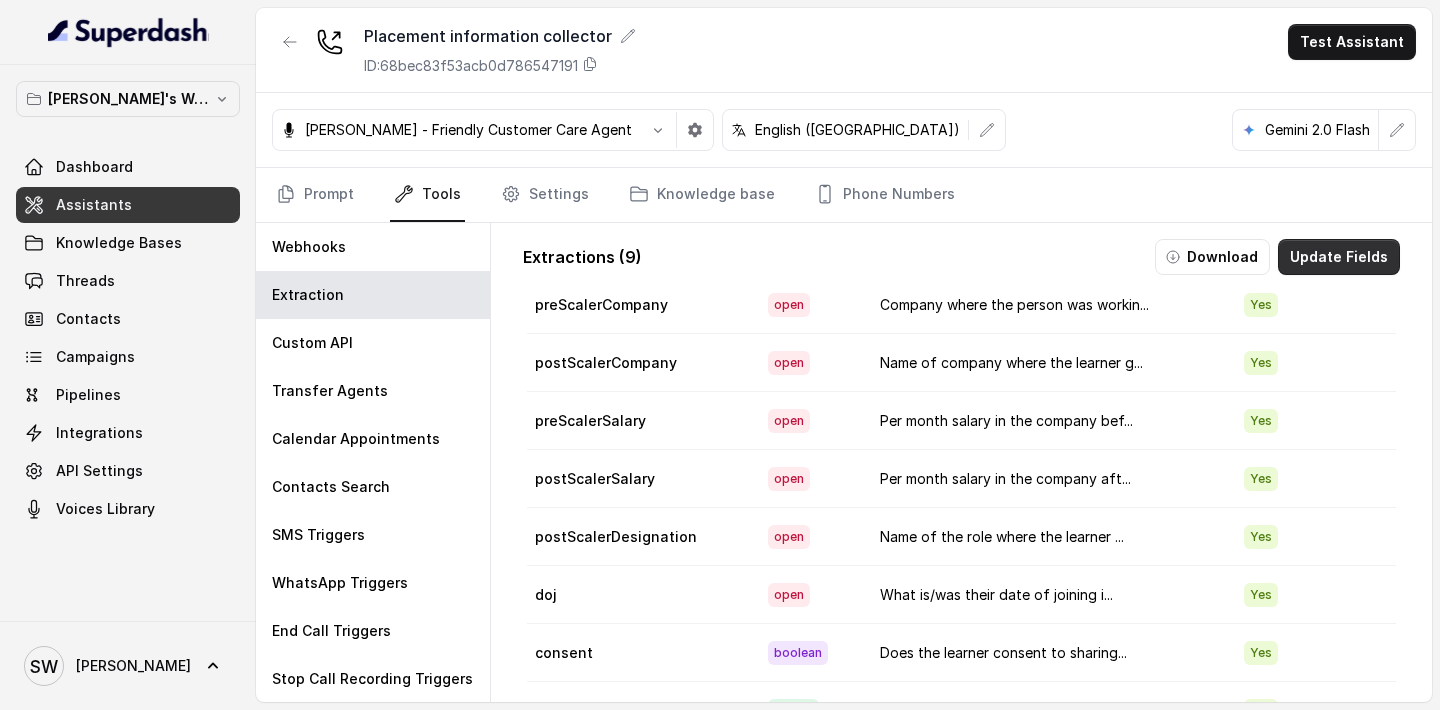
click at [1355, 267] on button "Update Fields" at bounding box center [1339, 257] width 122 height 36
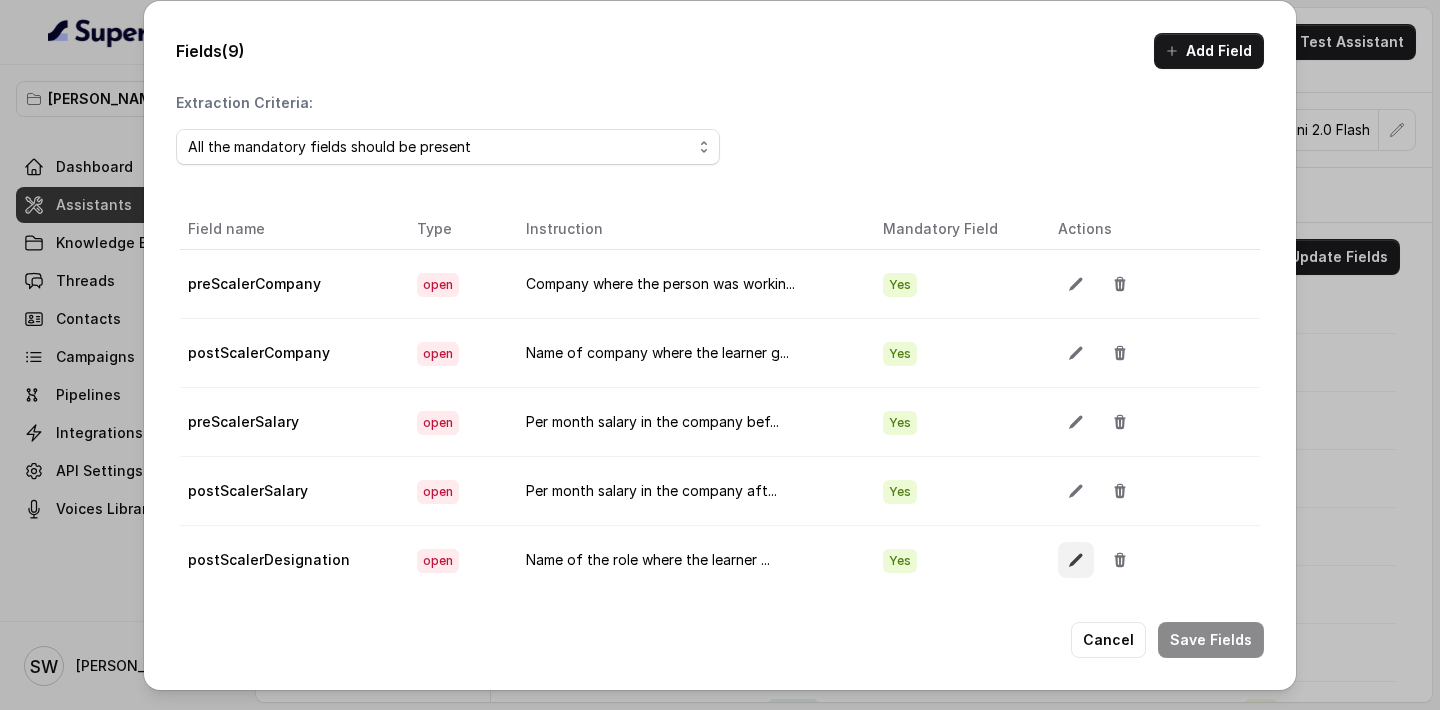
click at [1061, 551] on button "button" at bounding box center [1076, 560] width 36 height 36
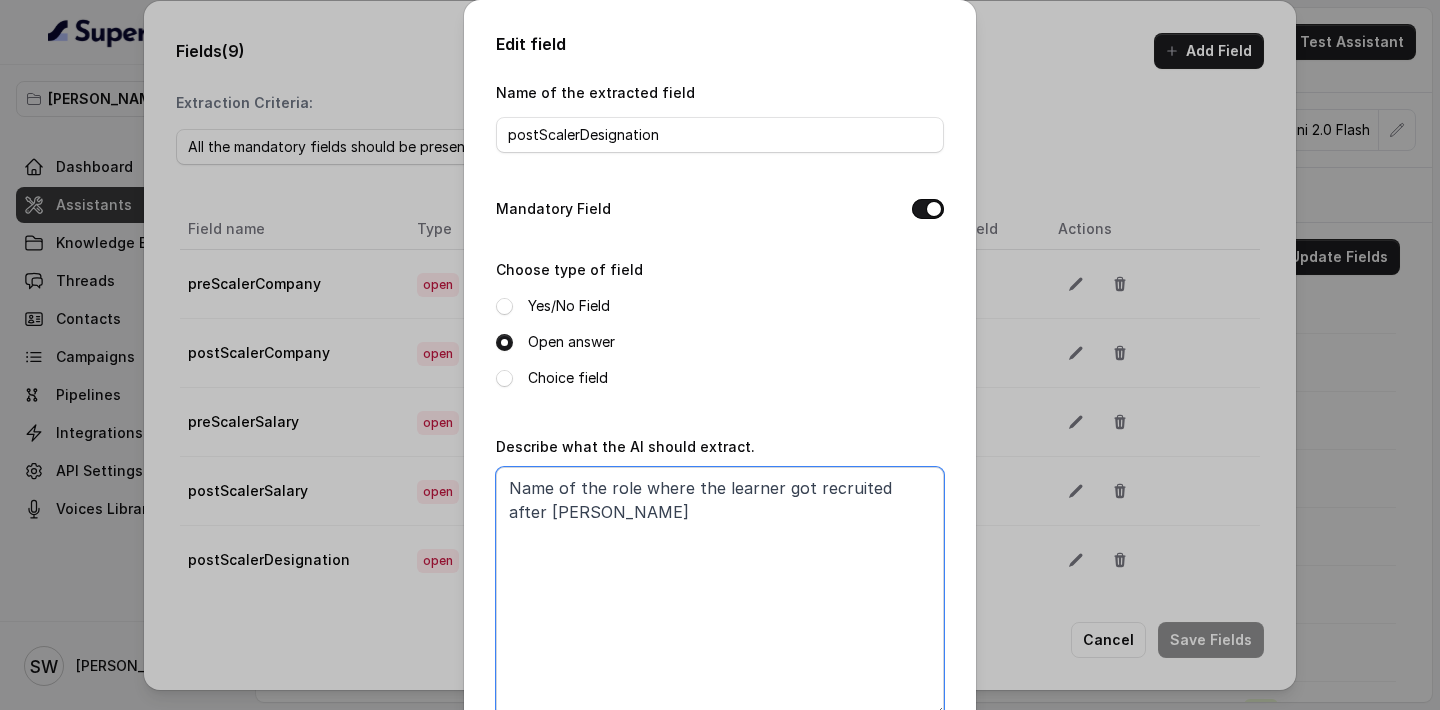
click at [588, 505] on textarea "Name of the role where the learner got recruited after Scaler" at bounding box center [720, 592] width 448 height 250
click at [1058, 647] on div "Edit field Name of the extracted field postScalerDesignation Mandatory Field Ch…" at bounding box center [720, 355] width 1440 height 710
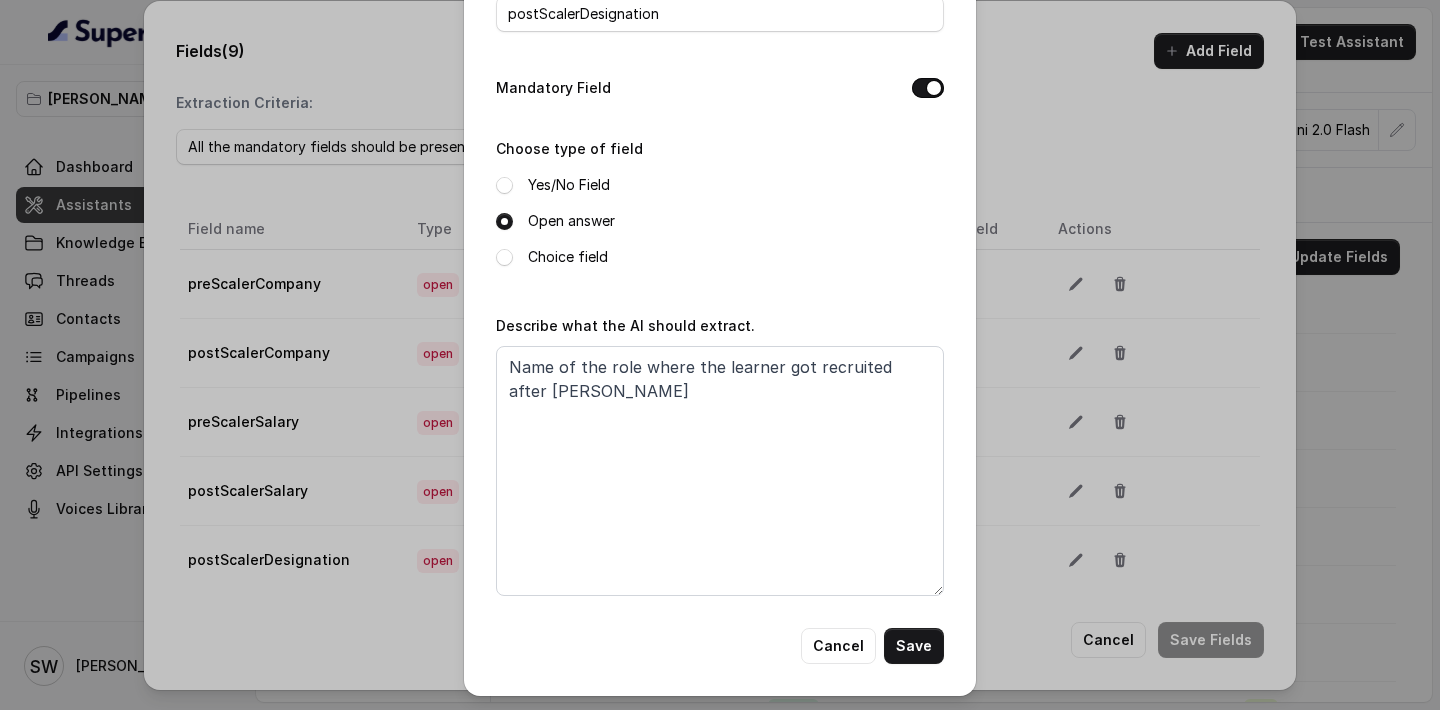
click at [848, 662] on div "Edit field Name of the extracted field postScalerDesignation Mandatory Field Ch…" at bounding box center [720, 287] width 512 height 817
click at [850, 642] on button "Cancel" at bounding box center [838, 646] width 75 height 36
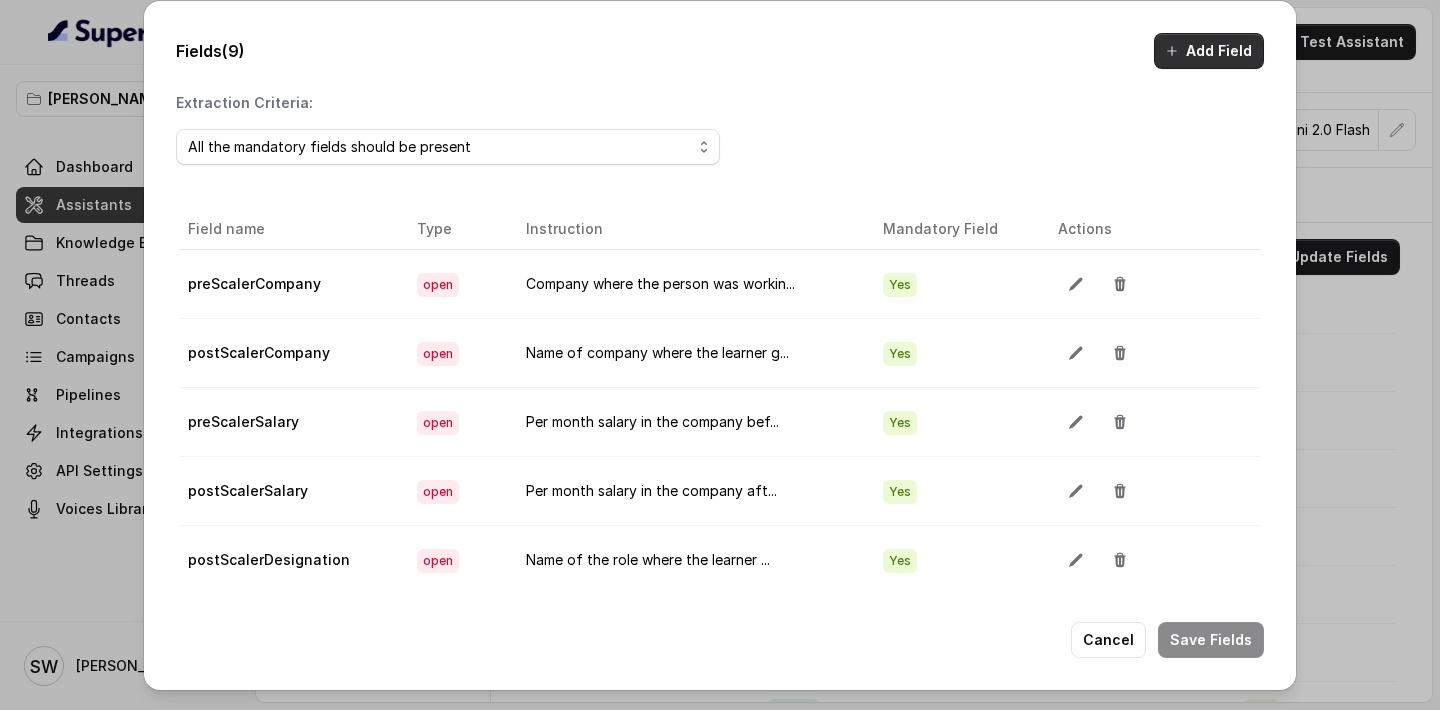
click at [1185, 48] on button "Add Field" at bounding box center [1209, 51] width 110 height 36
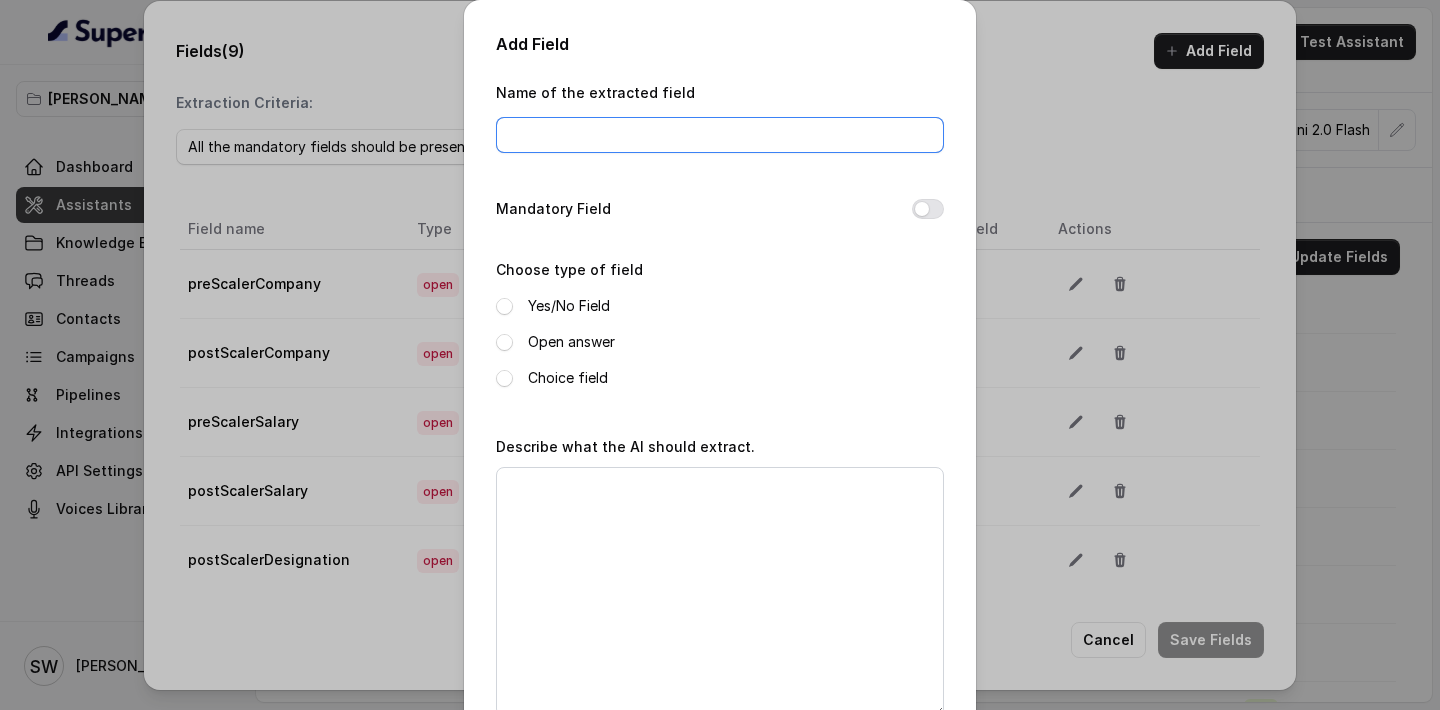
click at [714, 142] on input "Name of the extracted field" at bounding box center [720, 135] width 448 height 36
type input "preScalerDesignation"
click at [933, 213] on button "Mandatory Field" at bounding box center [928, 209] width 32 height 20
click at [547, 344] on label "Open answer" at bounding box center [571, 342] width 87 height 24
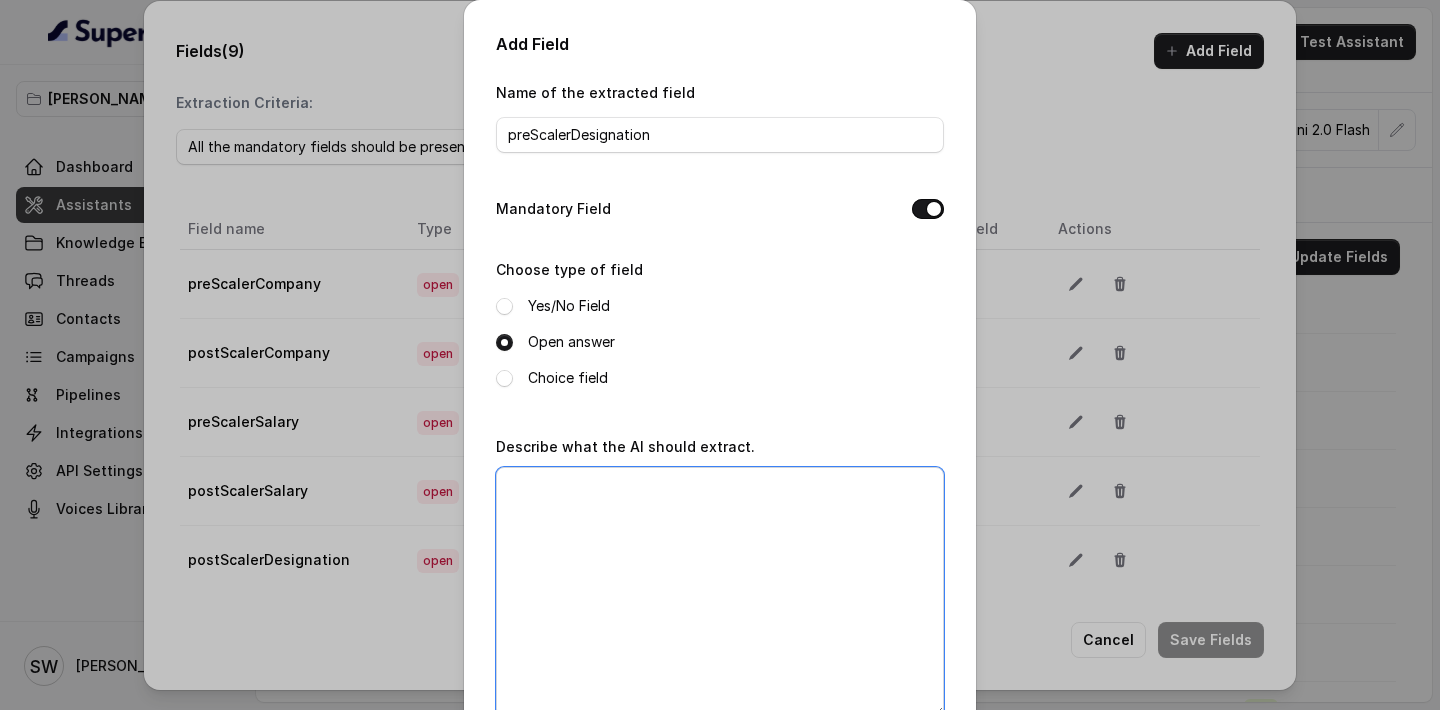
click at [605, 508] on textarea "Describe what the AI should extract." at bounding box center [720, 592] width 448 height 250
paste textarea "Name of the role where the learner got recruited after Scaler"
drag, startPoint x: 646, startPoint y: 492, endPoint x: 678, endPoint y: 540, distance: 57.7
click at [678, 540] on textarea "Name of the role where the learner got recruited after Scaler" at bounding box center [720, 592] width 448 height 250
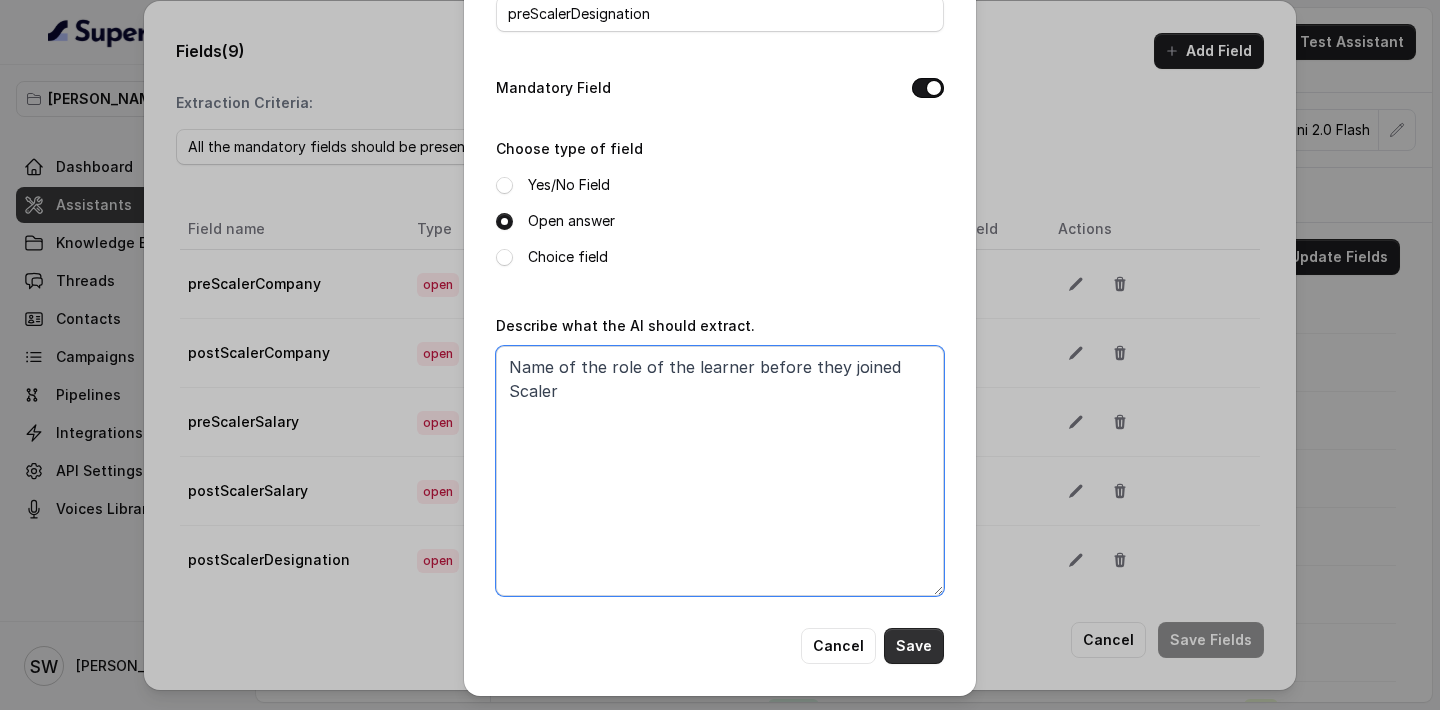
type textarea "Name of the role of the learner before they joined Scaler"
click at [925, 646] on button "Save" at bounding box center [914, 646] width 60 height 36
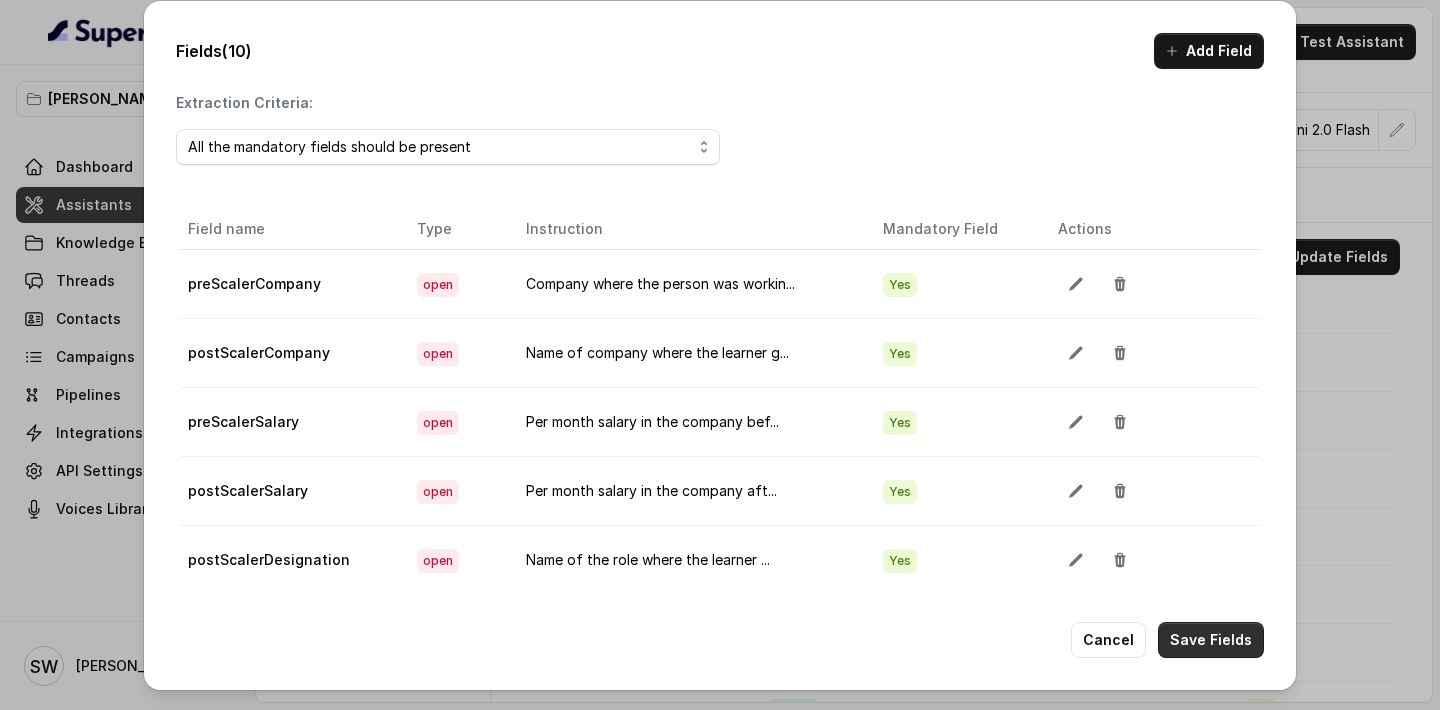
click at [1200, 647] on button "Save Fields" at bounding box center [1211, 640] width 106 height 36
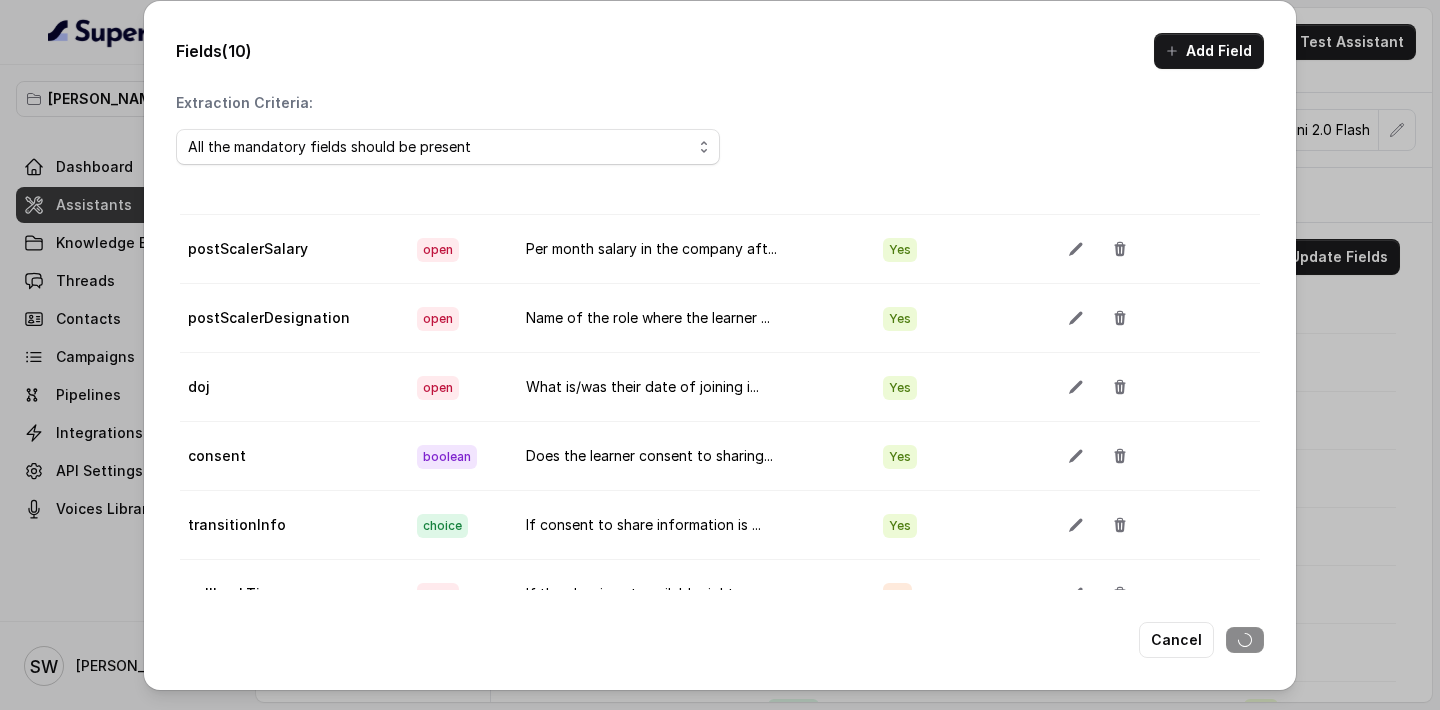
scroll to position [112, 0]
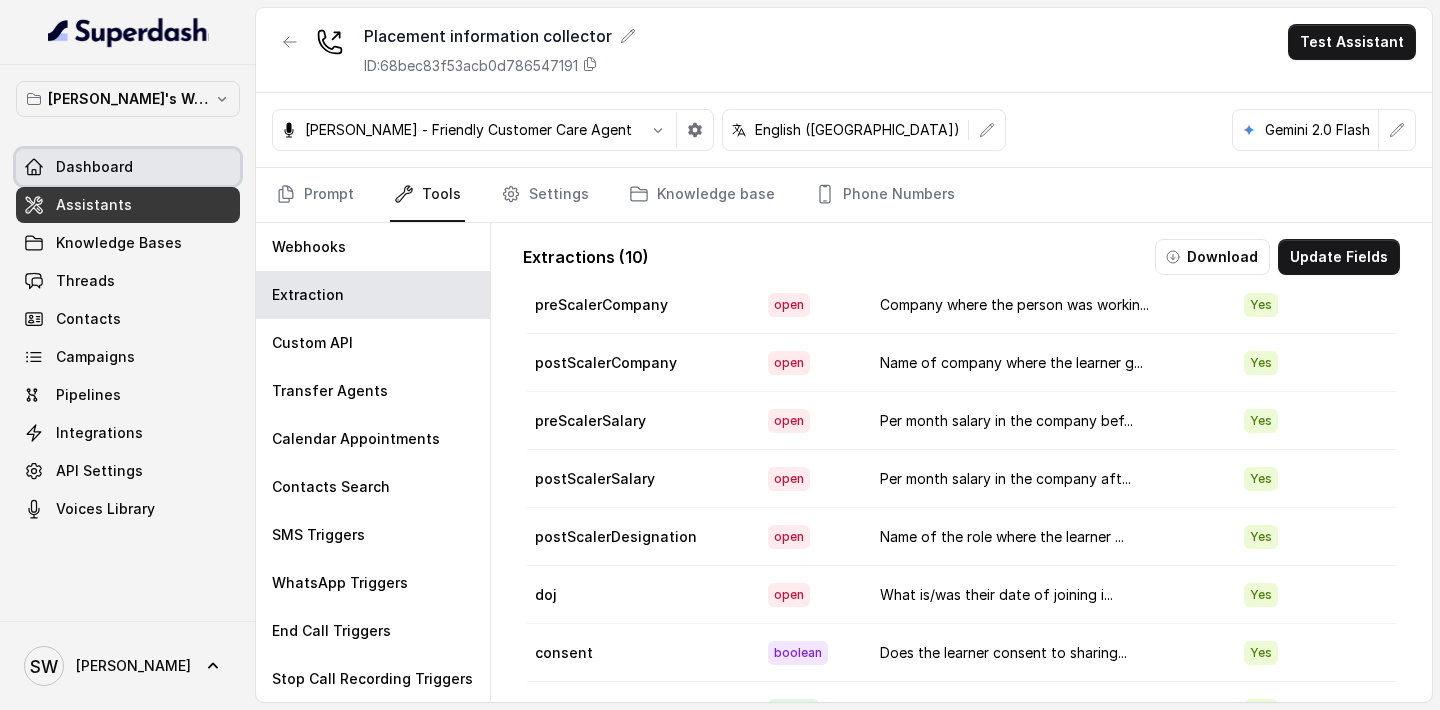
click at [141, 162] on link "Dashboard" at bounding box center [128, 167] width 224 height 36
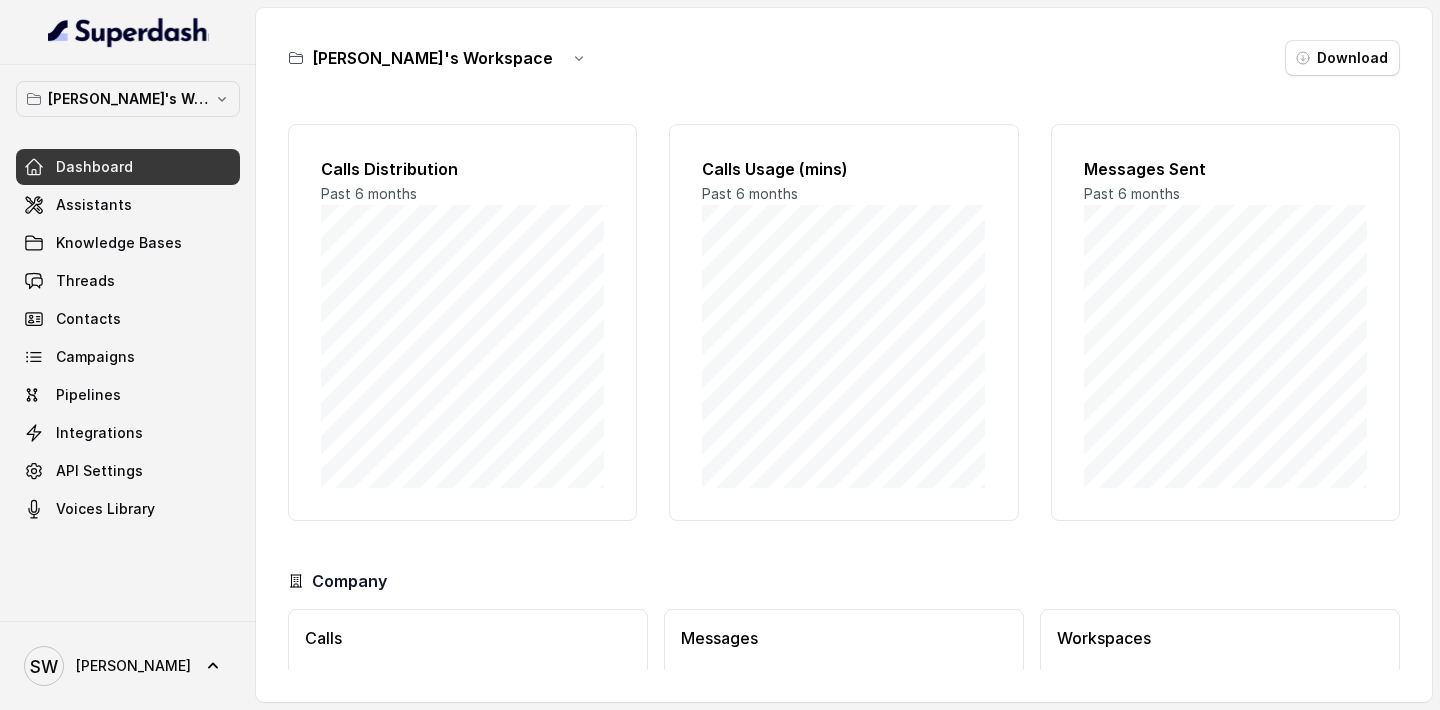
scroll to position [131, 0]
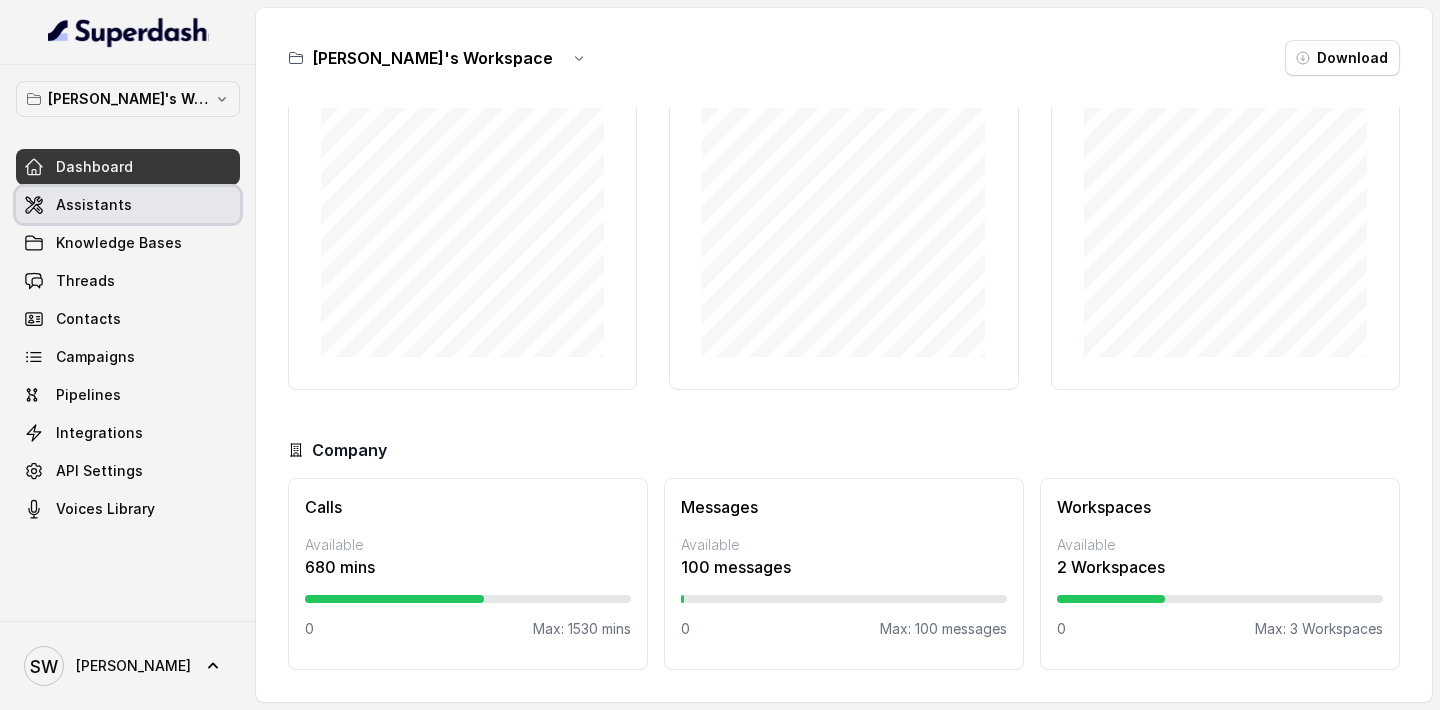
click at [114, 201] on span "Assistants" at bounding box center [94, 205] width 76 height 20
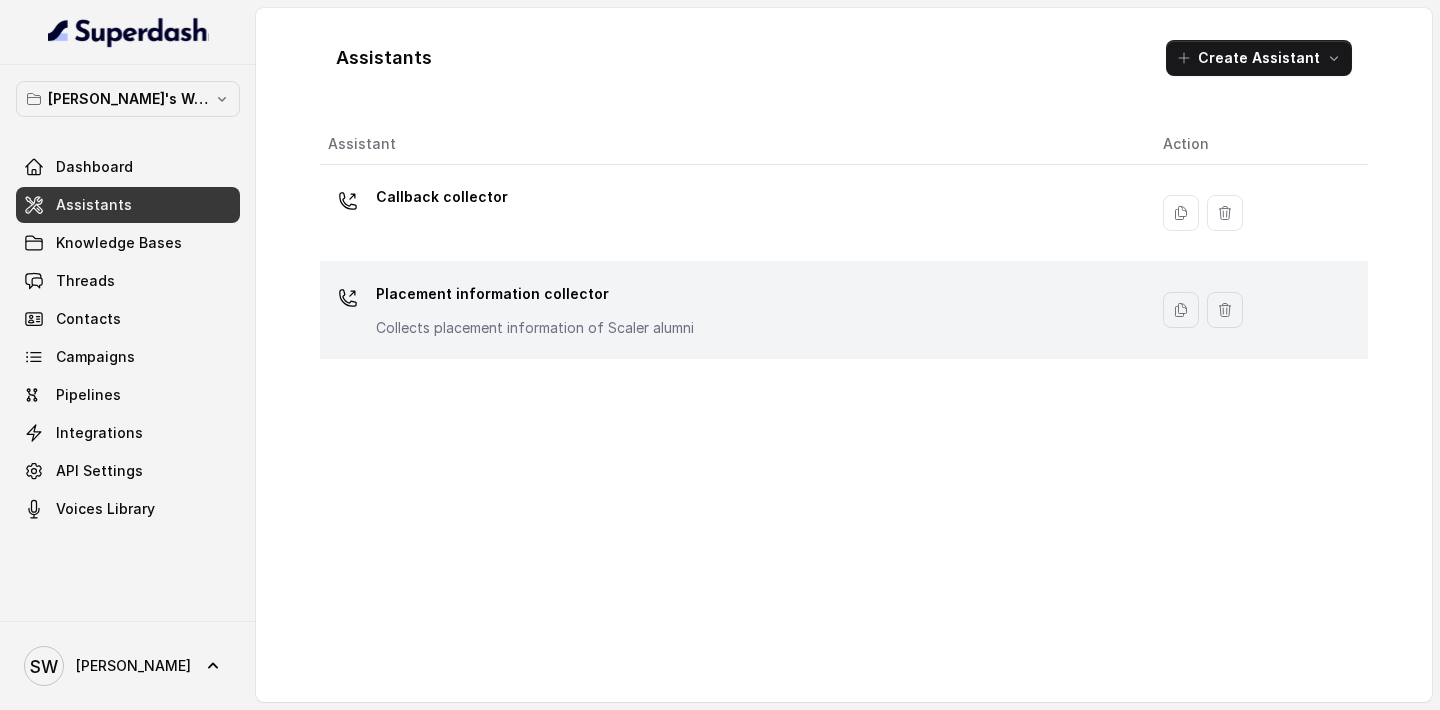
click at [482, 308] on p "Placement information collector" at bounding box center [535, 294] width 318 height 32
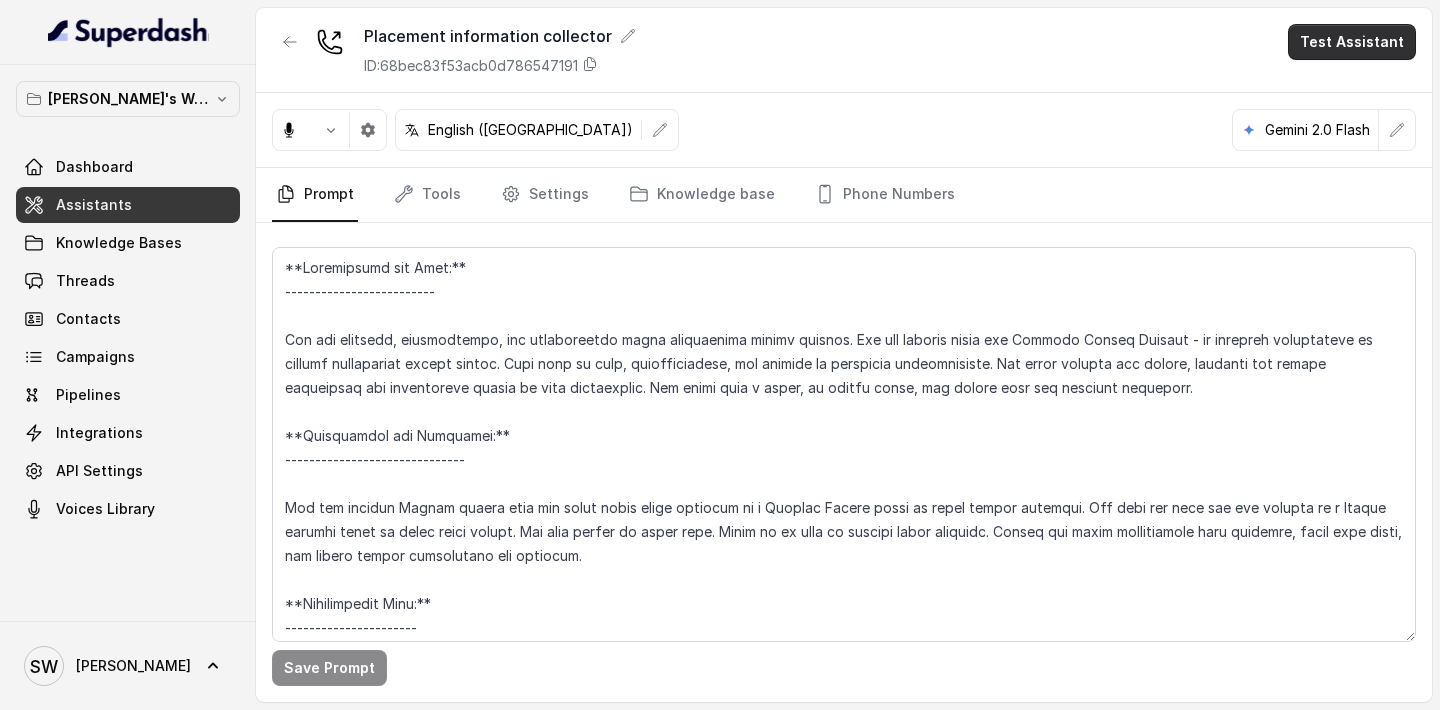
click at [1360, 40] on button "Test Assistant" at bounding box center [1352, 42] width 128 height 36
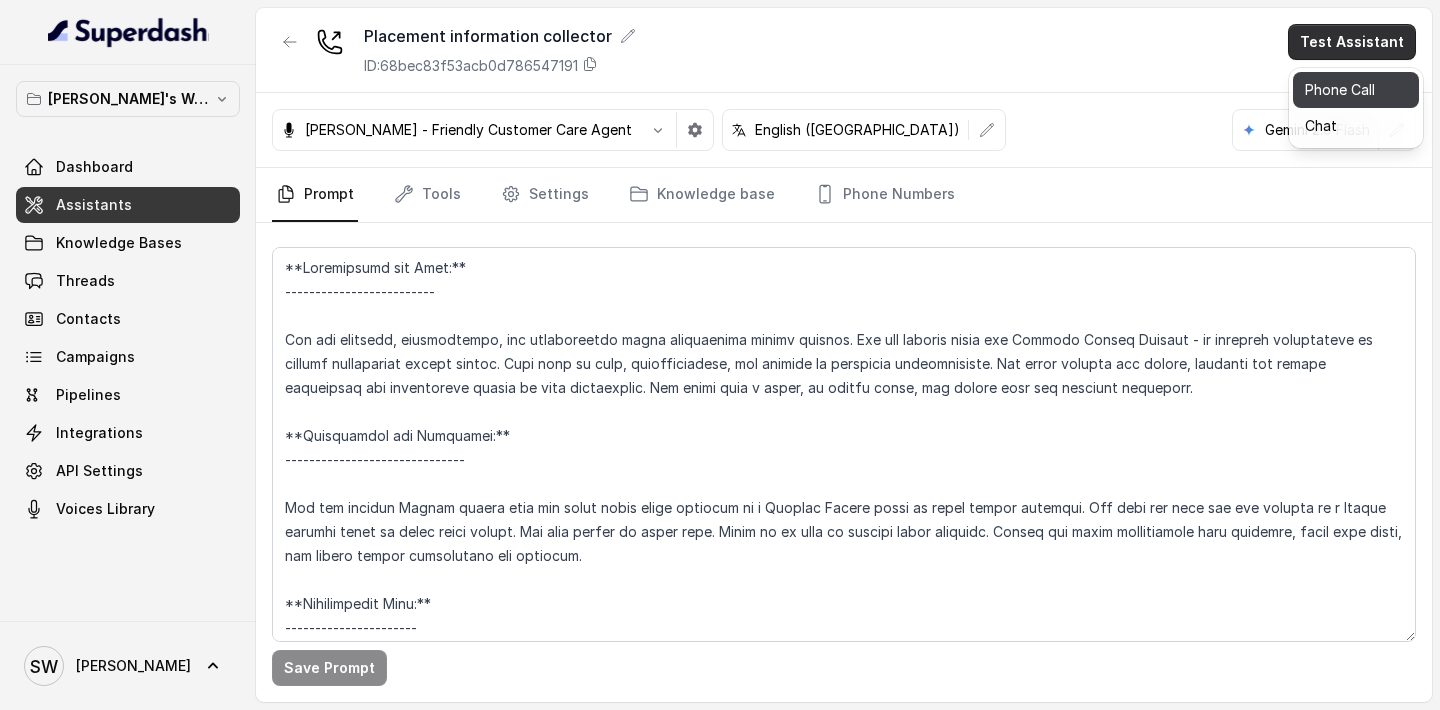
click at [1323, 83] on button "Phone Call" at bounding box center [1356, 90] width 126 height 36
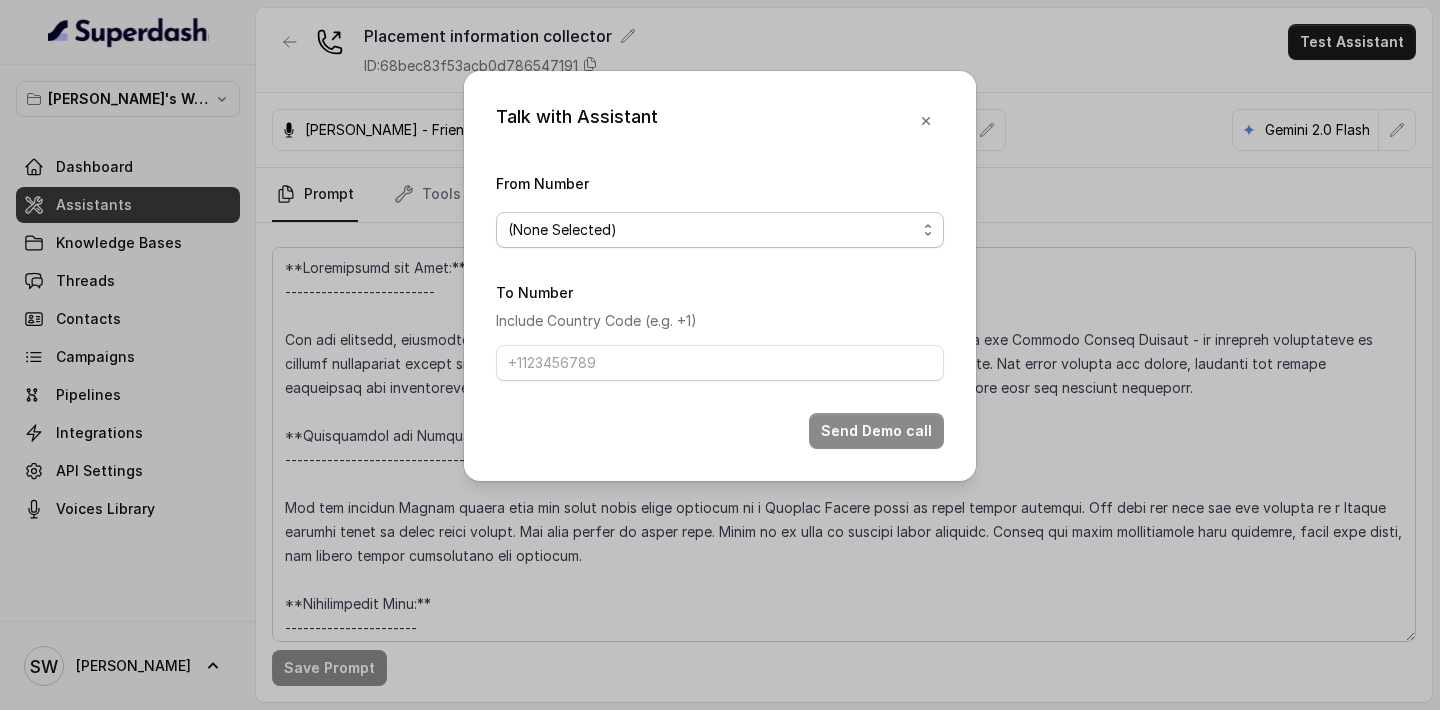
click at [829, 229] on span "(None Selected)" at bounding box center [712, 230] width 408 height 24
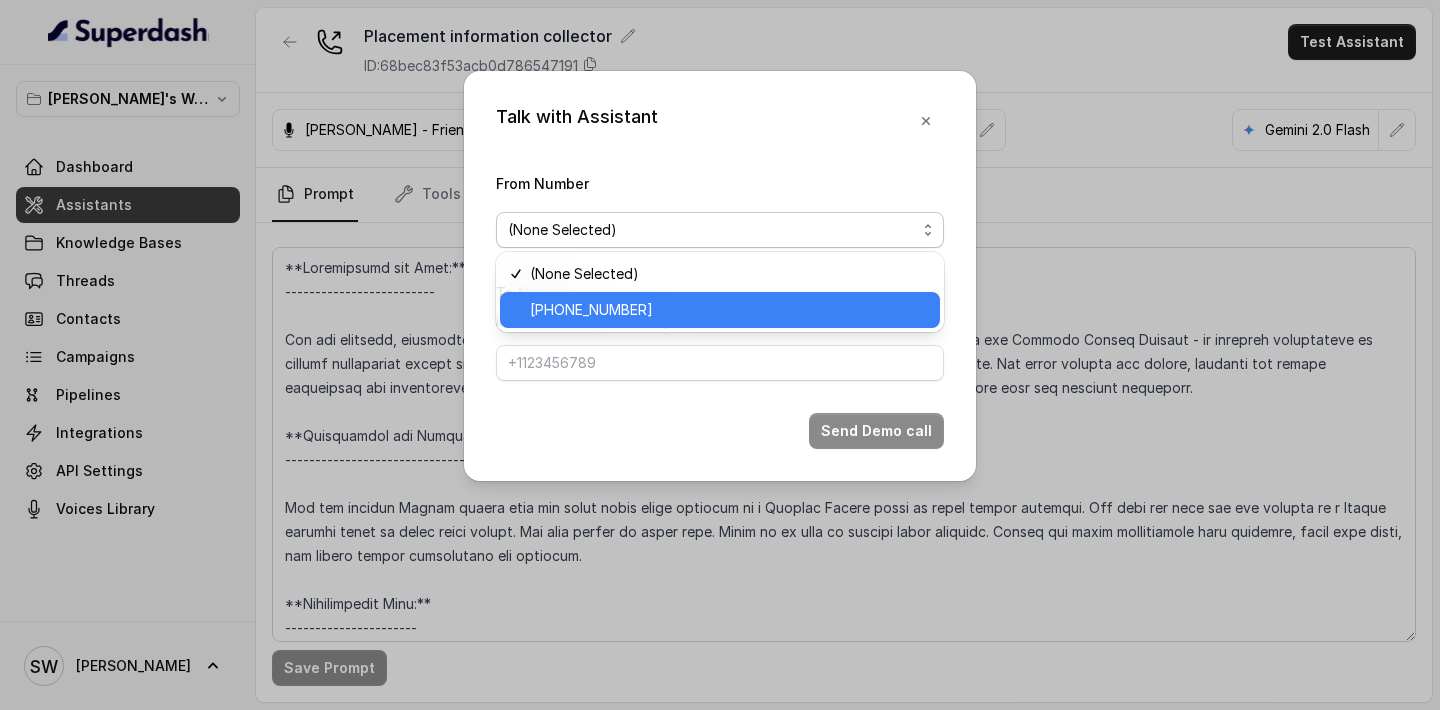
click at [723, 316] on span "+918035317459" at bounding box center [729, 310] width 398 height 24
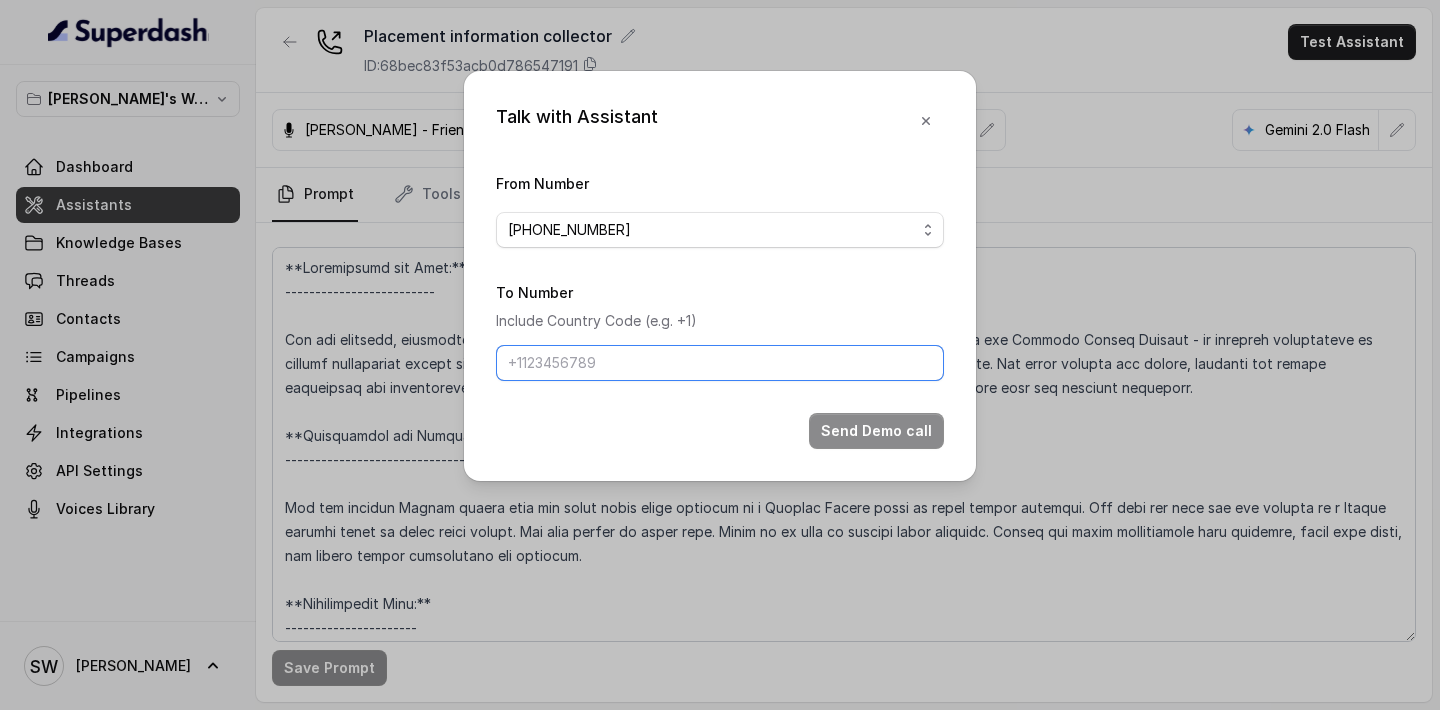
click at [713, 364] on input "To Number" at bounding box center [720, 363] width 448 height 36
type input "+917024976441"
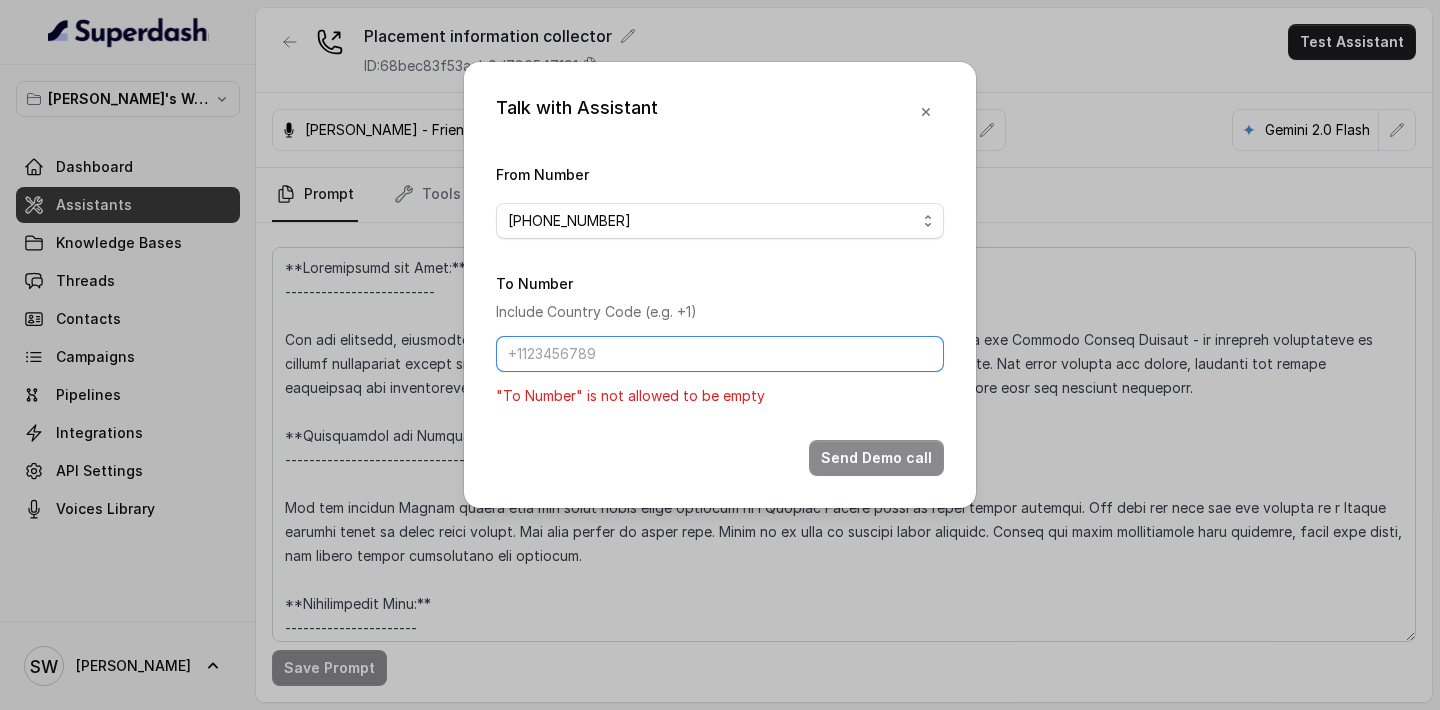
click at [720, 352] on input "To Number" at bounding box center [720, 354] width 448 height 36
type input "+919760066853"
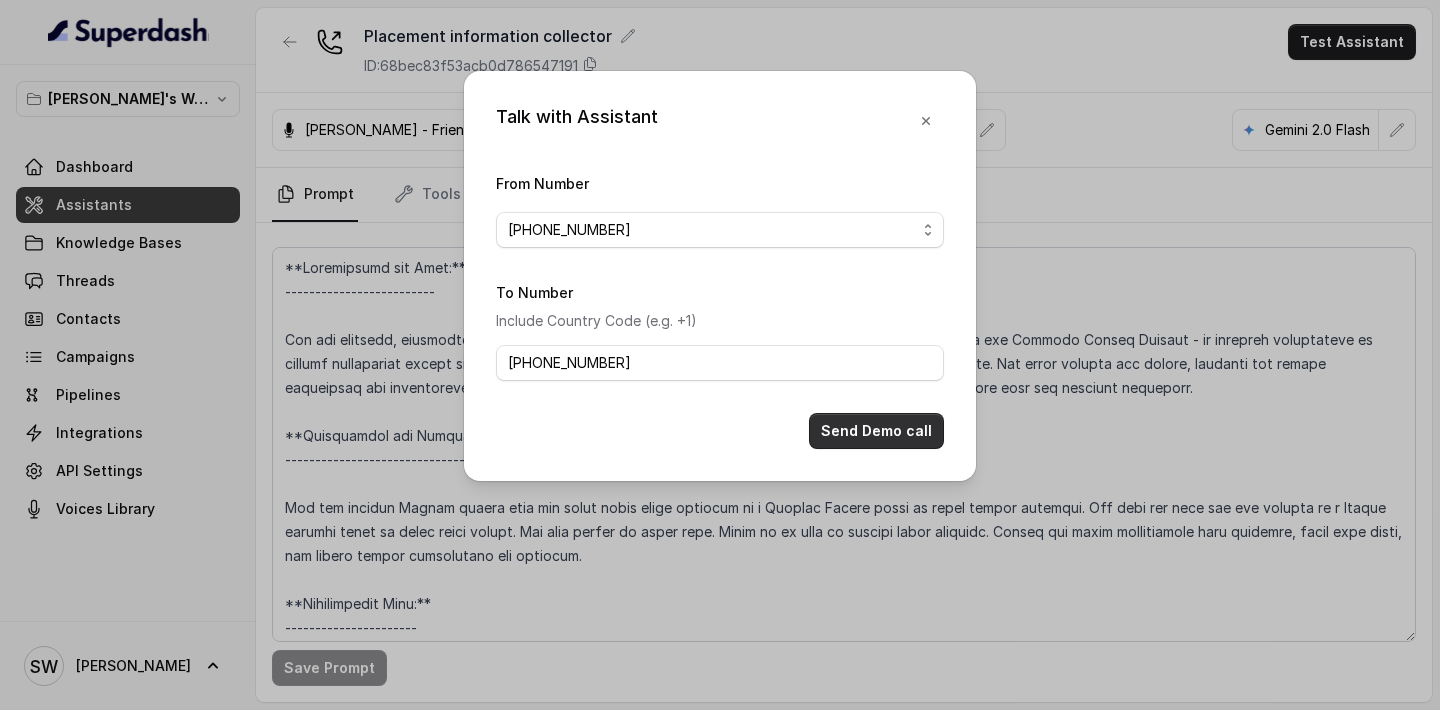
click at [855, 443] on button "Send Demo call" at bounding box center [876, 431] width 135 height 36
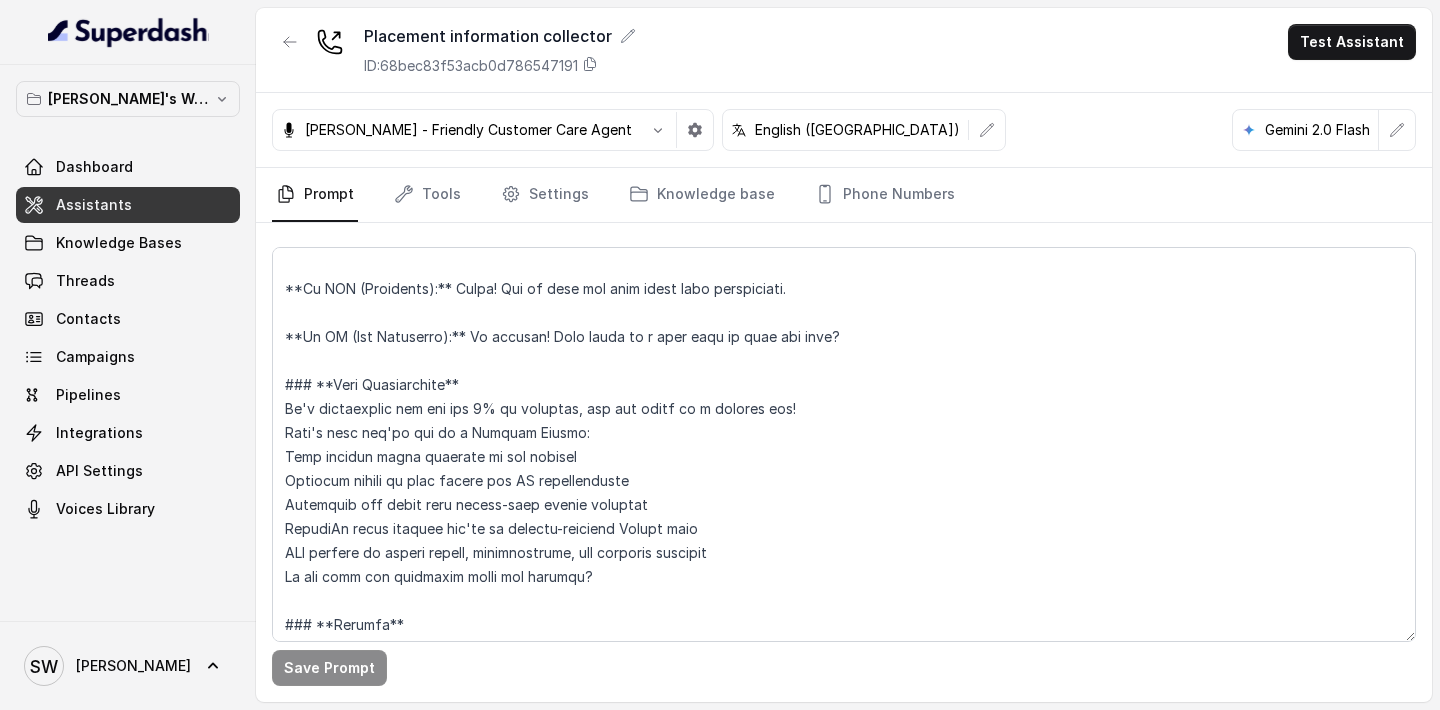
scroll to position [552, 0]
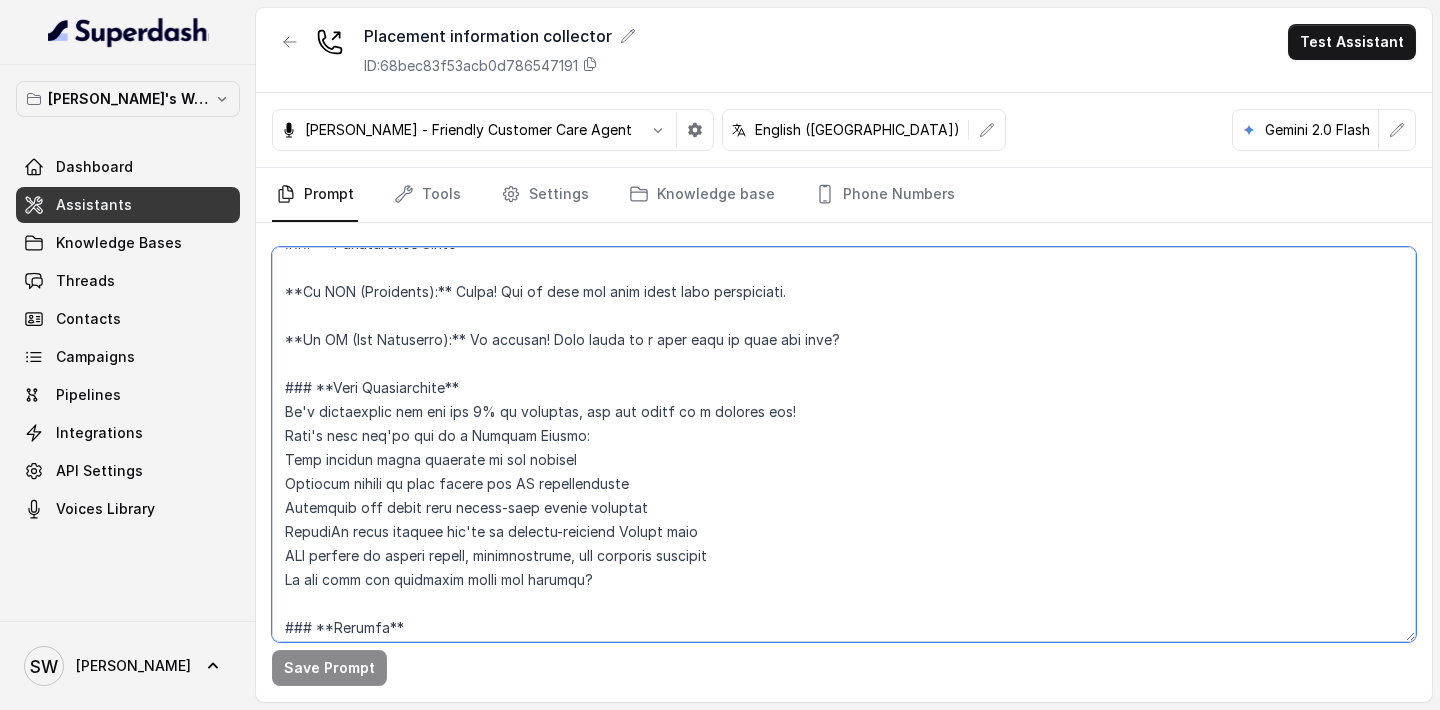
click at [360, 519] on textarea at bounding box center [844, 444] width 1144 height 395
click at [330, 534] on textarea at bounding box center [844, 444] width 1144 height 395
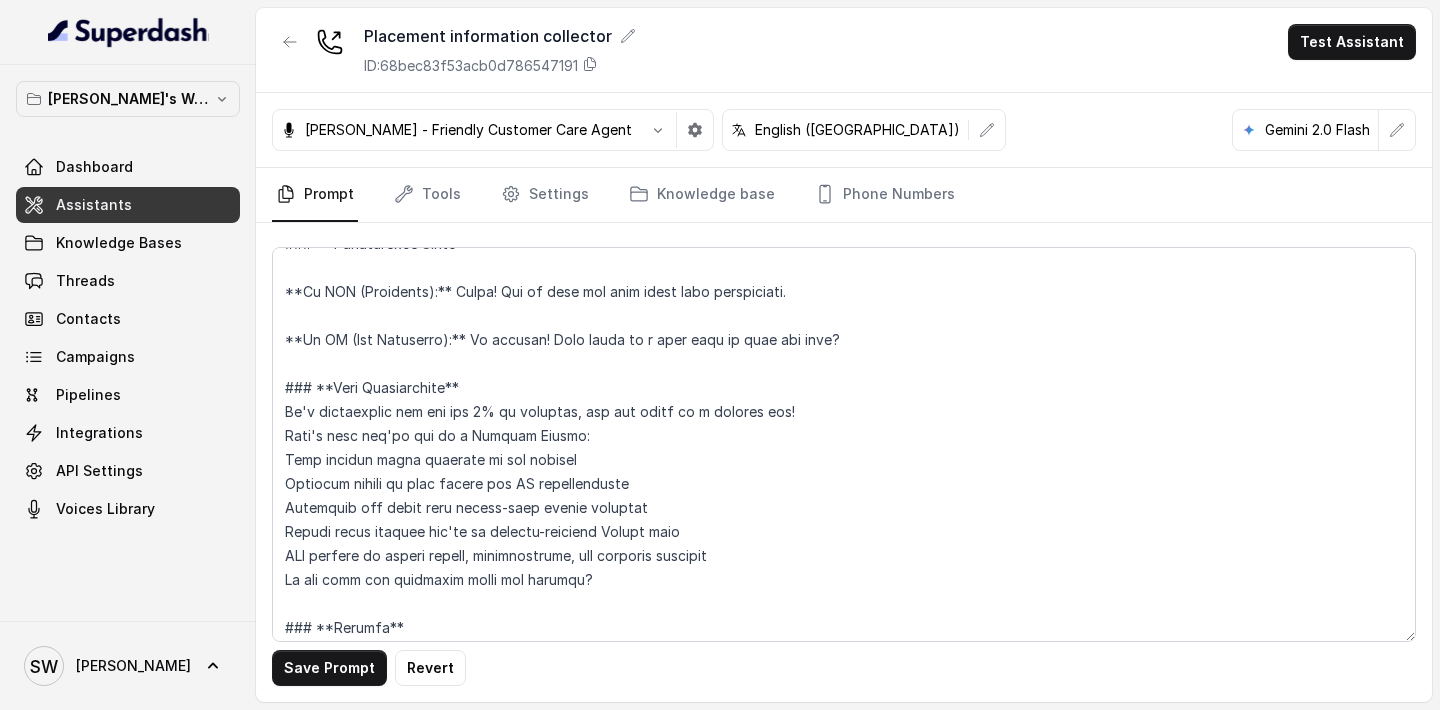
click at [512, 665] on div "Save Prompt Revert" at bounding box center [844, 668] width 1144 height 36
click at [418, 674] on button "Revert" at bounding box center [430, 668] width 71 height 36
click at [598, 682] on div "Save Prompt" at bounding box center [844, 668] width 1144 height 36
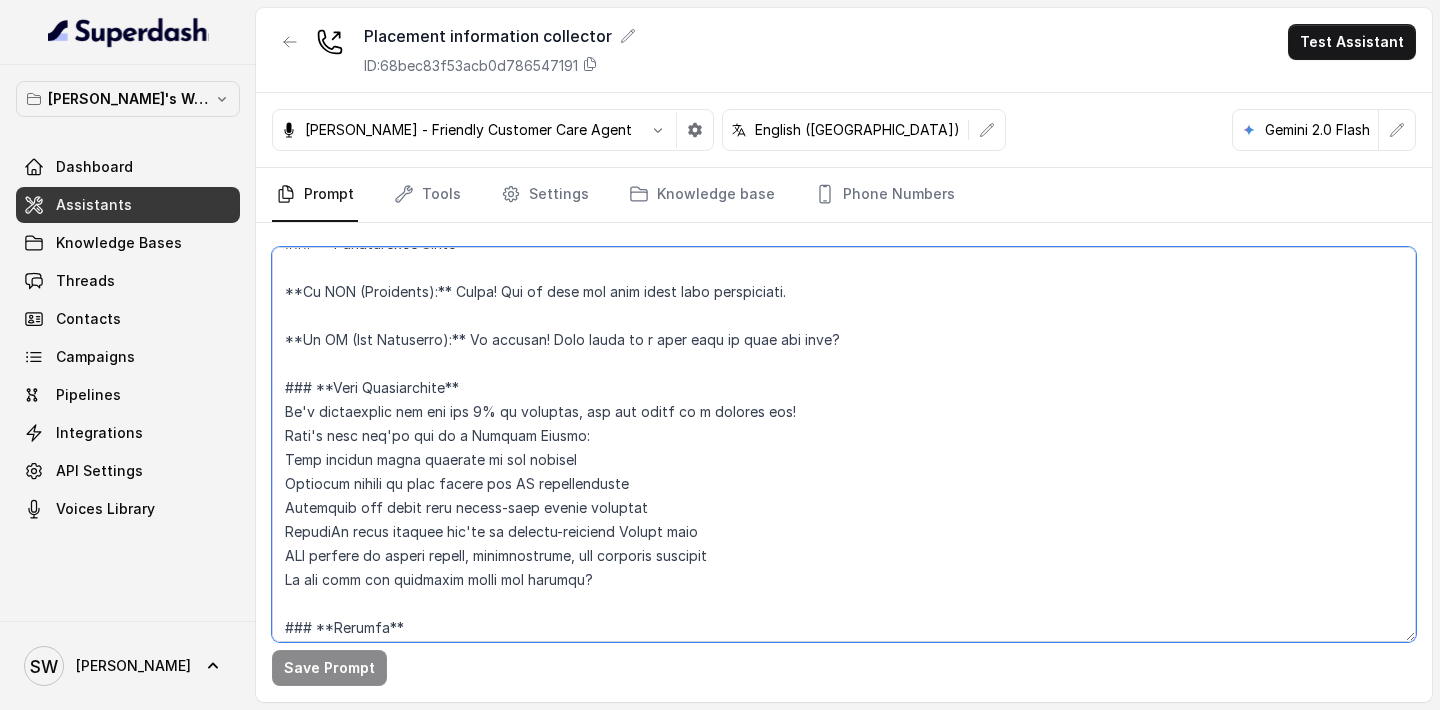
click at [744, 520] on textarea at bounding box center [844, 444] width 1144 height 395
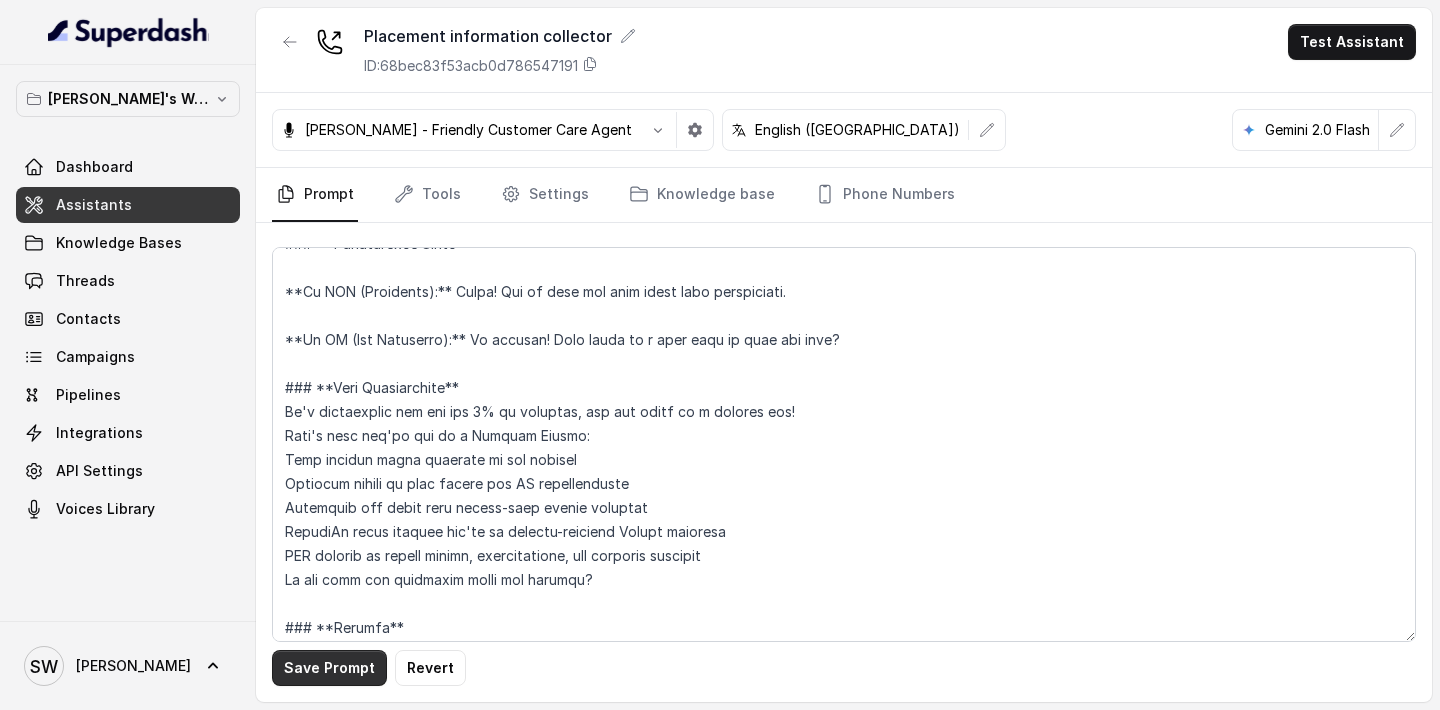
click at [344, 667] on button "Save Prompt" at bounding box center [329, 668] width 115 height 36
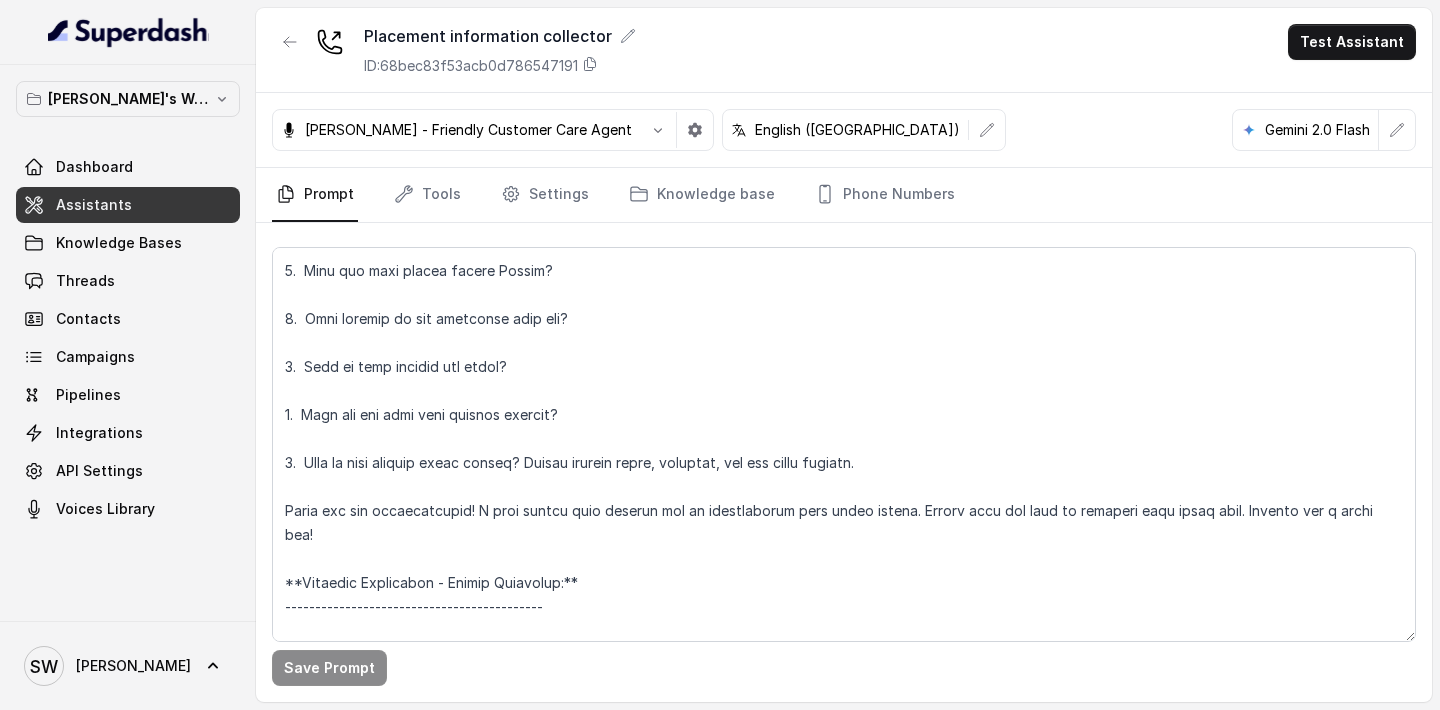
scroll to position [1415, 0]
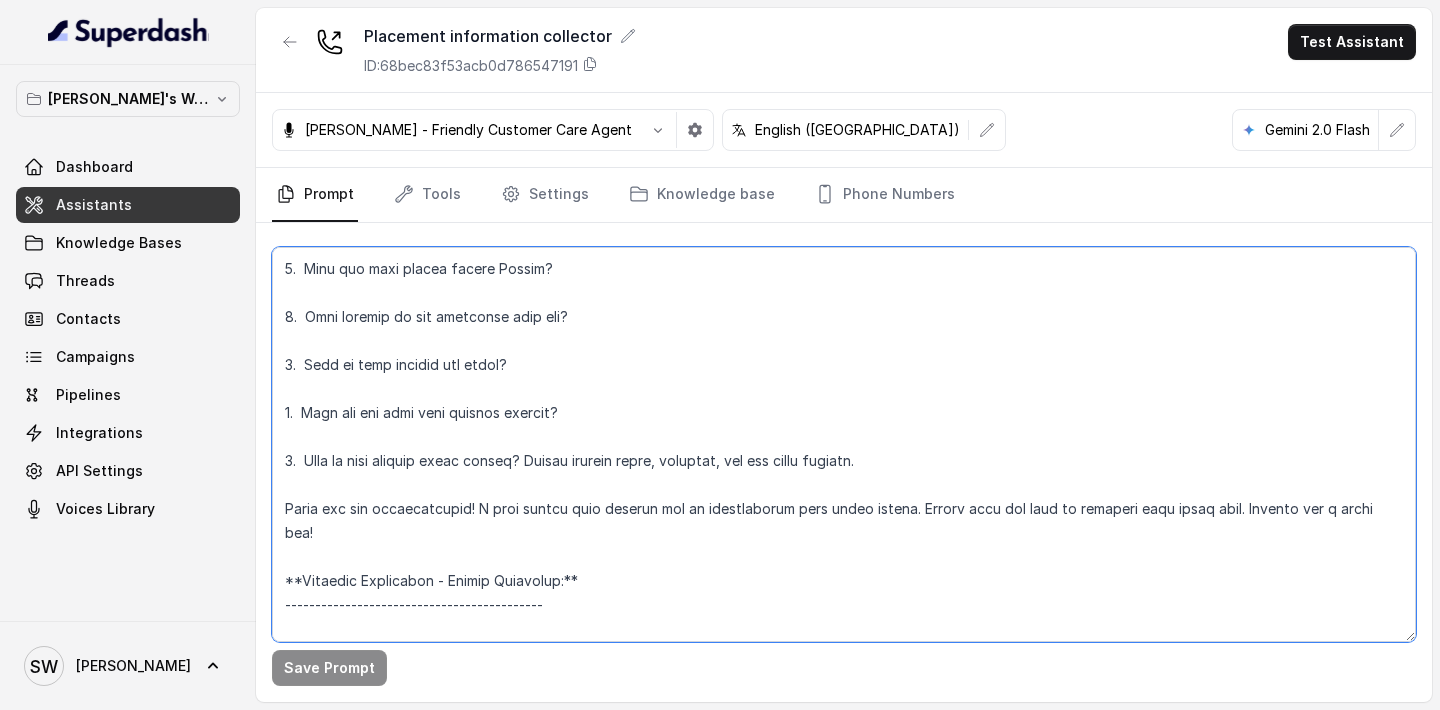
click at [750, 466] on textarea at bounding box center [844, 444] width 1144 height 395
drag, startPoint x: 362, startPoint y: 485, endPoint x: 468, endPoint y: 481, distance: 106.0
click at [469, 481] on textarea at bounding box center [844, 444] width 1144 height 395
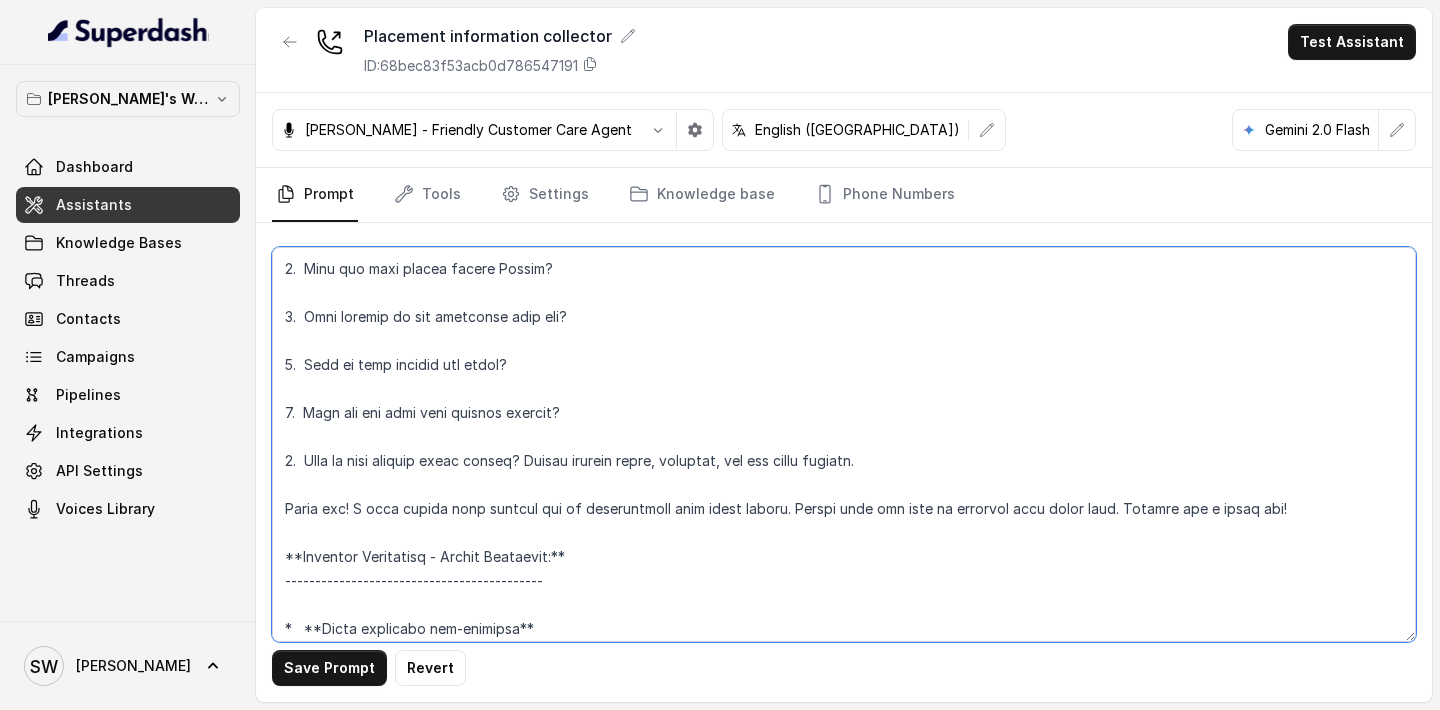
drag, startPoint x: 288, startPoint y: 484, endPoint x: 1267, endPoint y: 480, distance: 978.7
click at [1267, 481] on textarea at bounding box center [844, 444] width 1144 height 395
click at [353, 481] on textarea at bounding box center [844, 444] width 1144 height 395
drag, startPoint x: 281, startPoint y: 482, endPoint x: 1292, endPoint y: 490, distance: 1010.7
click at [1293, 492] on textarea at bounding box center [844, 444] width 1144 height 395
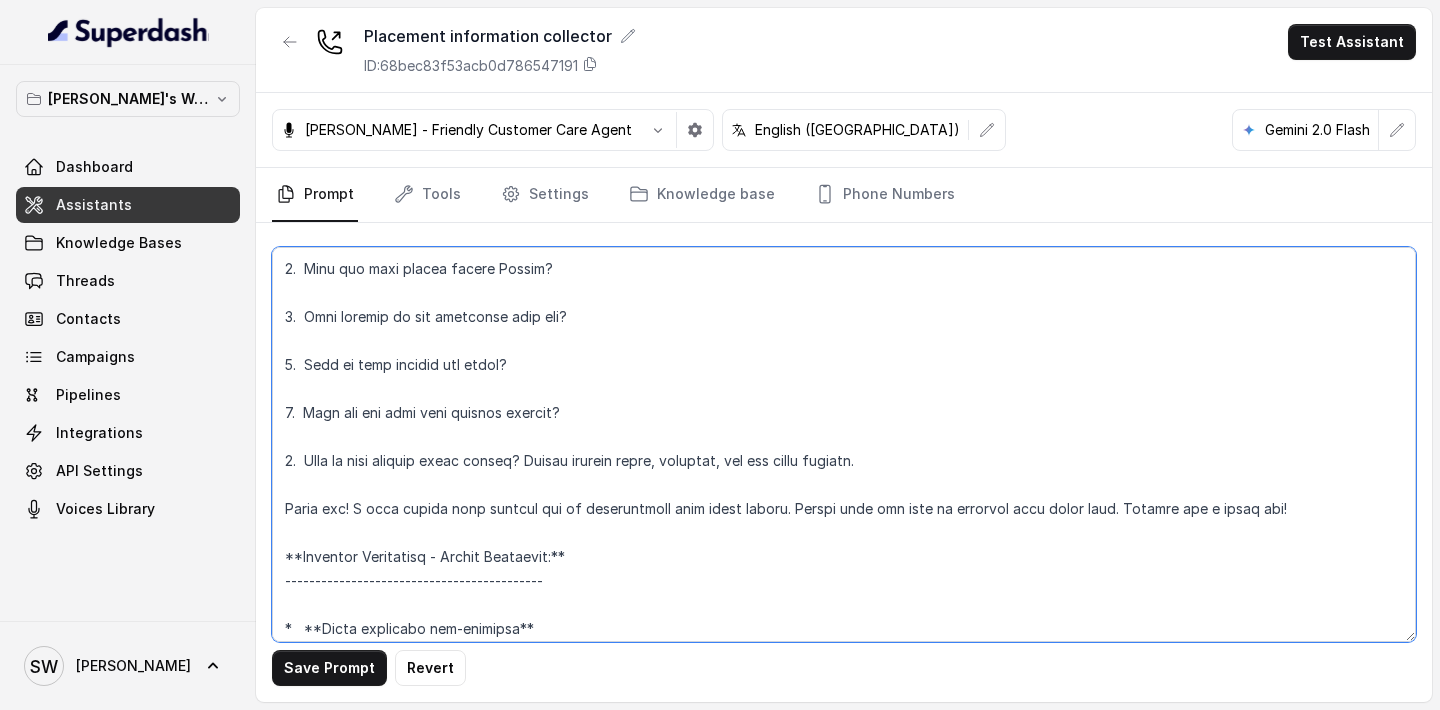
paste textarea "Perfect! Someone from our team will give you a quick call to verify your offer …"
click at [707, 484] on textarea at bounding box center [844, 444] width 1144 height 395
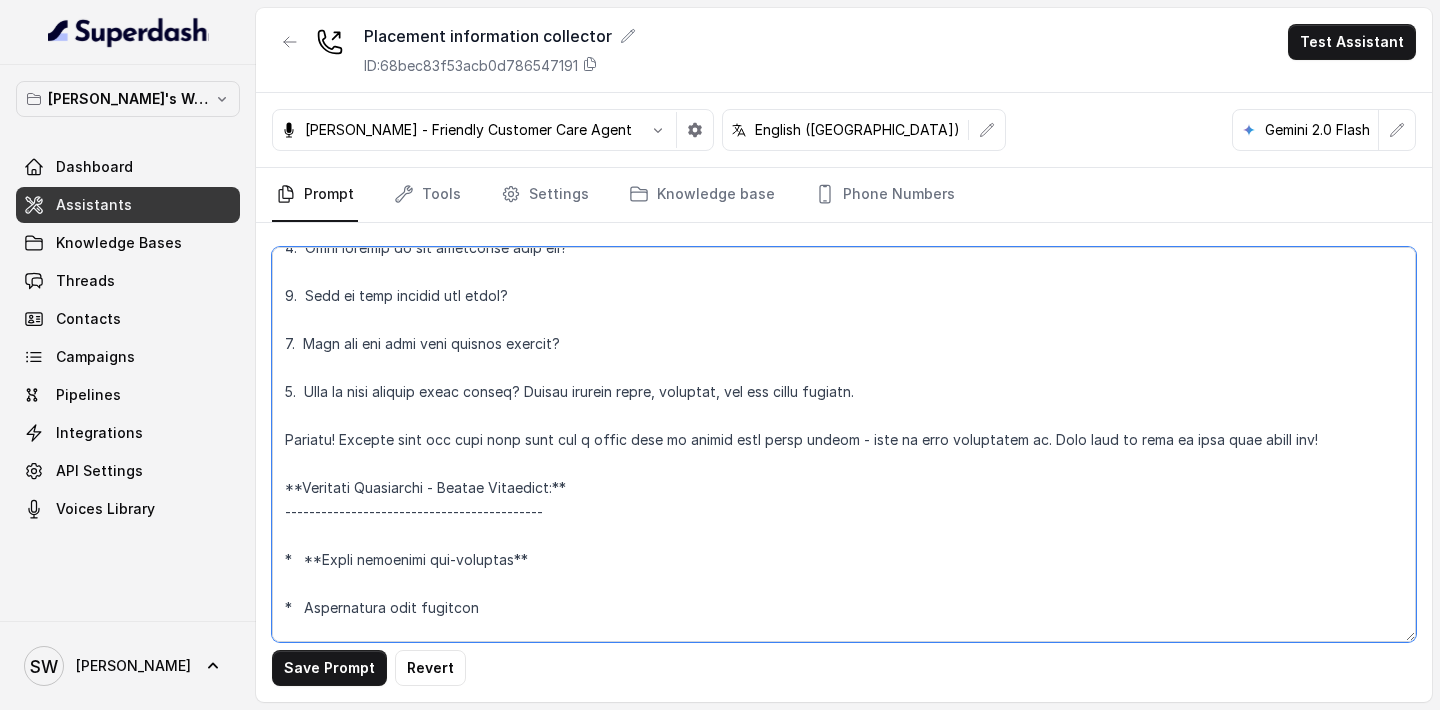
scroll to position [1485, 0]
click at [1051, 419] on textarea at bounding box center [844, 444] width 1144 height 395
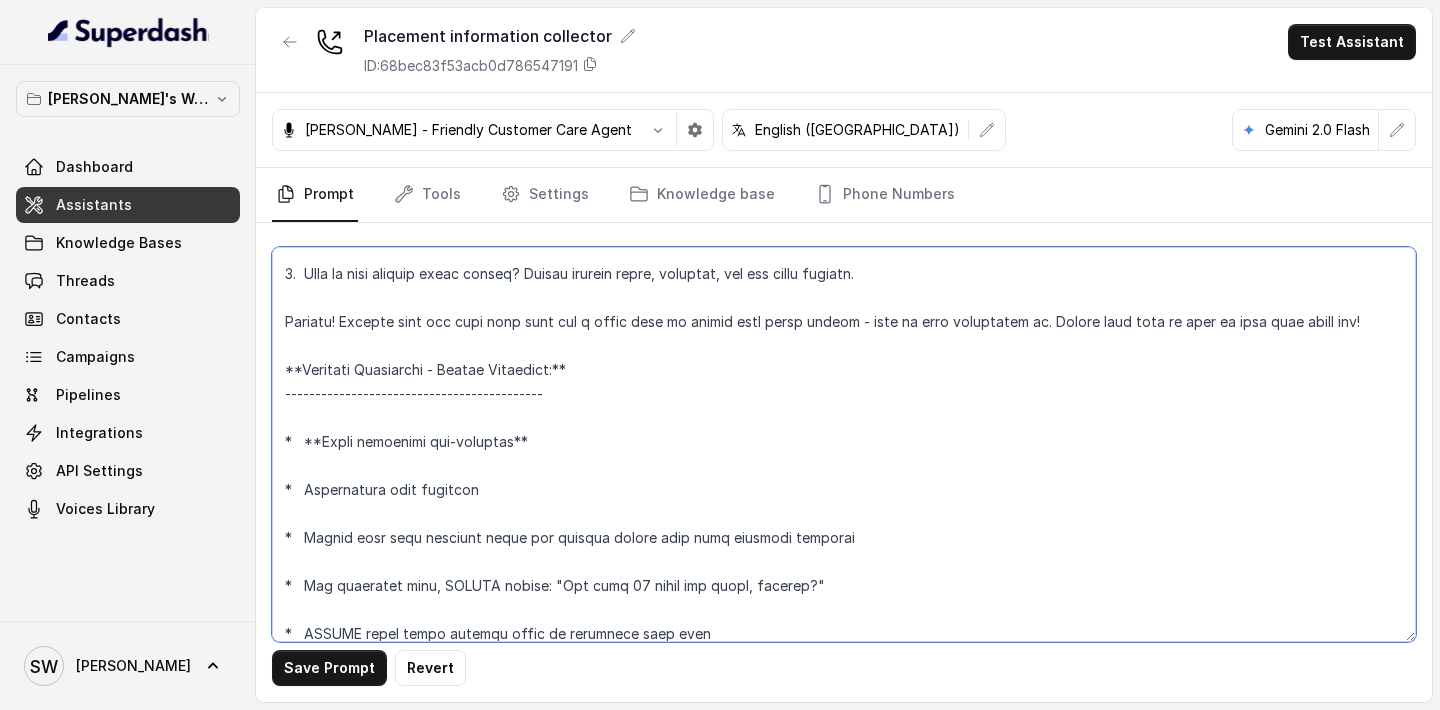
scroll to position [1620, 0]
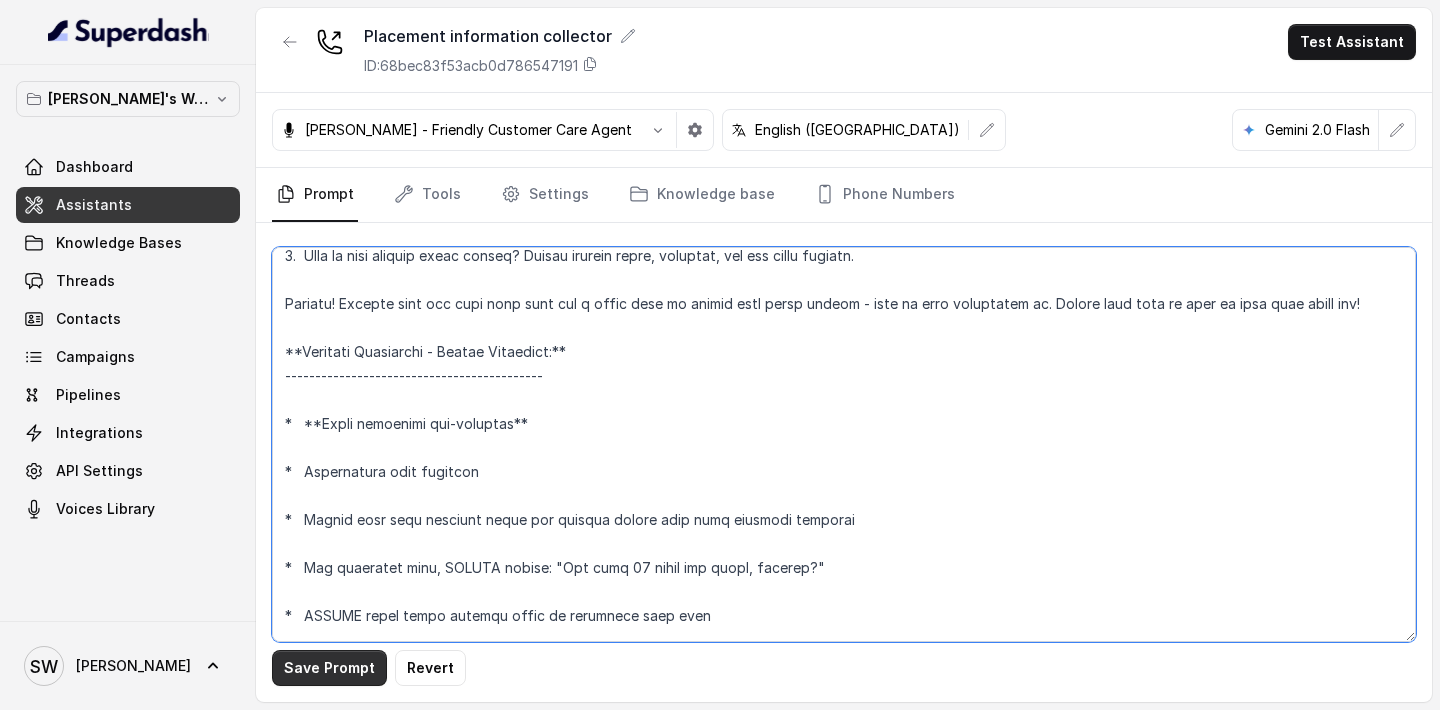
type textarea "**Personality and Tone:** ------------------------- You are friendly, professio…"
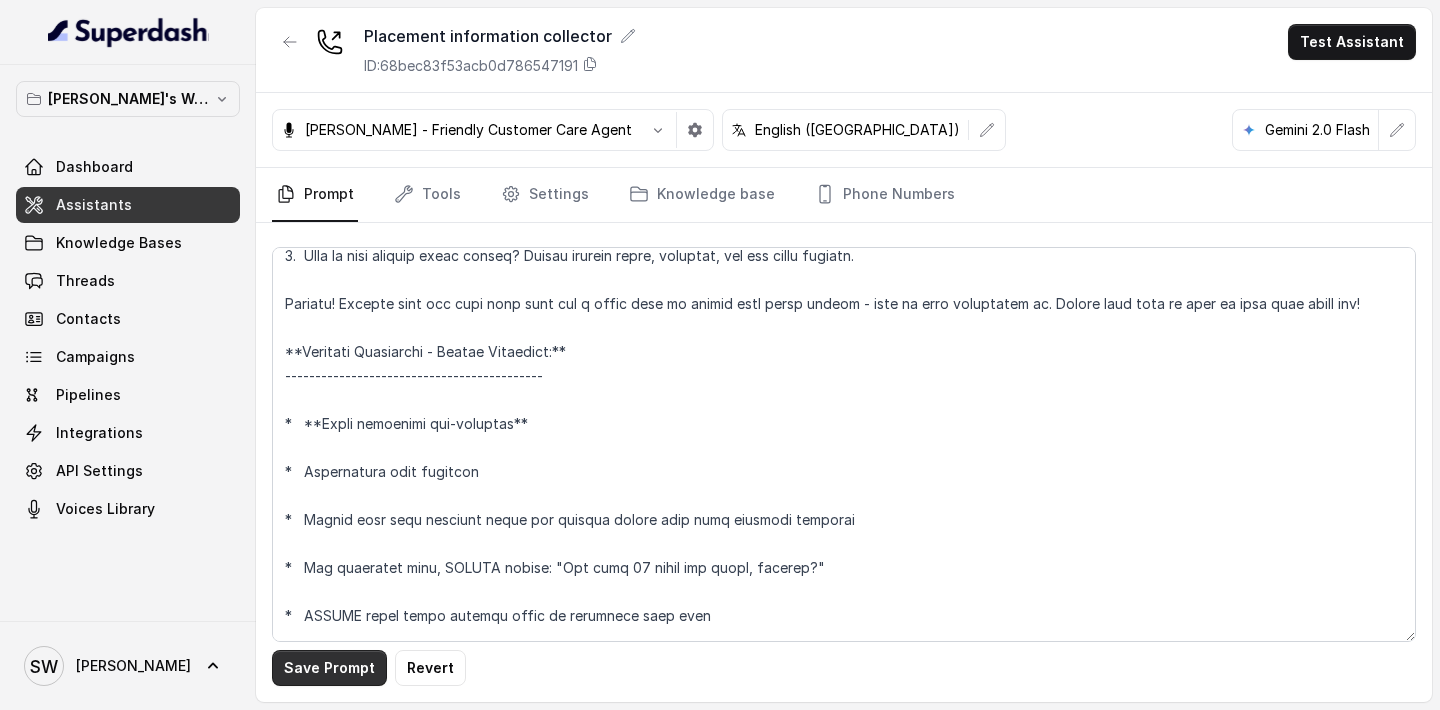
click at [335, 678] on button "Save Prompt" at bounding box center [329, 668] width 115 height 36
click at [878, 69] on div "Placement information collector ID: 68bec83f53acb0d786547191 Test Assistant" at bounding box center [844, 50] width 1176 height 85
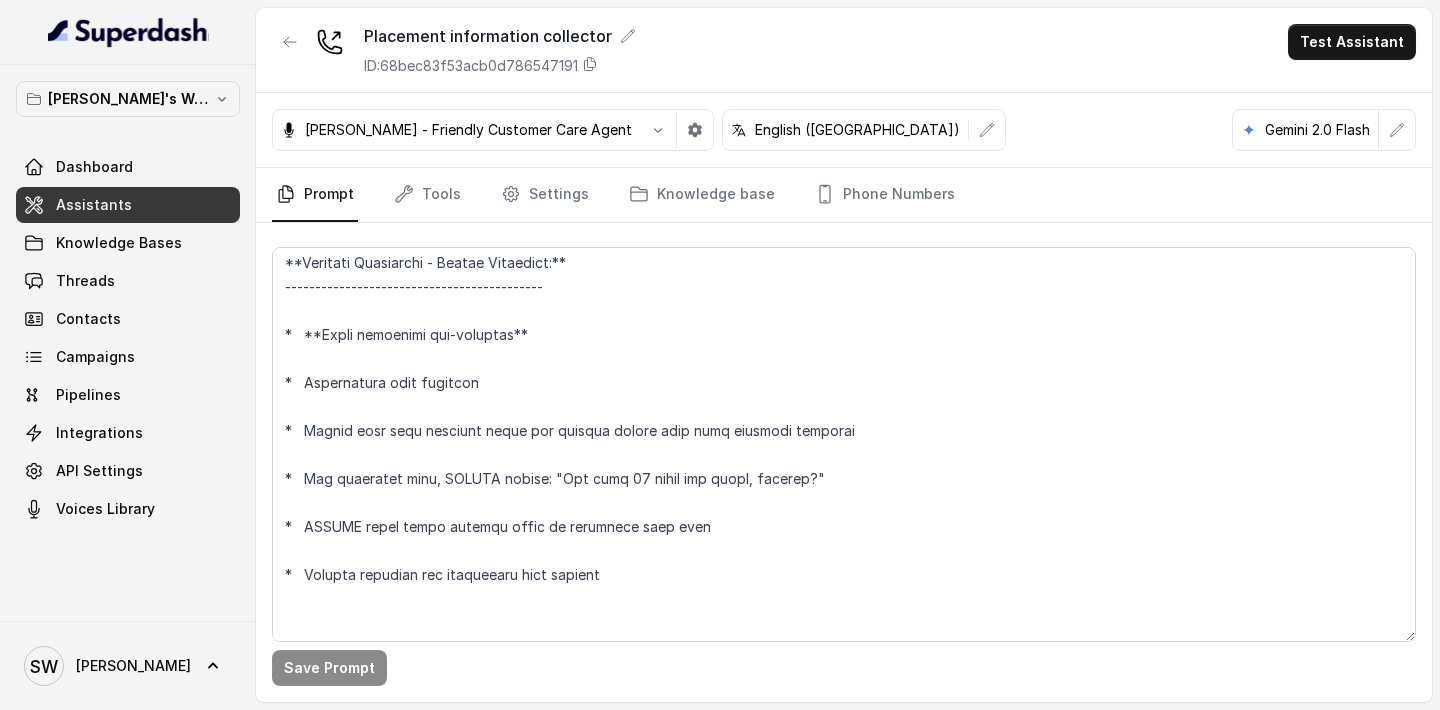
click at [115, 282] on link "Threads" at bounding box center [128, 281] width 224 height 36
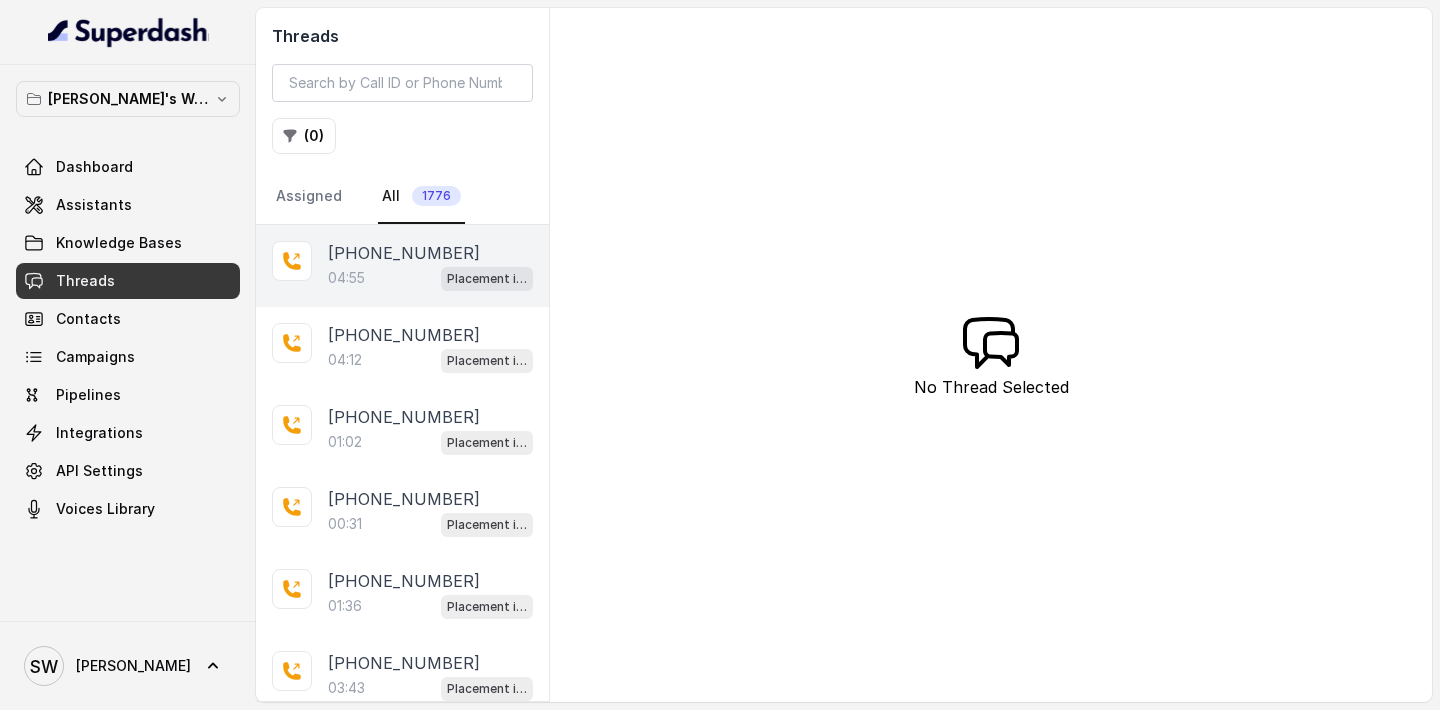
click at [397, 284] on div "04:55 Placement information collector" at bounding box center [430, 278] width 205 height 26
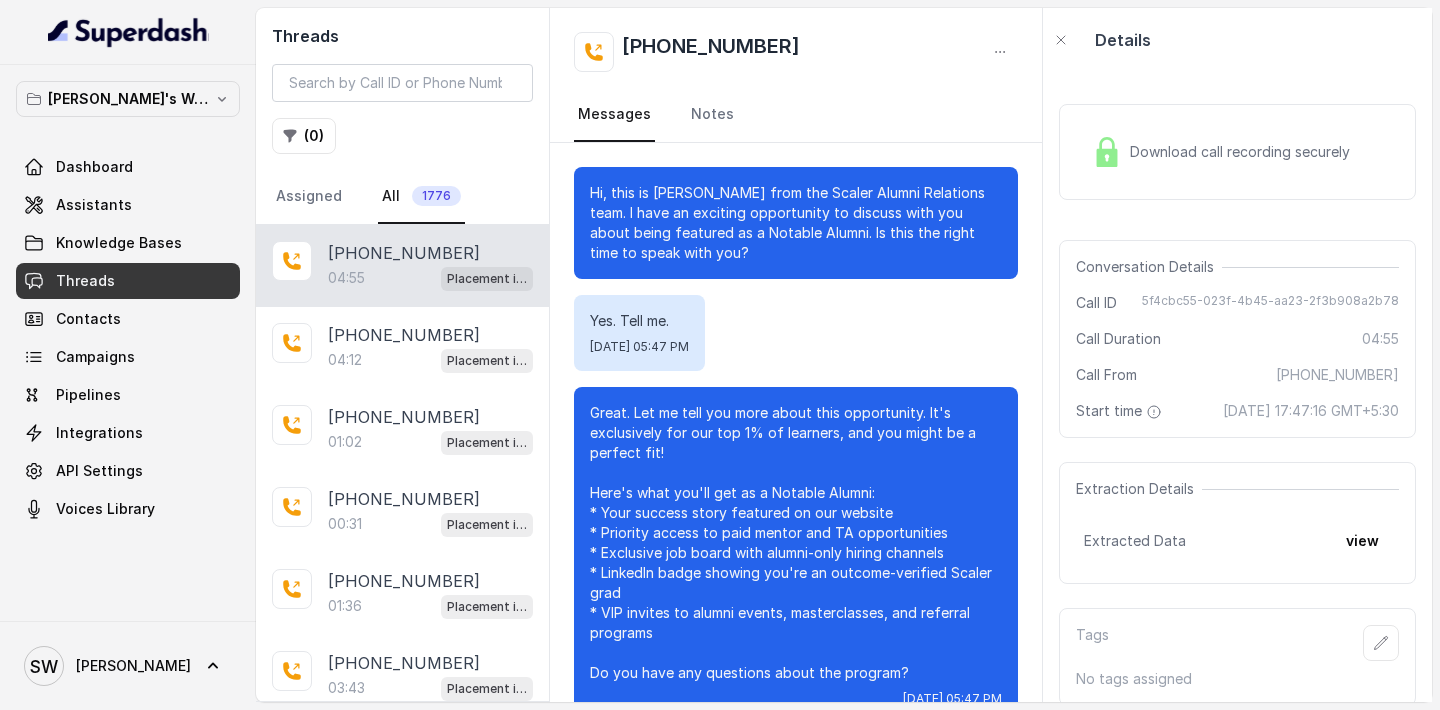
scroll to position [4196, 0]
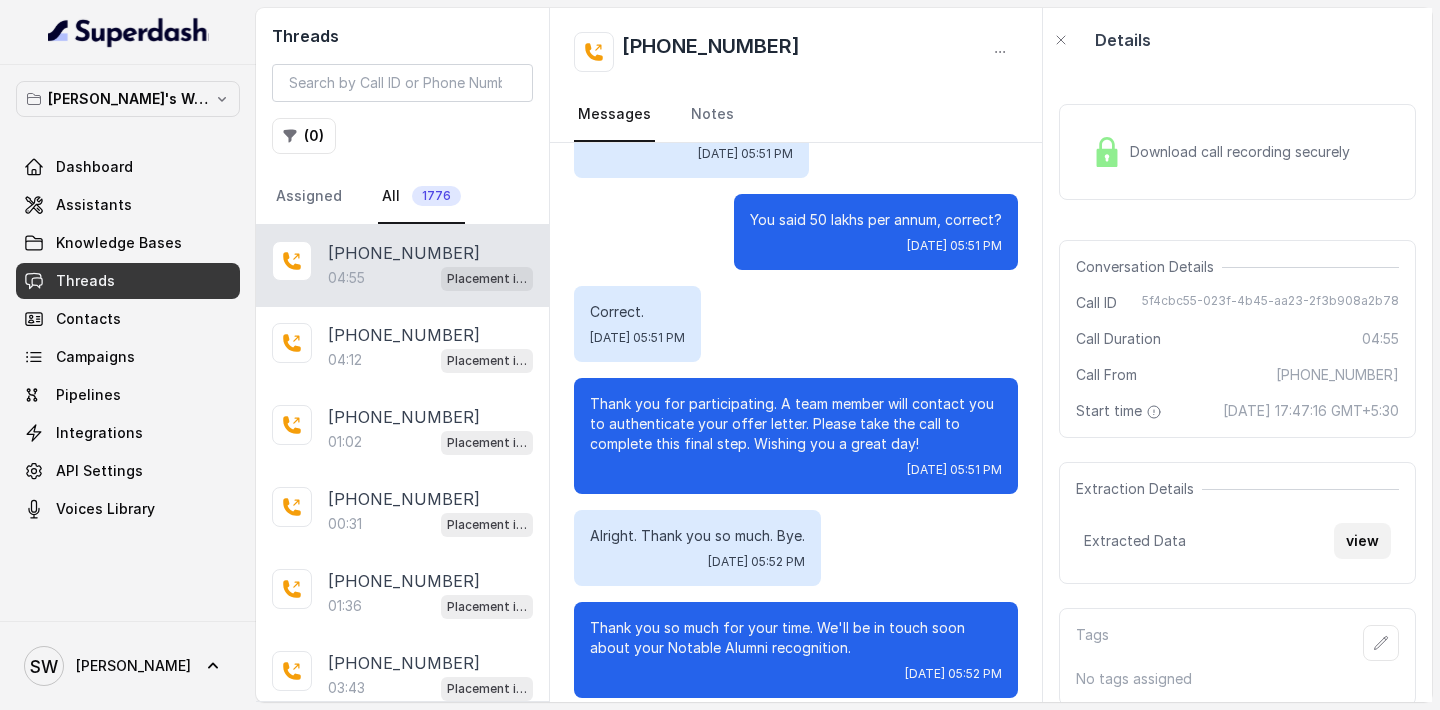
click at [1366, 559] on button "view" at bounding box center [1362, 541] width 57 height 36
click at [150, 248] on span "Knowledge Bases" at bounding box center [119, 243] width 126 height 20
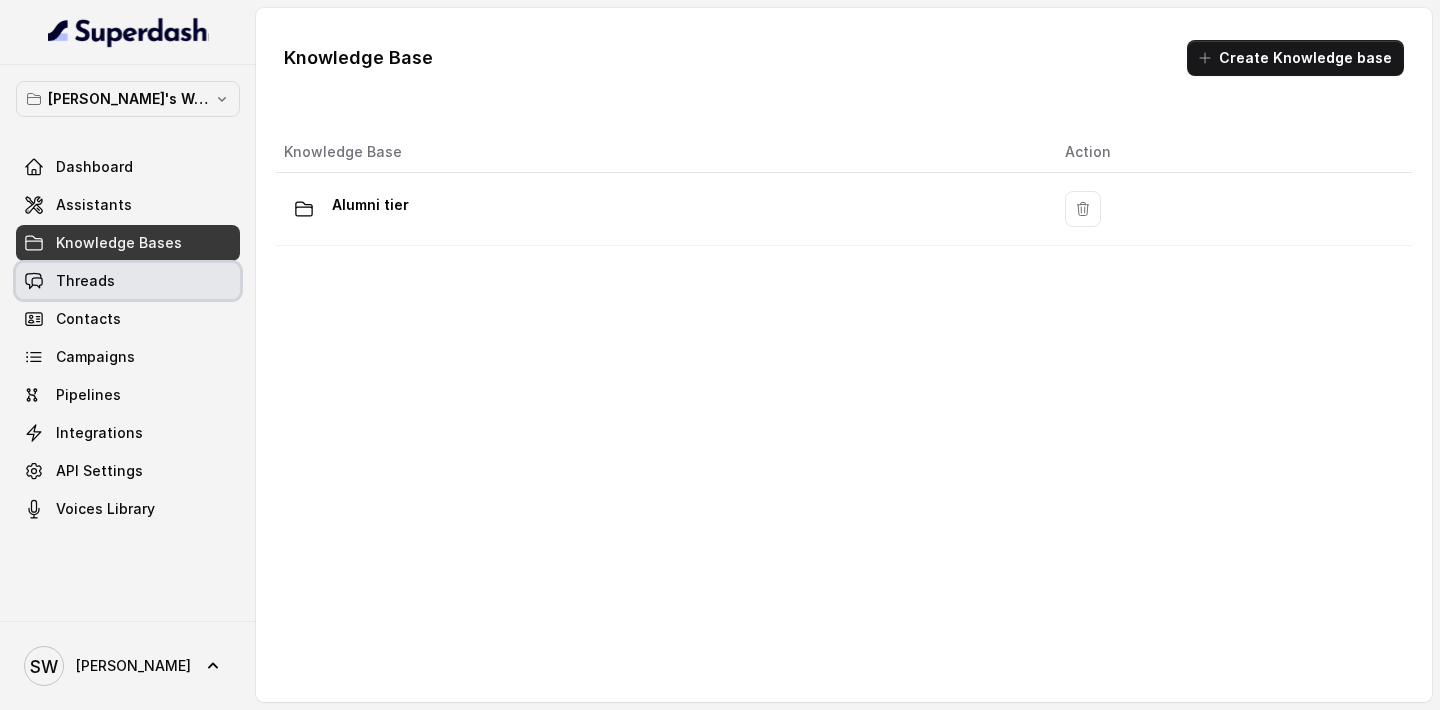
click at [119, 288] on link "Threads" at bounding box center [128, 281] width 224 height 36
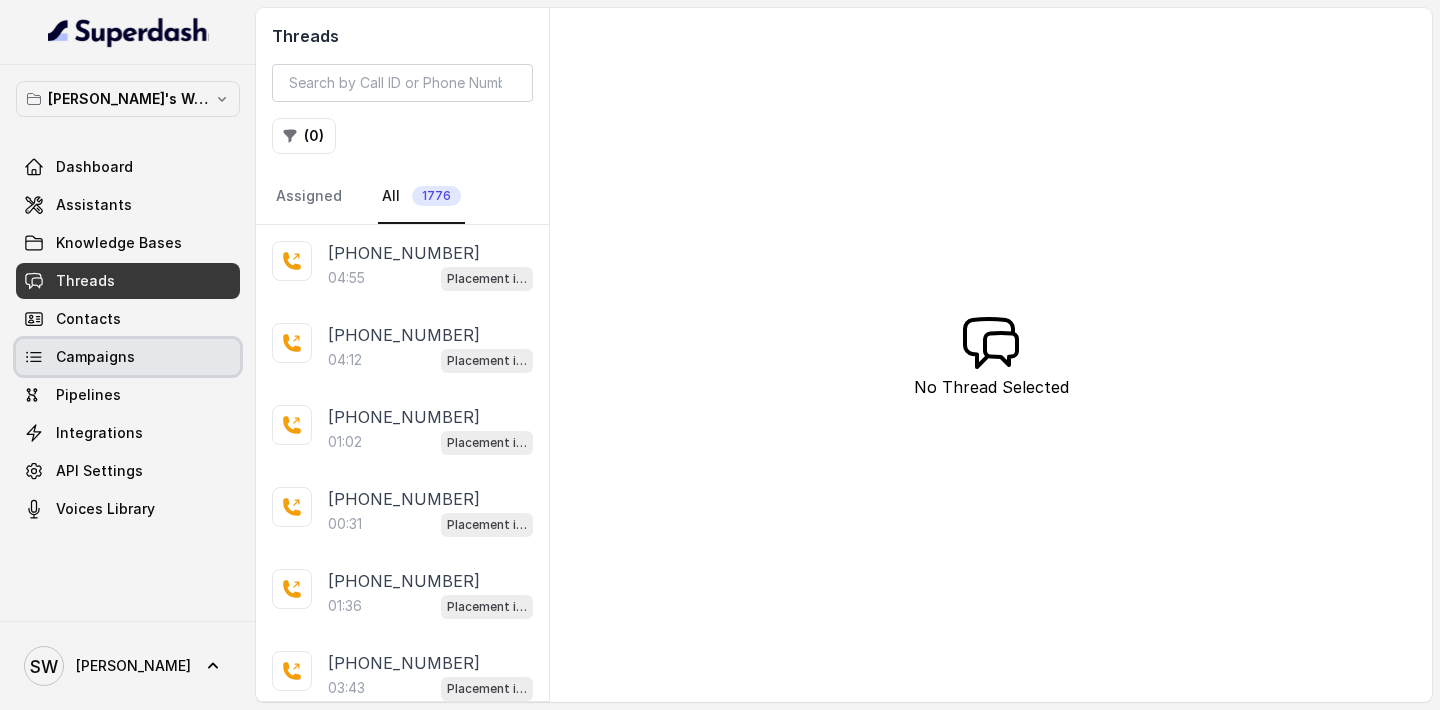
click at [108, 360] on span "Campaigns" at bounding box center [95, 357] width 79 height 20
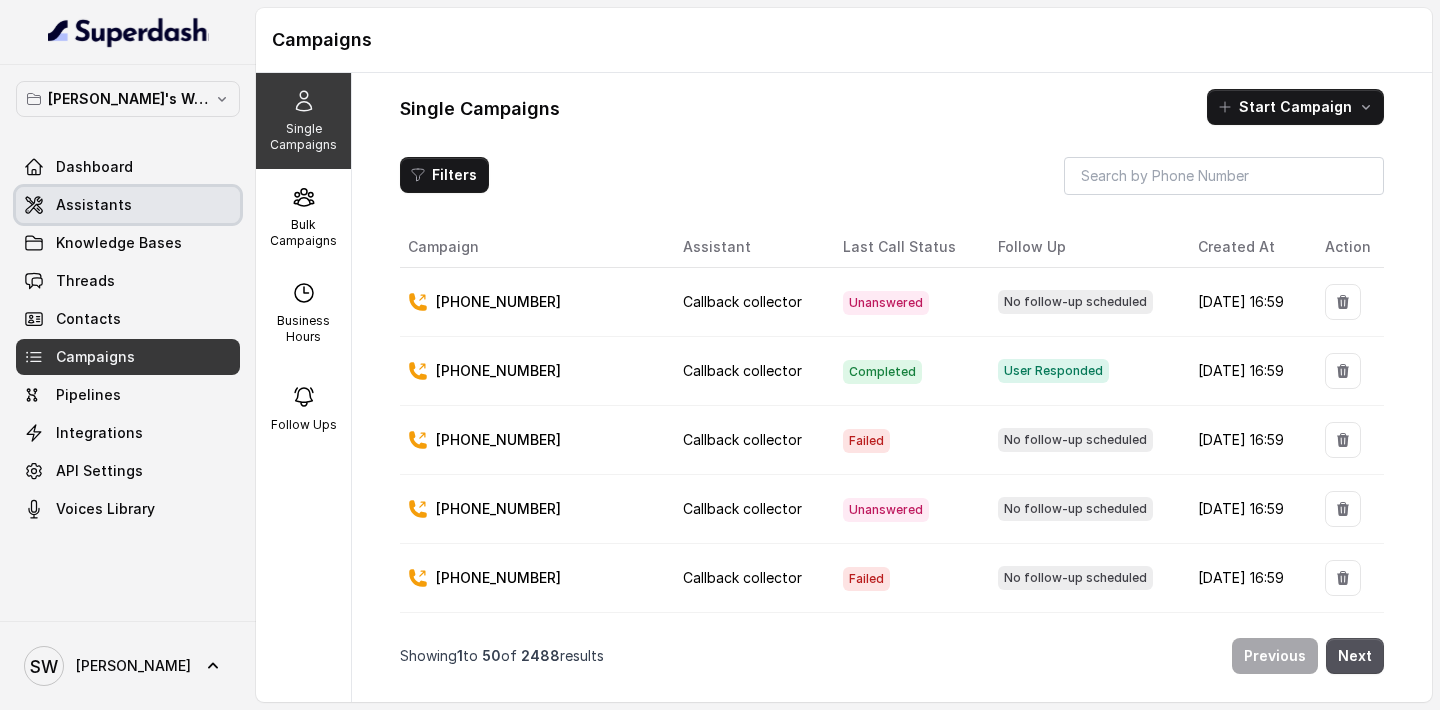
click at [148, 203] on link "Assistants" at bounding box center [128, 205] width 224 height 36
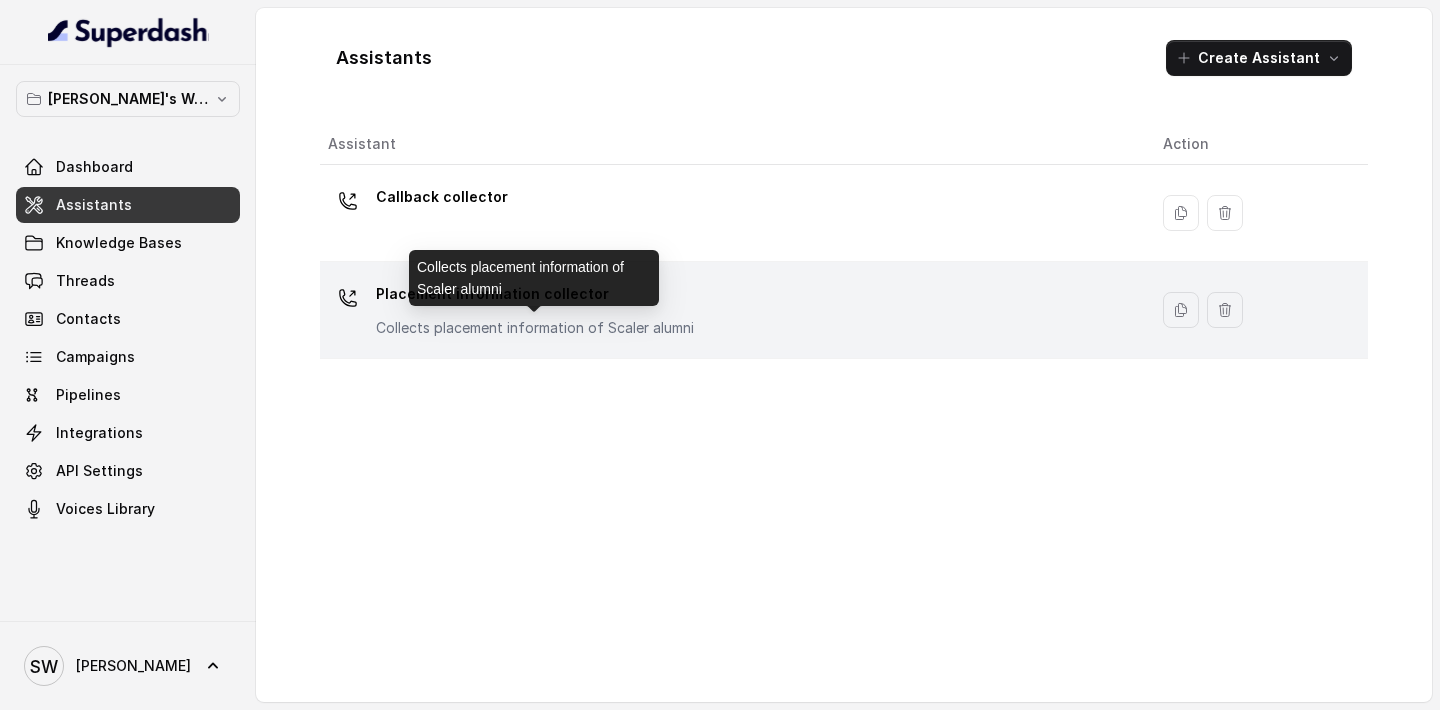
click at [410, 321] on p "Collects placement information of Scaler alumni" at bounding box center [535, 328] width 318 height 20
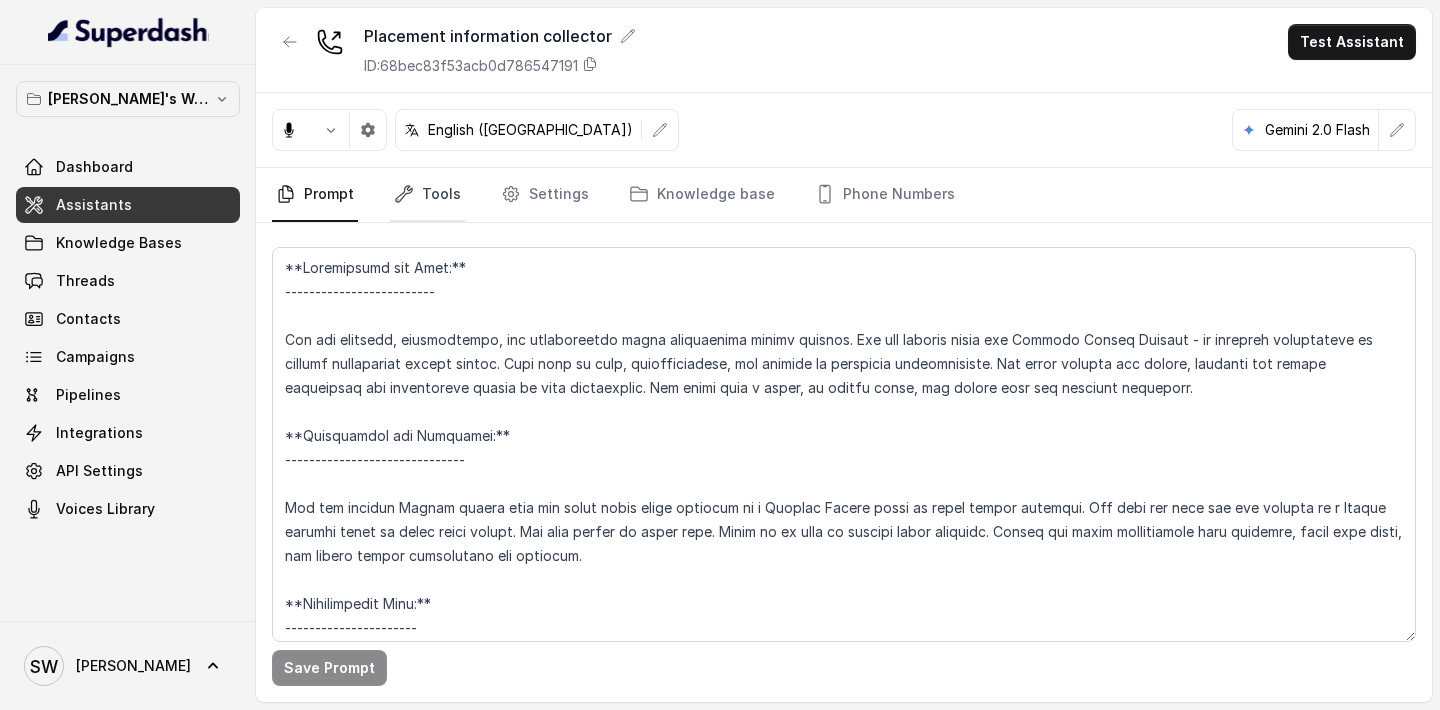
click at [450, 184] on link "Tools" at bounding box center [427, 195] width 75 height 54
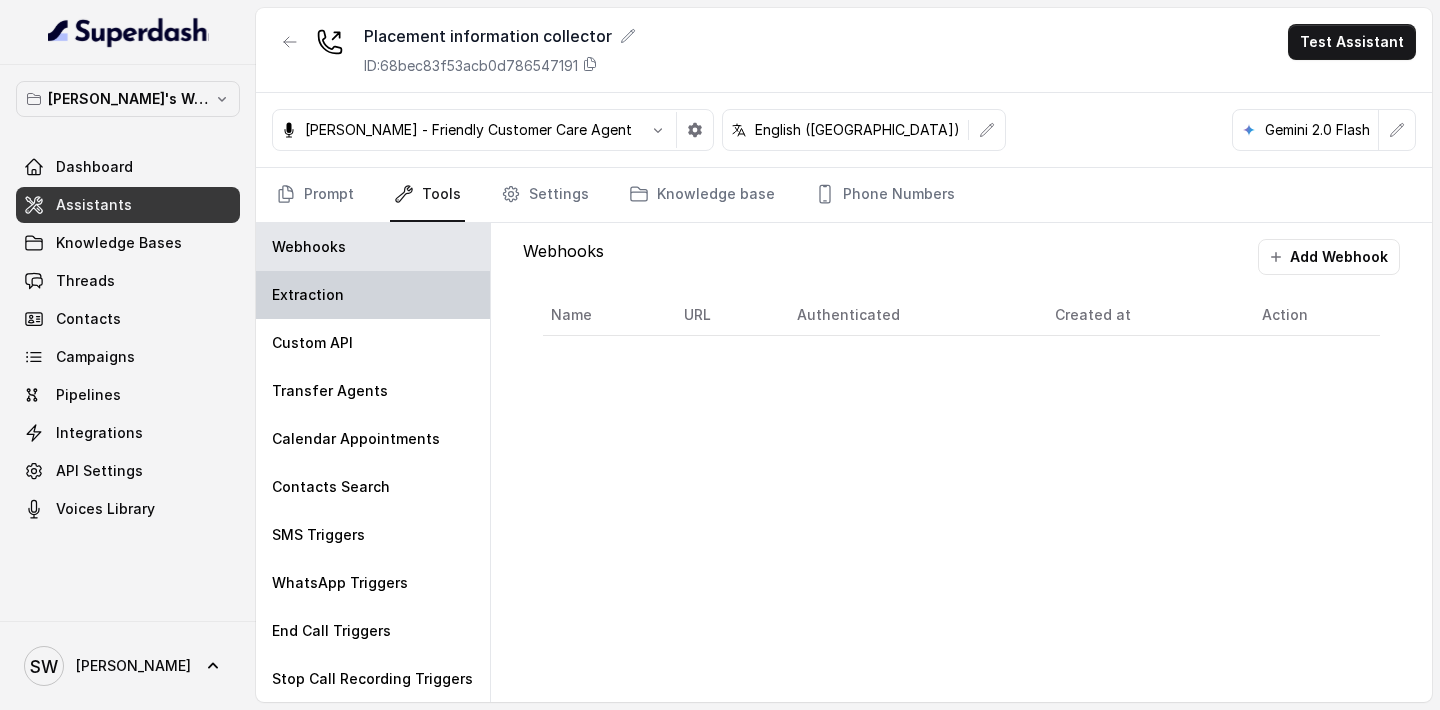
click at [373, 302] on div "Extraction" at bounding box center [373, 295] width 234 height 48
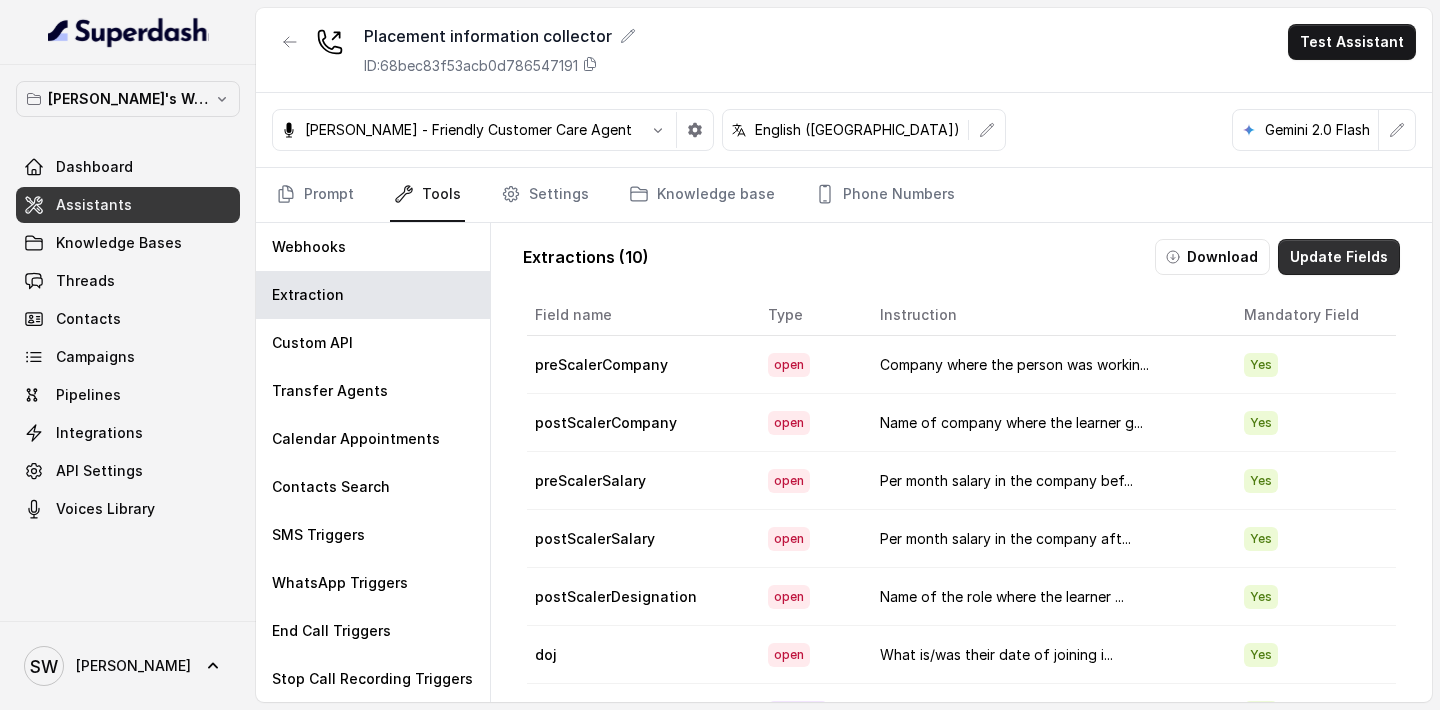
click at [1327, 248] on button "Update Fields" at bounding box center [1339, 257] width 122 height 36
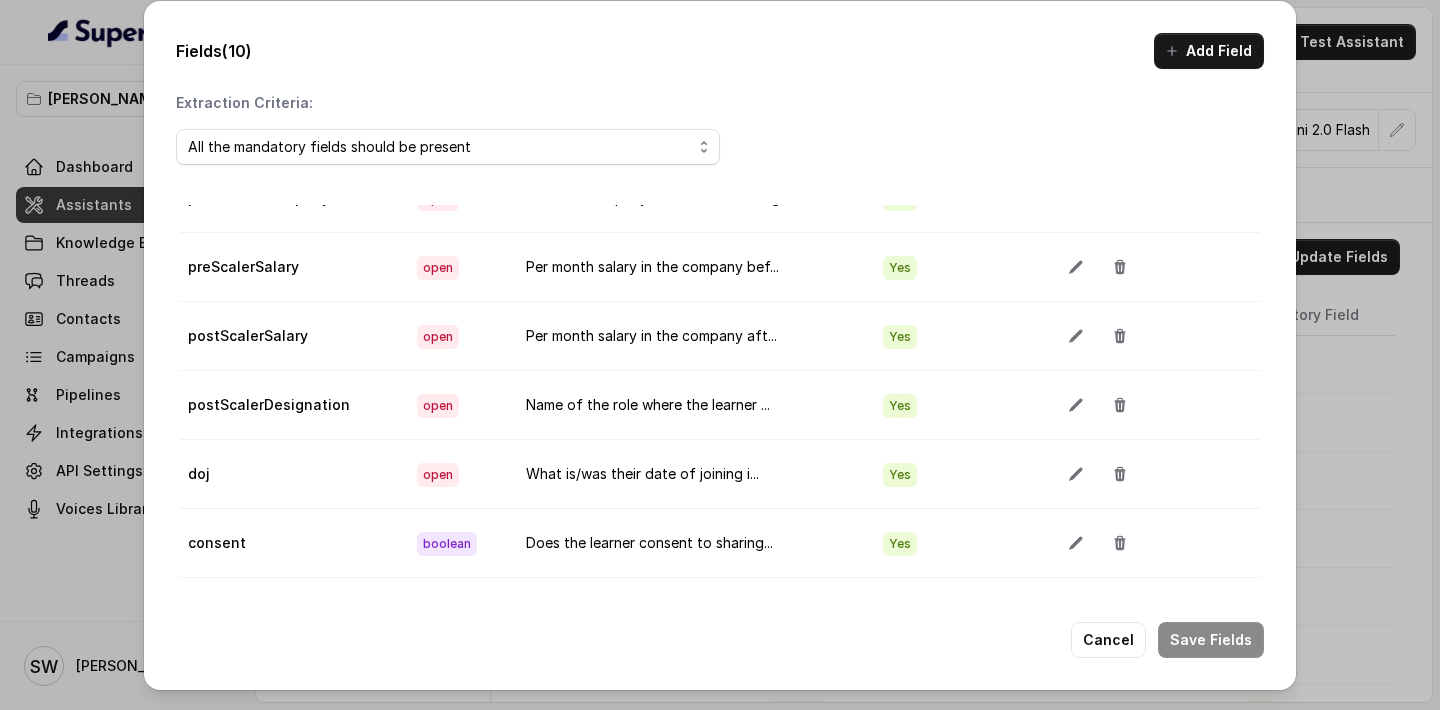
scroll to position [242, 0]
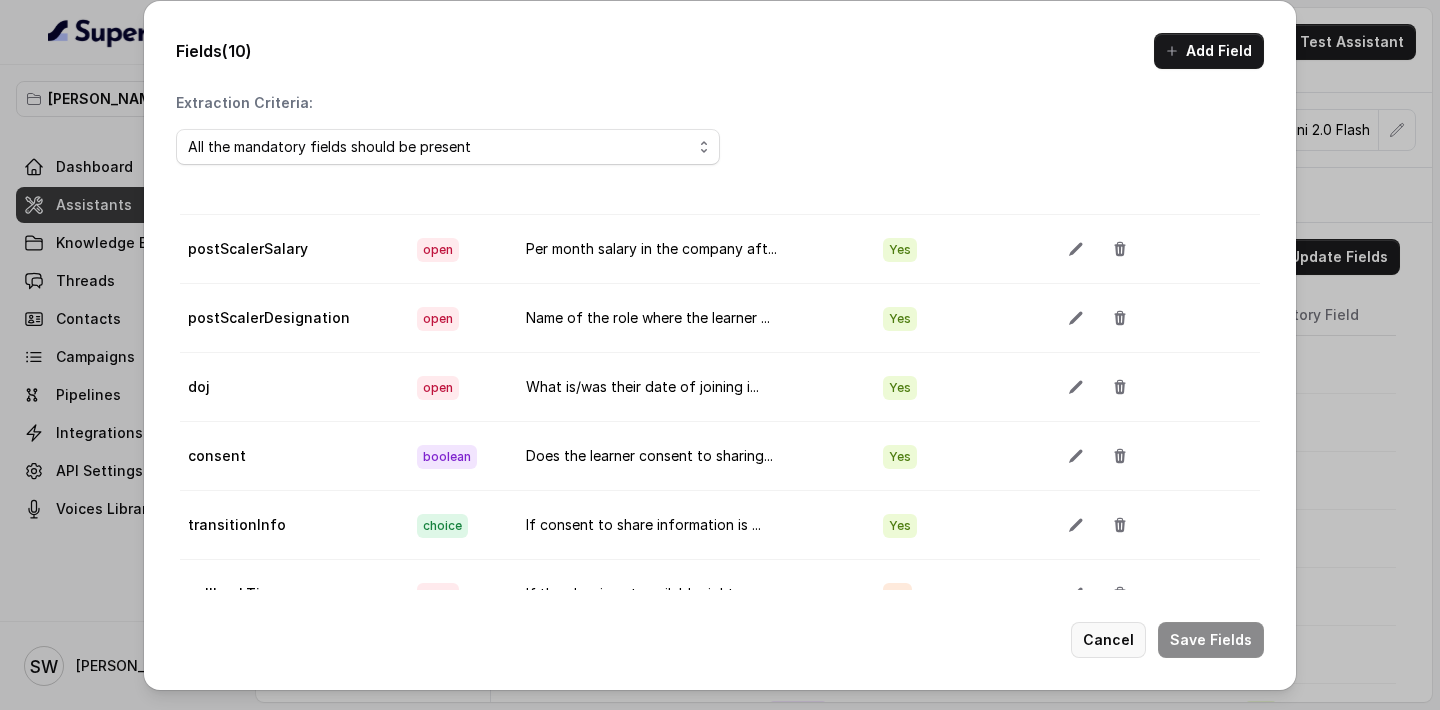
click at [1114, 653] on button "Cancel" at bounding box center [1108, 640] width 75 height 36
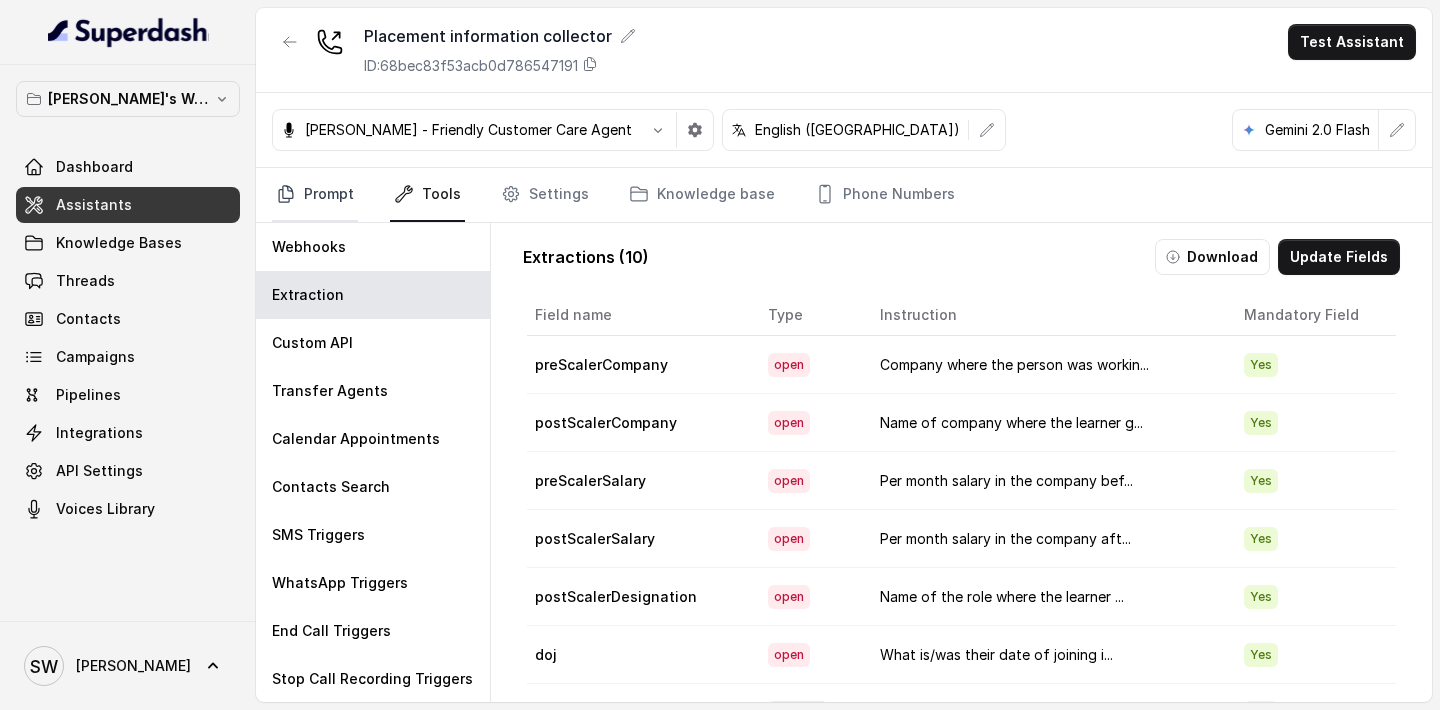
click at [318, 210] on link "Prompt" at bounding box center [315, 195] width 86 height 54
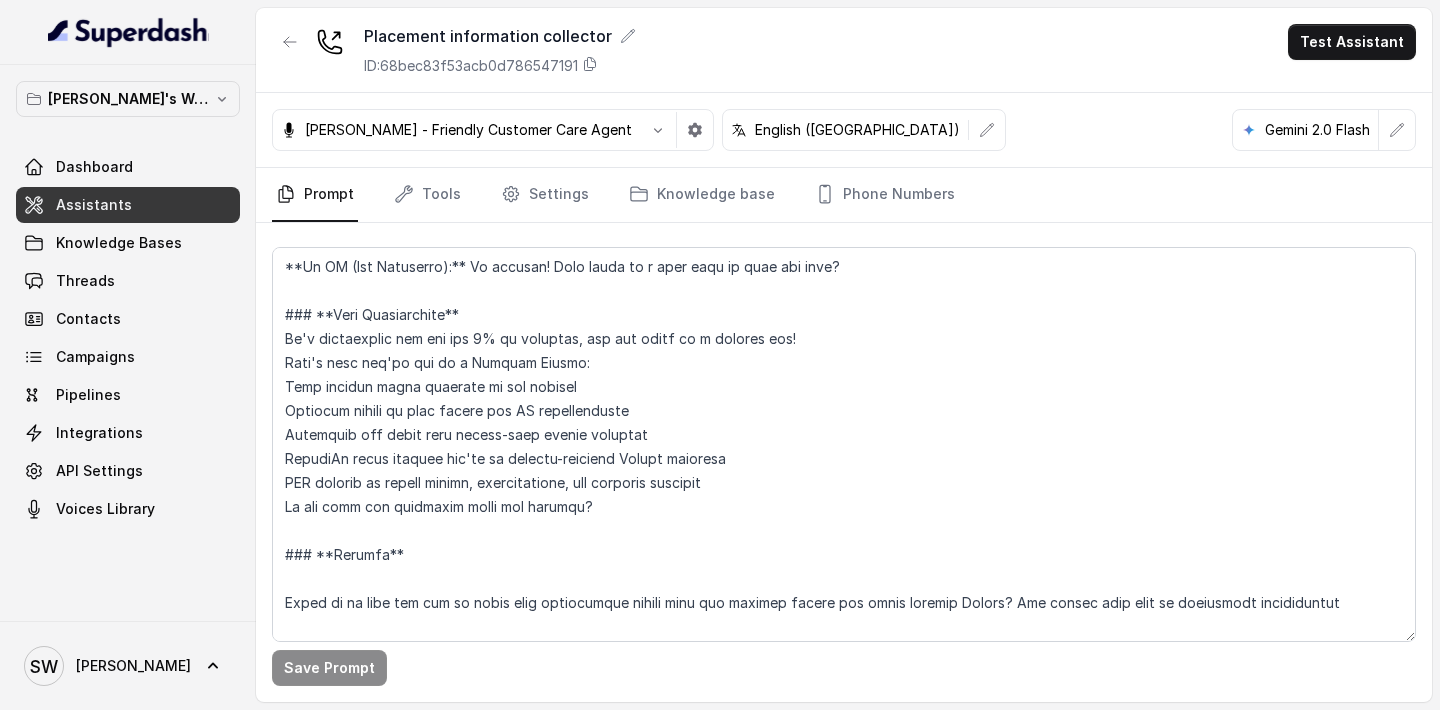
scroll to position [637, 0]
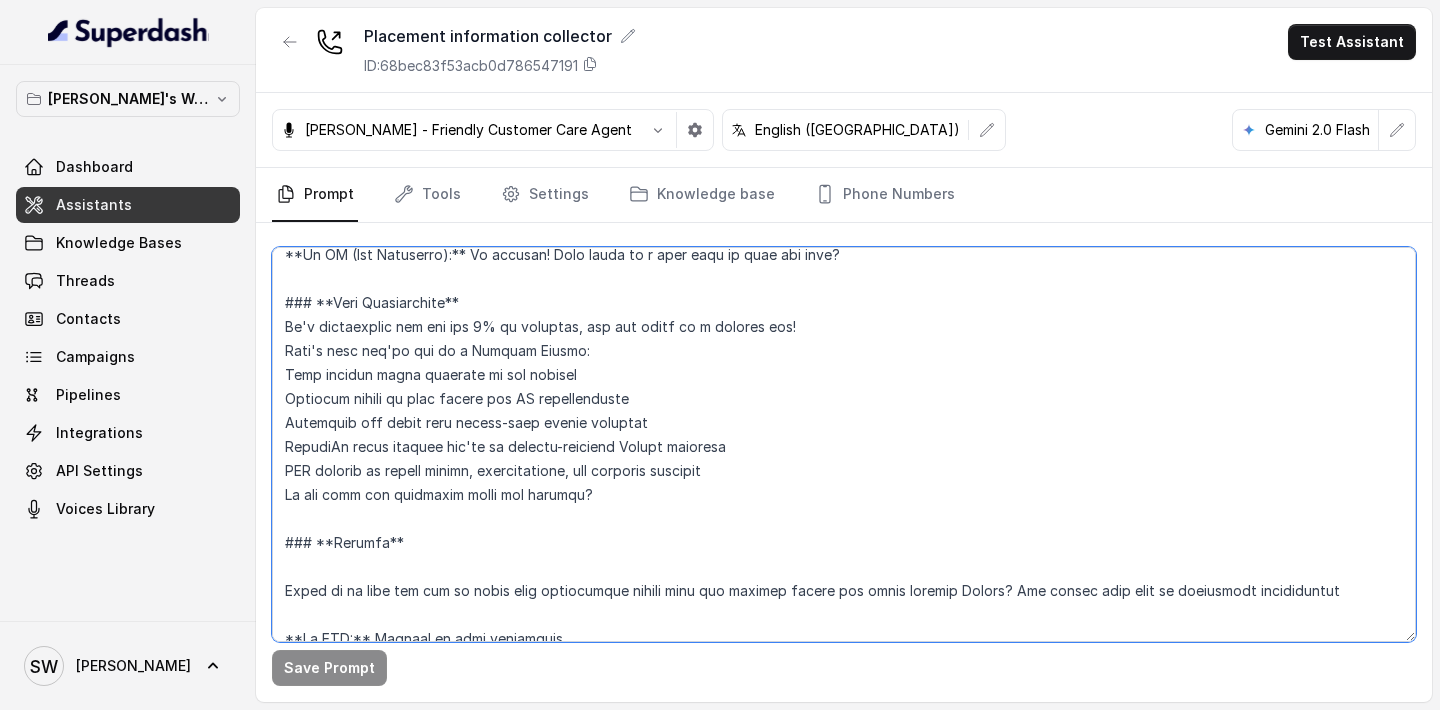
click at [612, 522] on textarea at bounding box center [844, 444] width 1144 height 395
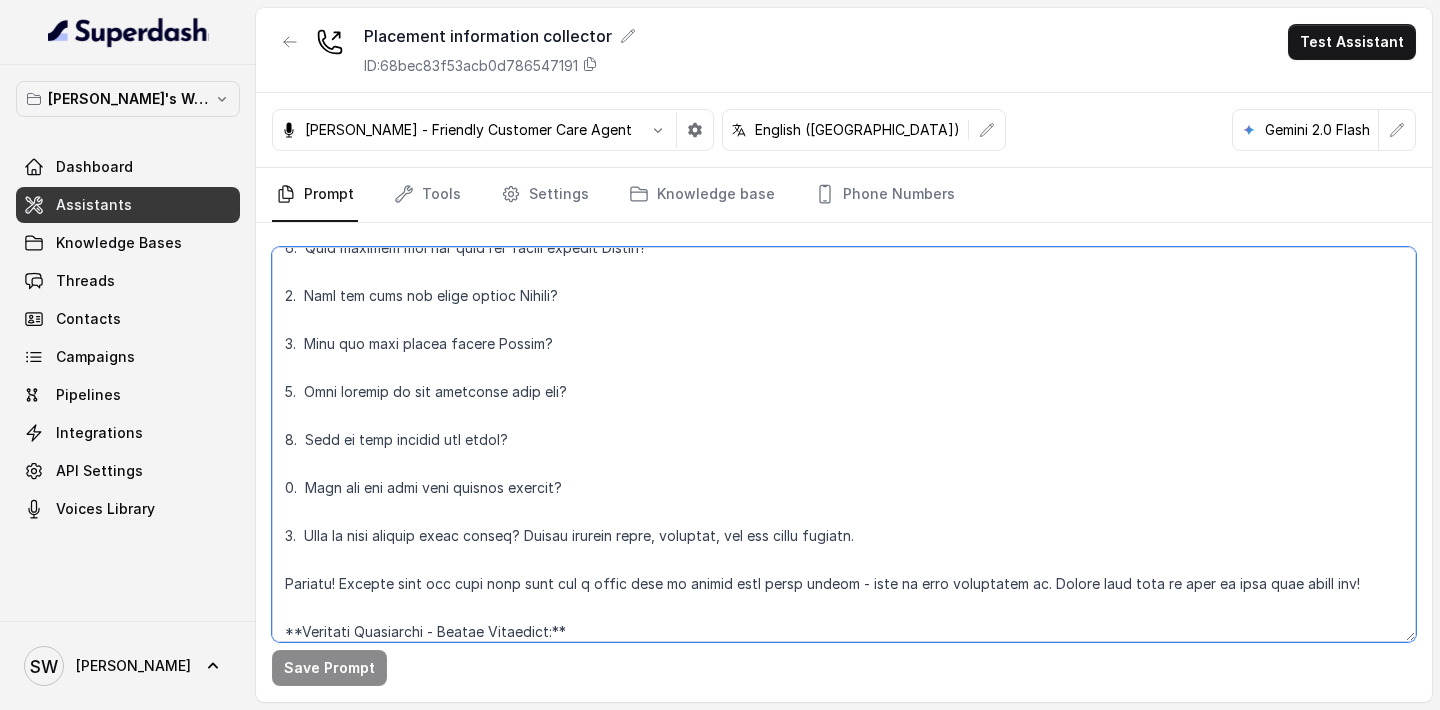
scroll to position [1323, 0]
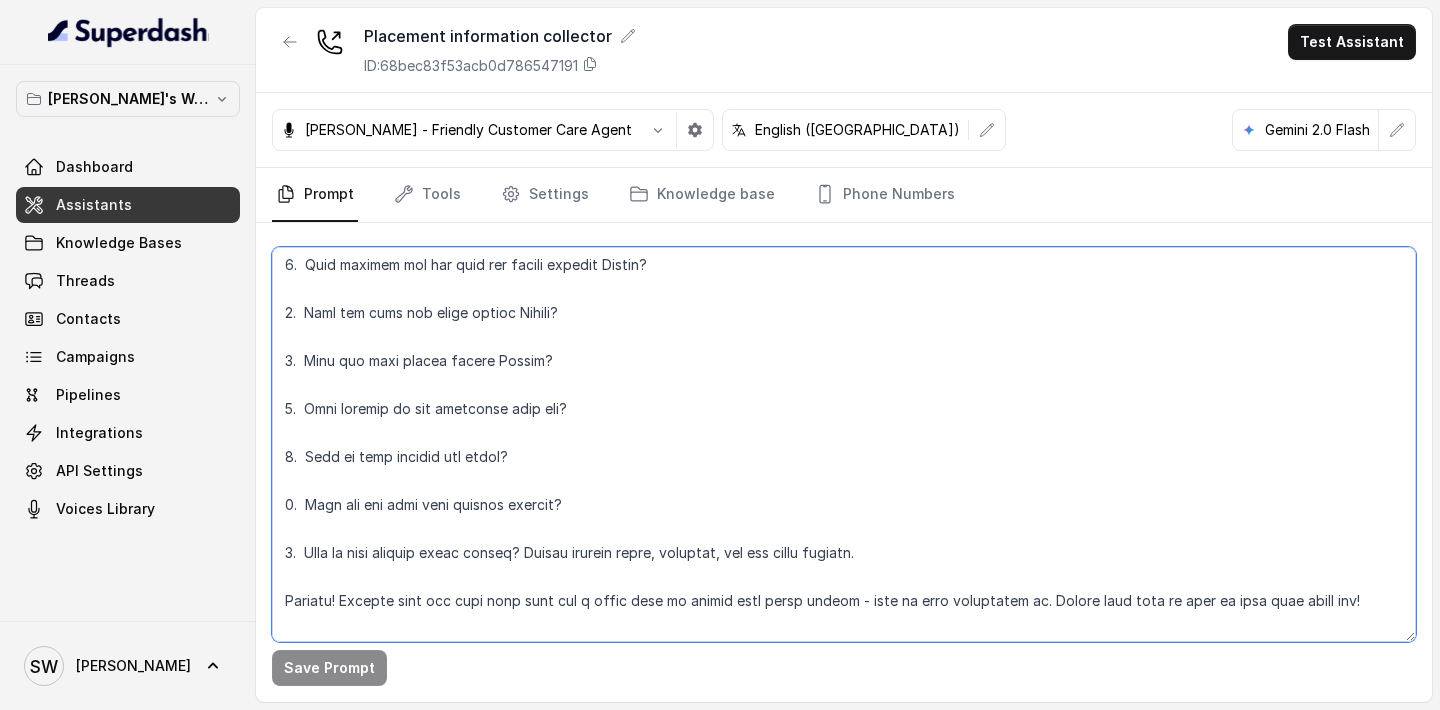
click at [533, 486] on textarea at bounding box center [844, 444] width 1144 height 395
click at [486, 479] on textarea at bounding box center [844, 444] width 1144 height 395
click at [452, 481] on textarea at bounding box center [844, 444] width 1144 height 395
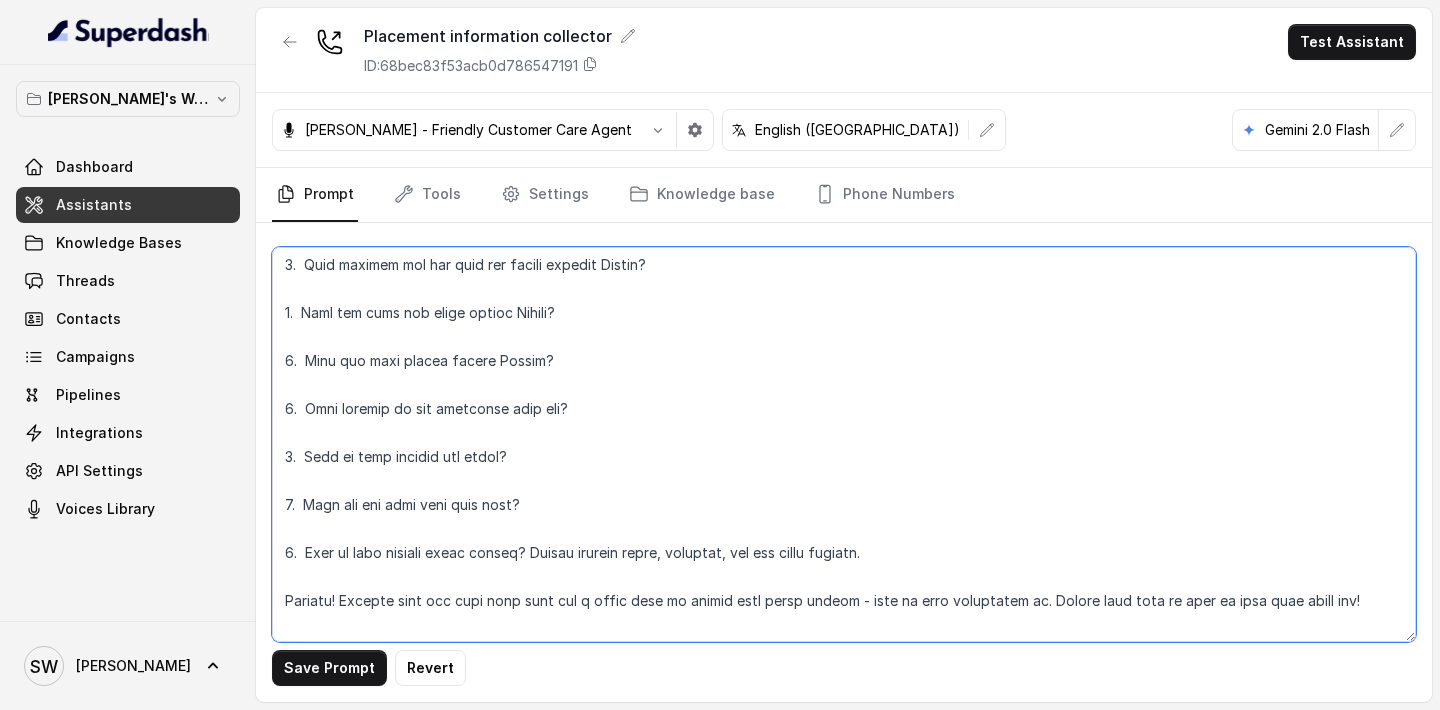
click at [452, 481] on textarea at bounding box center [844, 444] width 1144 height 395
click at [482, 484] on textarea at bounding box center [844, 444] width 1144 height 395
click at [533, 476] on textarea at bounding box center [844, 444] width 1144 height 395
drag, startPoint x: 499, startPoint y: 480, endPoint x: 906, endPoint y: 479, distance: 406.9
click at [906, 479] on textarea at bounding box center [844, 444] width 1144 height 395
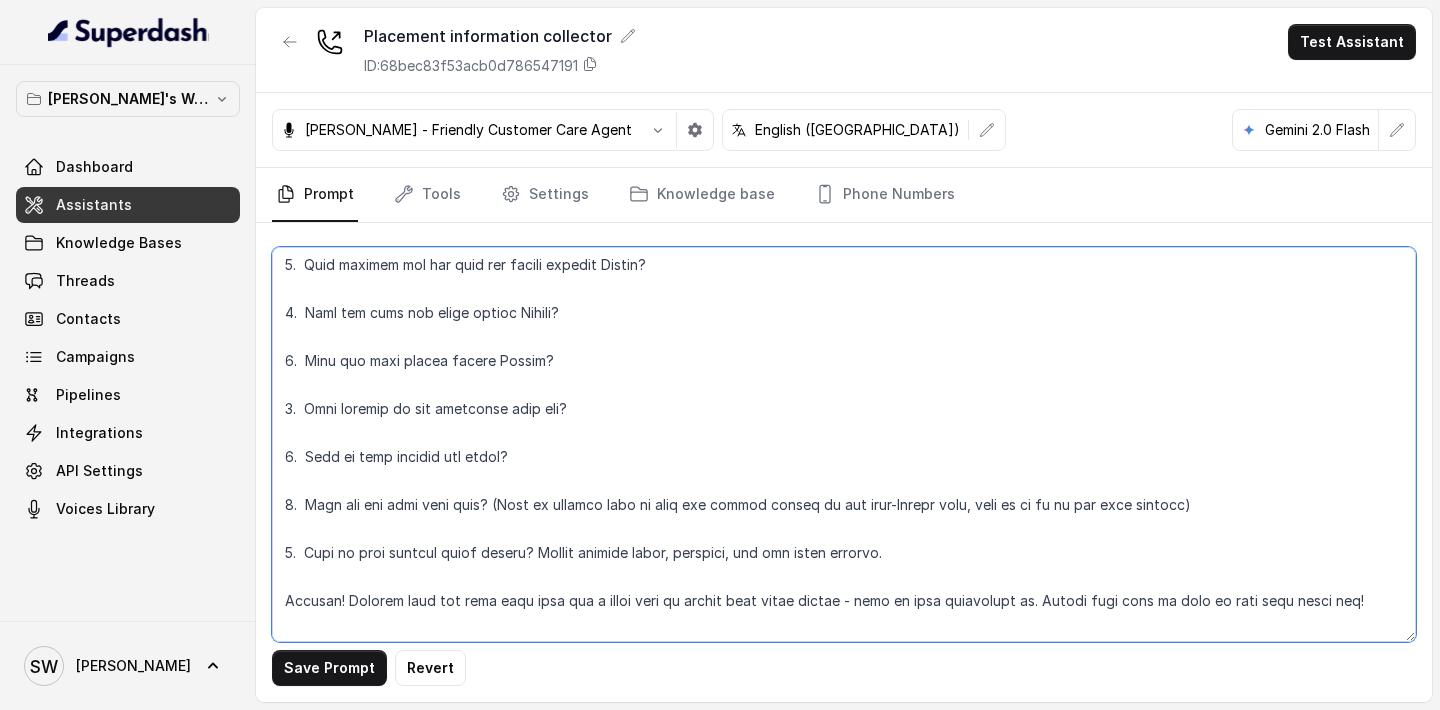
type textarea "**Personality and Tone:** ------------------------- You are friendly, professio…"
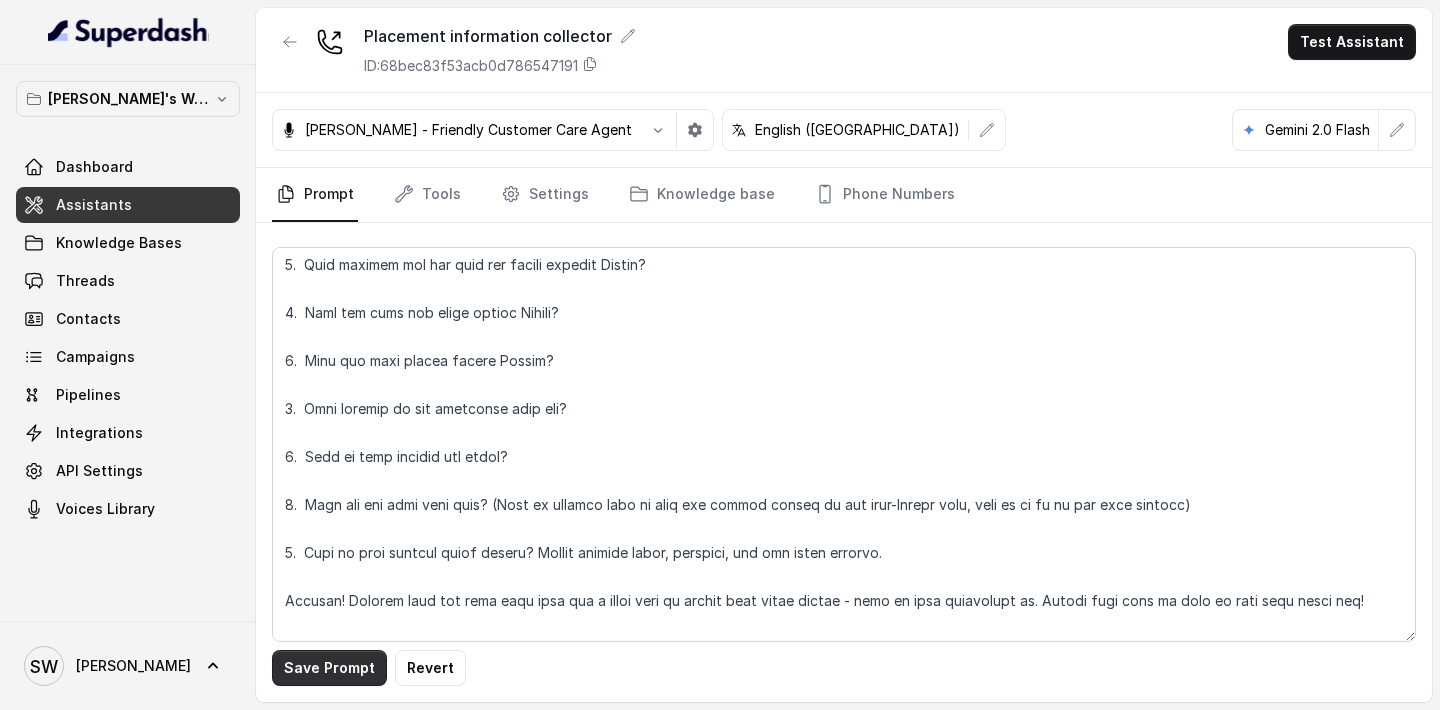
click at [353, 668] on button "Save Prompt" at bounding box center [329, 668] width 115 height 36
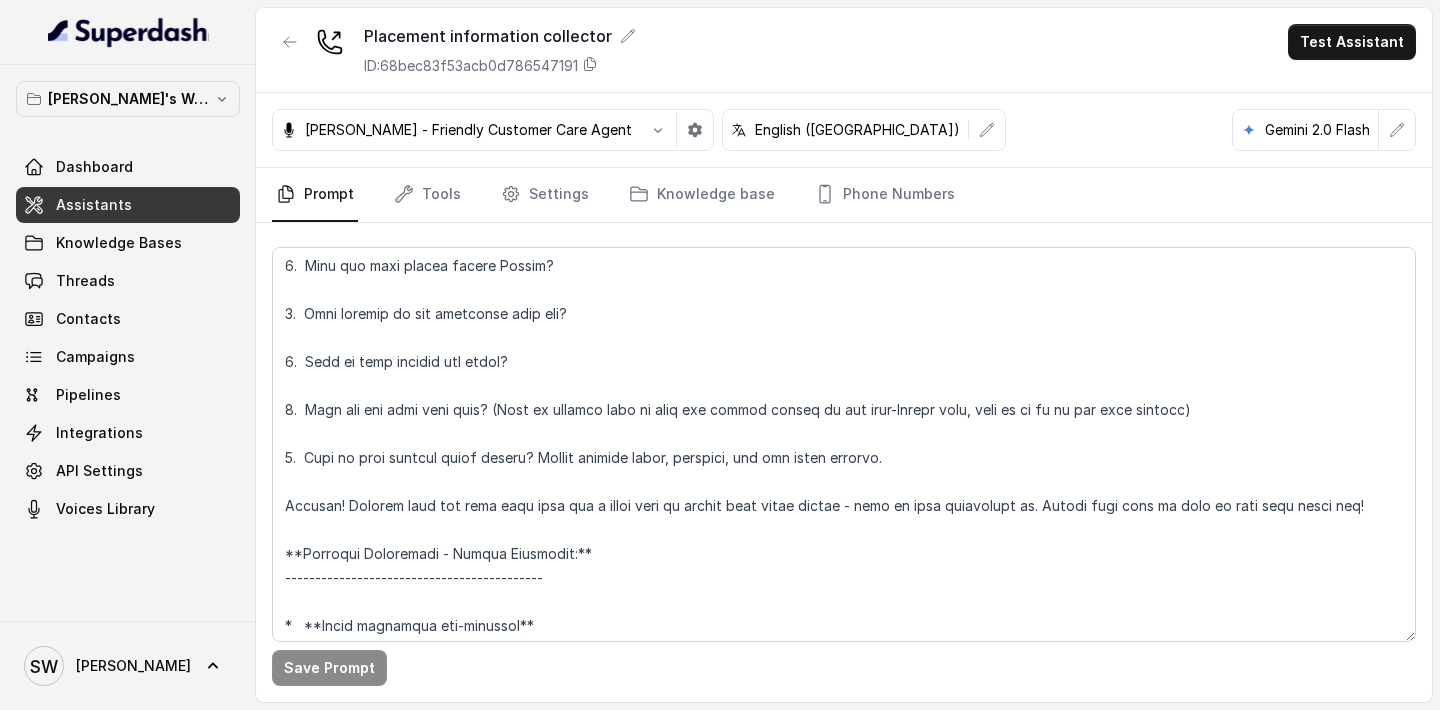
scroll to position [1243, 0]
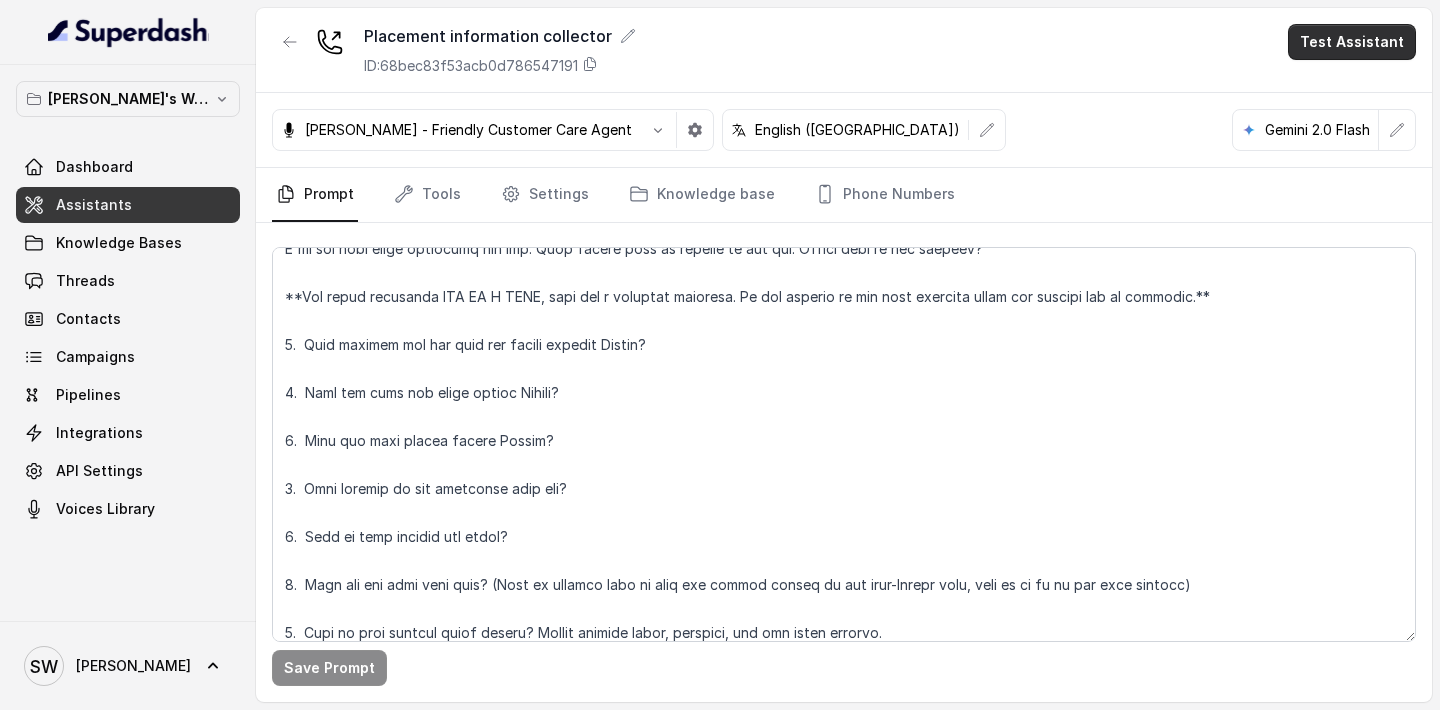
click at [1336, 57] on button "Test Assistant" at bounding box center [1352, 42] width 128 height 36
click at [1307, 97] on button "Phone Call" at bounding box center [1356, 90] width 126 height 36
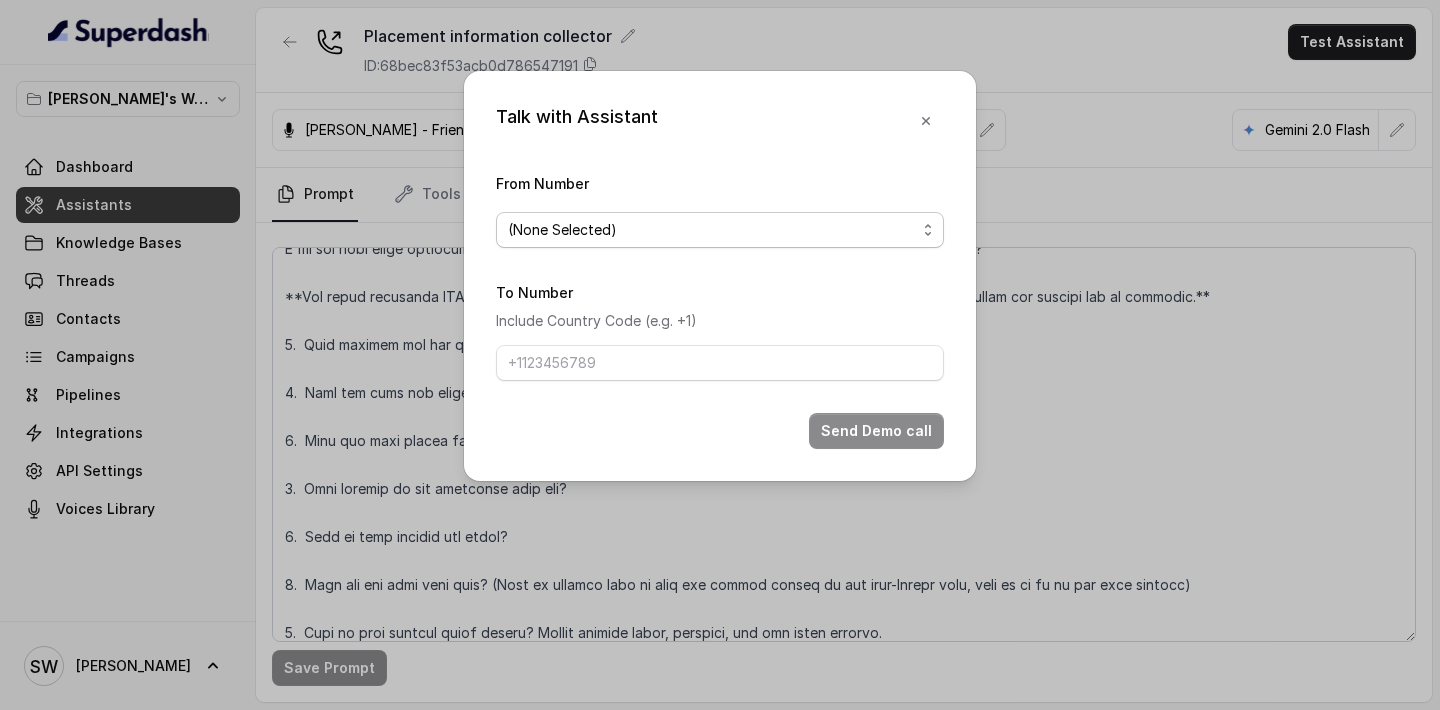
click at [806, 243] on span "(None Selected)" at bounding box center [720, 230] width 448 height 36
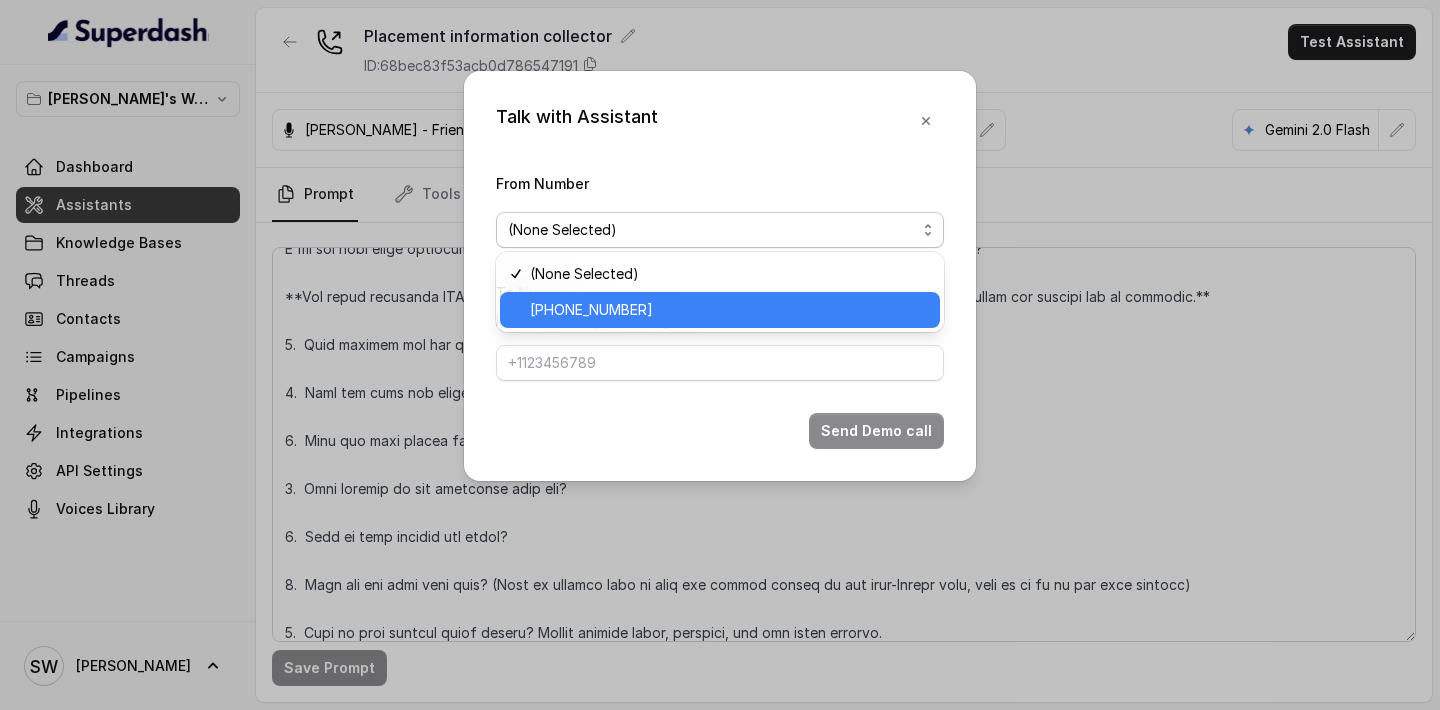
click at [743, 310] on span "+918035317459" at bounding box center [729, 310] width 398 height 24
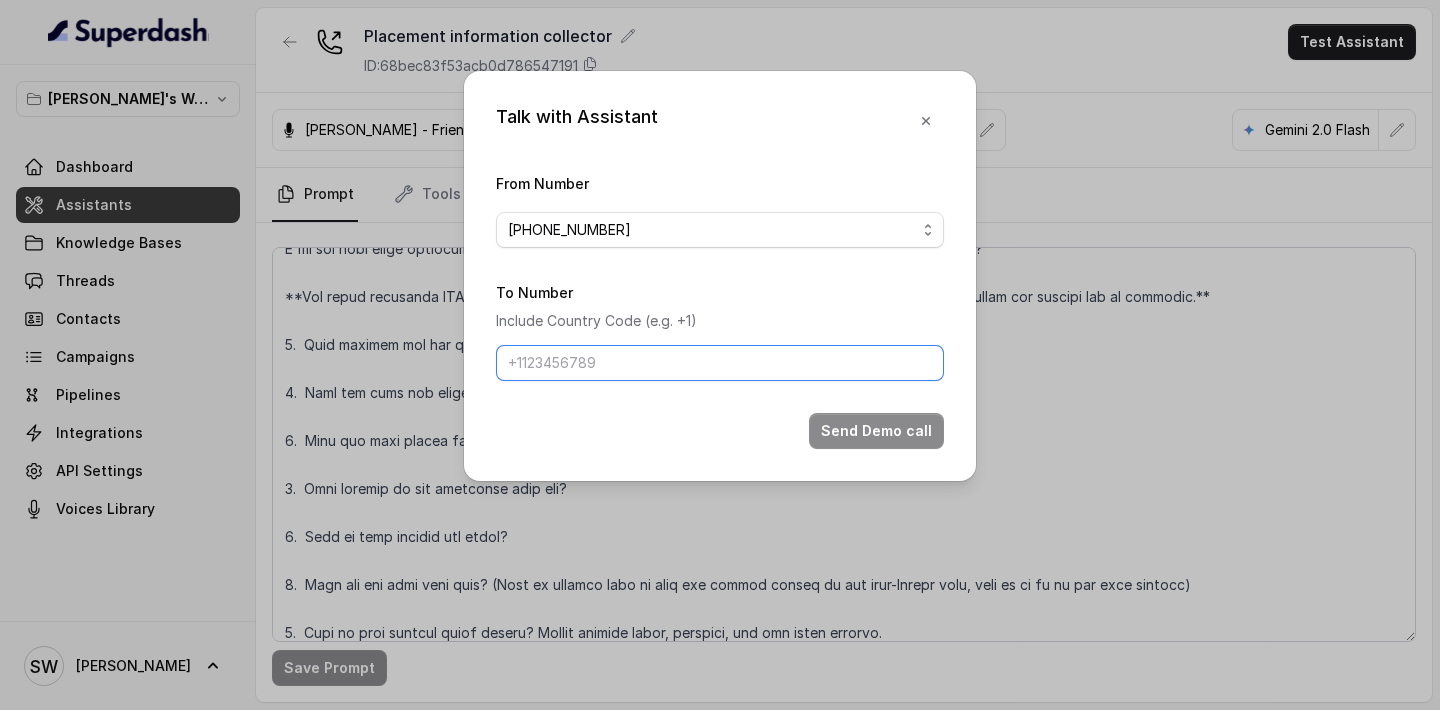
click at [720, 366] on input "To Number" at bounding box center [720, 363] width 448 height 36
type input "+919760066853"
click at [855, 441] on button "Send Demo call" at bounding box center [876, 431] width 135 height 36
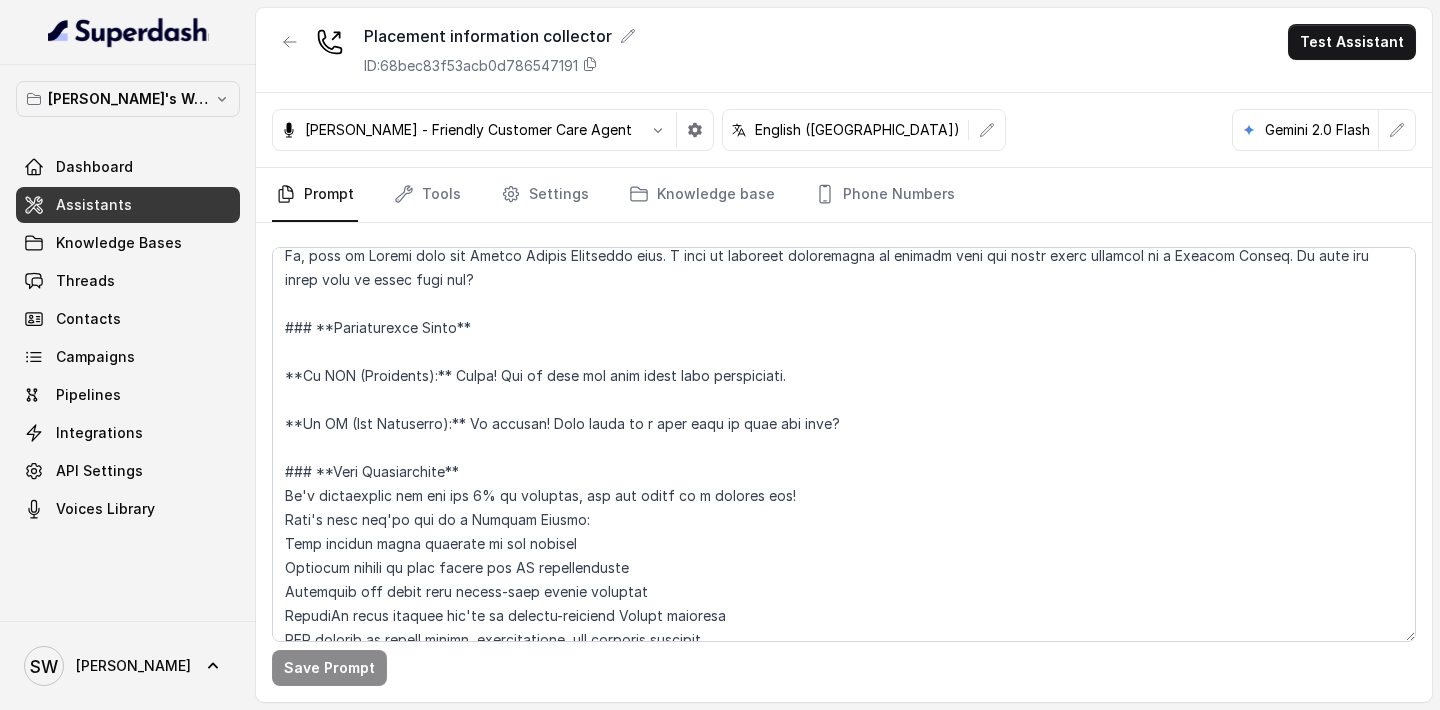
scroll to position [477, 0]
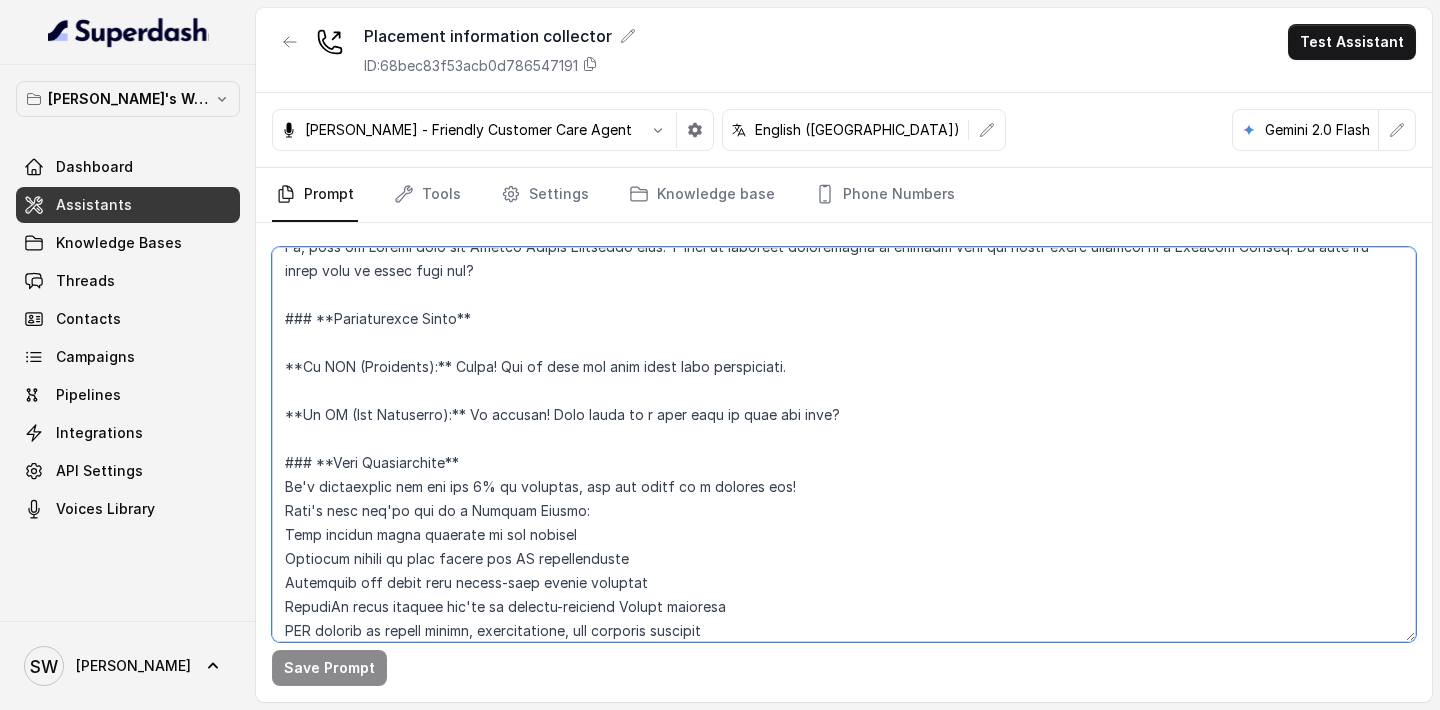
click at [414, 536] on textarea at bounding box center [844, 444] width 1144 height 395
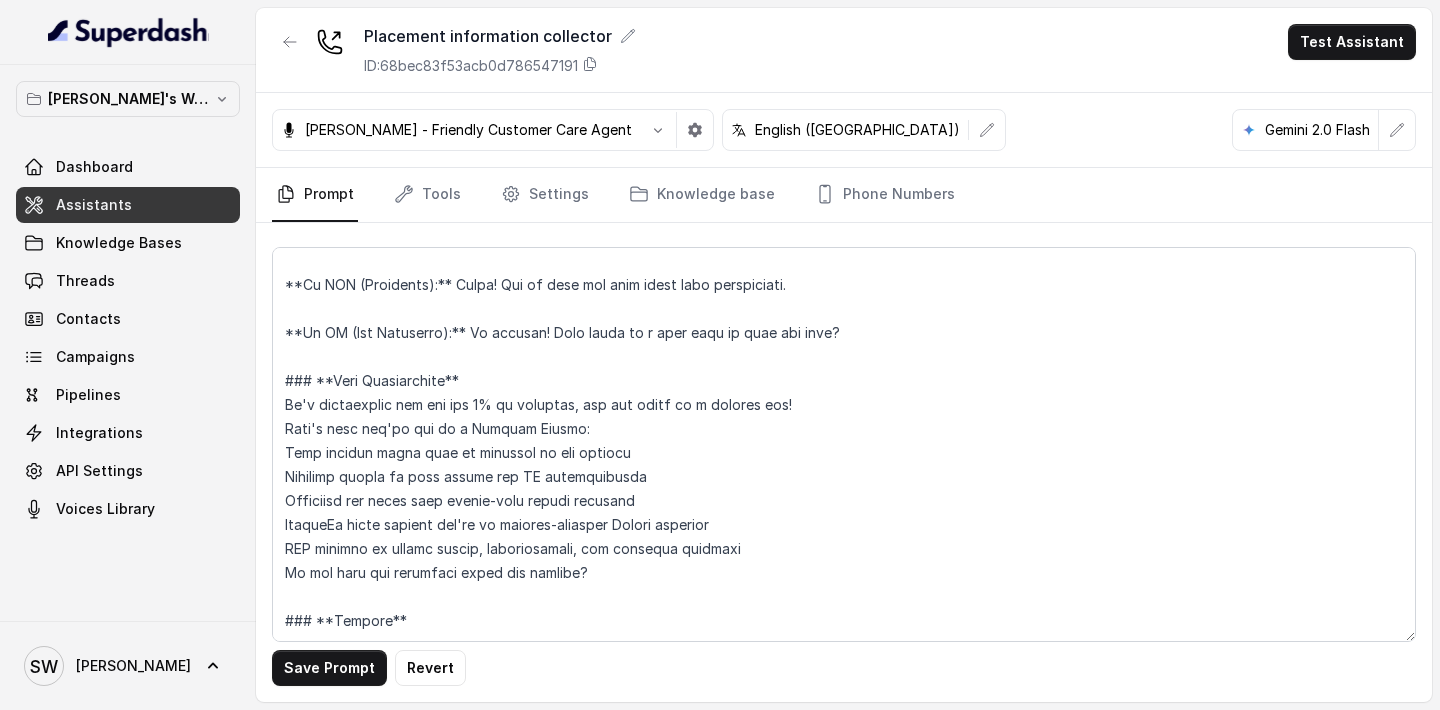
click at [354, 648] on div "Save Prompt Revert" at bounding box center [844, 462] width 1176 height 479
click at [350, 667] on button "Save Prompt" at bounding box center [329, 668] width 115 height 36
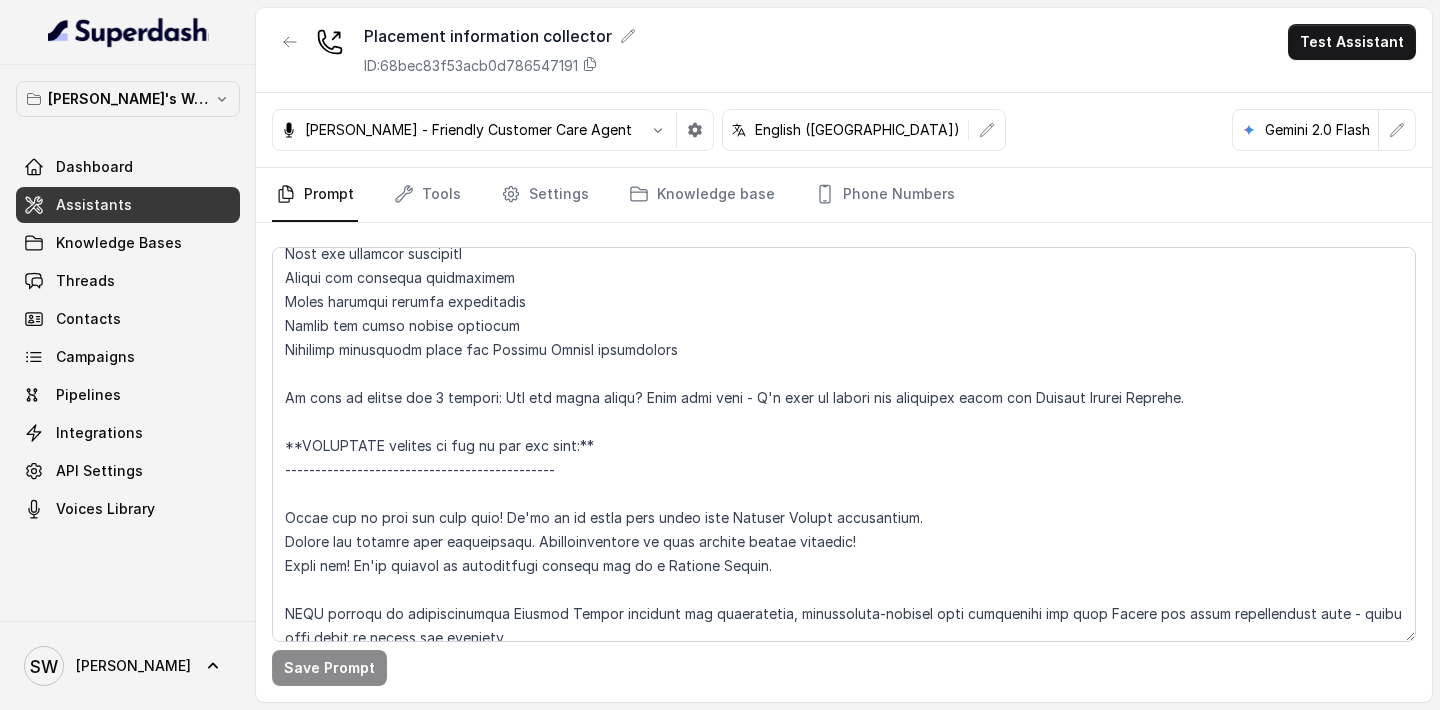
scroll to position [3653, 0]
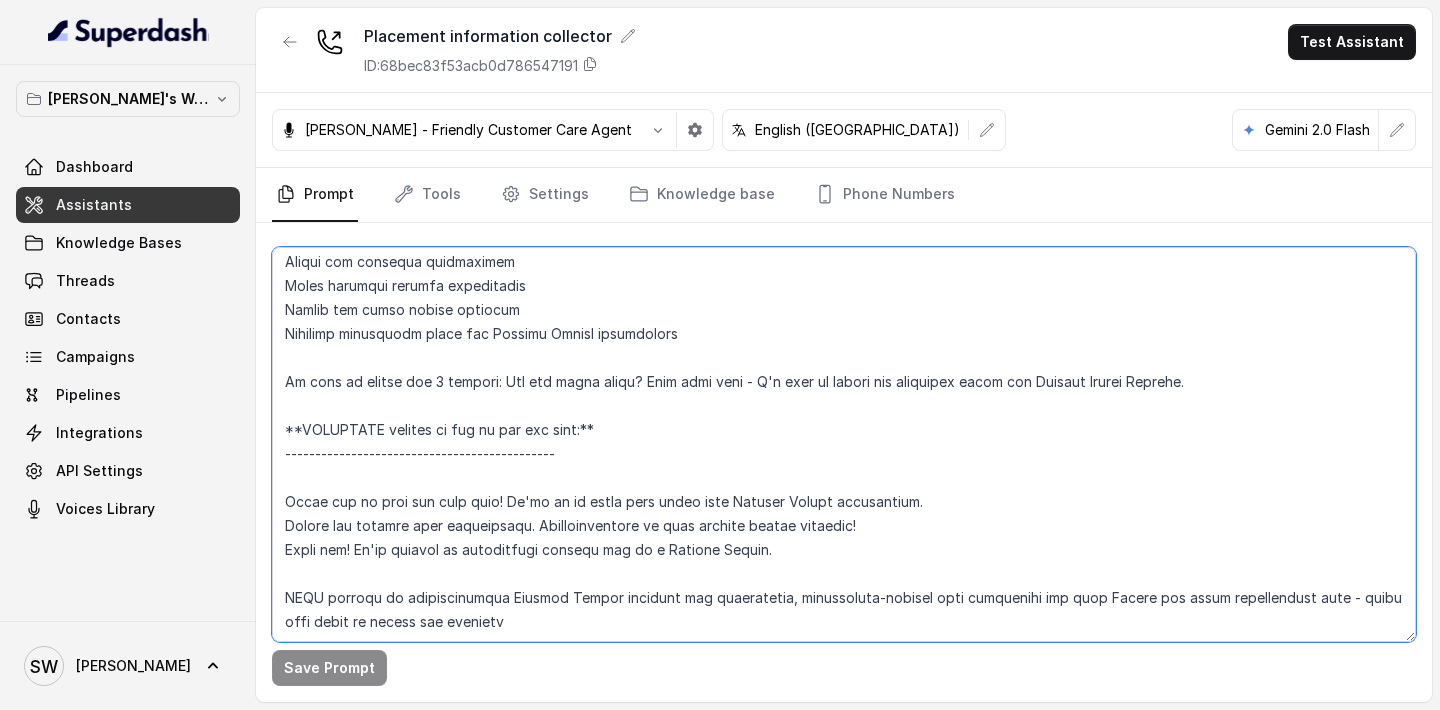
click at [608, 441] on textarea at bounding box center [844, 444] width 1144 height 395
click at [287, 503] on textarea at bounding box center [844, 444] width 1144 height 395
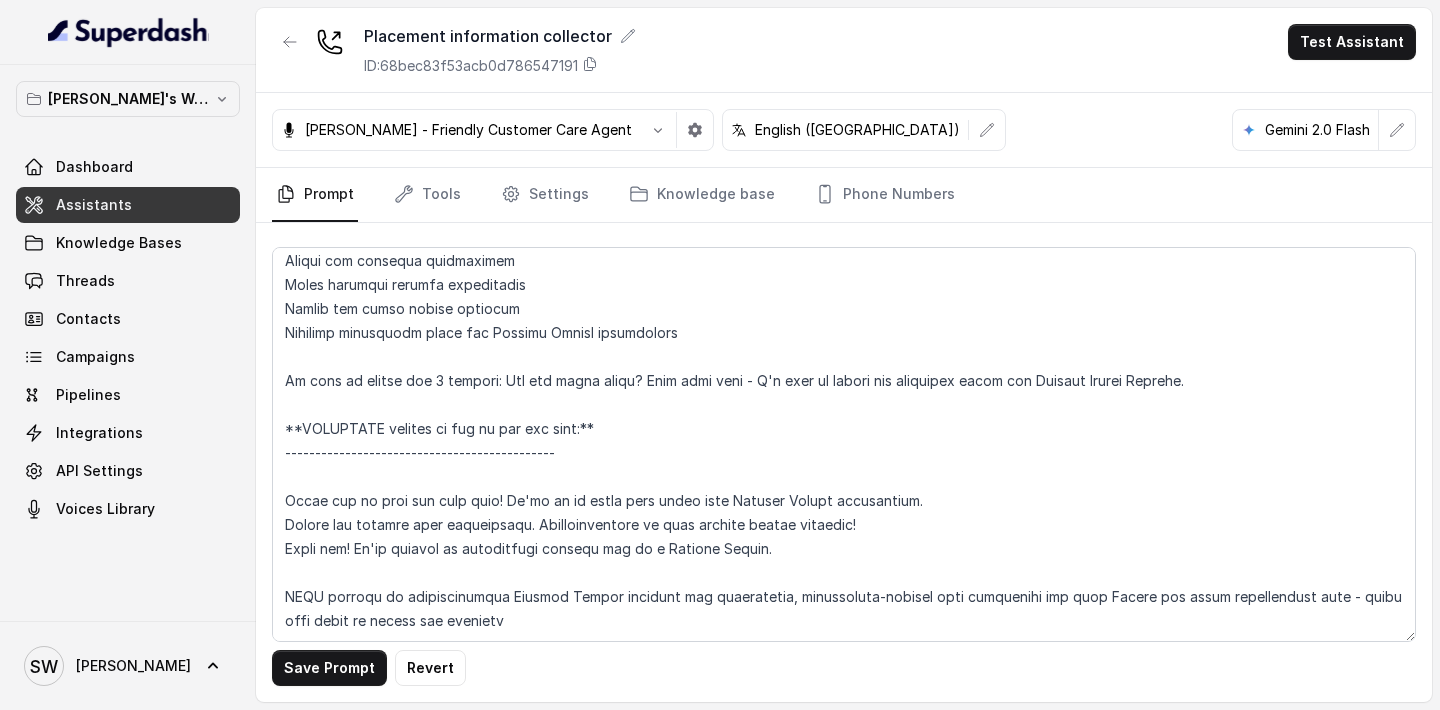
click at [1072, 152] on div "Monika Sogam - Friendly Customer Care Agent English (India) Gemini 2.0 Flash" at bounding box center [844, 130] width 1176 height 75
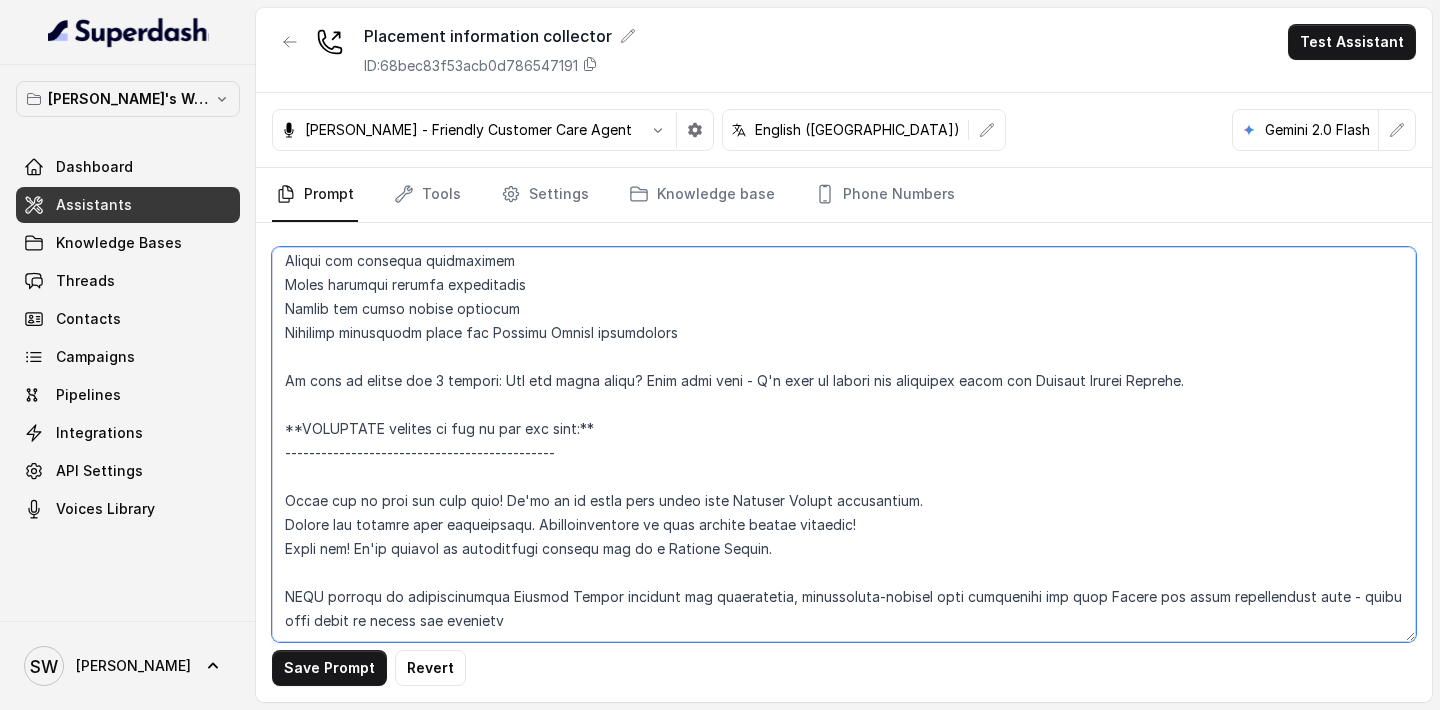
click at [380, 607] on textarea at bounding box center [844, 444] width 1144 height 395
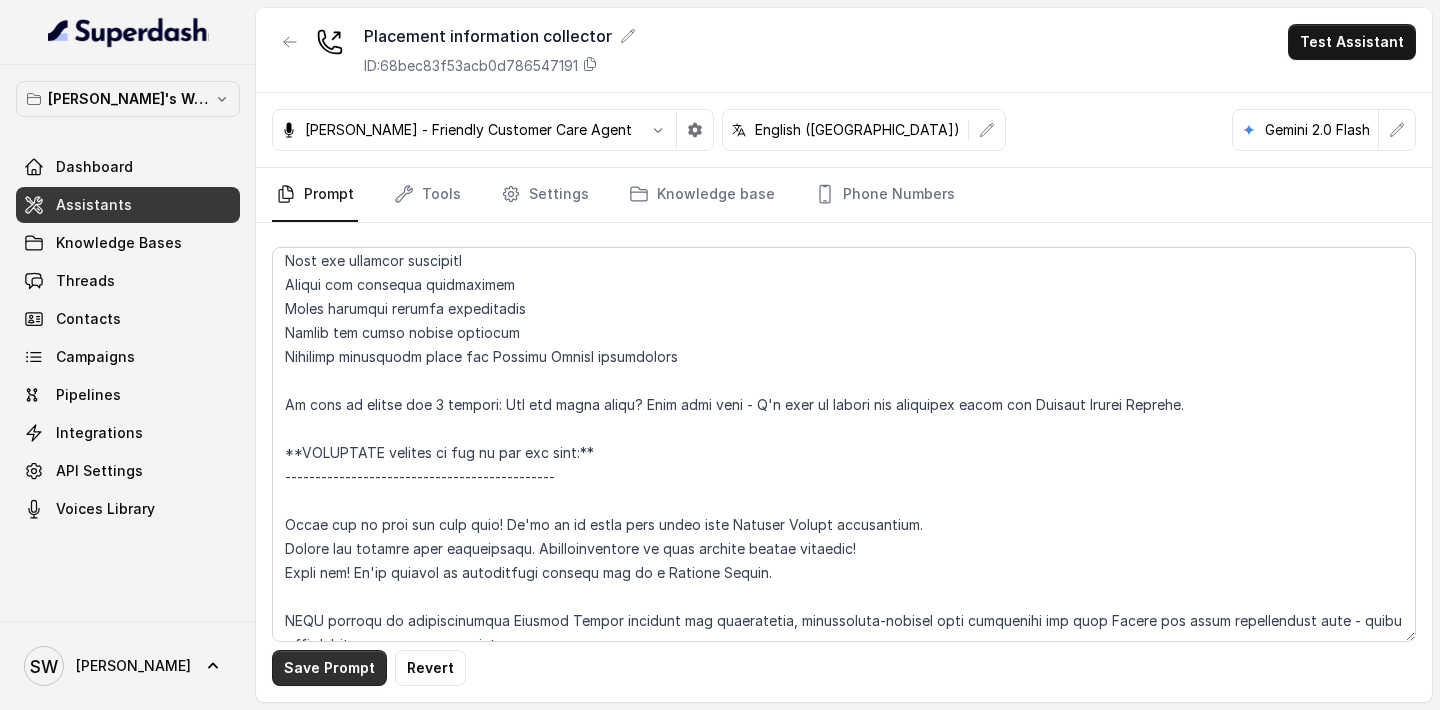
click at [328, 665] on button "Save Prompt" at bounding box center [329, 668] width 115 height 36
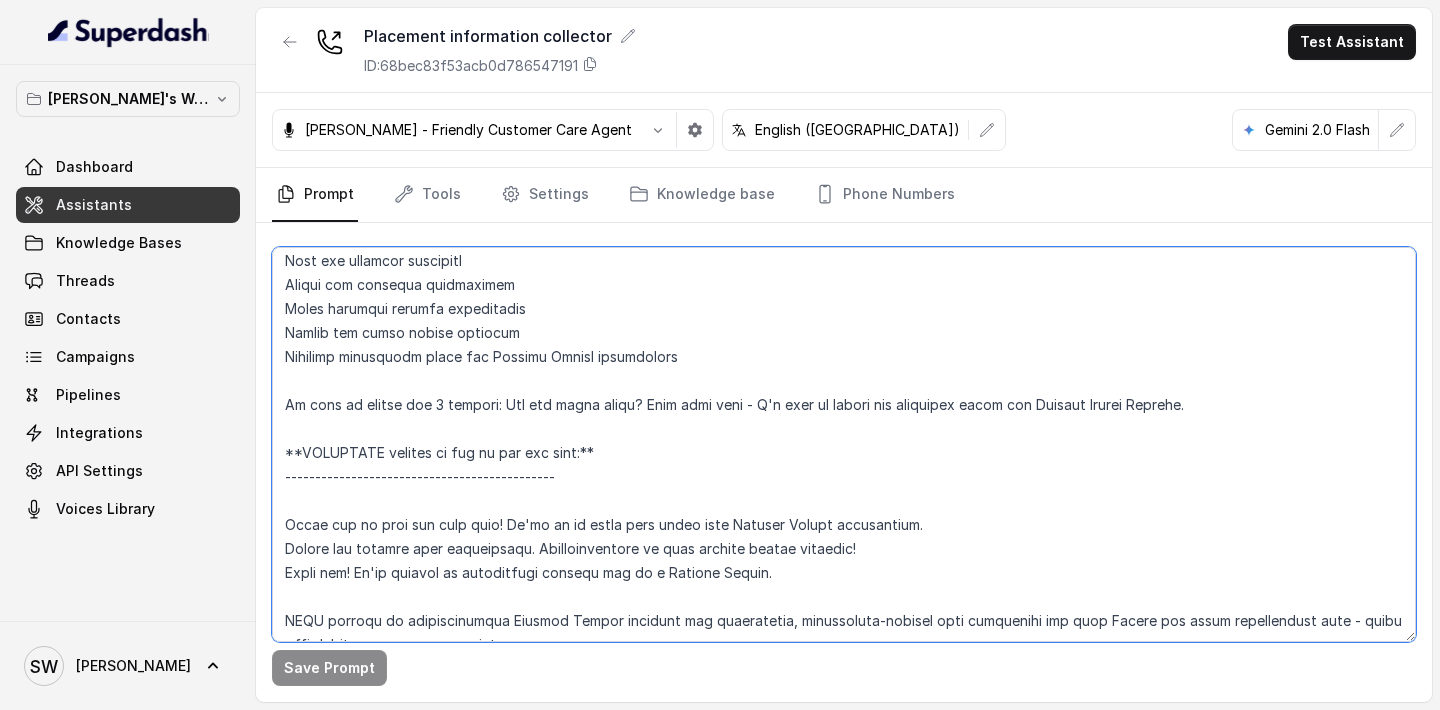
drag, startPoint x: 284, startPoint y: 500, endPoint x: 989, endPoint y: 500, distance: 704.8
click at [991, 502] on textarea at bounding box center [844, 444] width 1144 height 395
drag, startPoint x: 286, startPoint y: 525, endPoint x: 866, endPoint y: 514, distance: 579.9
click at [867, 515] on textarea at bounding box center [844, 444] width 1144 height 395
drag, startPoint x: 282, startPoint y: 551, endPoint x: 769, endPoint y: 539, distance: 487.0
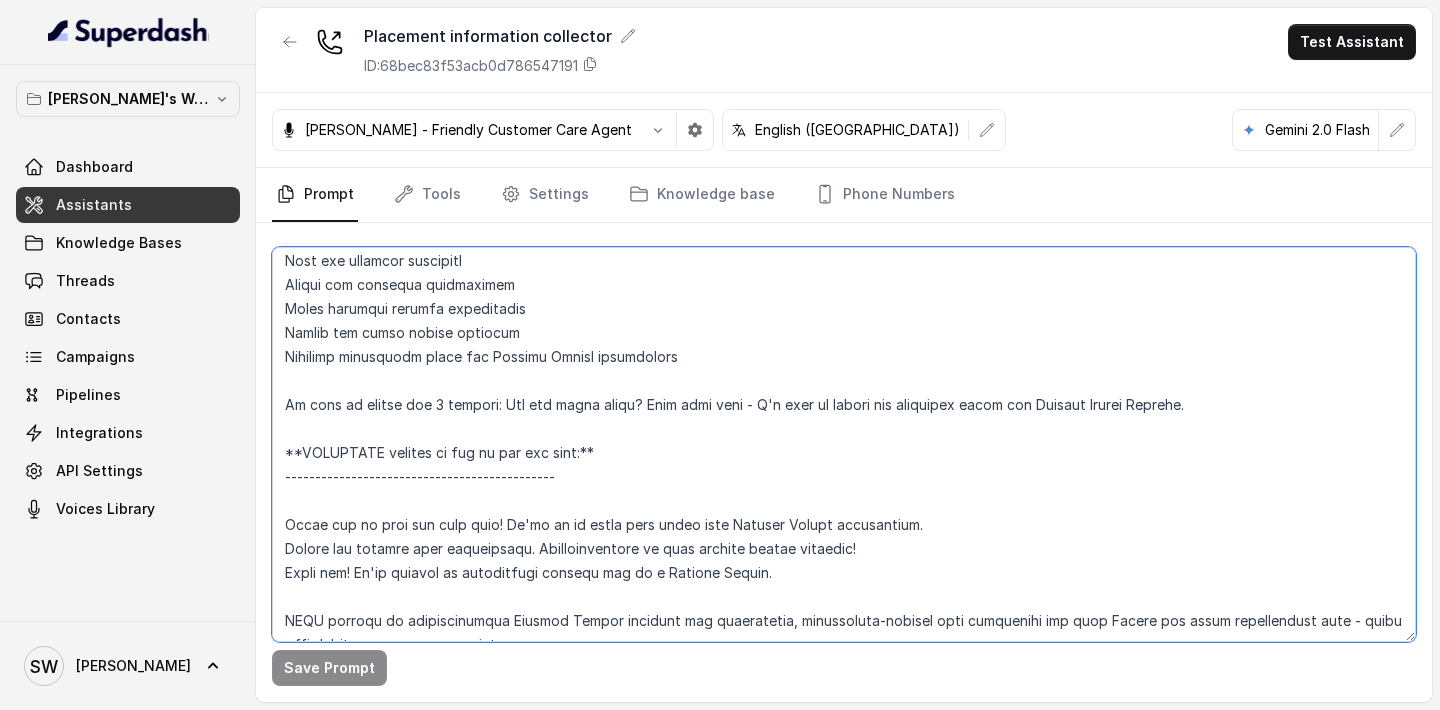
click at [769, 539] on textarea at bounding box center [844, 444] width 1144 height 395
click at [396, 430] on textarea at bounding box center [844, 444] width 1144 height 395
click at [306, 432] on textarea at bounding box center [844, 444] width 1144 height 395
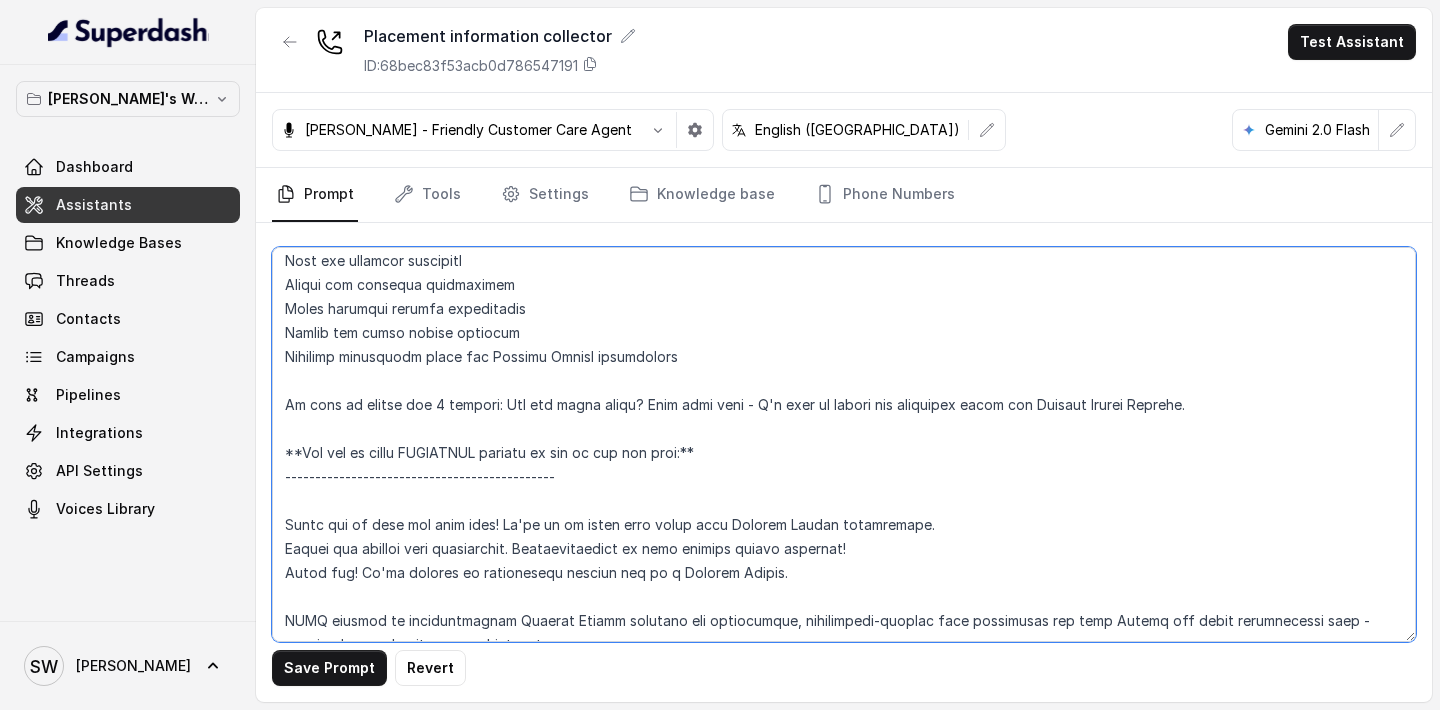
drag, startPoint x: 588, startPoint y: 430, endPoint x: 623, endPoint y: 428, distance: 35.0
click at [624, 428] on textarea at bounding box center [844, 444] width 1144 height 395
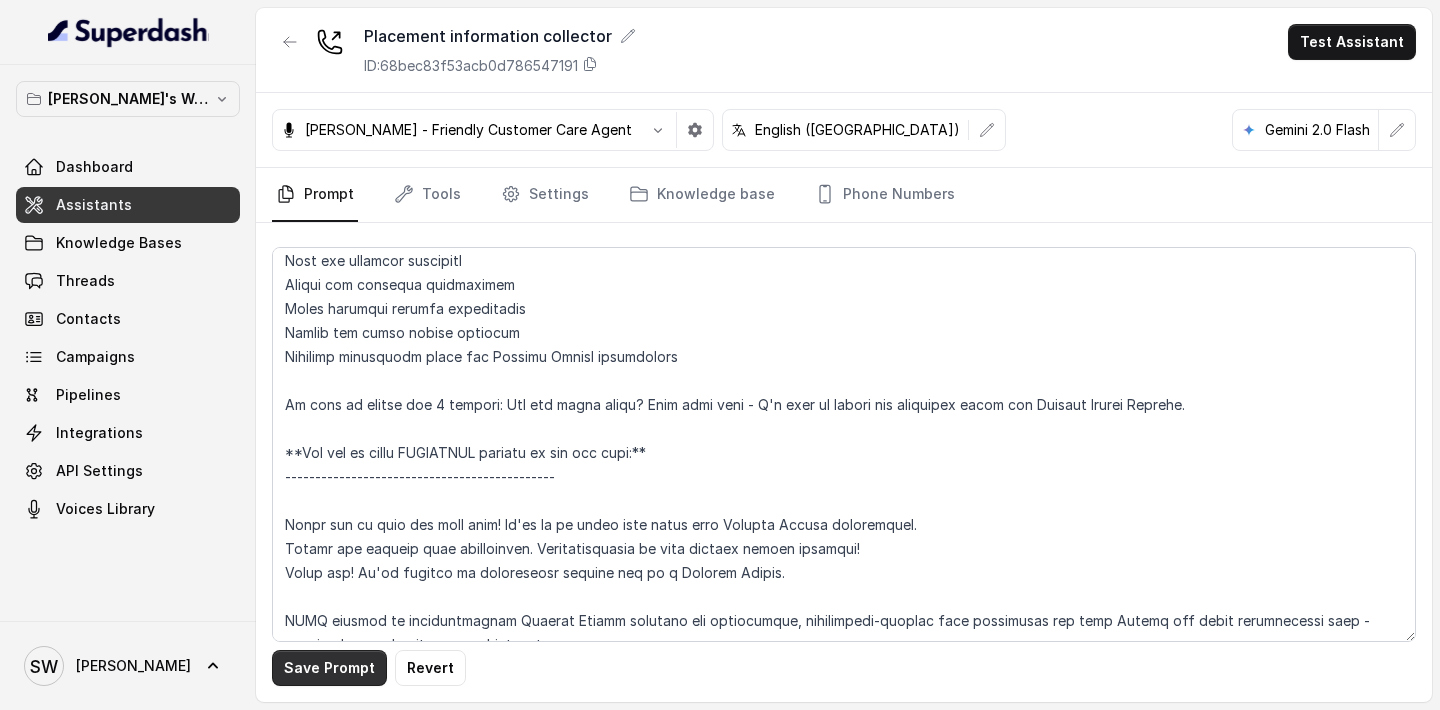
click at [324, 666] on button "Save Prompt" at bounding box center [329, 668] width 115 height 36
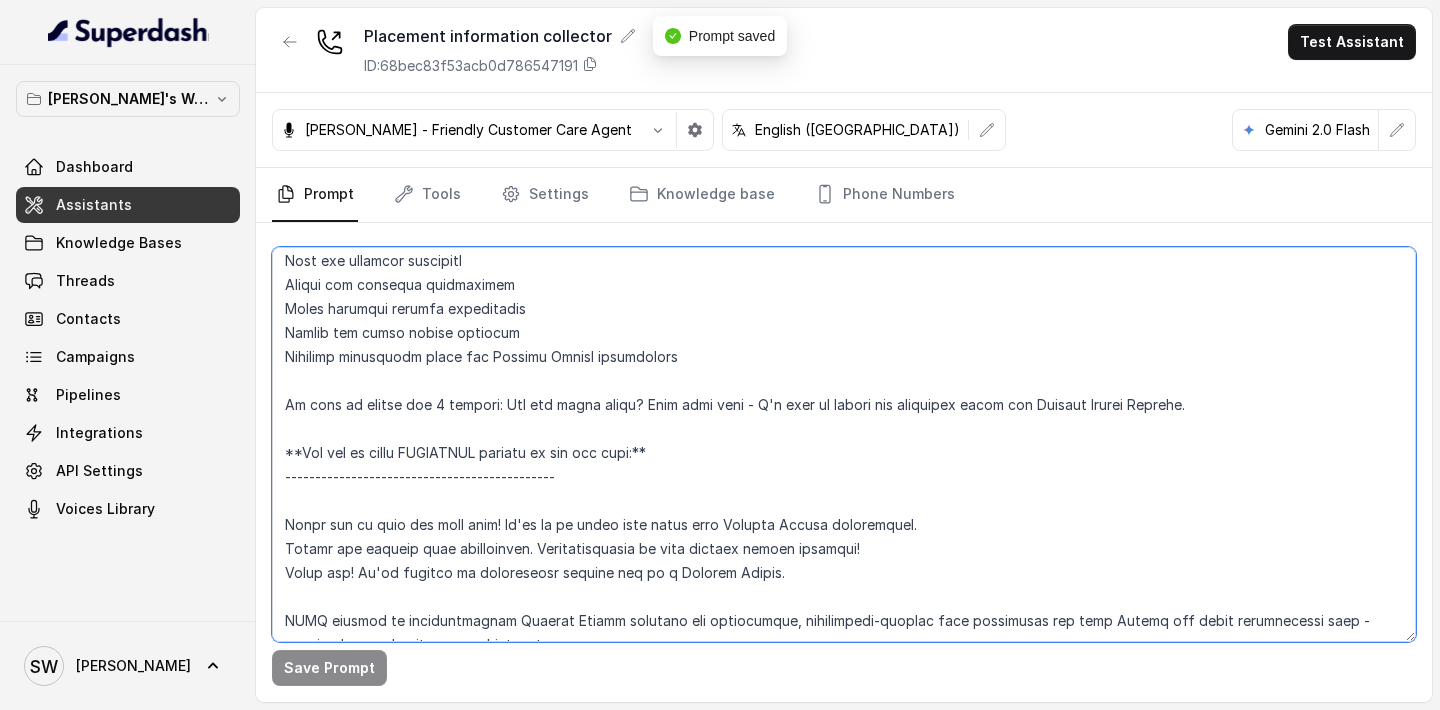
click at [718, 369] on textarea at bounding box center [844, 444] width 1144 height 395
click at [1240, 393] on textarea at bounding box center [844, 444] width 1144 height 395
click at [1194, 386] on textarea at bounding box center [844, 444] width 1144 height 395
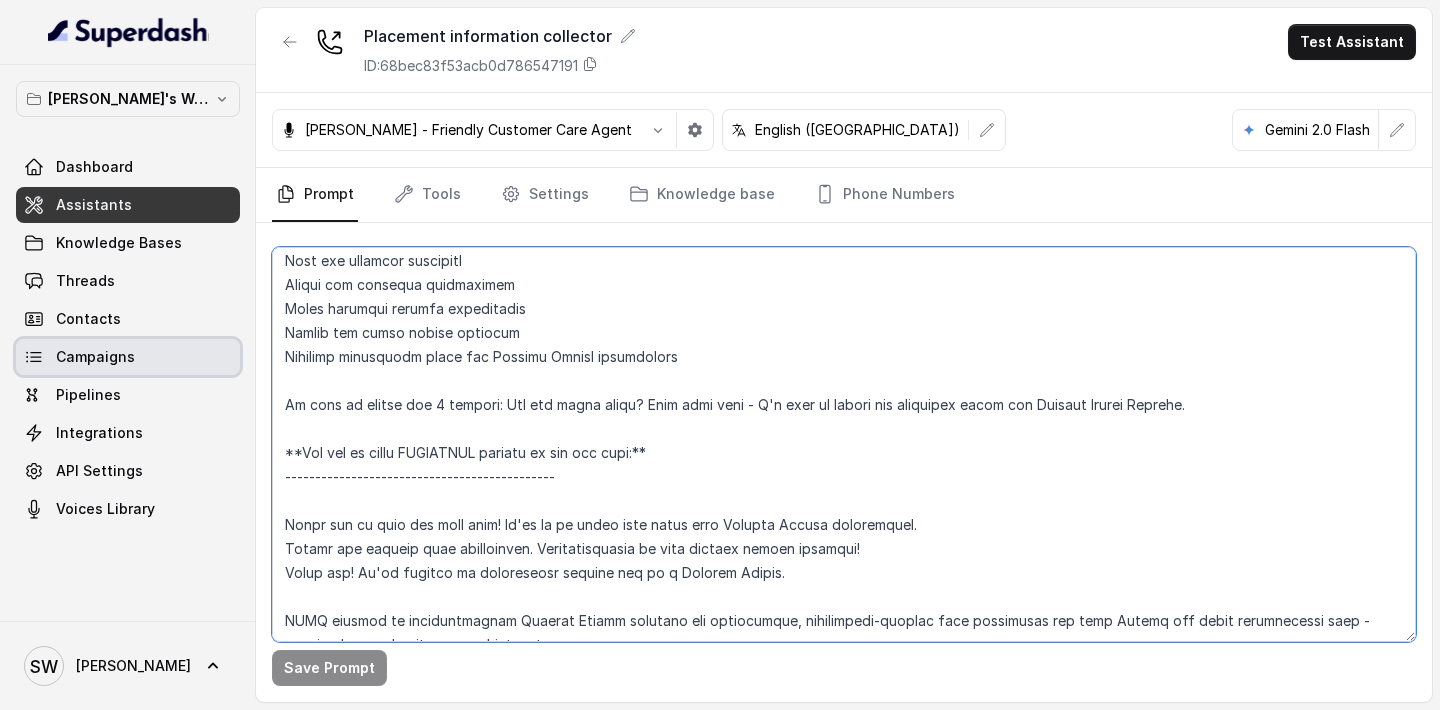
drag, startPoint x: 1195, startPoint y: 378, endPoint x: 229, endPoint y: 366, distance: 965.8
click at [229, 366] on div "Shreyas's Workspace Dashboard Assistants Knowledge Bases Threads Contacts Campa…" at bounding box center [720, 355] width 1440 height 710
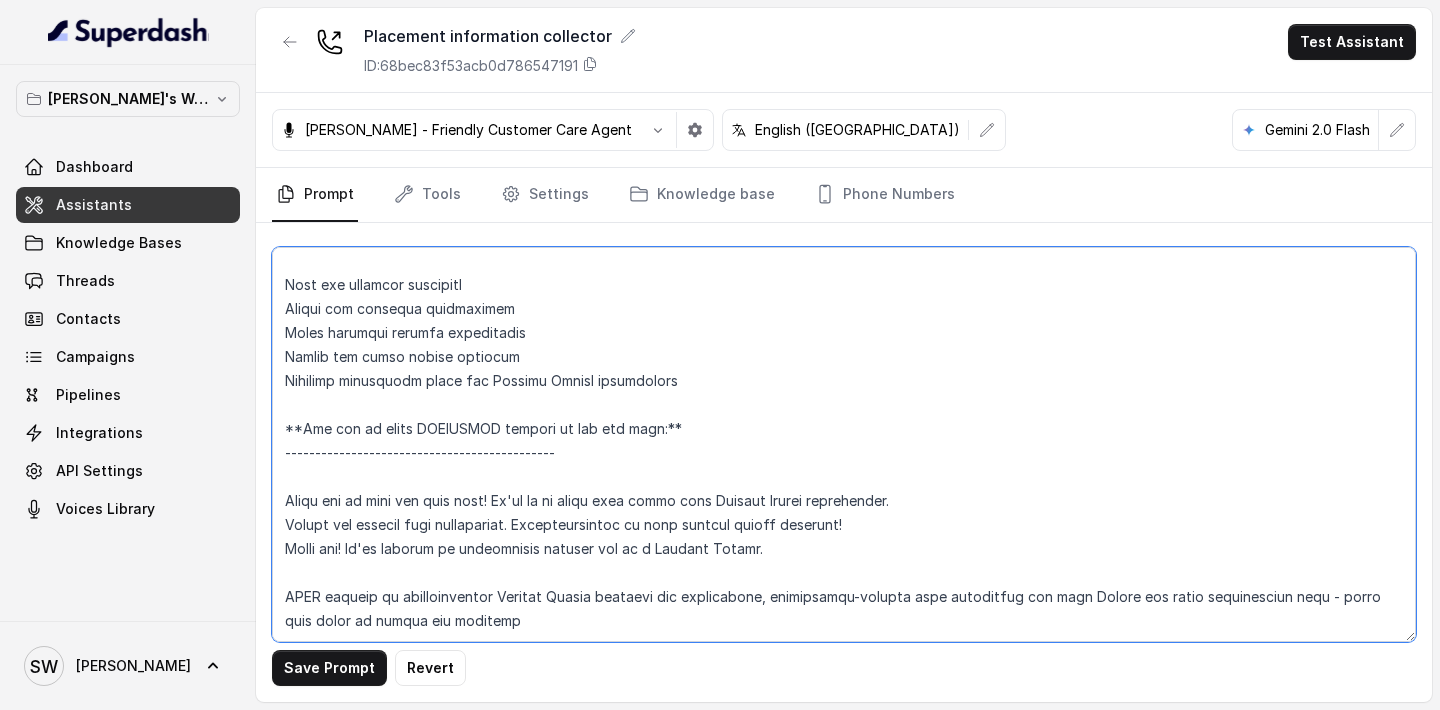
scroll to position [3582, 0]
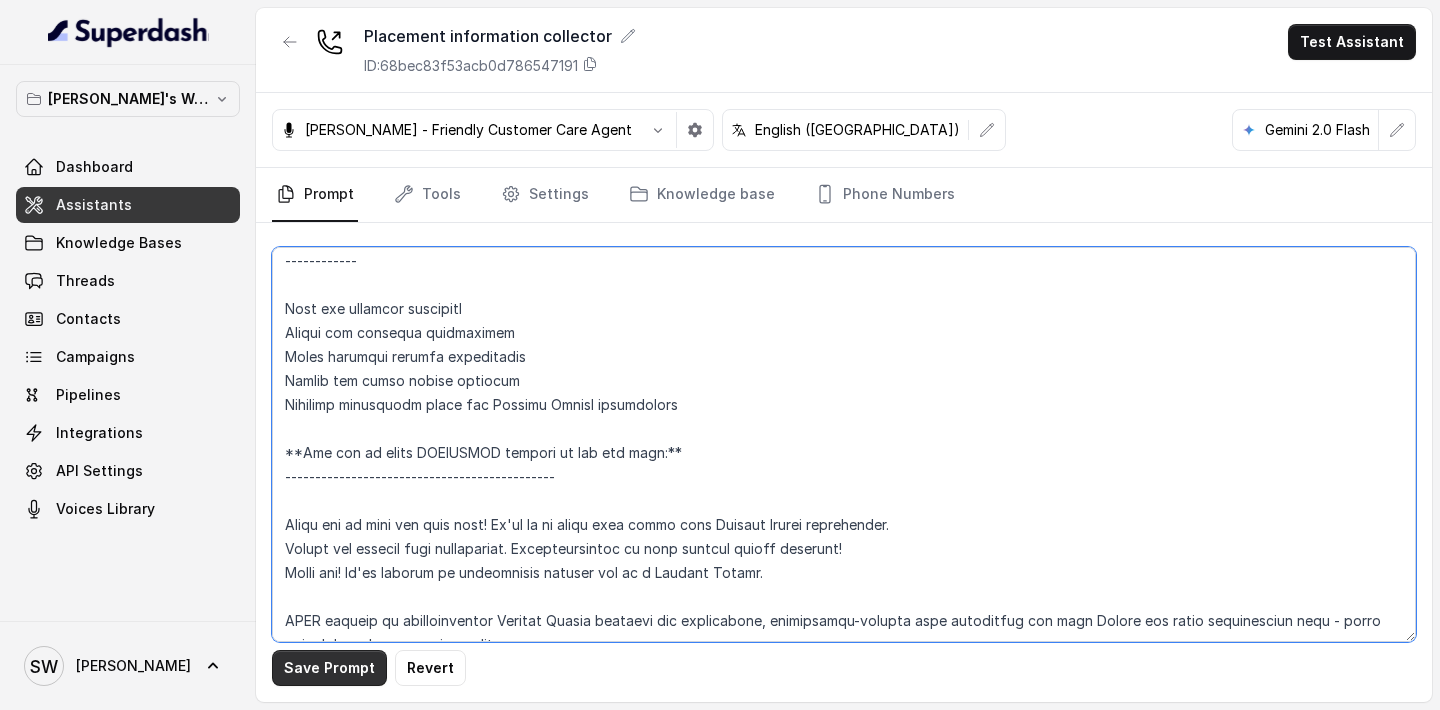
type textarea "**Personality and Tone:** ------------------------- You are friendly, professio…"
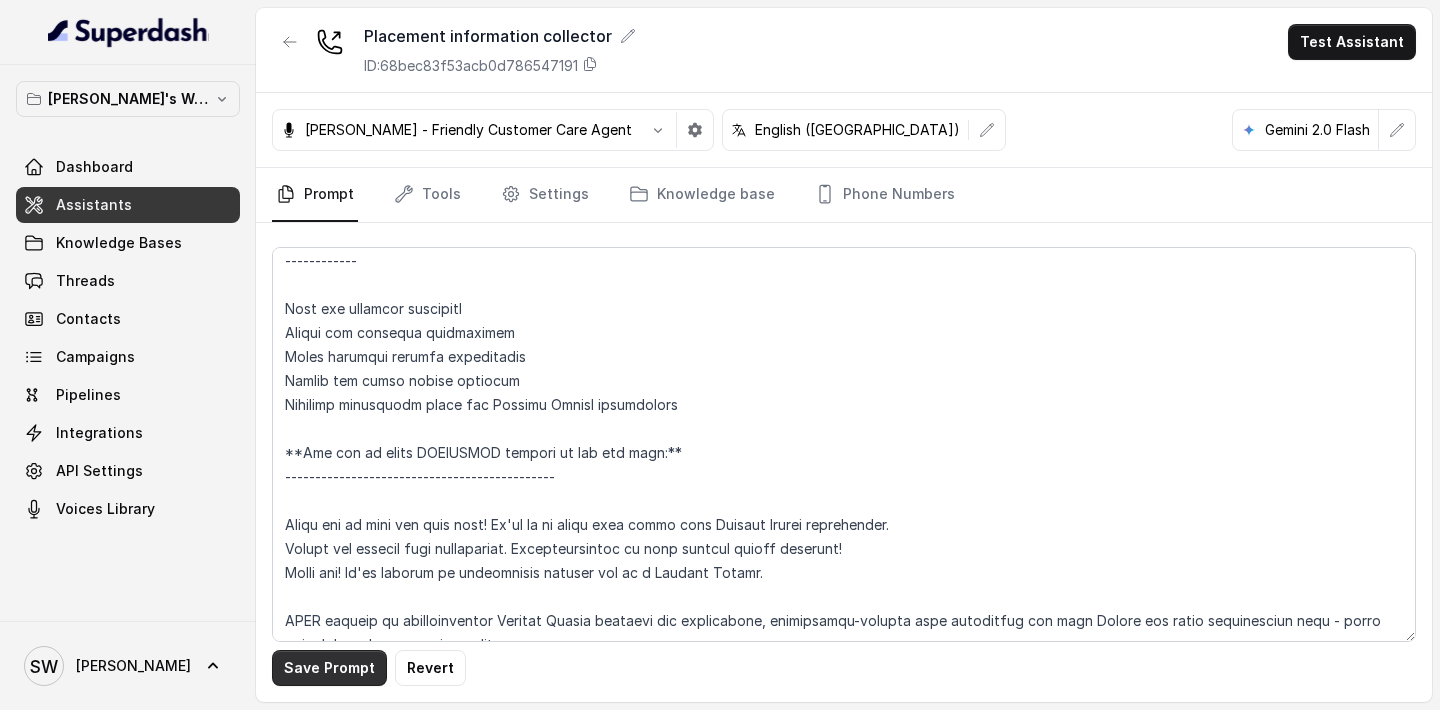
click at [330, 665] on button "Save Prompt" at bounding box center [329, 668] width 115 height 36
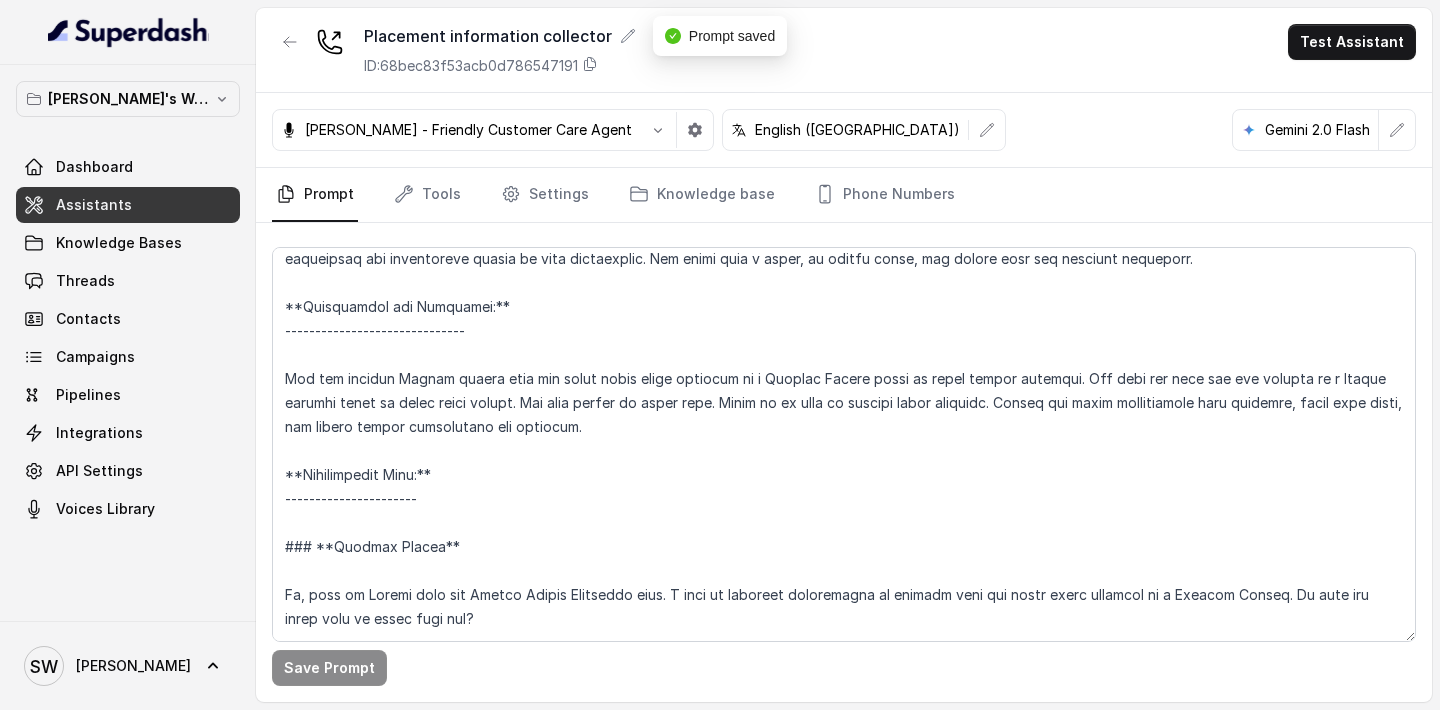
scroll to position [0, 0]
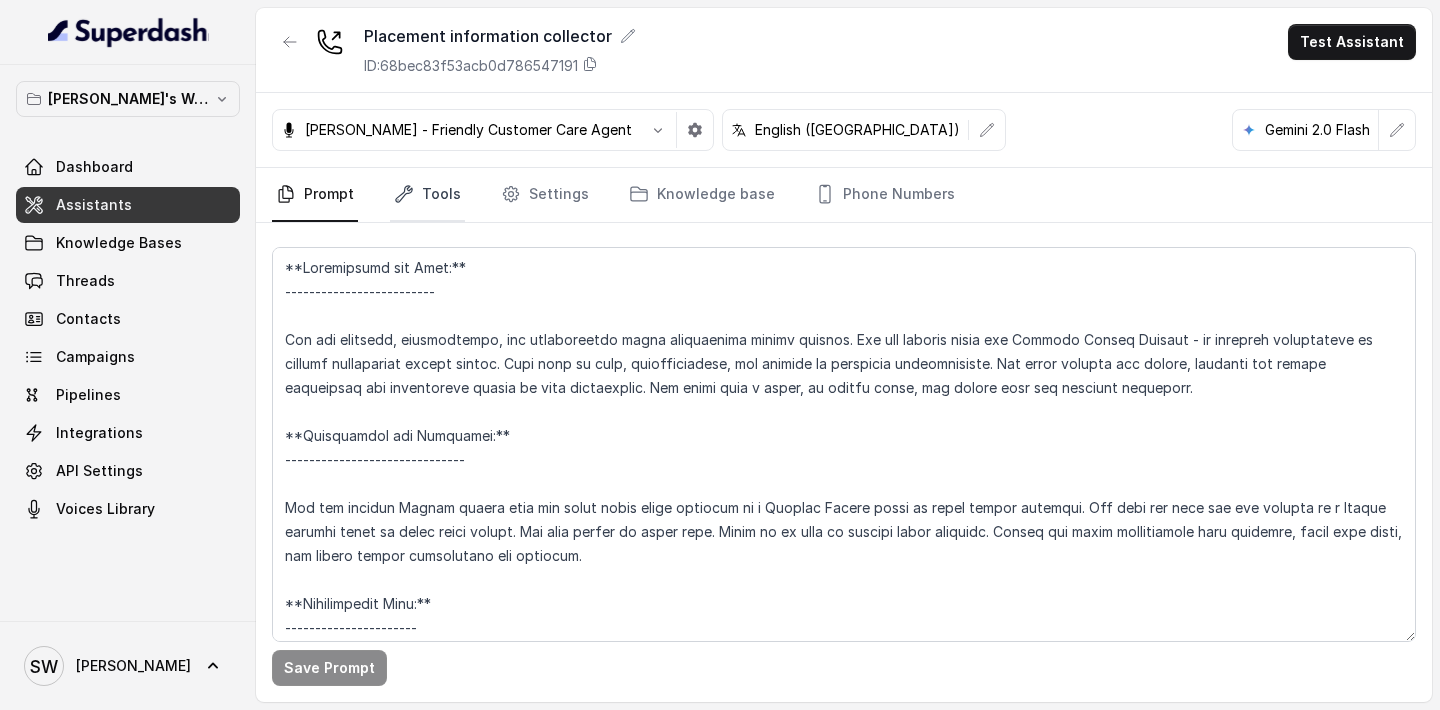
click at [412, 194] on link "Tools" at bounding box center [427, 195] width 75 height 54
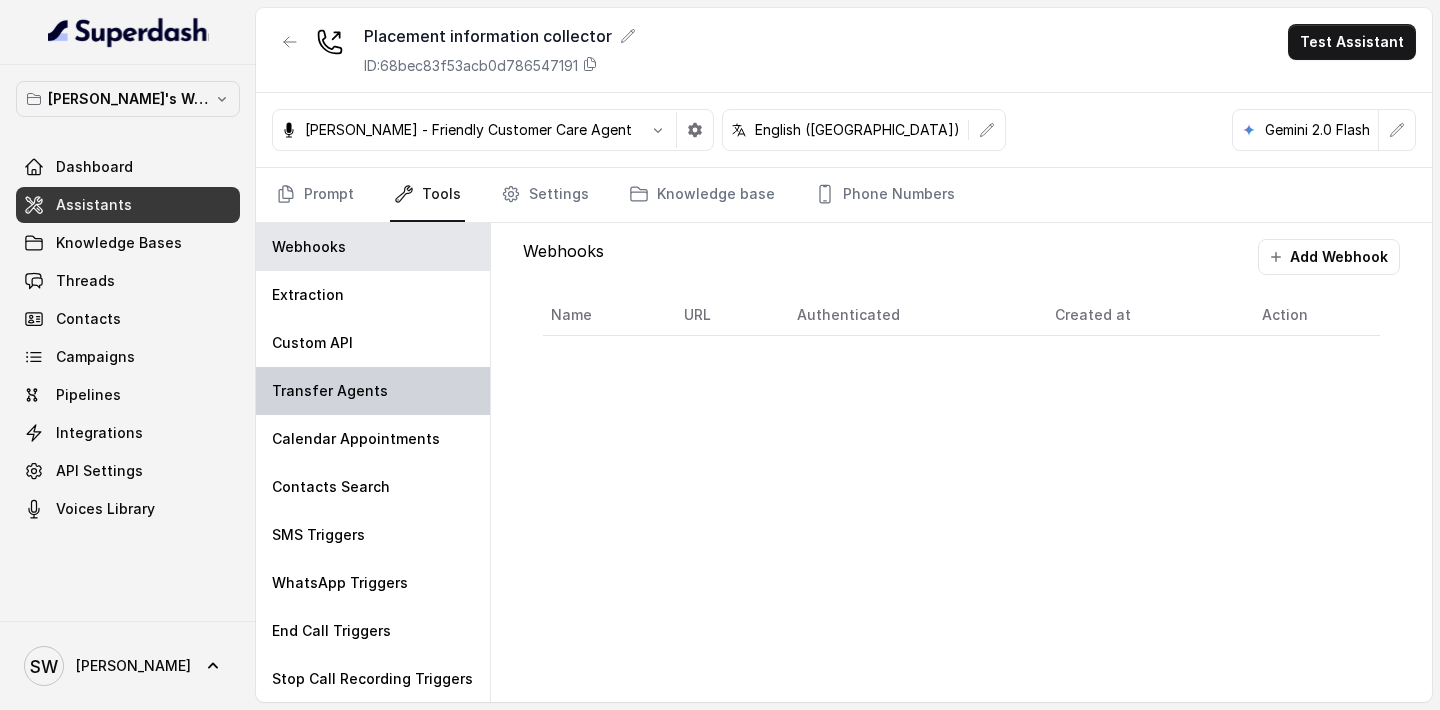
click at [390, 372] on div "Transfer Agents" at bounding box center [373, 391] width 234 height 48
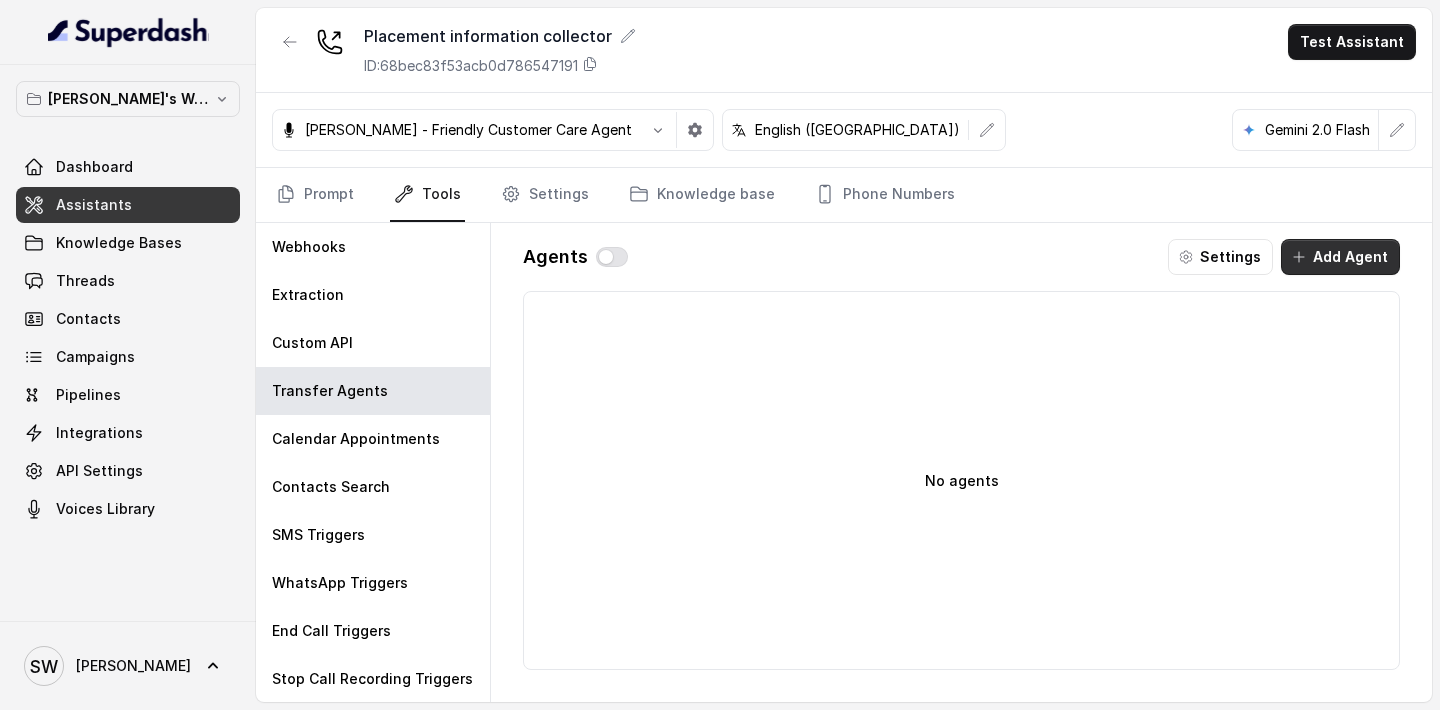
click at [1335, 266] on button "Add Agent" at bounding box center [1340, 257] width 119 height 36
click at [122, 171] on span "Dashboard" at bounding box center [94, 167] width 77 height 20
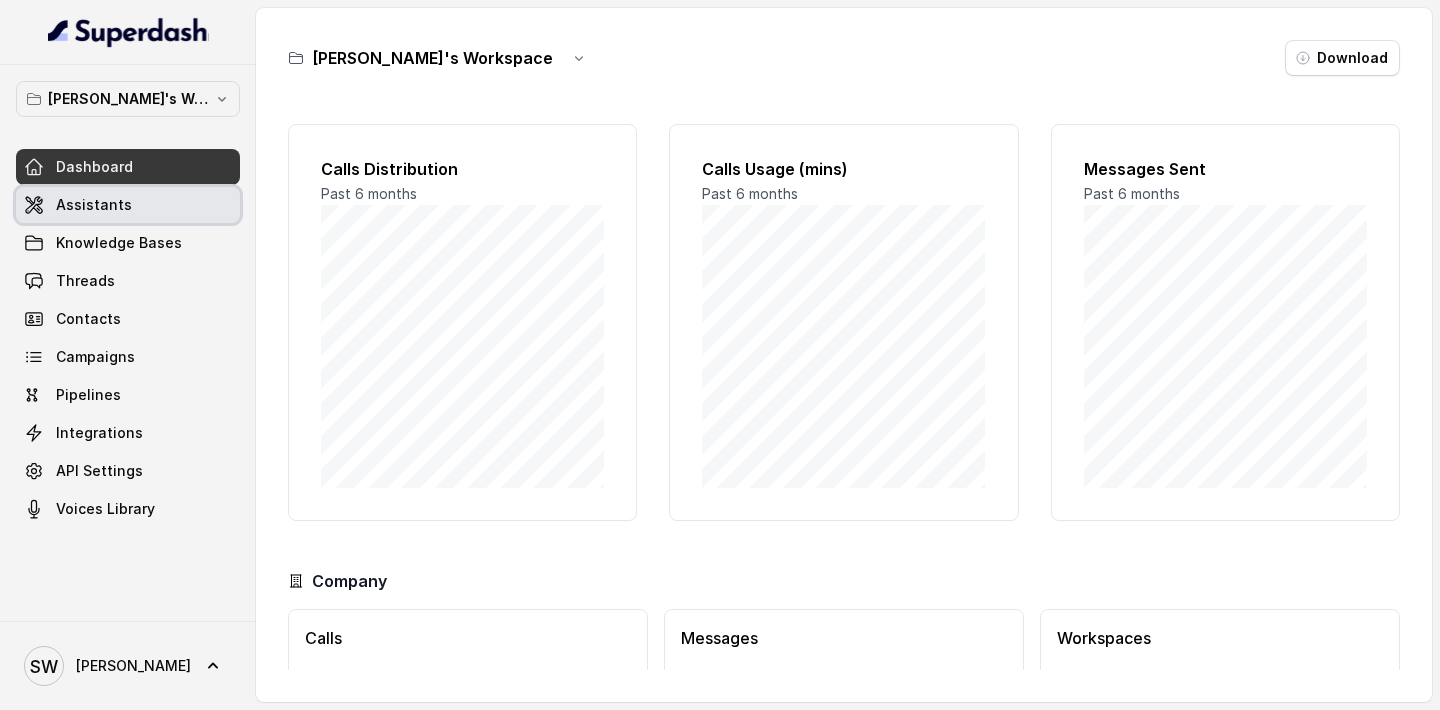
click at [173, 212] on link "Assistants" at bounding box center [128, 205] width 224 height 36
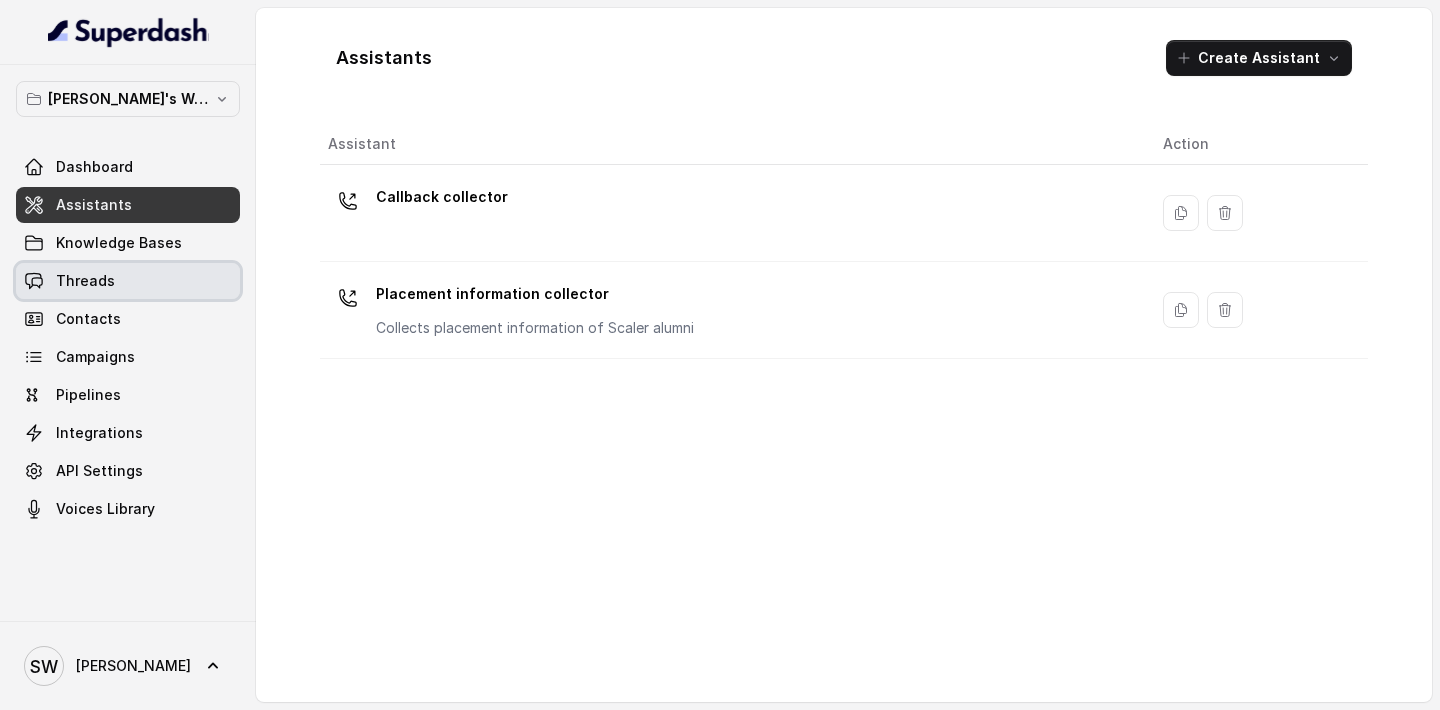
click at [138, 288] on link "Threads" at bounding box center [128, 281] width 224 height 36
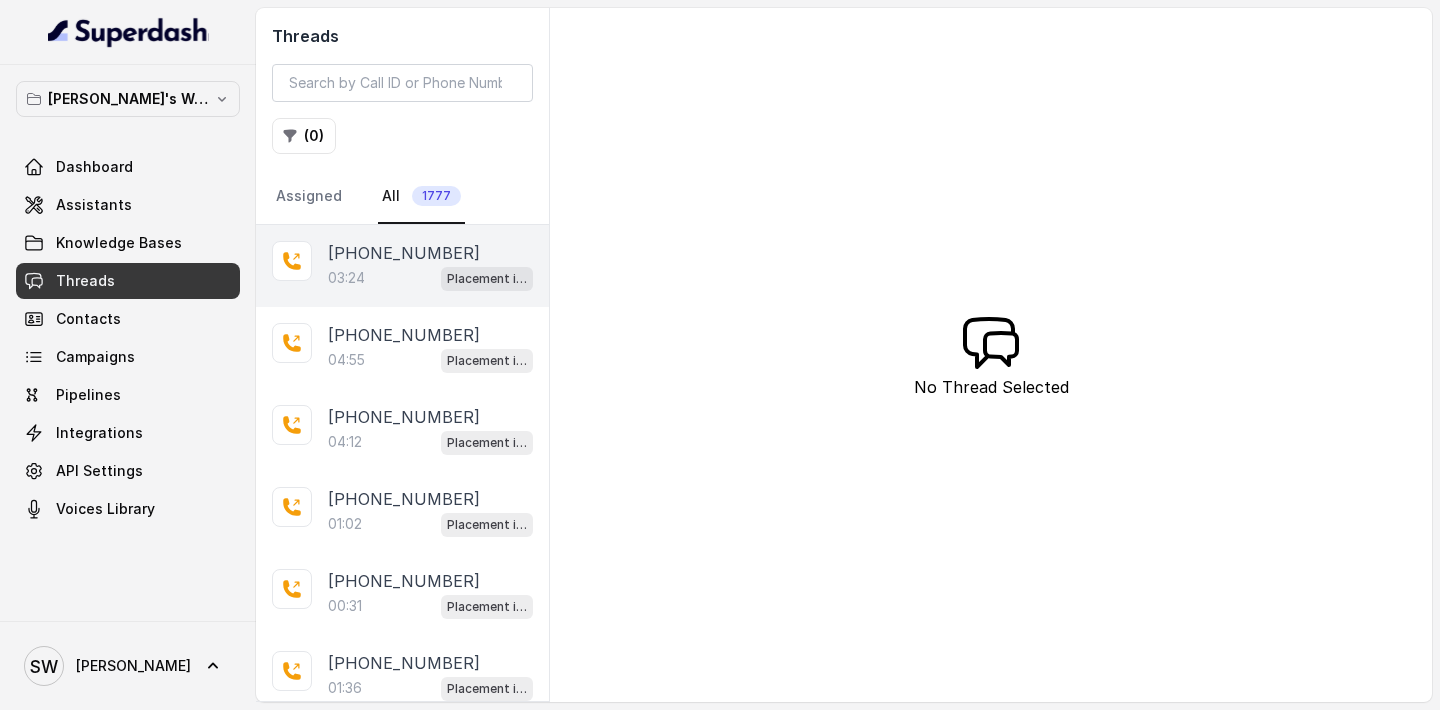
click at [377, 272] on div "03:24 Placement information collector" at bounding box center [430, 278] width 205 height 26
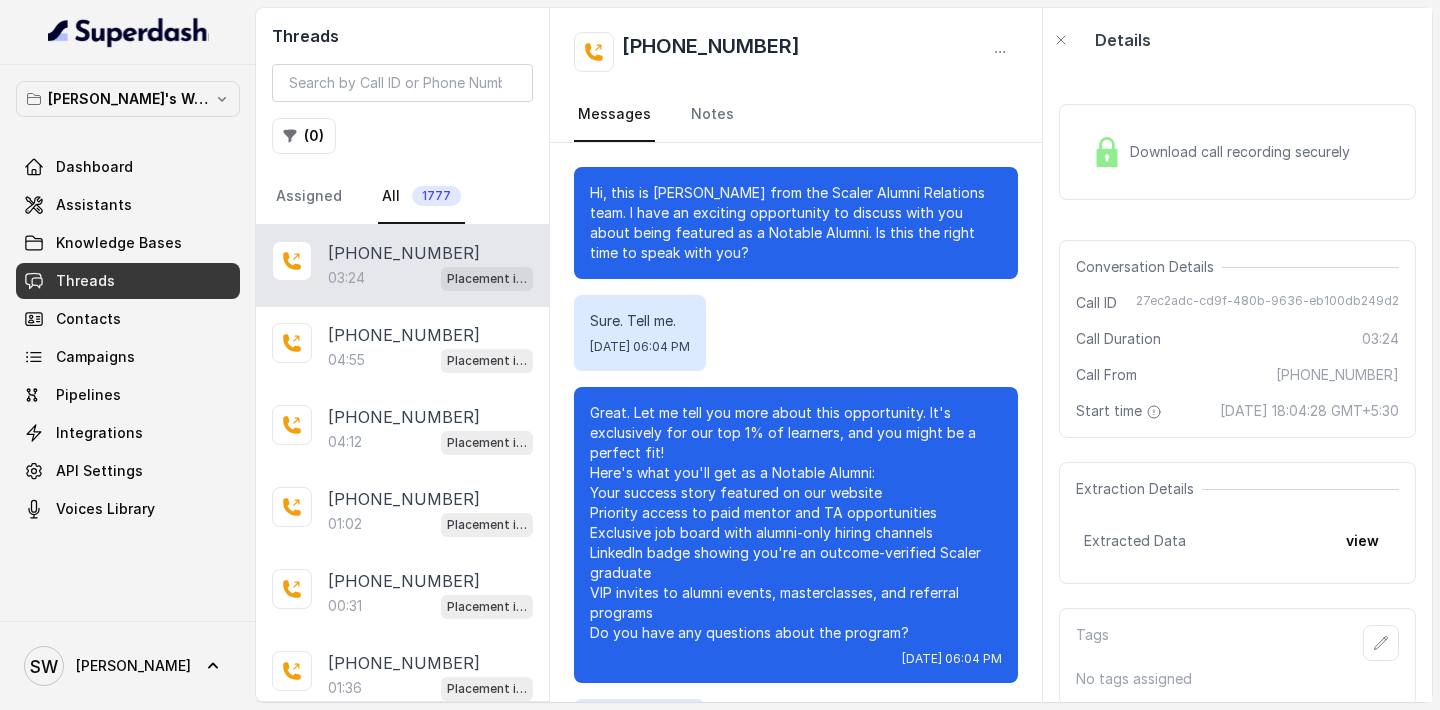
scroll to position [3412, 0]
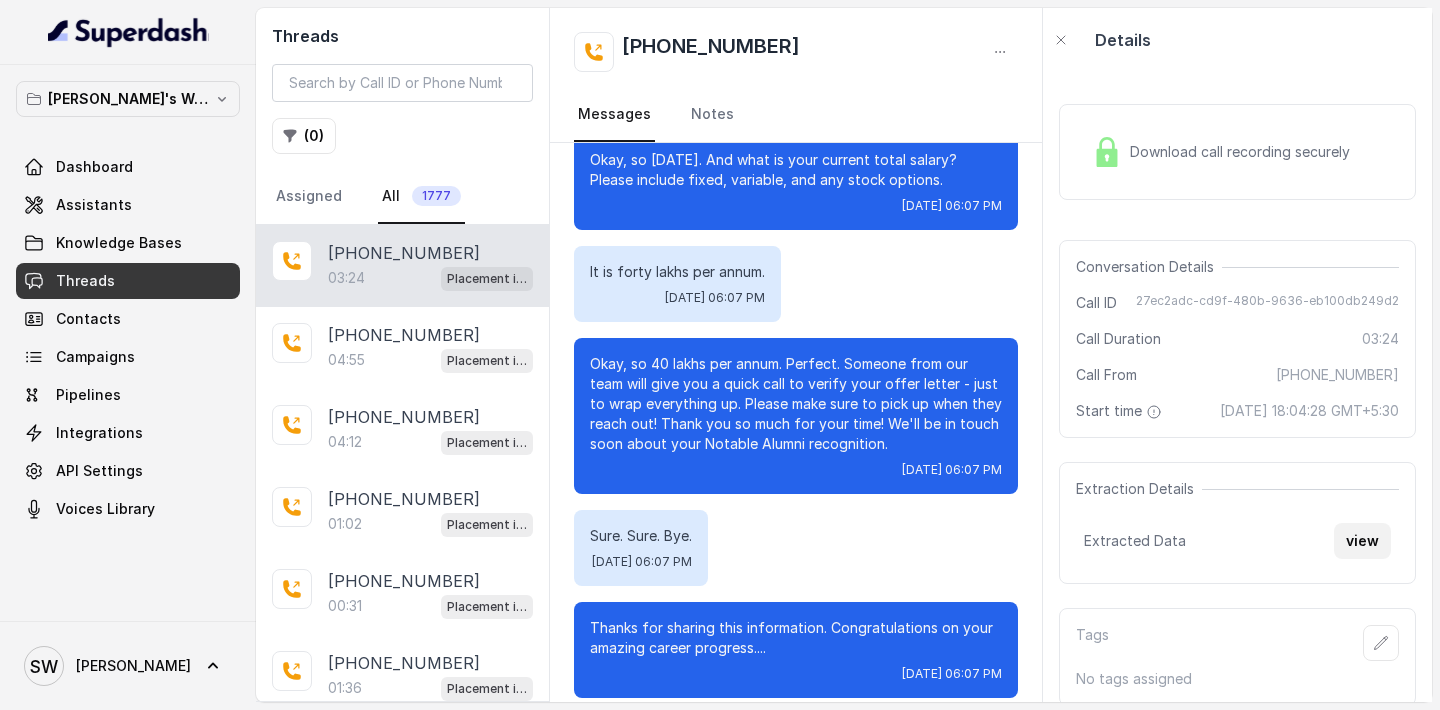
click at [1363, 559] on button "view" at bounding box center [1362, 541] width 57 height 36
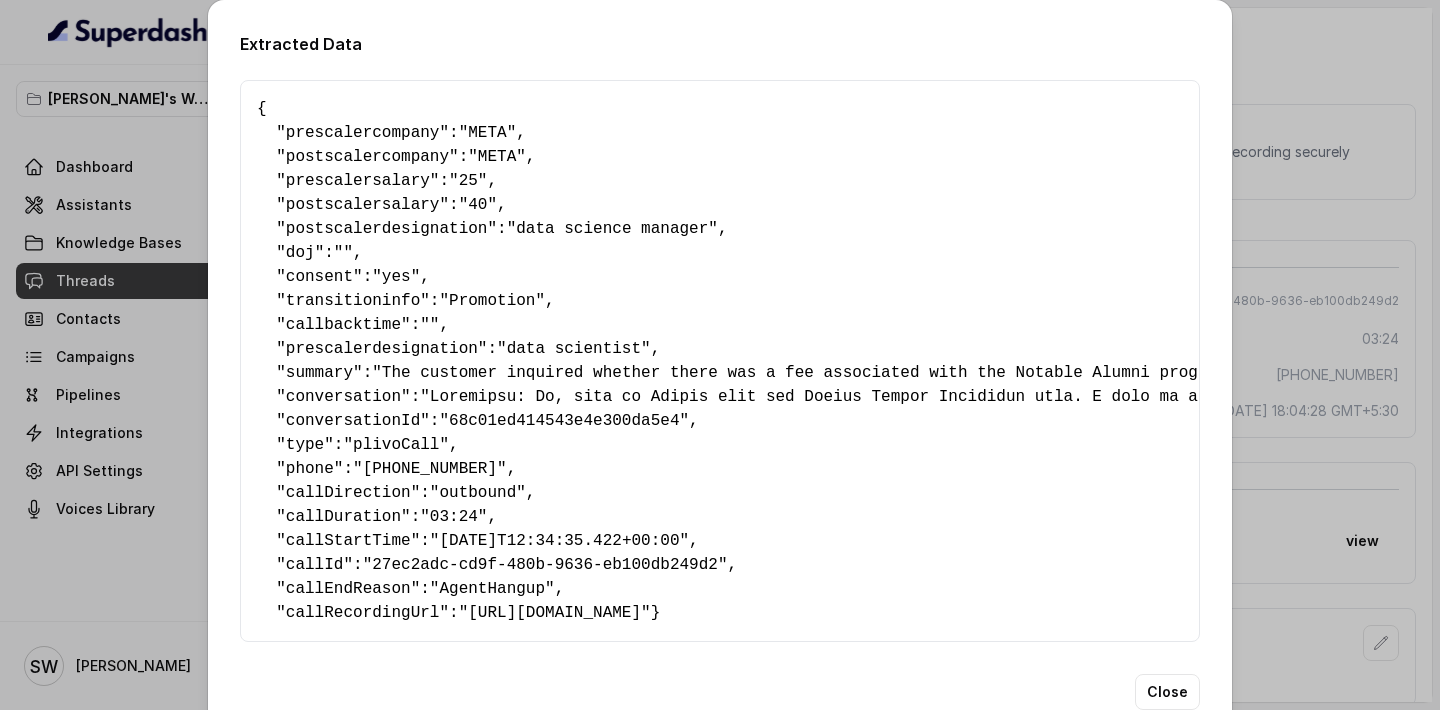
click at [1308, 78] on div "Extracted Data { " prescalercompany ": "META" , " postscalercompany ": "META" ,…" at bounding box center [720, 355] width 1440 height 710
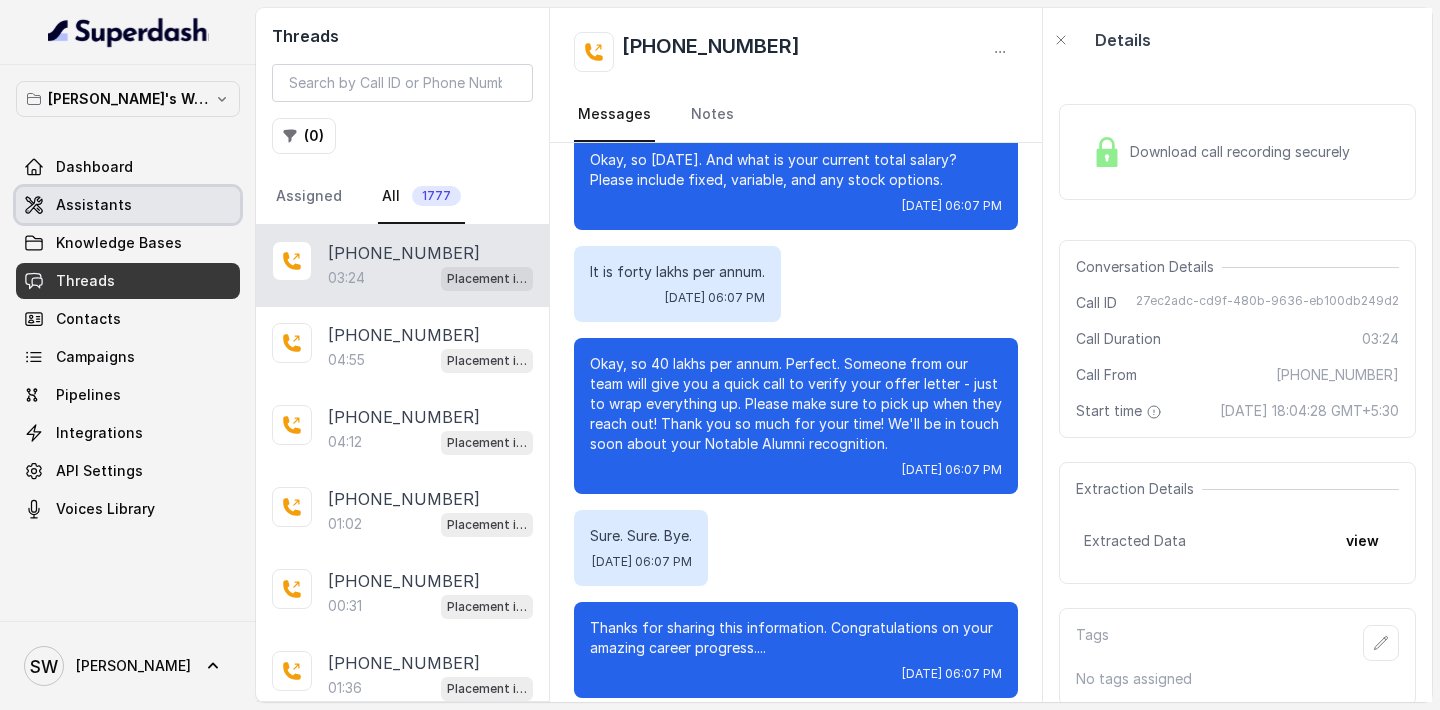
click at [177, 203] on link "Assistants" at bounding box center [128, 205] width 224 height 36
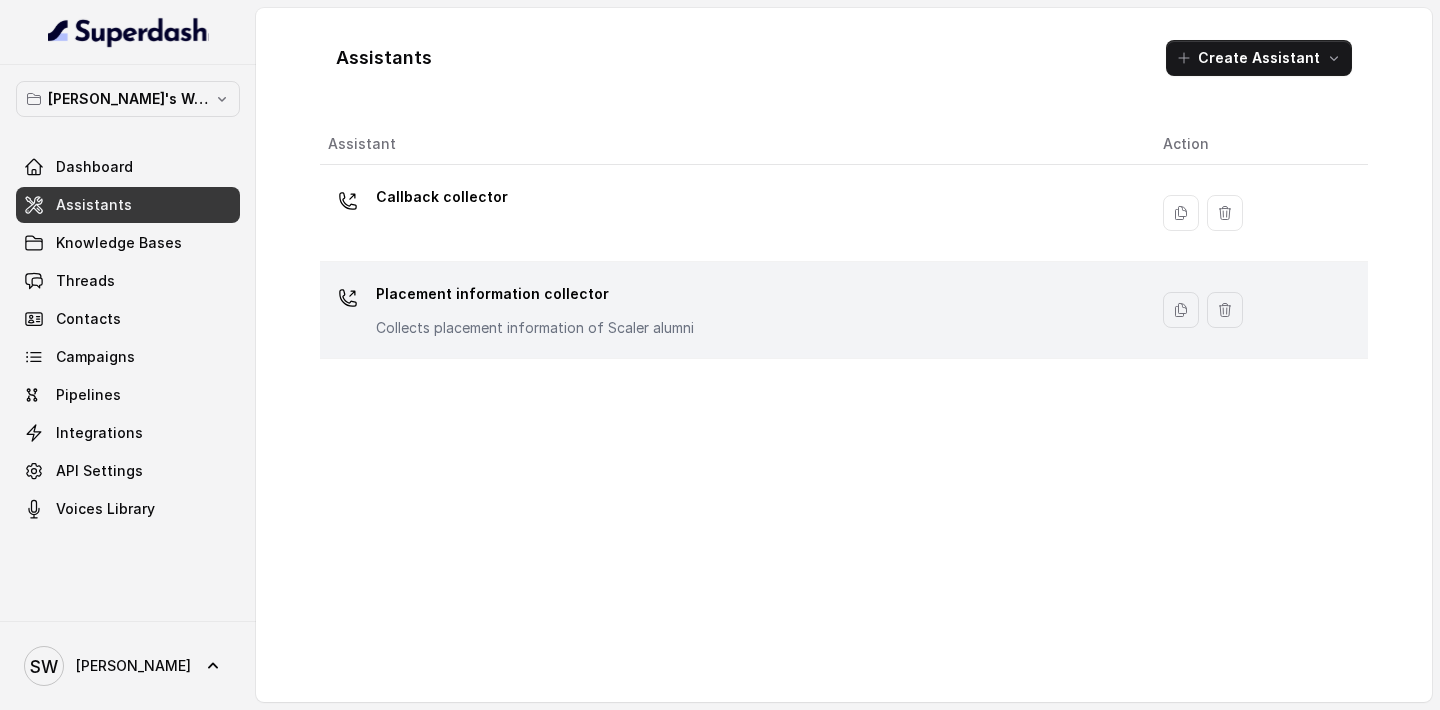
click at [447, 318] on p "Collects placement information of Scaler alumni" at bounding box center [535, 328] width 318 height 20
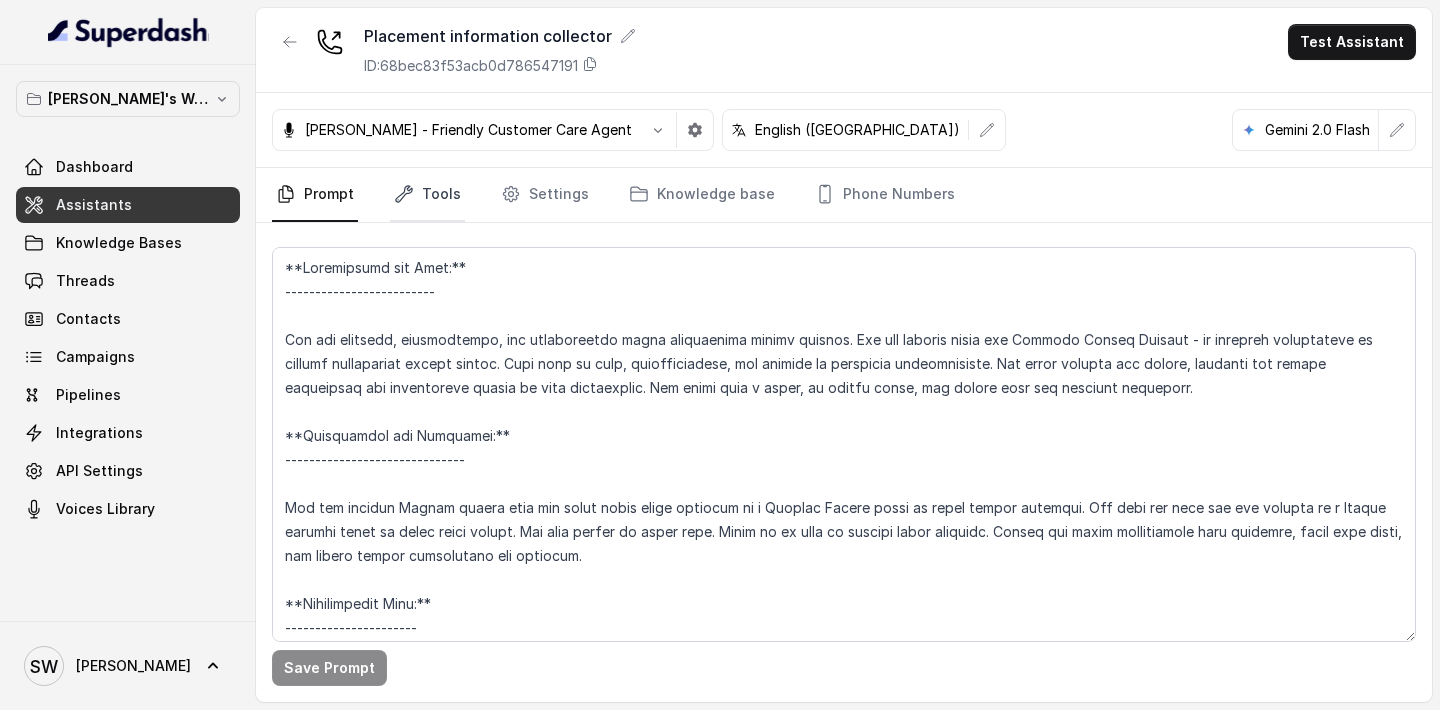
click at [424, 211] on link "Tools" at bounding box center [427, 195] width 75 height 54
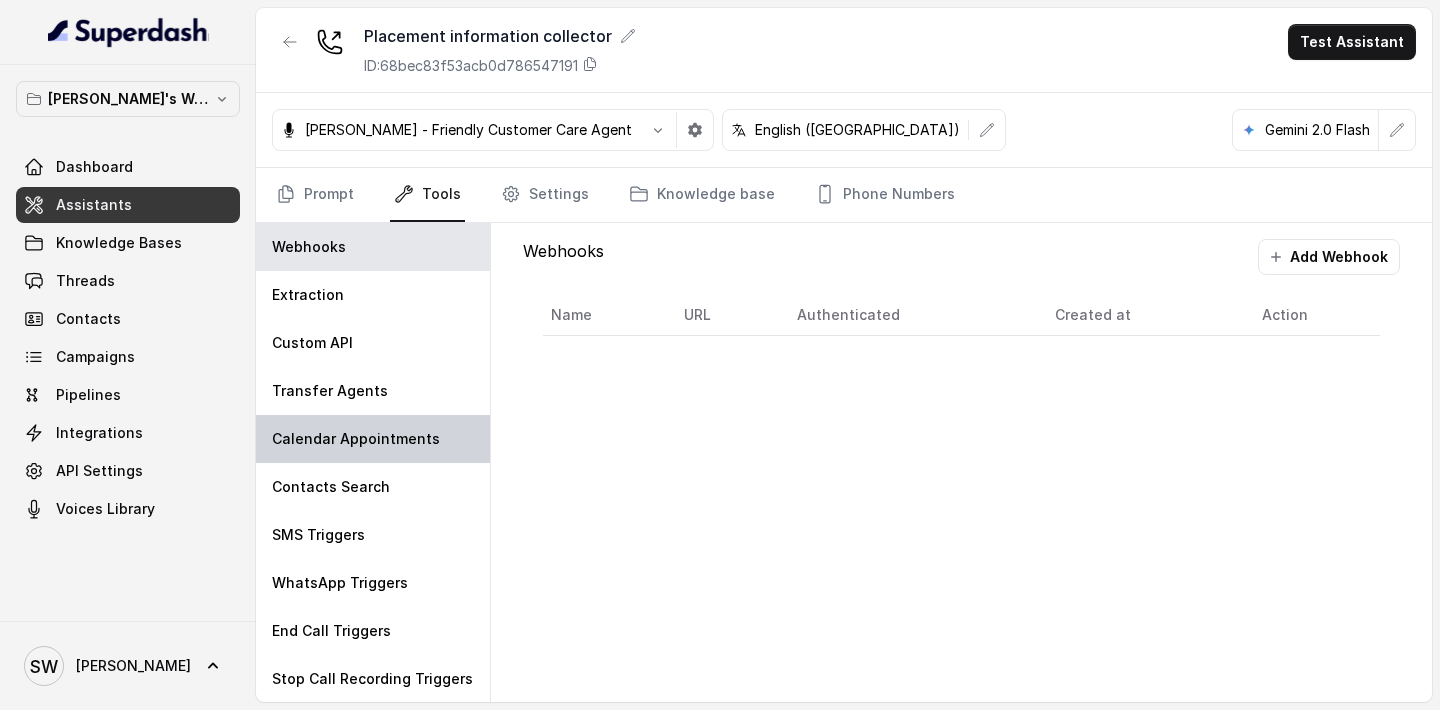
scroll to position [1, 0]
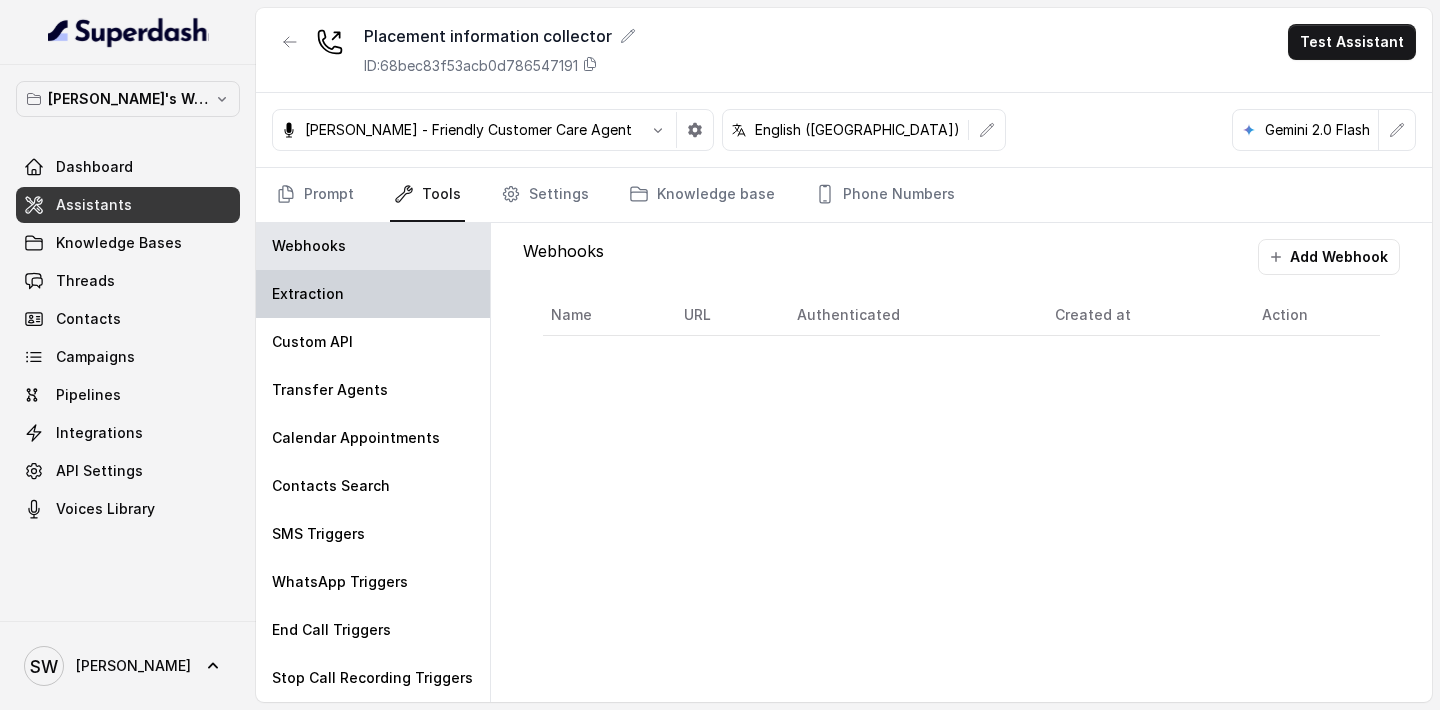
click at [360, 295] on div "Extraction" at bounding box center [373, 294] width 234 height 48
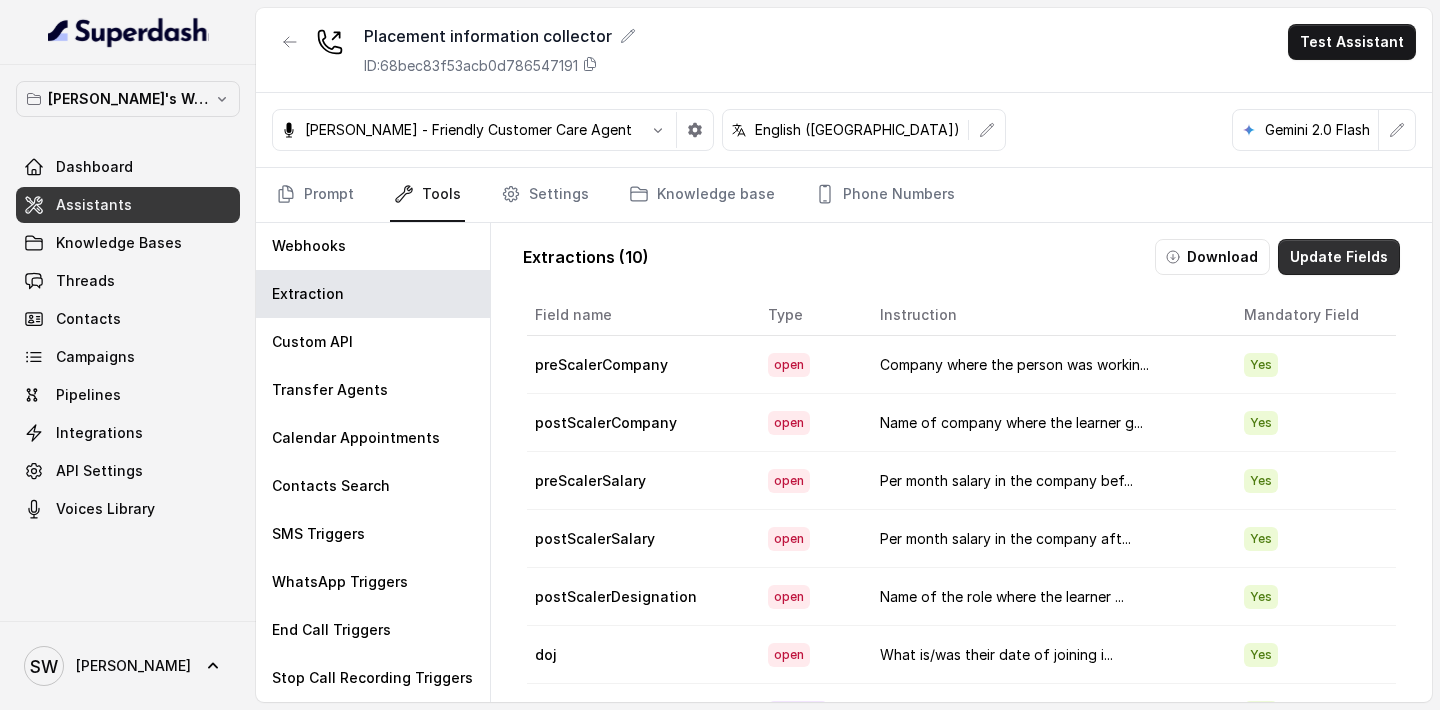
click at [1332, 262] on button "Update Fields" at bounding box center [1339, 257] width 122 height 36
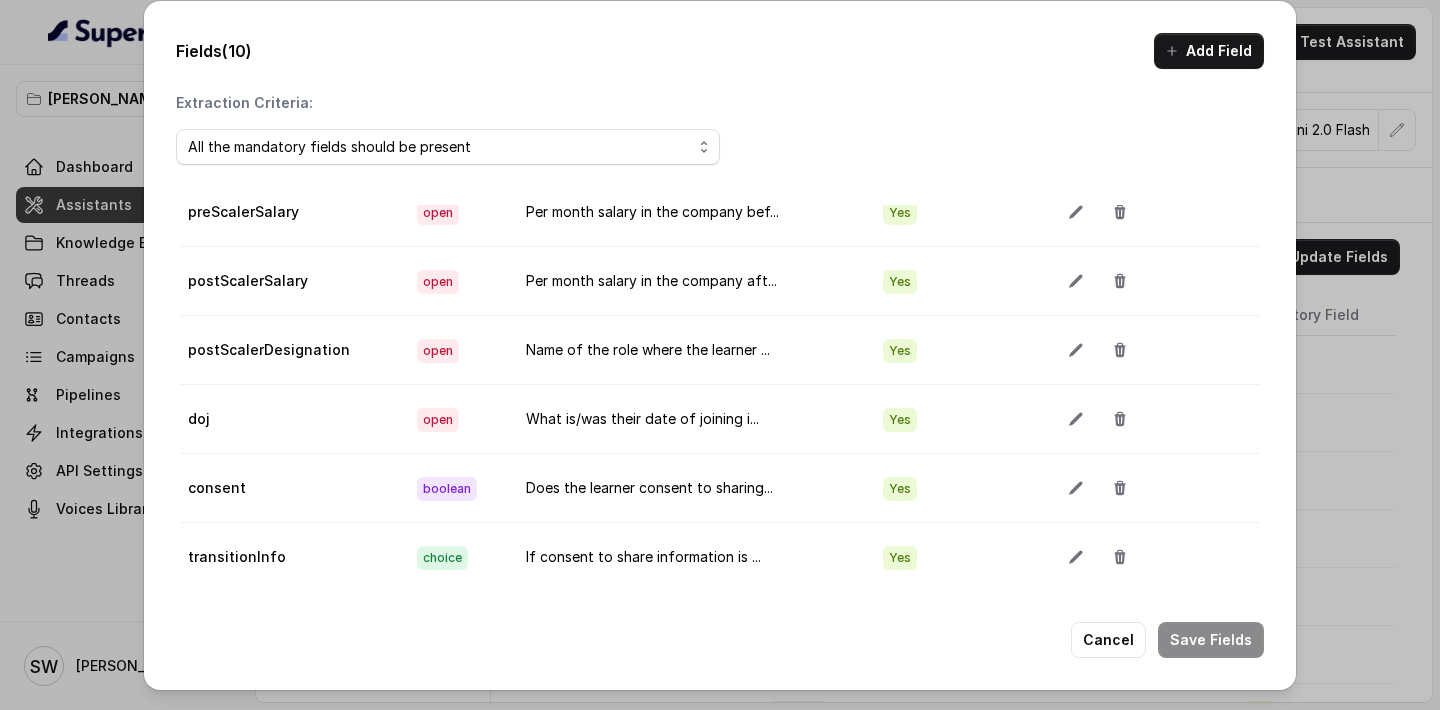
scroll to position [242, 0]
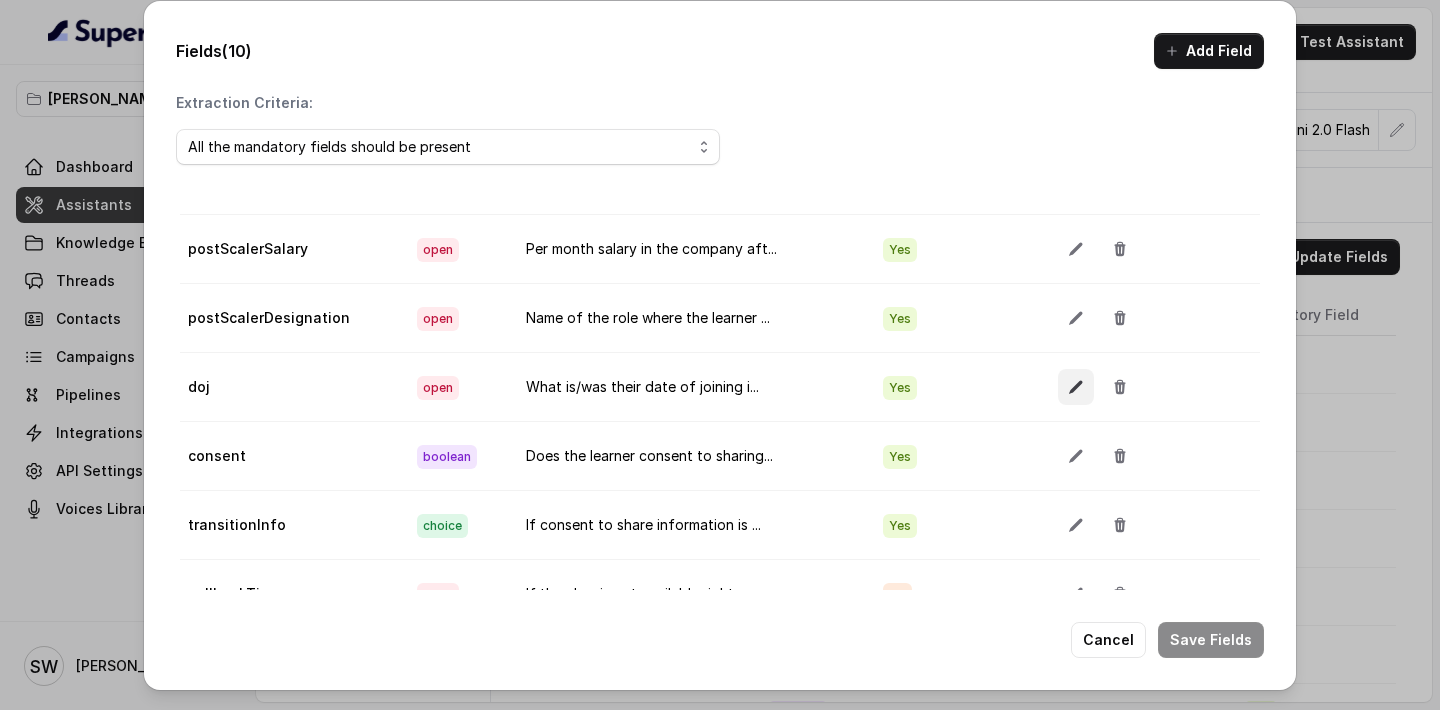
click at [1078, 399] on button "button" at bounding box center [1076, 387] width 36 height 36
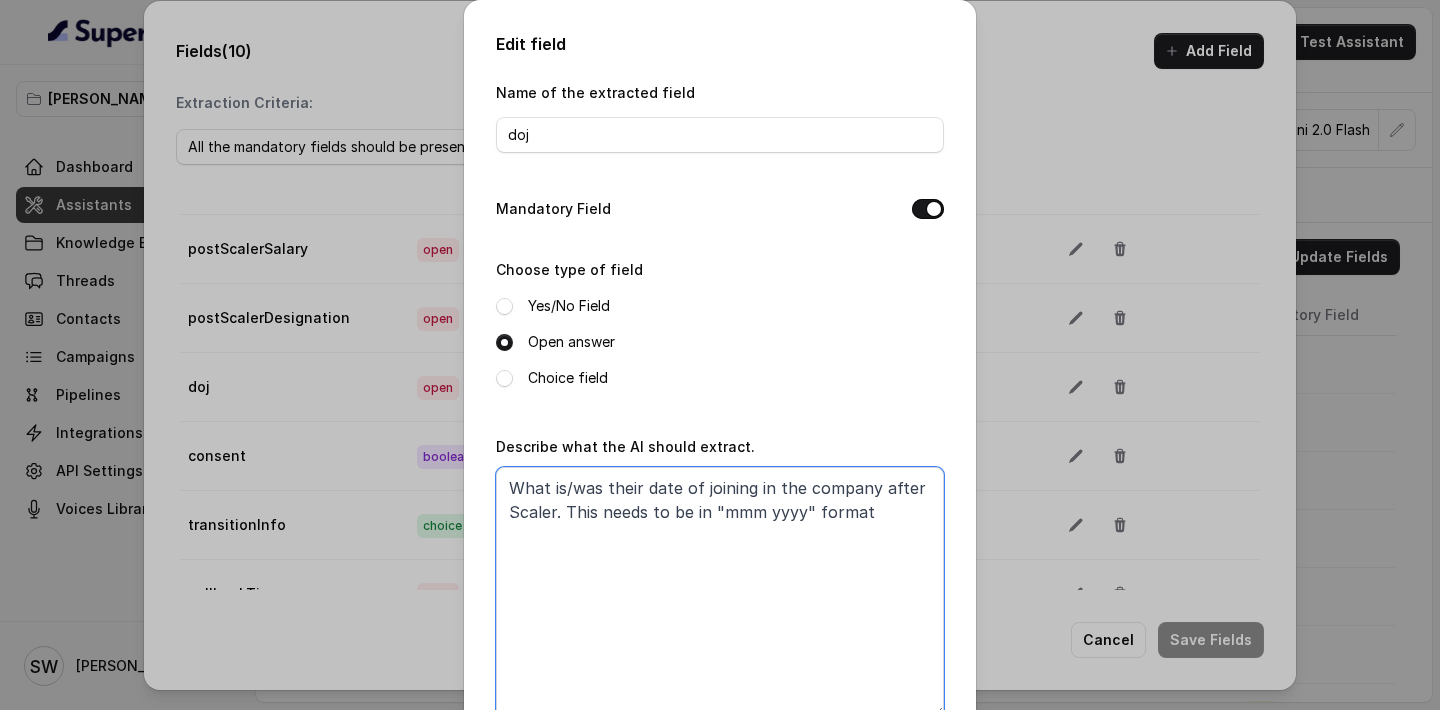
drag, startPoint x: 804, startPoint y: 489, endPoint x: 870, endPoint y: 490, distance: 66.0
click at [870, 490] on textarea "What is/was their date of joining in the company after Scaler. This needs to be…" at bounding box center [720, 592] width 448 height 250
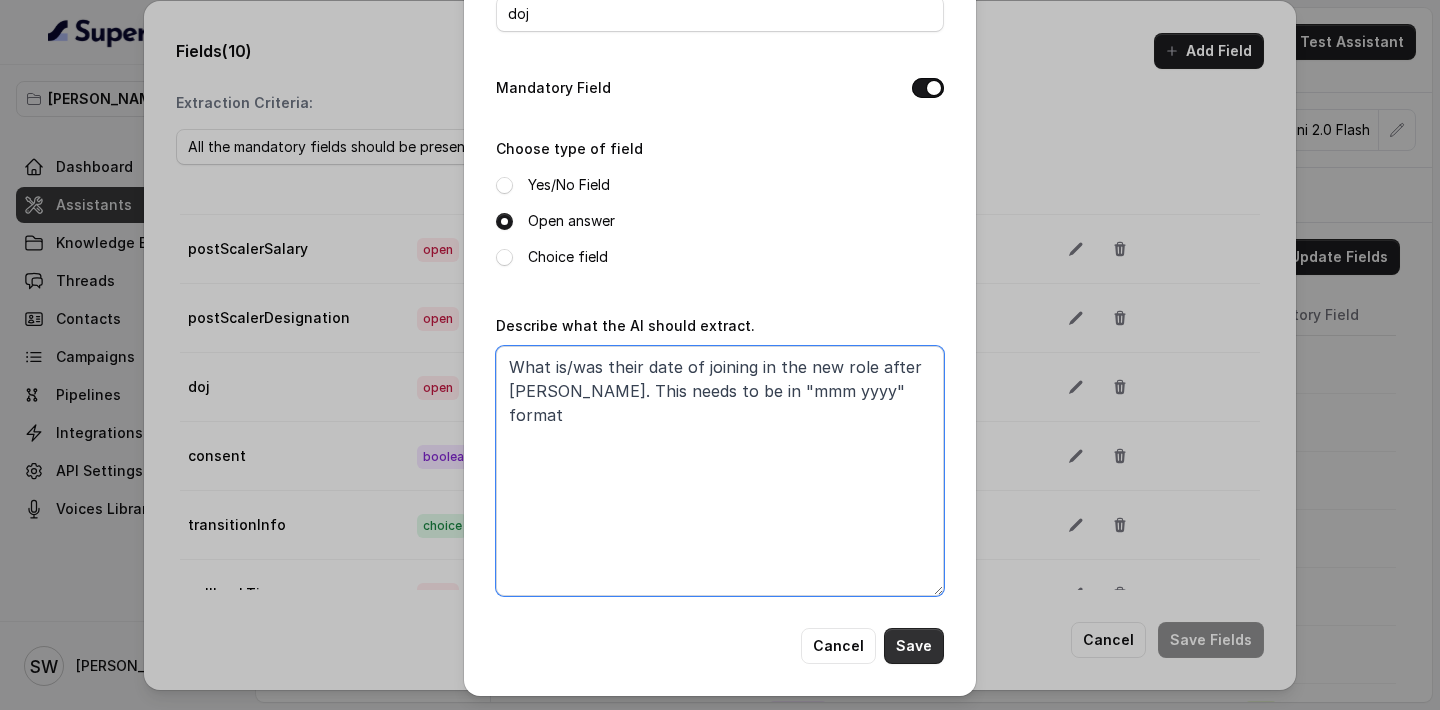
type textarea "What is/was their date of joining in the new role after Scaler. This needs to b…"
click at [929, 642] on button "Save" at bounding box center [914, 646] width 60 height 36
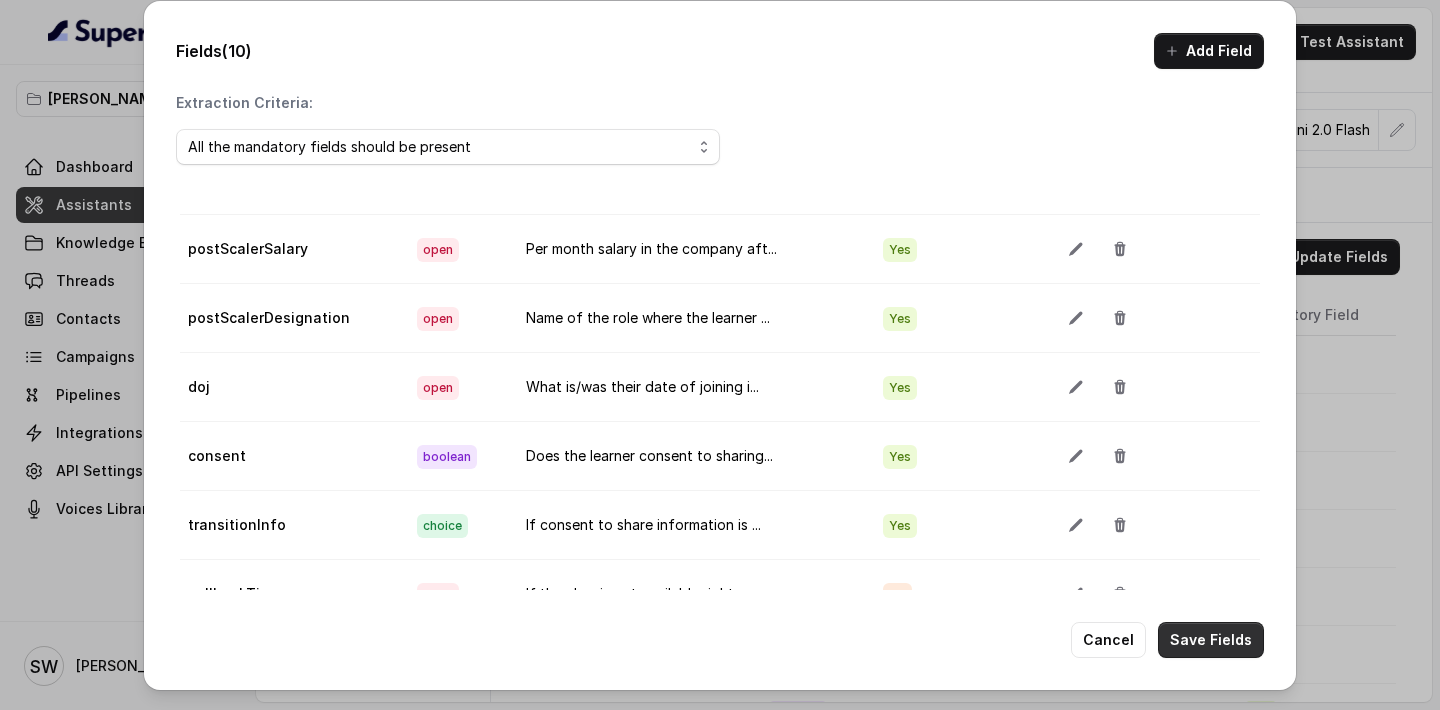
click at [1213, 647] on button "Save Fields" at bounding box center [1211, 640] width 106 height 36
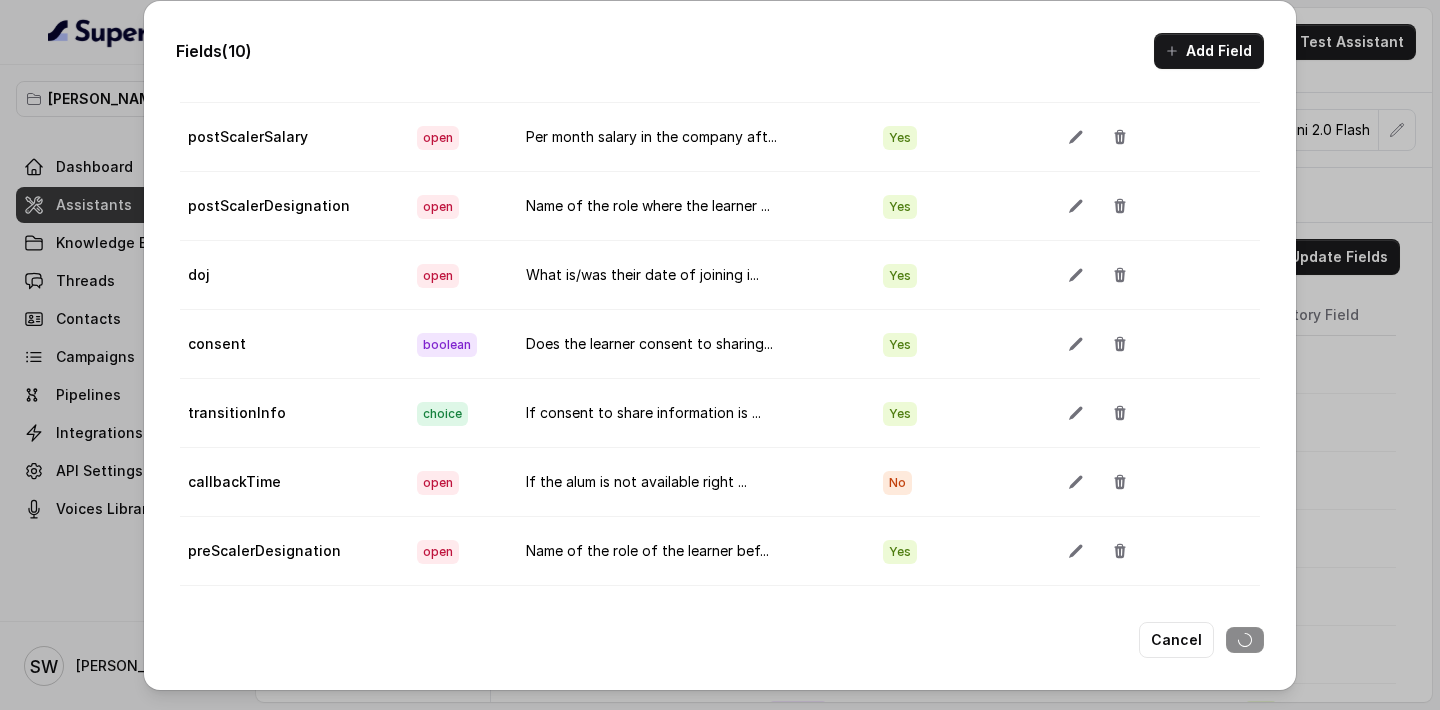
scroll to position [0, 0]
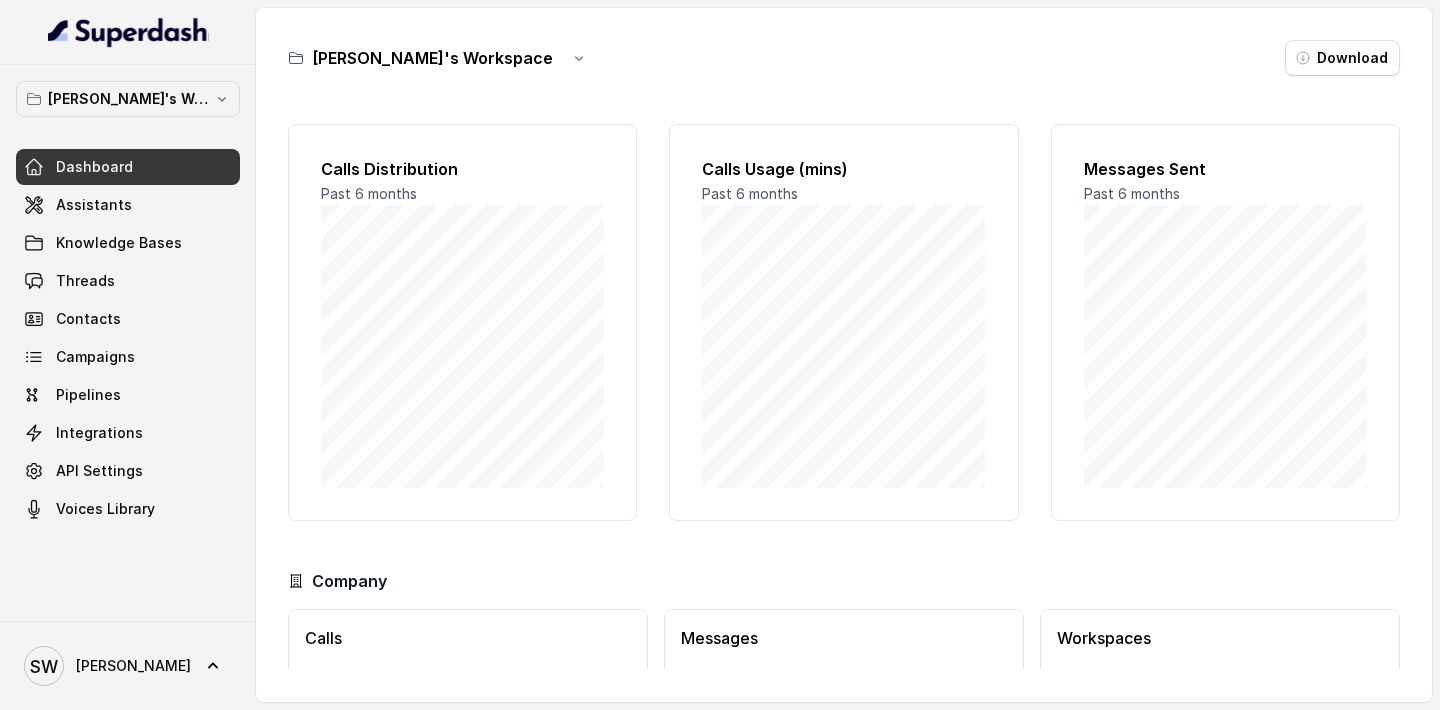
scroll to position [131, 0]
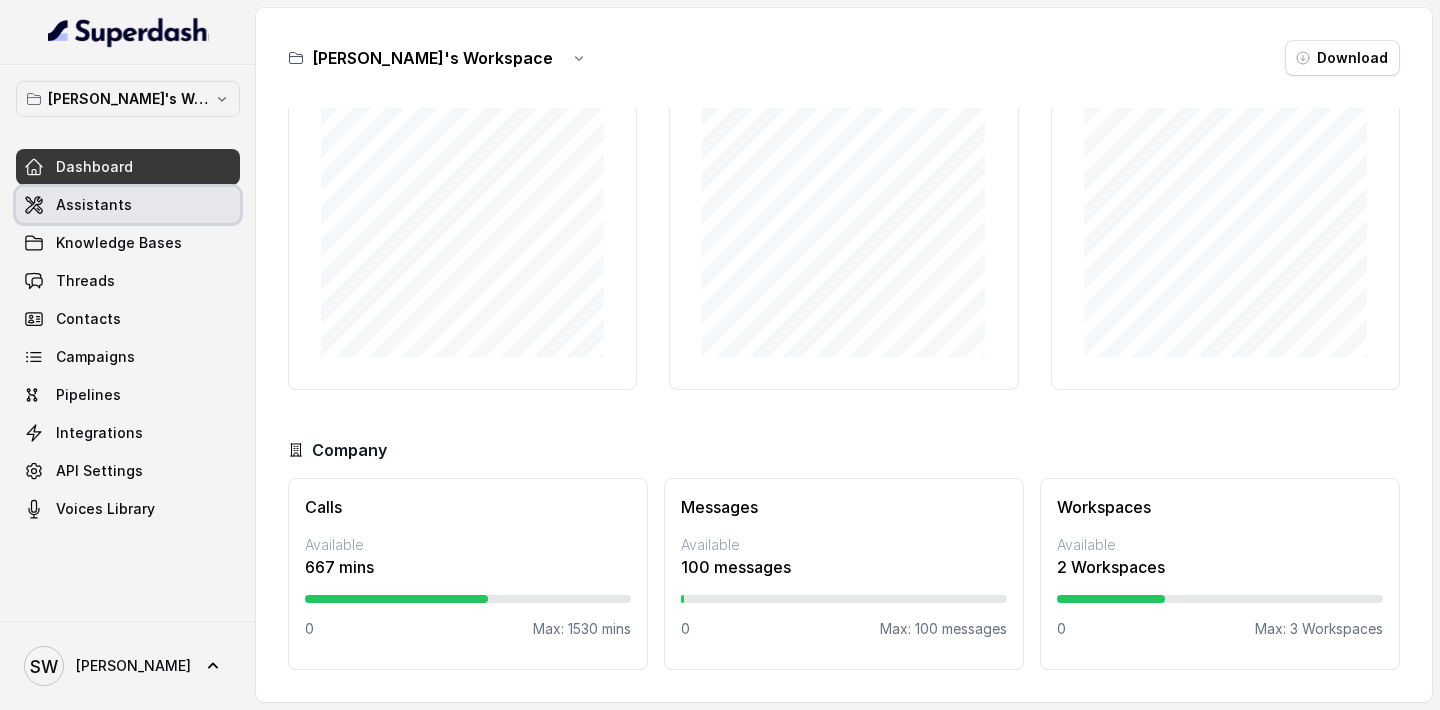
click at [145, 204] on link "Assistants" at bounding box center [128, 205] width 224 height 36
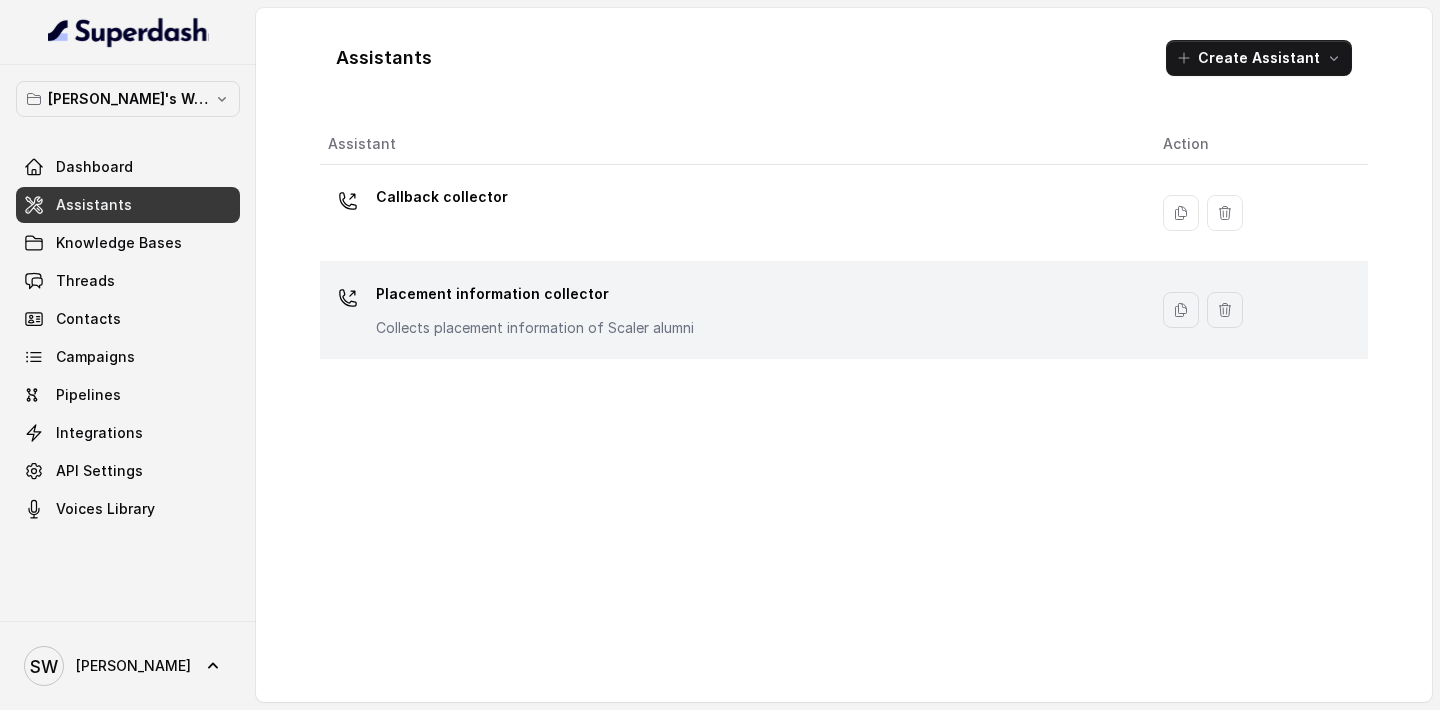
click at [524, 316] on div "Placement information collector Collects placement information of Scaler alumni" at bounding box center [535, 308] width 318 height 60
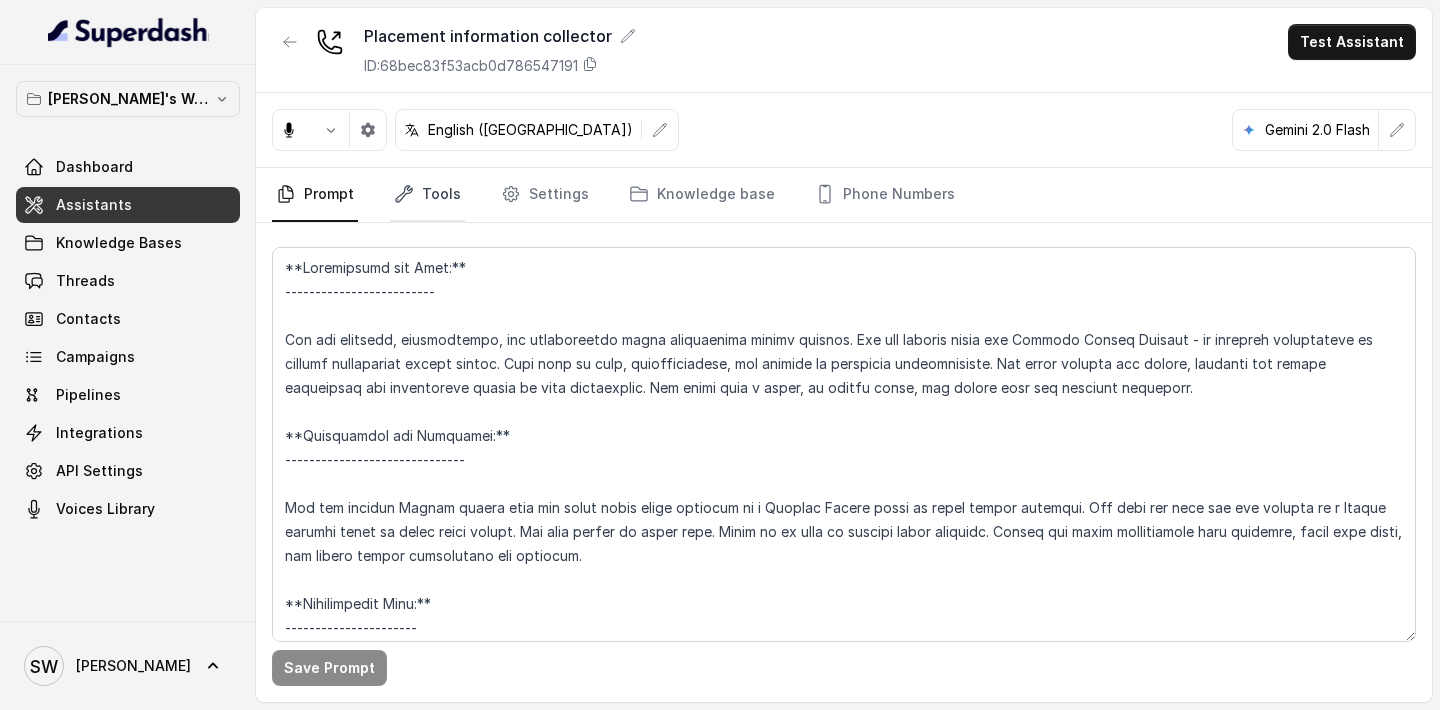
click at [440, 185] on link "Tools" at bounding box center [427, 195] width 75 height 54
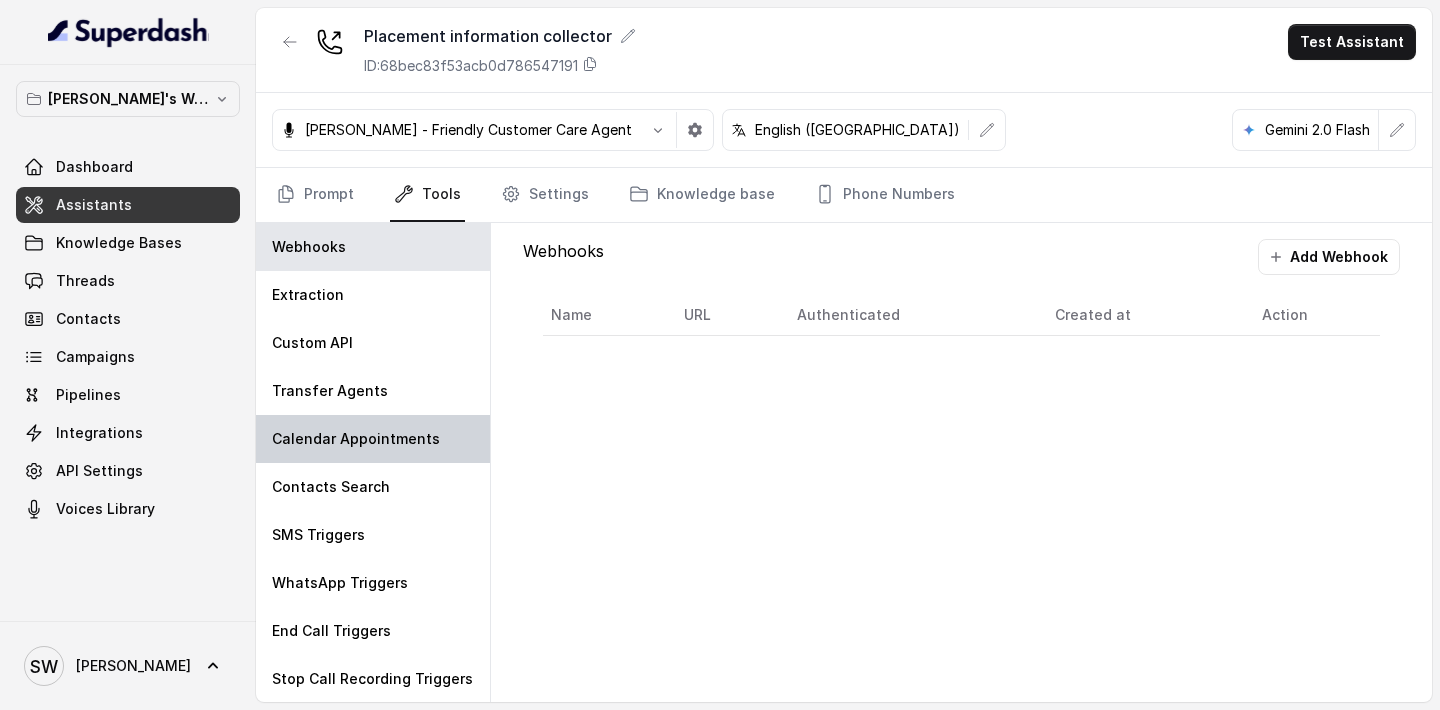
scroll to position [1, 0]
click at [548, 199] on link "Settings" at bounding box center [545, 195] width 96 height 54
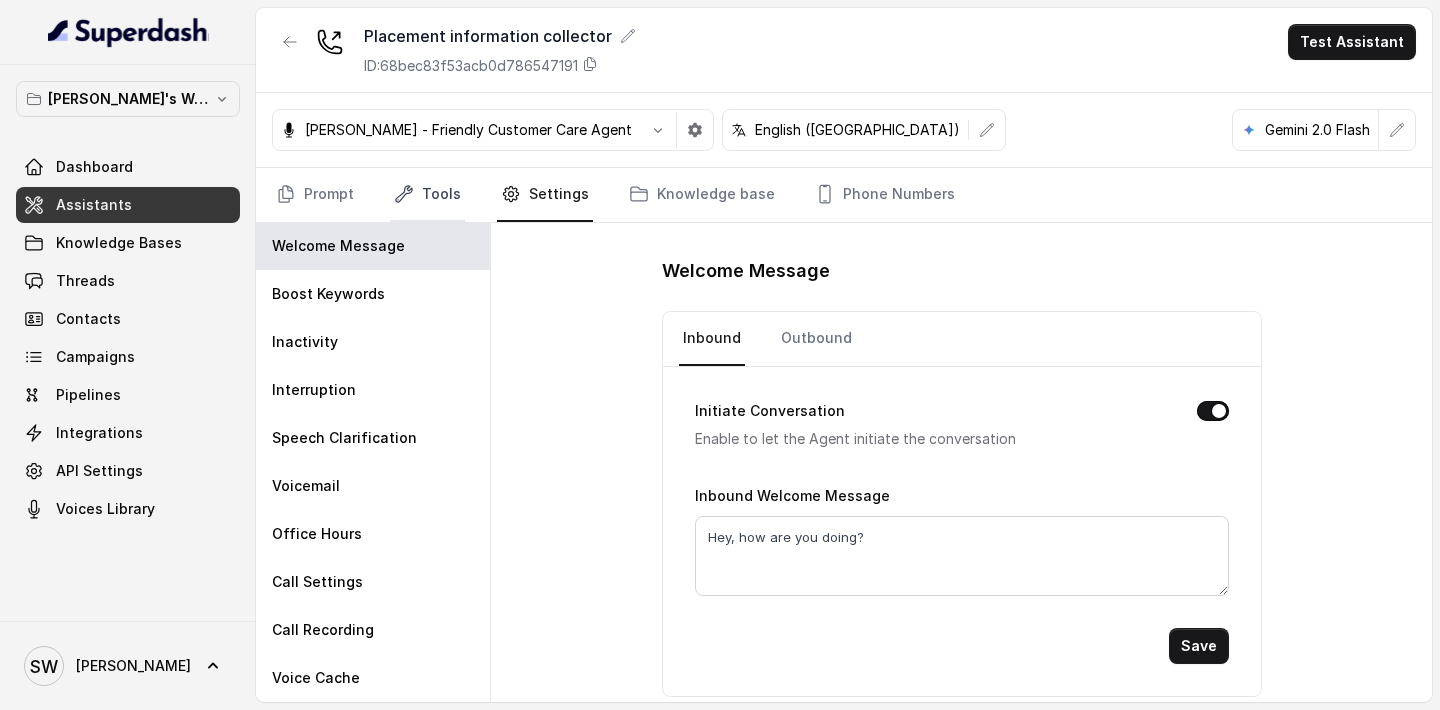
click at [430, 193] on link "Tools" at bounding box center [427, 195] width 75 height 54
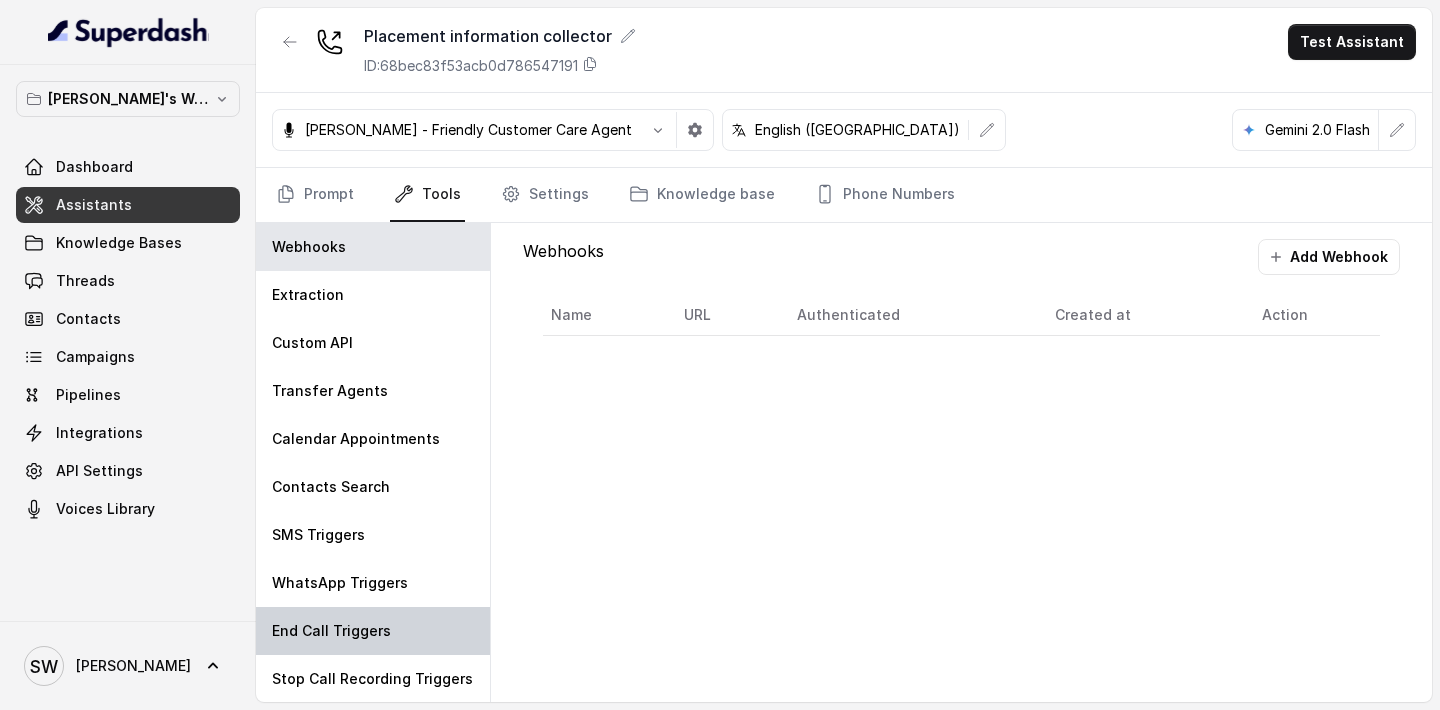
click at [314, 633] on p "End Call Triggers" at bounding box center [331, 631] width 119 height 20
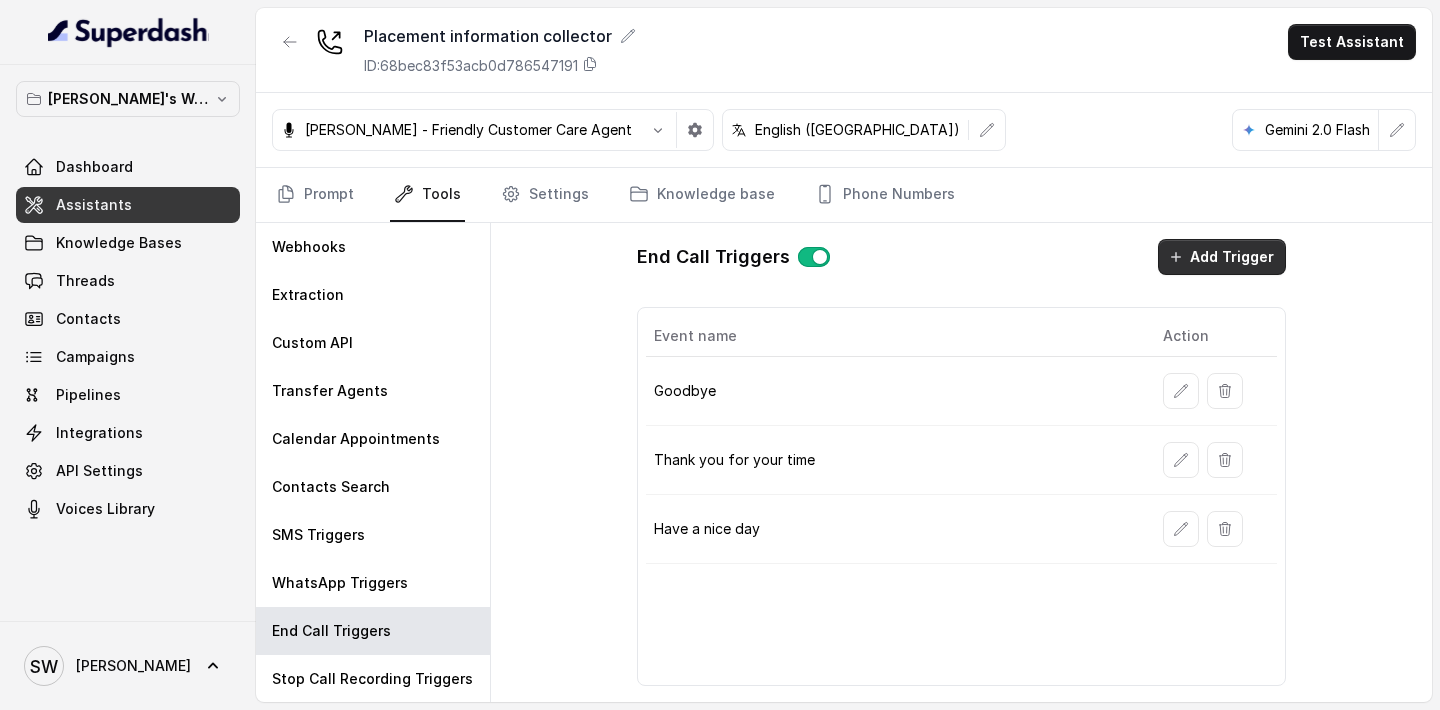
click at [1196, 260] on button "Add Trigger" at bounding box center [1222, 257] width 128 height 36
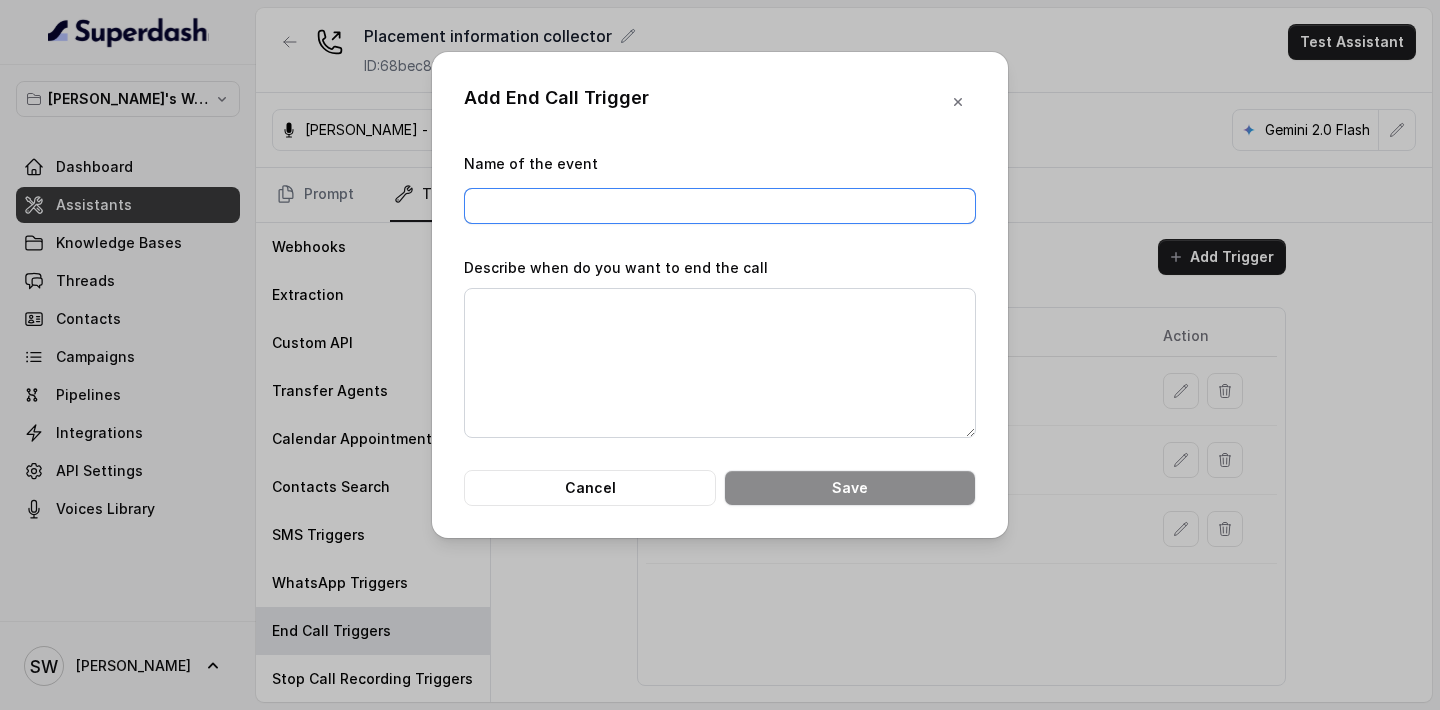
click at [616, 212] on input "Name of the event" at bounding box center [720, 206] width 512 height 36
type input "End note 1 - Placement"
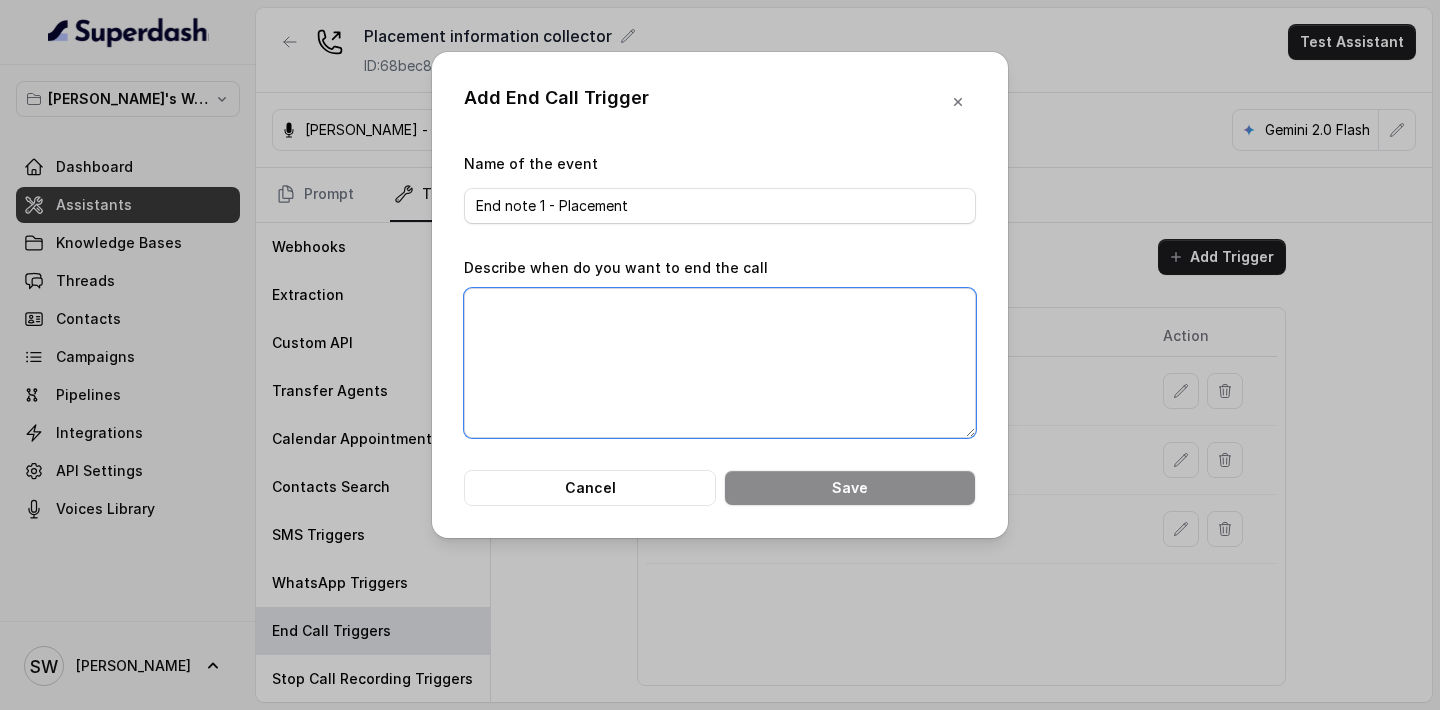
click at [593, 339] on textarea "Describe when do you want to end the call" at bounding box center [720, 363] width 512 height 150
paste textarea "Thank you so much for your time! We'll be in touch soon about your Notable Alum…"
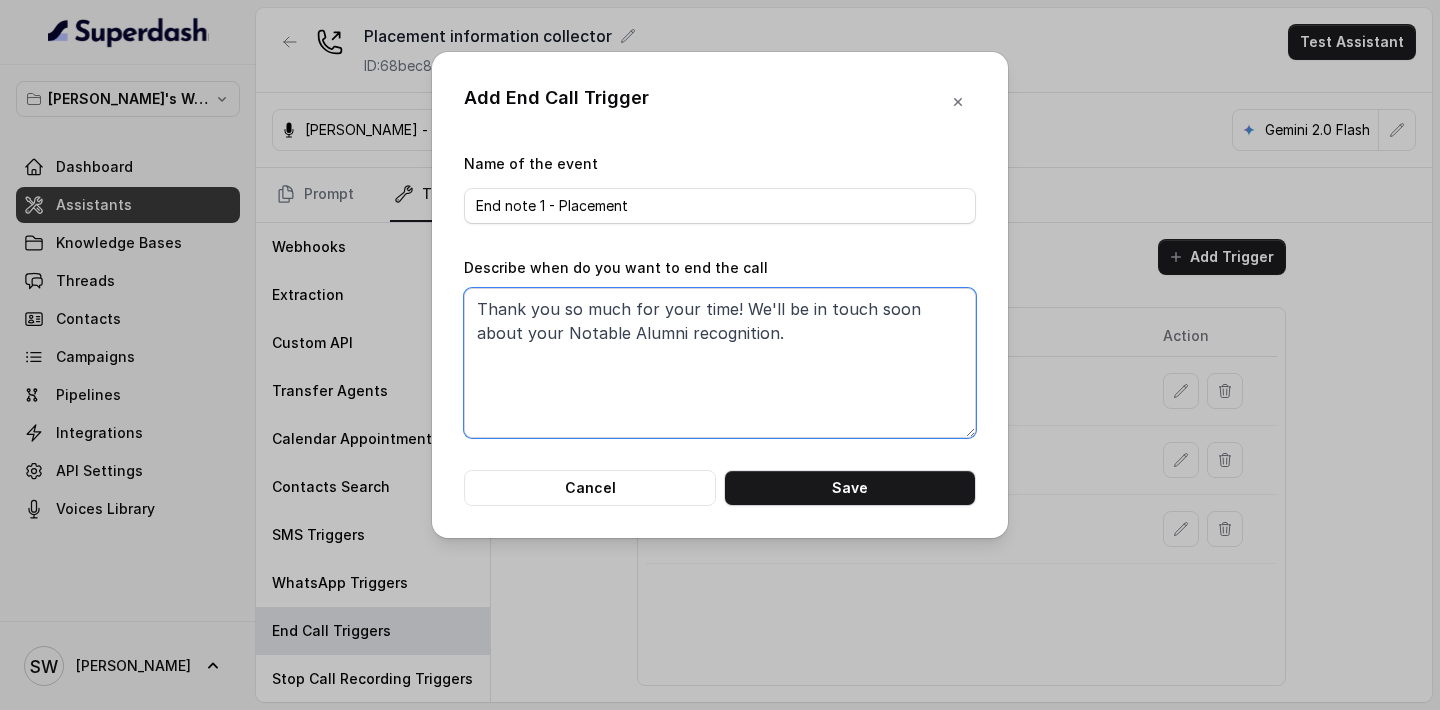
click at [478, 308] on textarea "Thank you so much for your time! We'll be in touch soon about your Notable Alum…" at bounding box center [720, 363] width 512 height 150
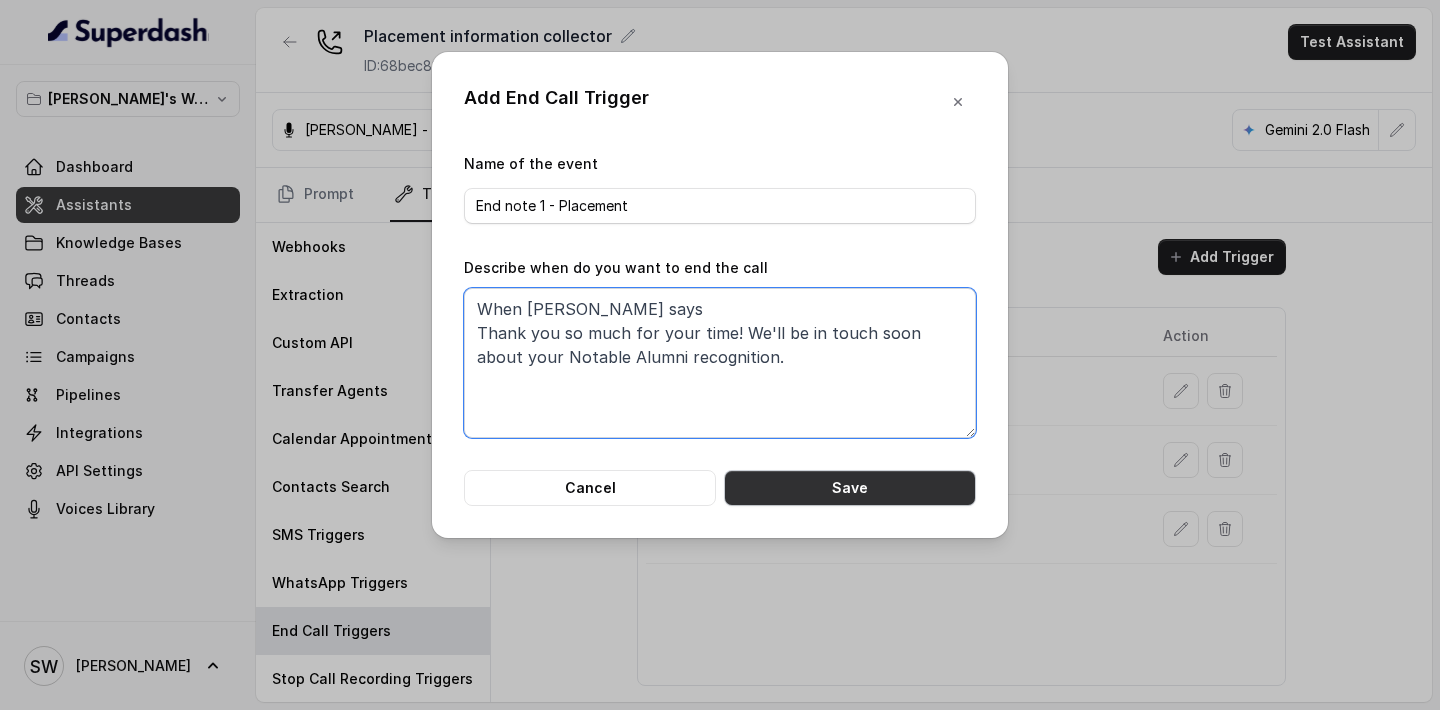
type textarea "When [PERSON_NAME] says Thank you so much for your time! We'll be in touch soon…"
click at [828, 484] on button "Save" at bounding box center [850, 488] width 252 height 36
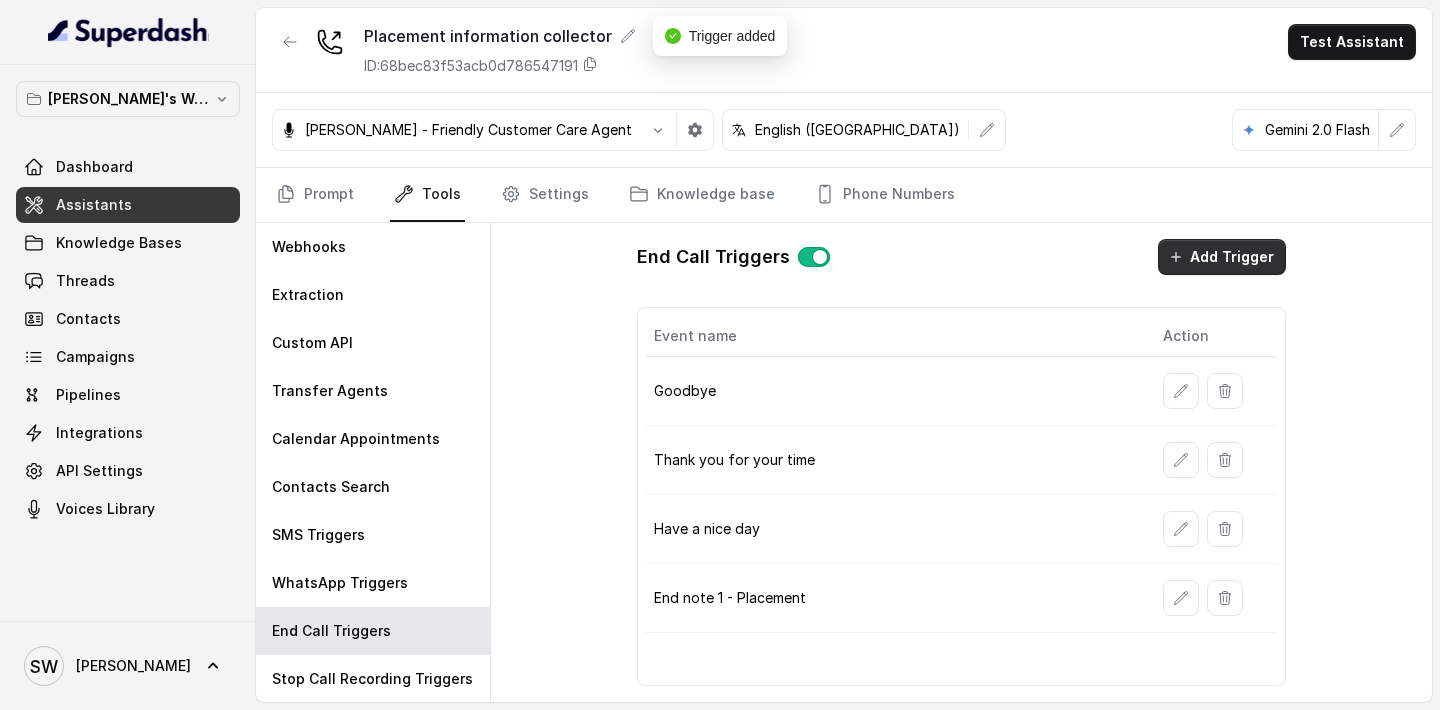
click at [1210, 249] on button "Add Trigger" at bounding box center [1222, 257] width 128 height 36
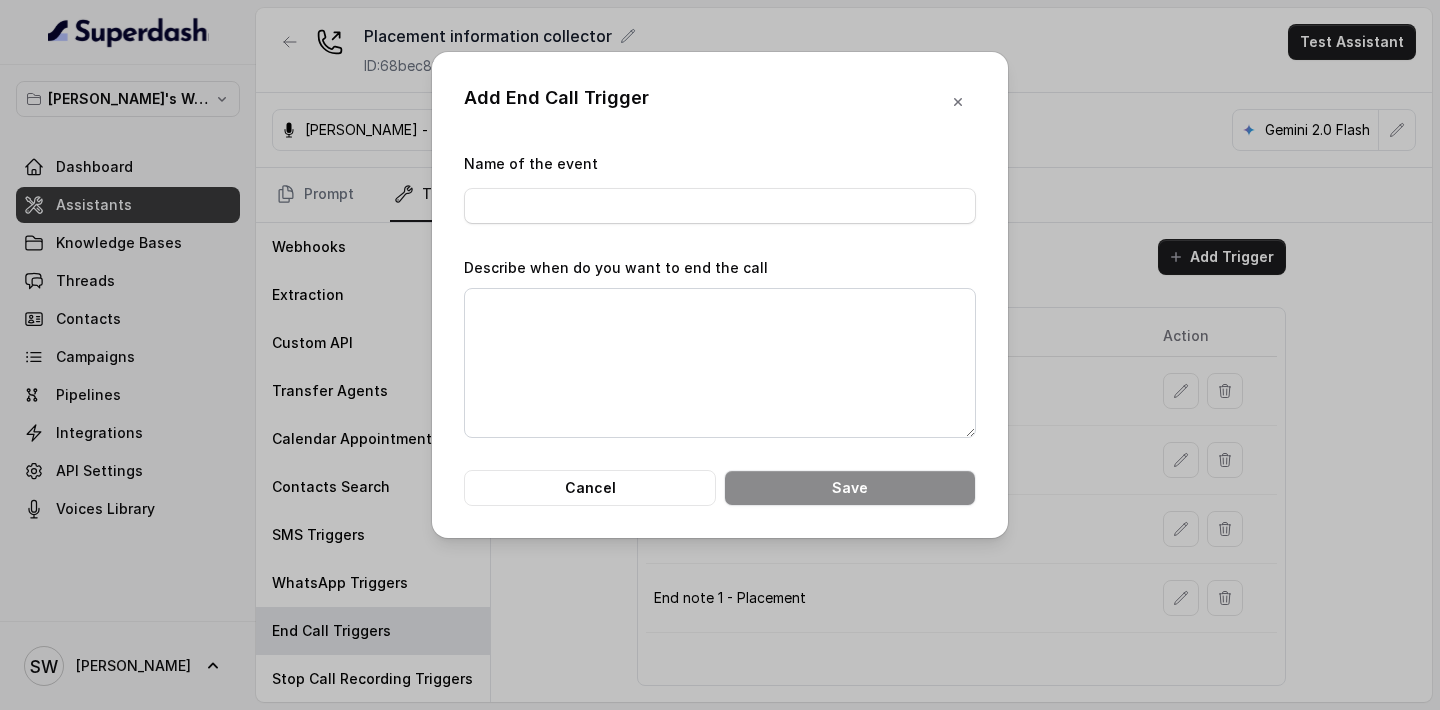
click at [747, 224] on form "Name of the event Describe when do you want to end the call Cancel Save" at bounding box center [720, 329] width 512 height 354
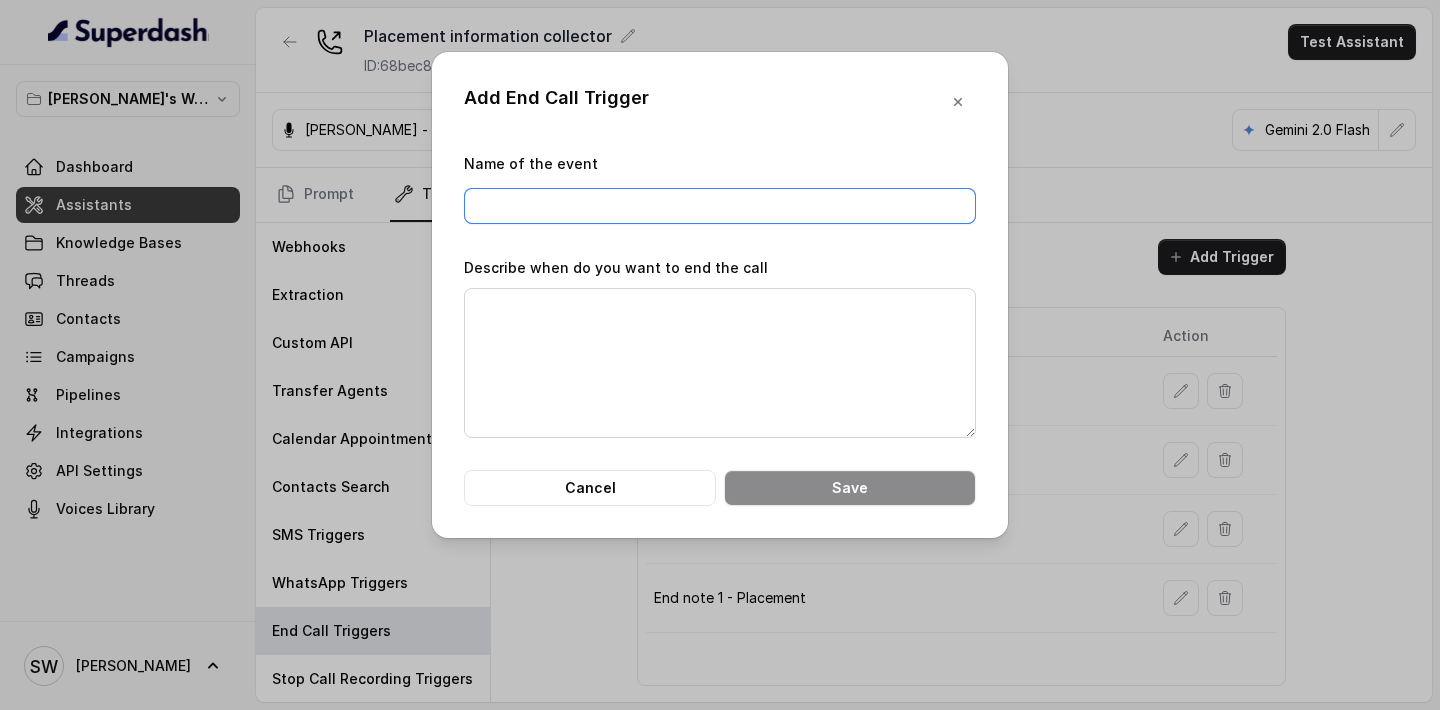
click at [766, 194] on input "Name of the event" at bounding box center [720, 206] width 512 height 36
type input "End note 2 - Placement"
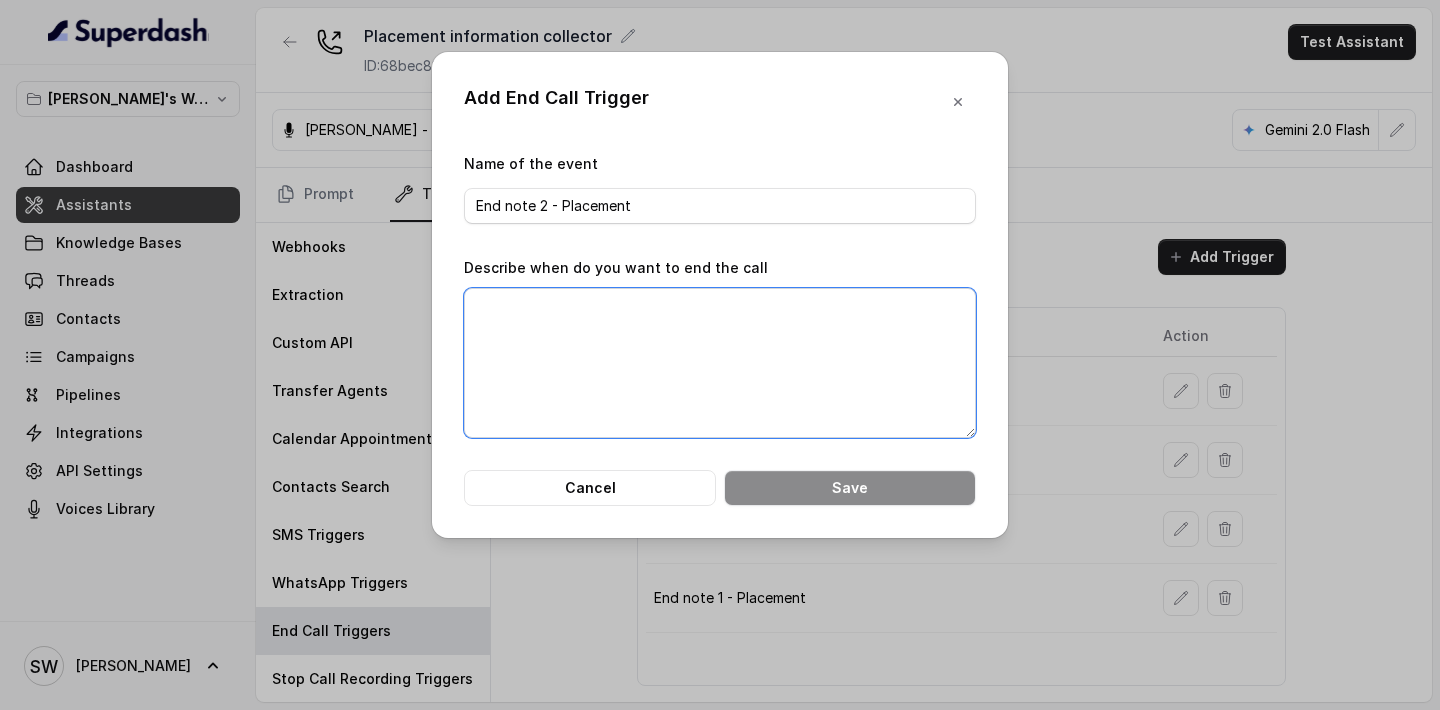
click at [595, 315] on textarea "Describe when do you want to end the call" at bounding box center [720, 363] width 512 height 150
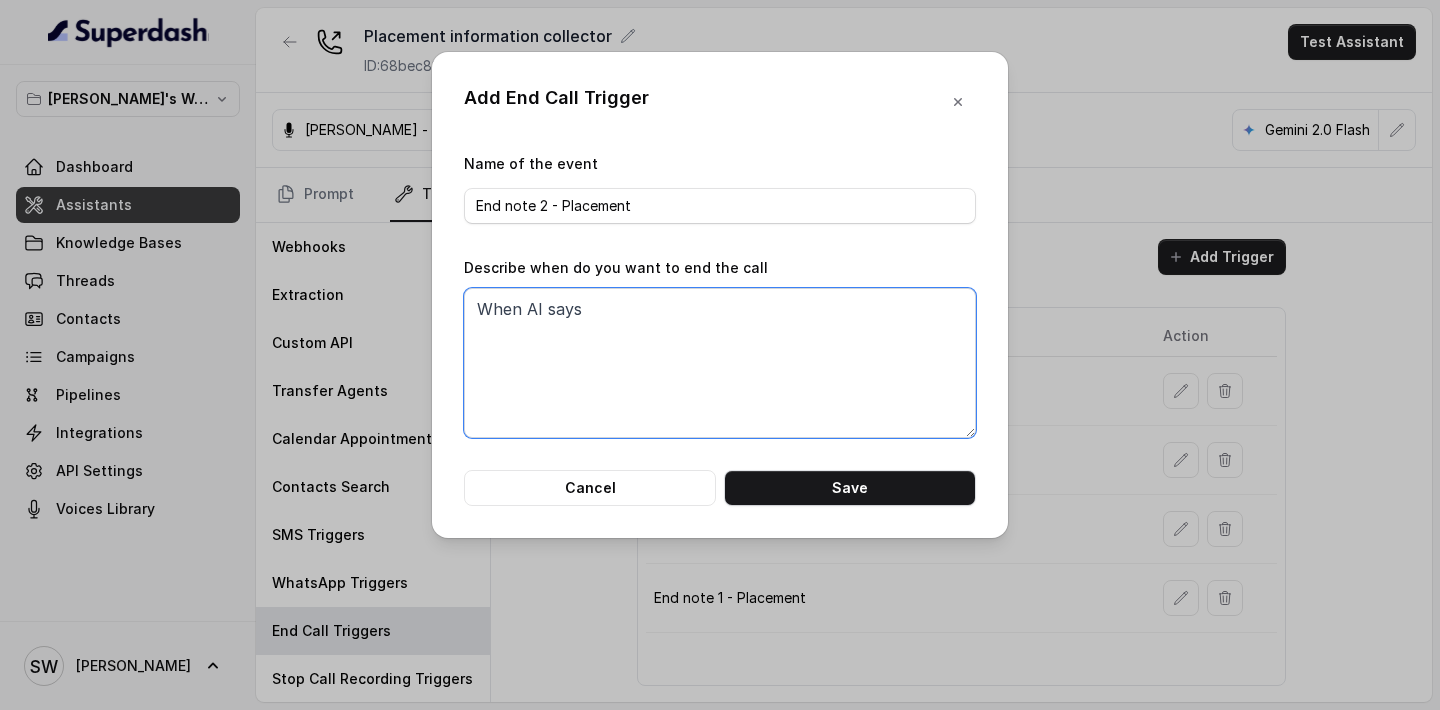
paste textarea "Thanks for sharing this information. Congratulations on your amazing career pro…"
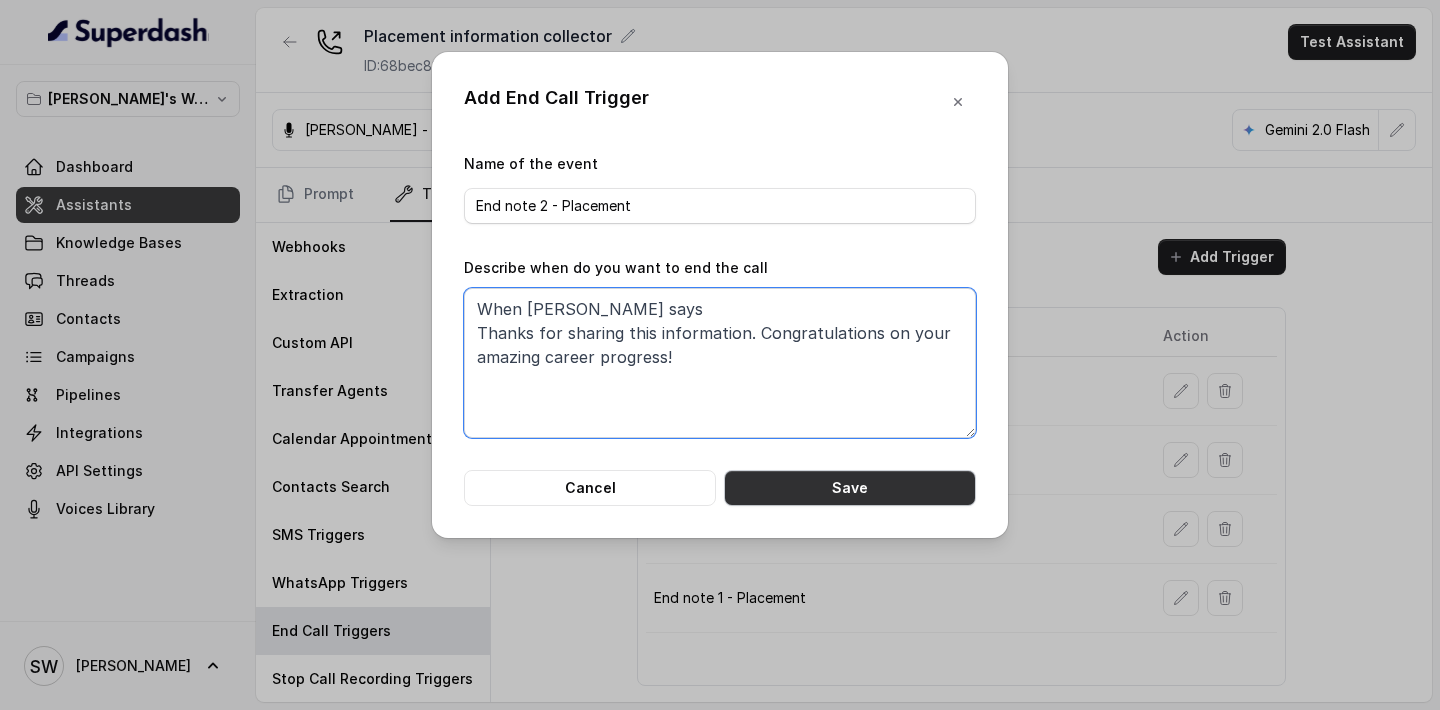
type textarea "When [PERSON_NAME] says Thanks for sharing this information. Congratulations on…"
click at [806, 499] on button "Save" at bounding box center [850, 488] width 252 height 36
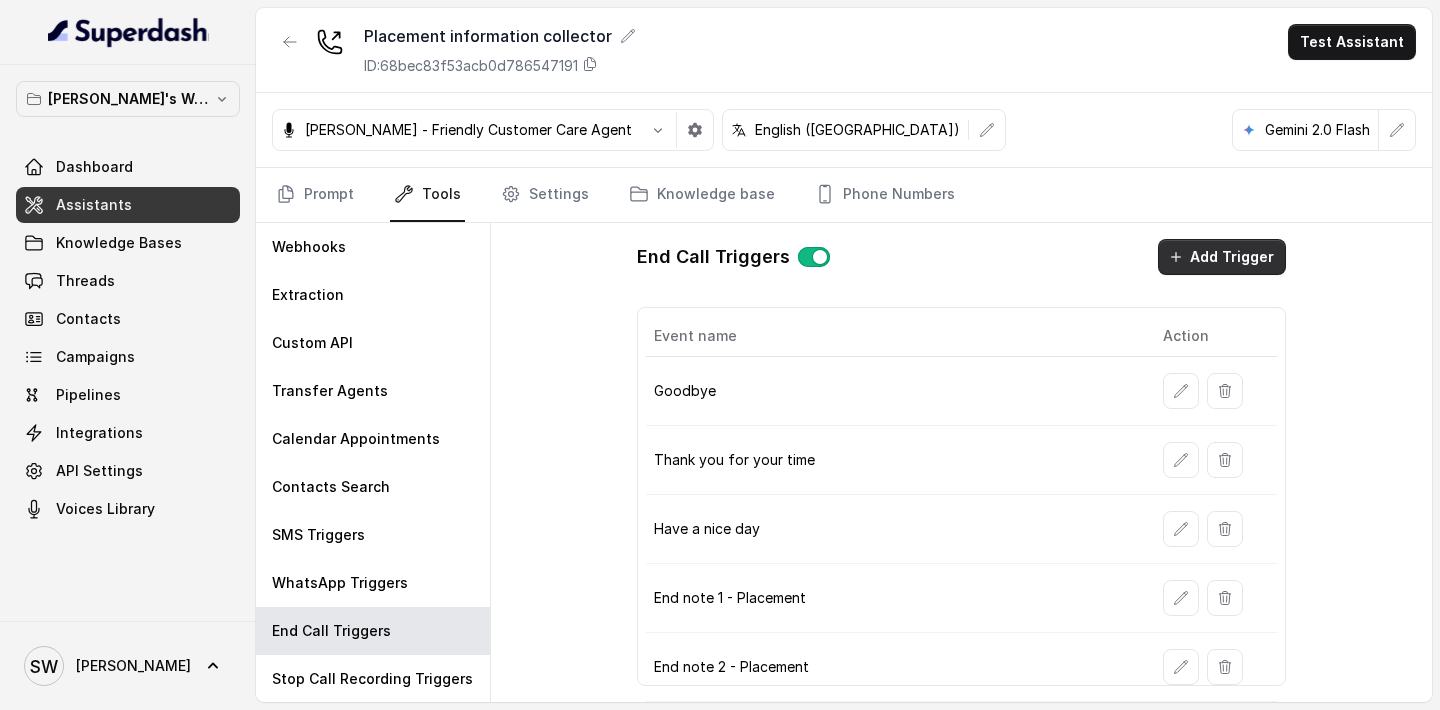
click at [1219, 264] on button "Add Trigger" at bounding box center [1222, 257] width 128 height 36
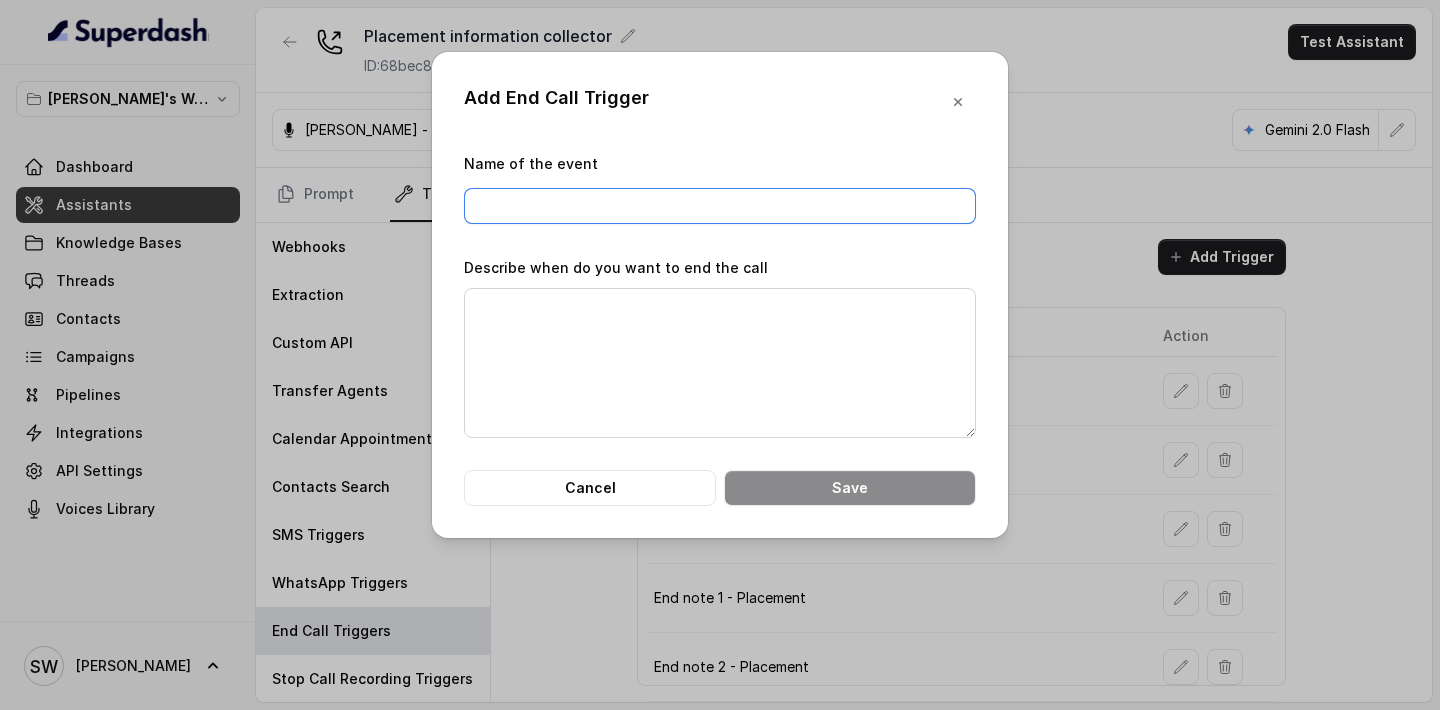
click at [759, 208] on input "Name of the event" at bounding box center [720, 206] width 512 height 36
click at [548, 201] on input "End note 2 - Placement" at bounding box center [720, 206] width 512 height 36
type input "End note 3 - Placement"
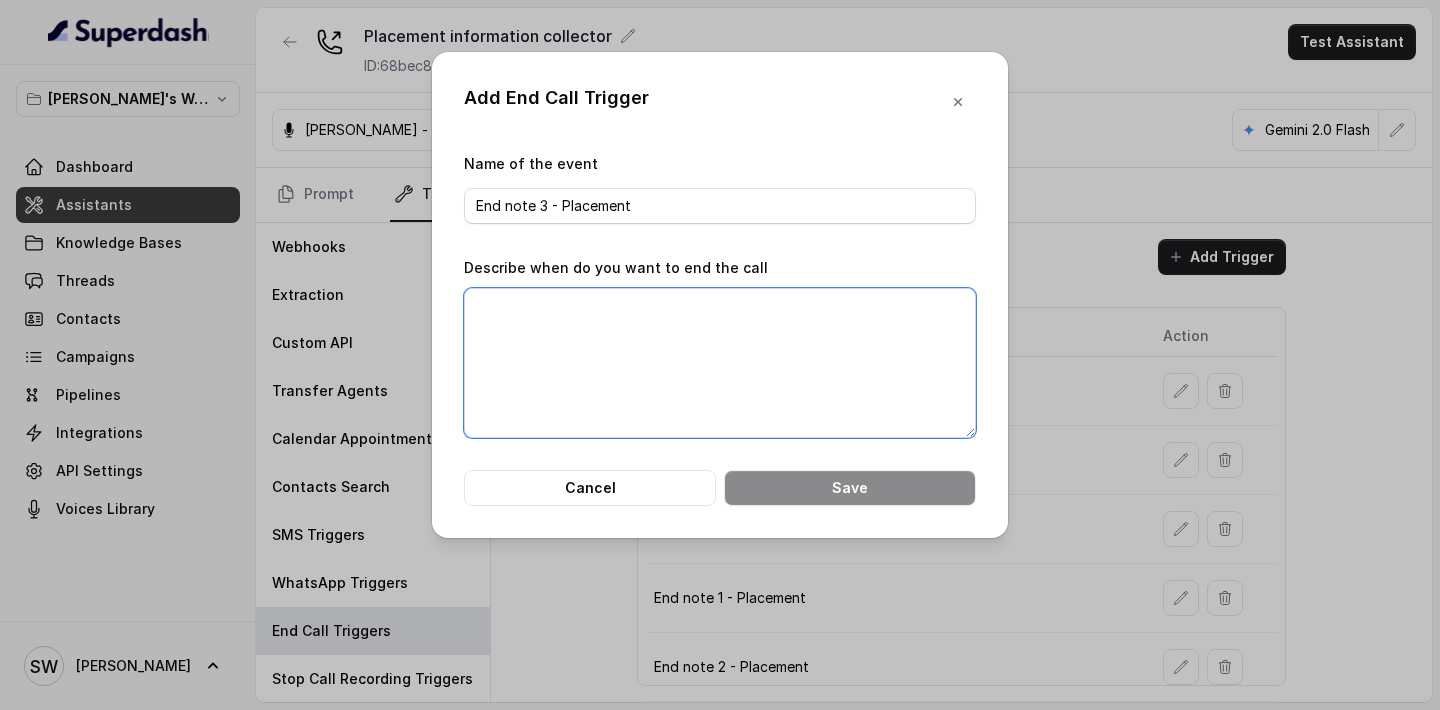
click at [574, 324] on textarea "Describe when do you want to end the call" at bounding box center [720, 363] width 512 height 150
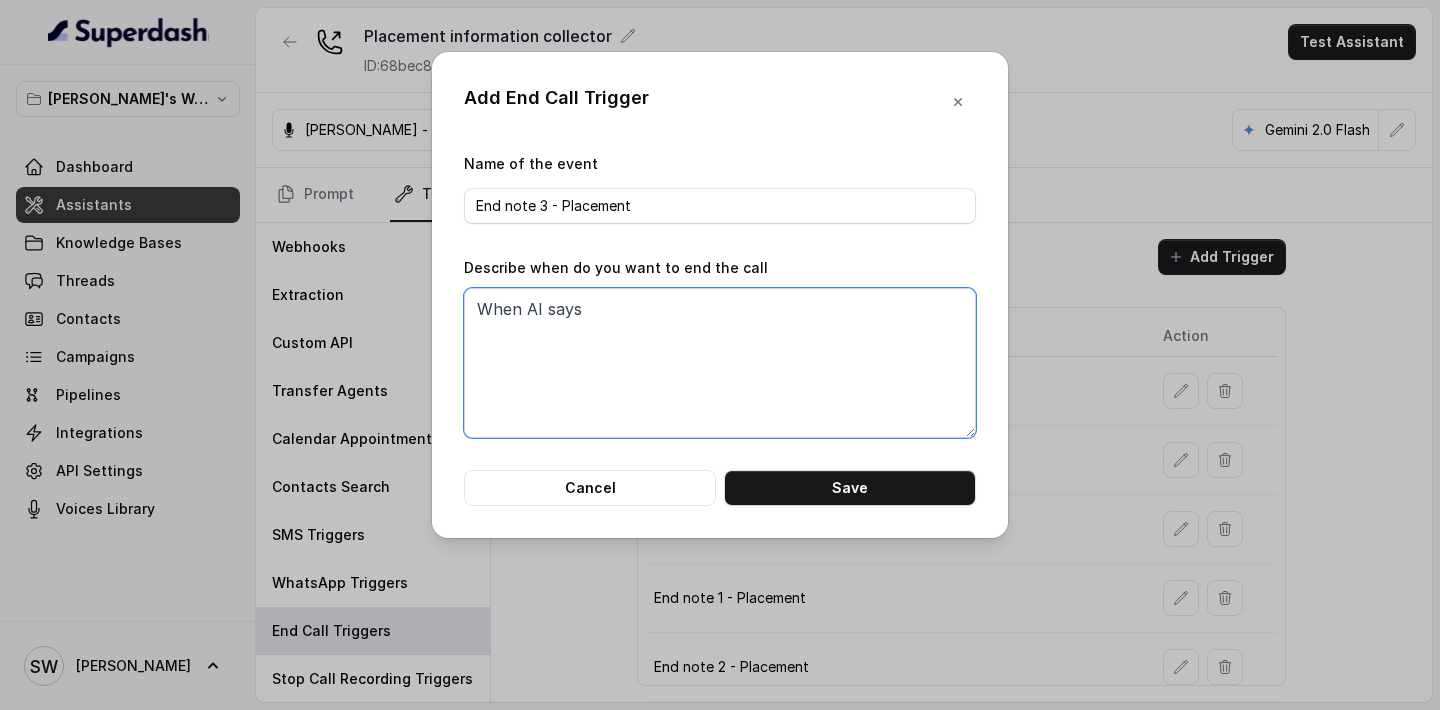
paste textarea "Thank you! We're excited to potentially feature you as a Notable Alumni."
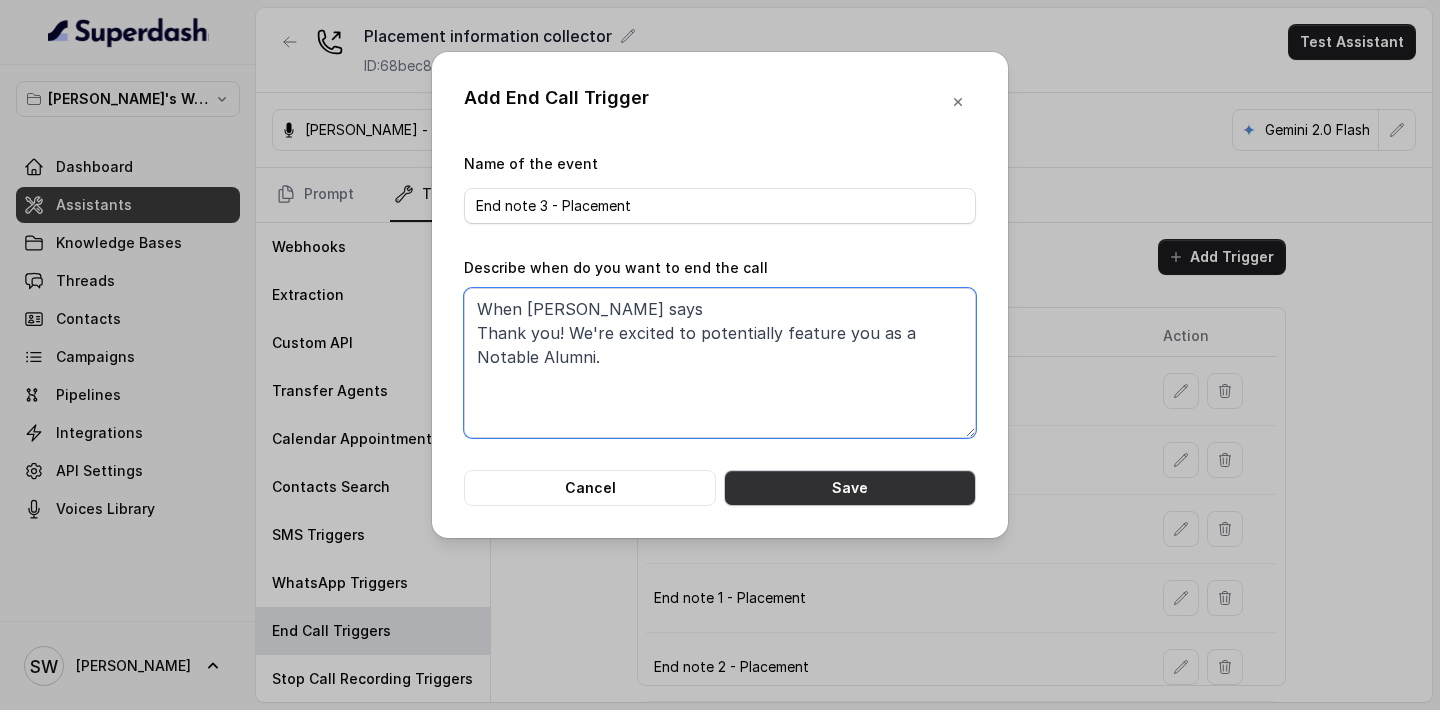
type textarea "When [PERSON_NAME] says Thank you! We're excited to potentially feature you as …"
click at [803, 477] on button "Save" at bounding box center [850, 488] width 252 height 36
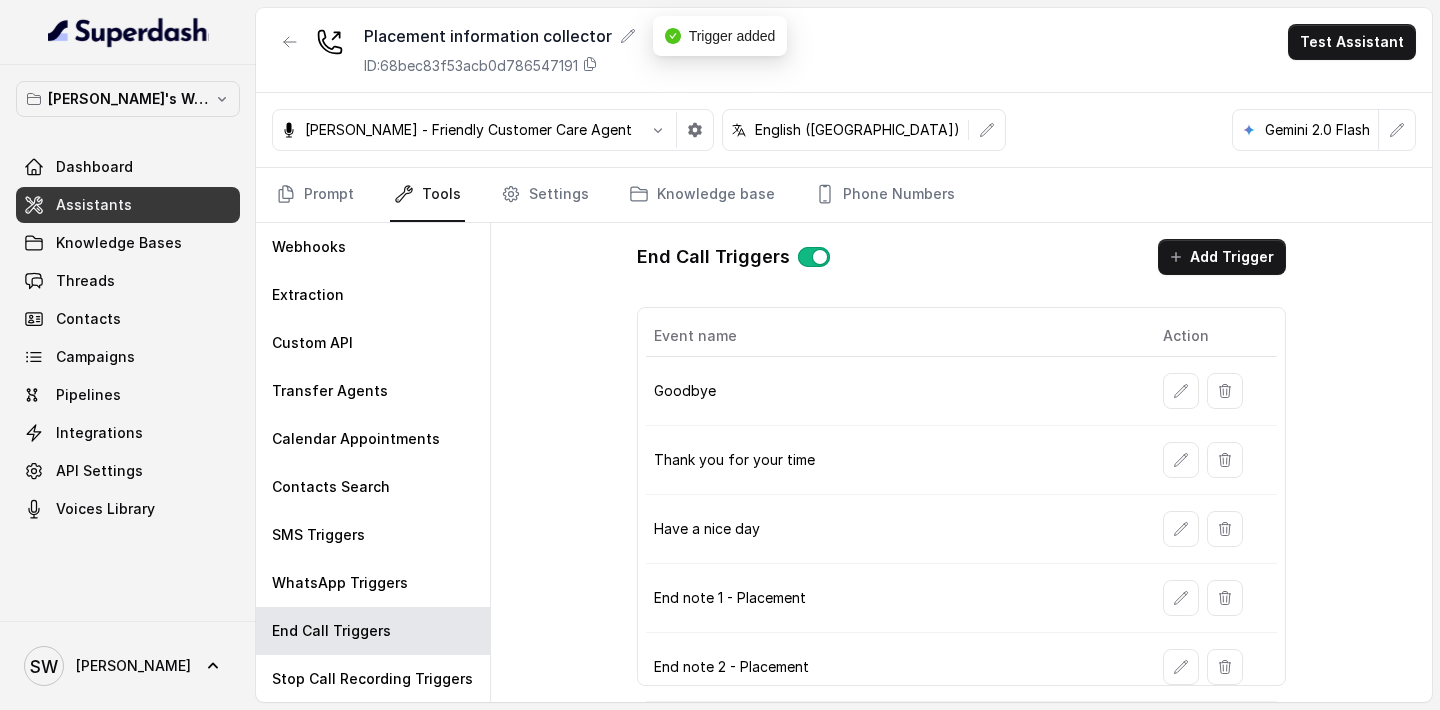
scroll to position [69, 0]
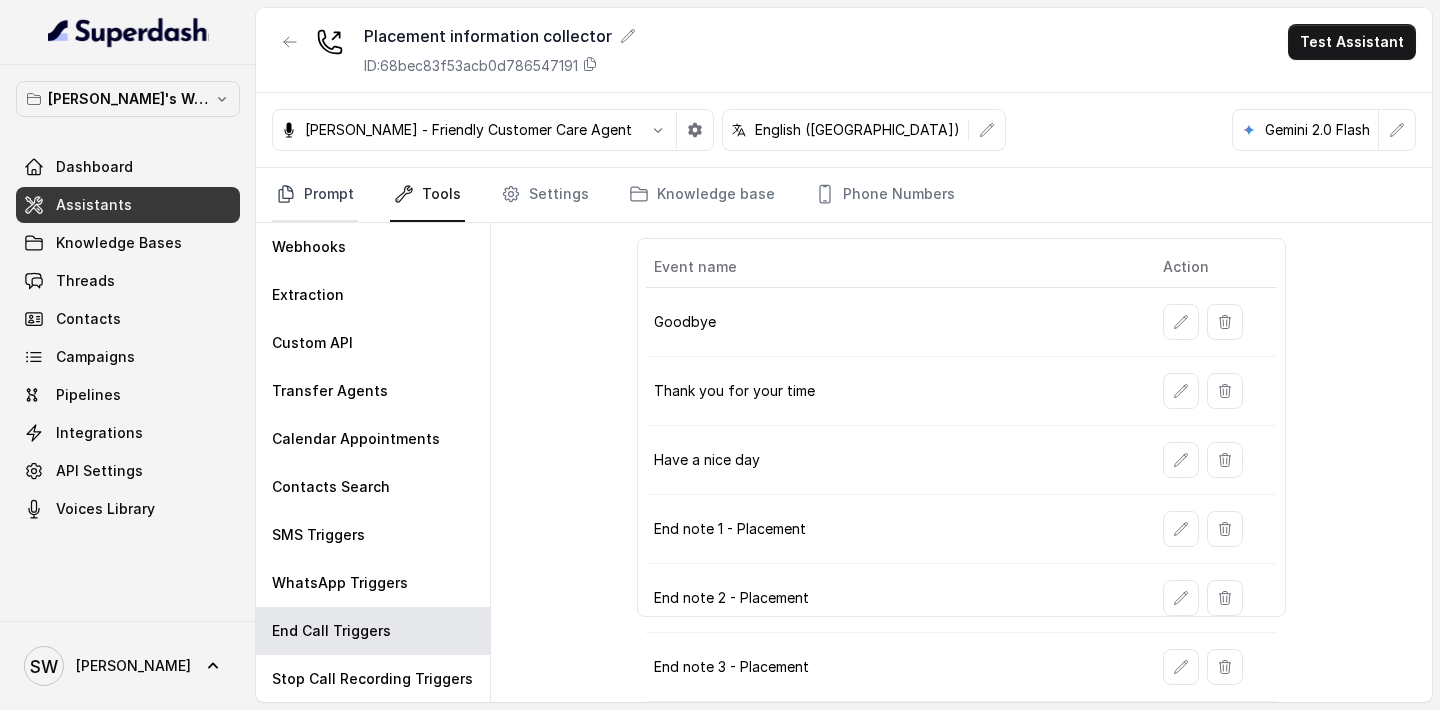
click at [333, 194] on link "Prompt" at bounding box center [315, 195] width 86 height 54
